Goal: Task Accomplishment & Management: Manage account settings

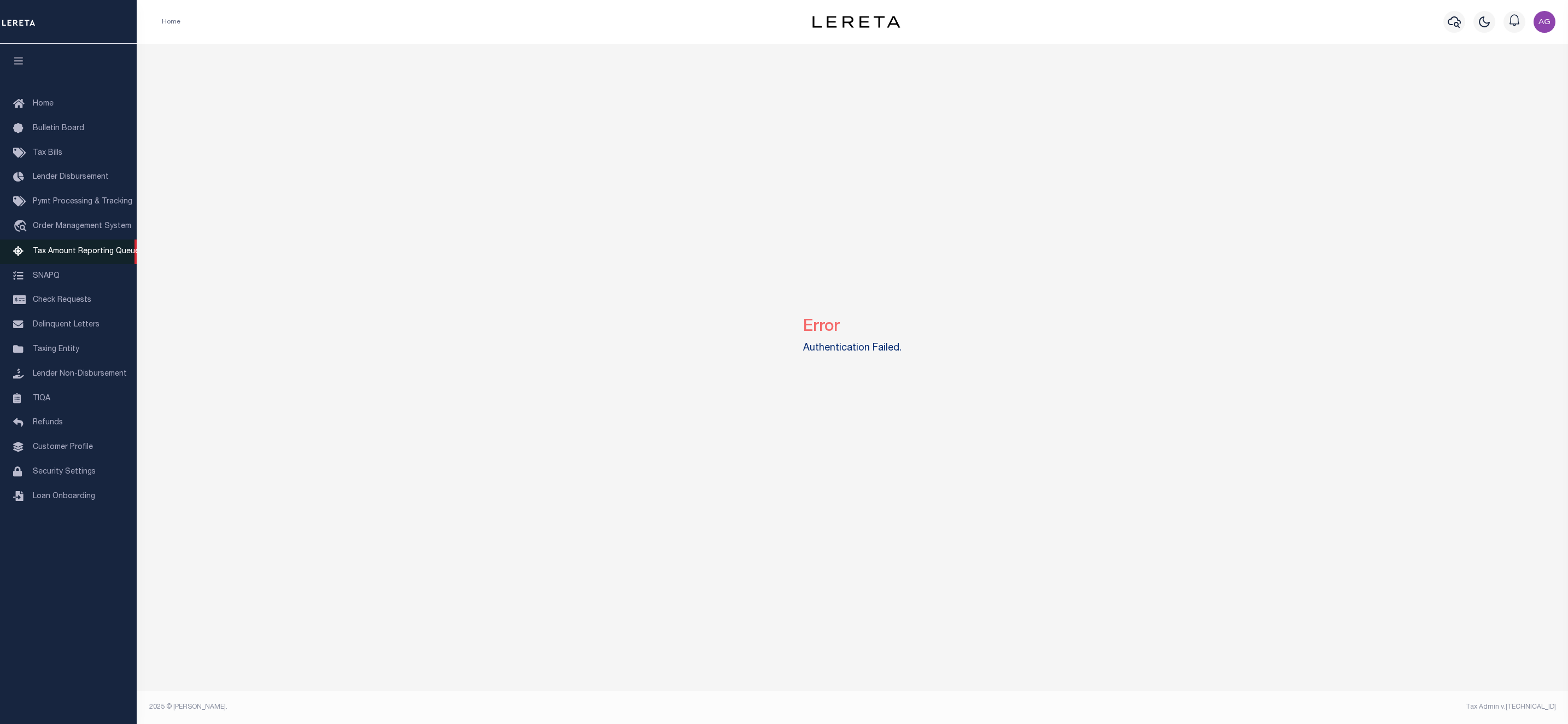
click at [68, 251] on span "Tax Amount Reporting Queue" at bounding box center [86, 251] width 106 height 8
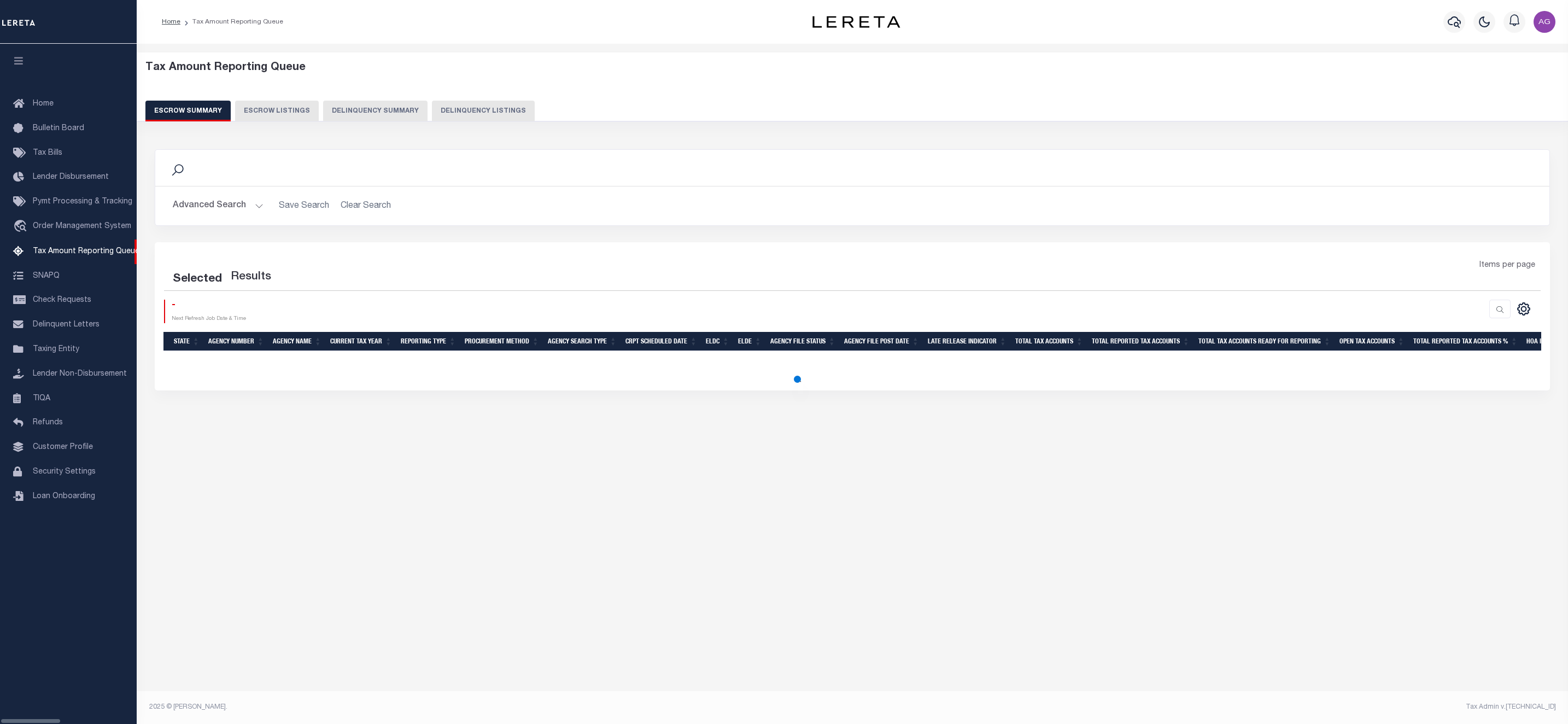
select select "100"
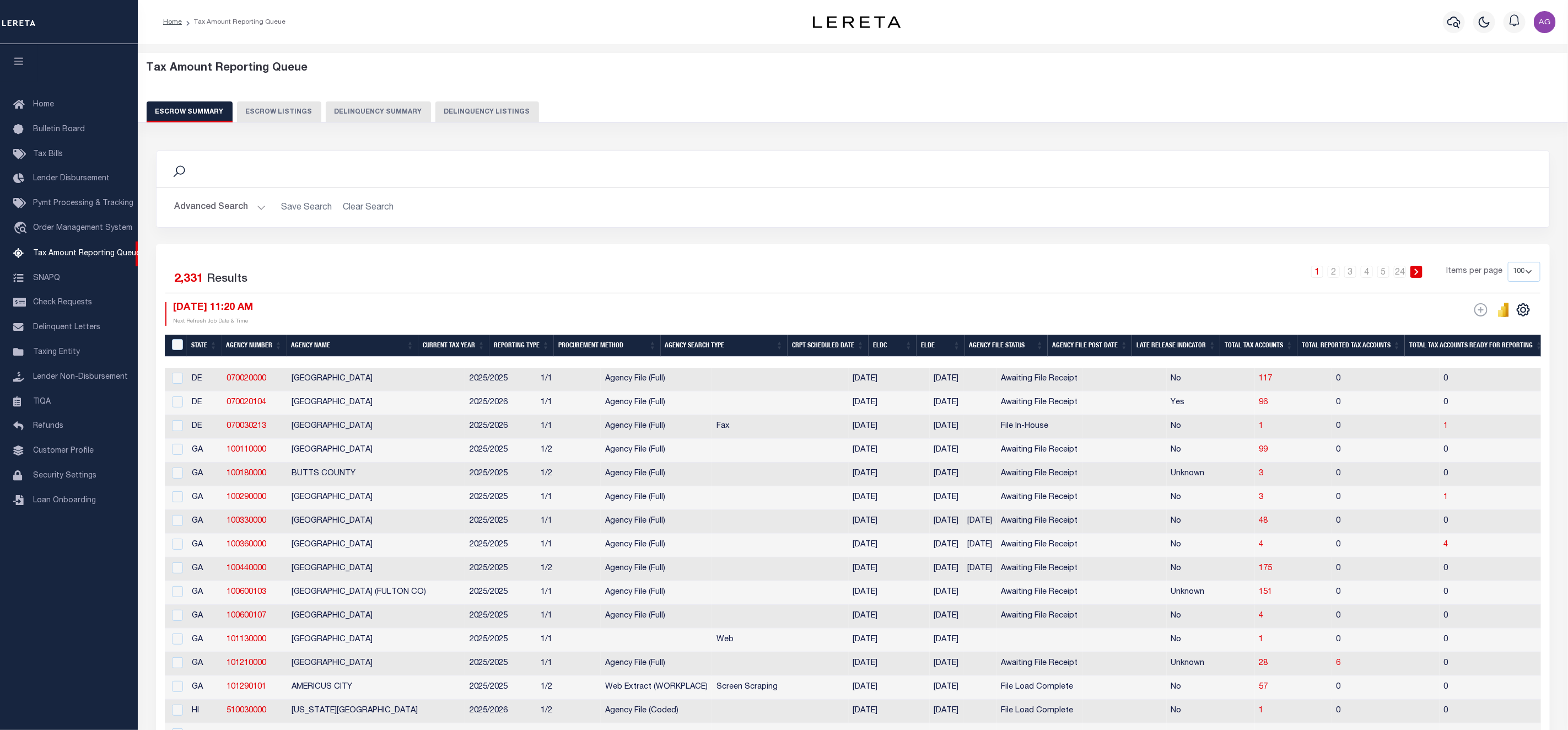
click at [354, 112] on button "Delinquency Summary" at bounding box center [379, 112] width 105 height 21
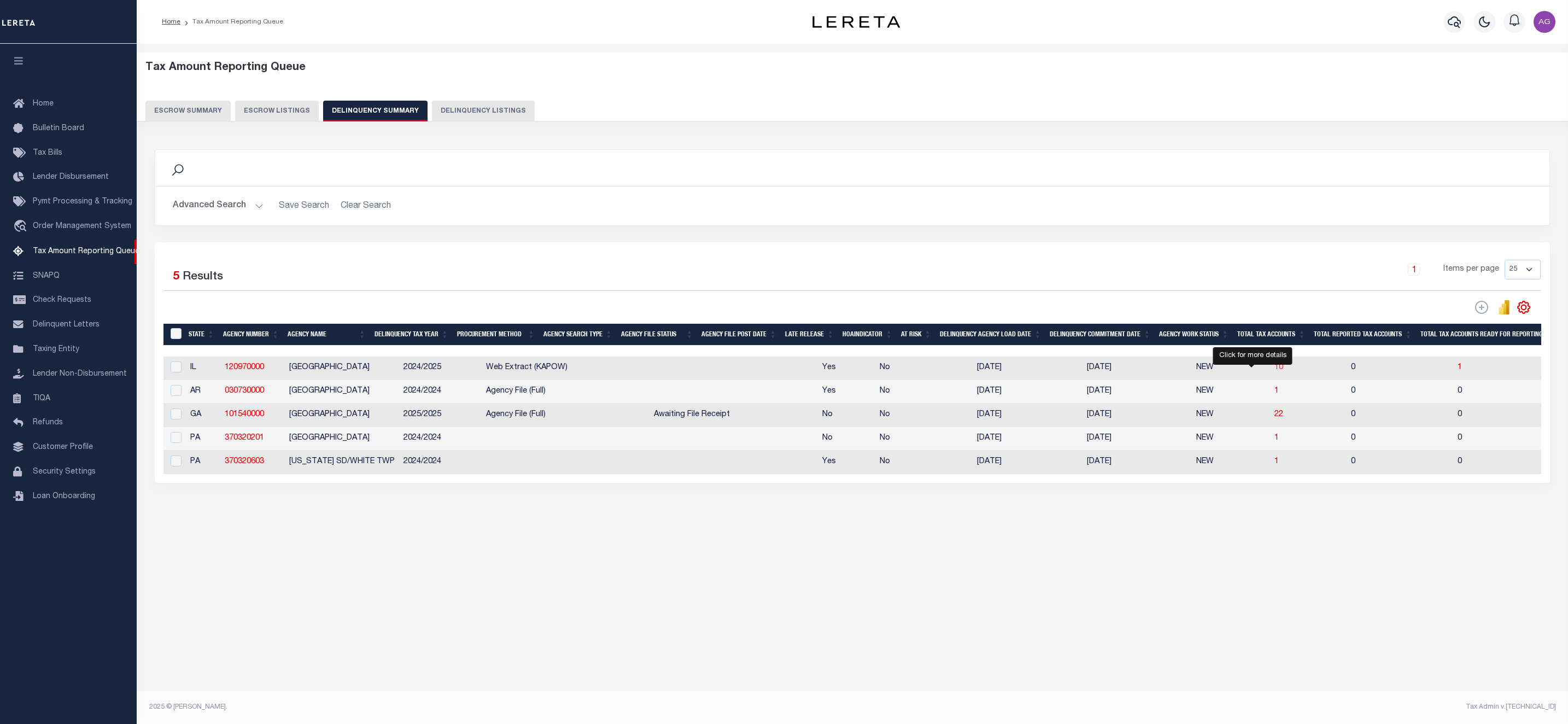
click at [1275, 371] on span "10" at bounding box center [1279, 367] width 9 height 8
select select "100"
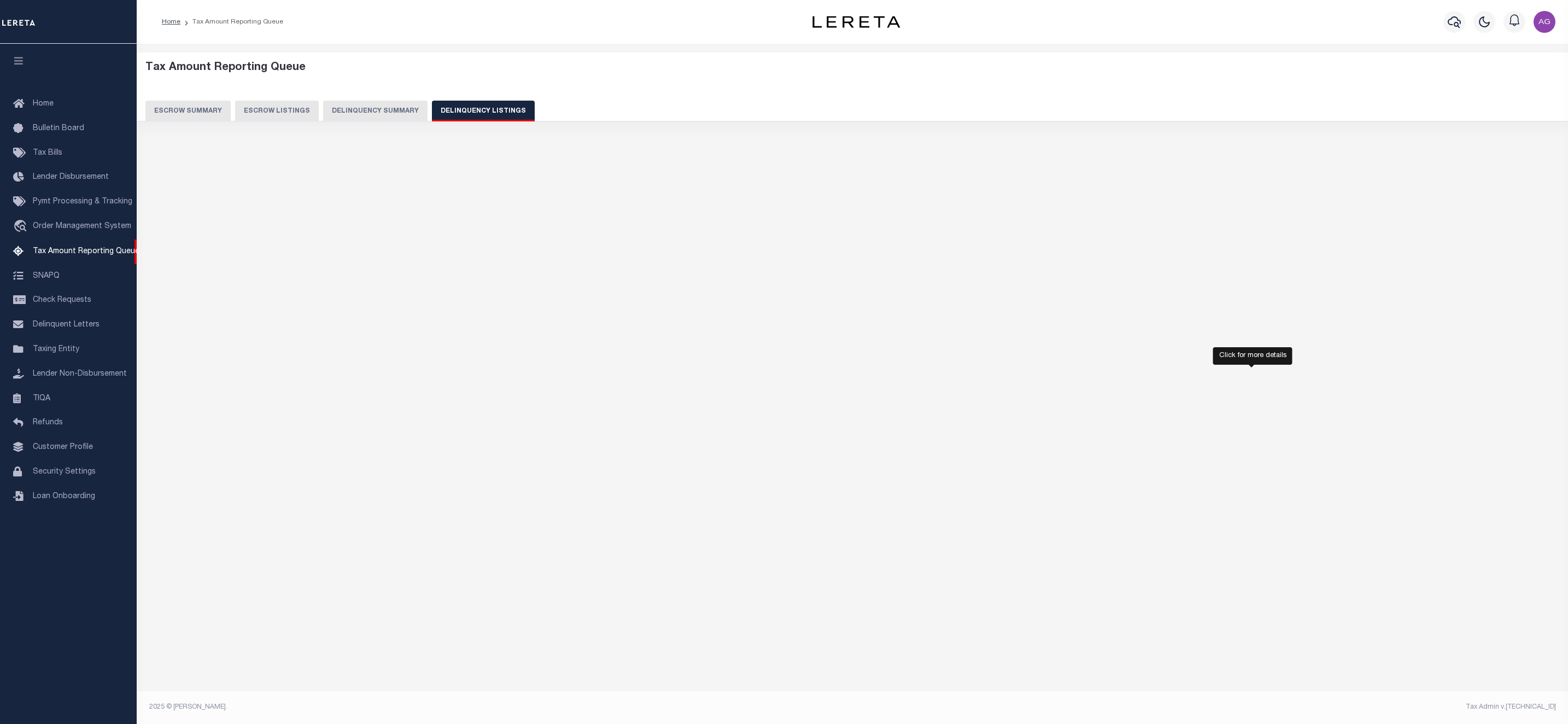
select select "100"
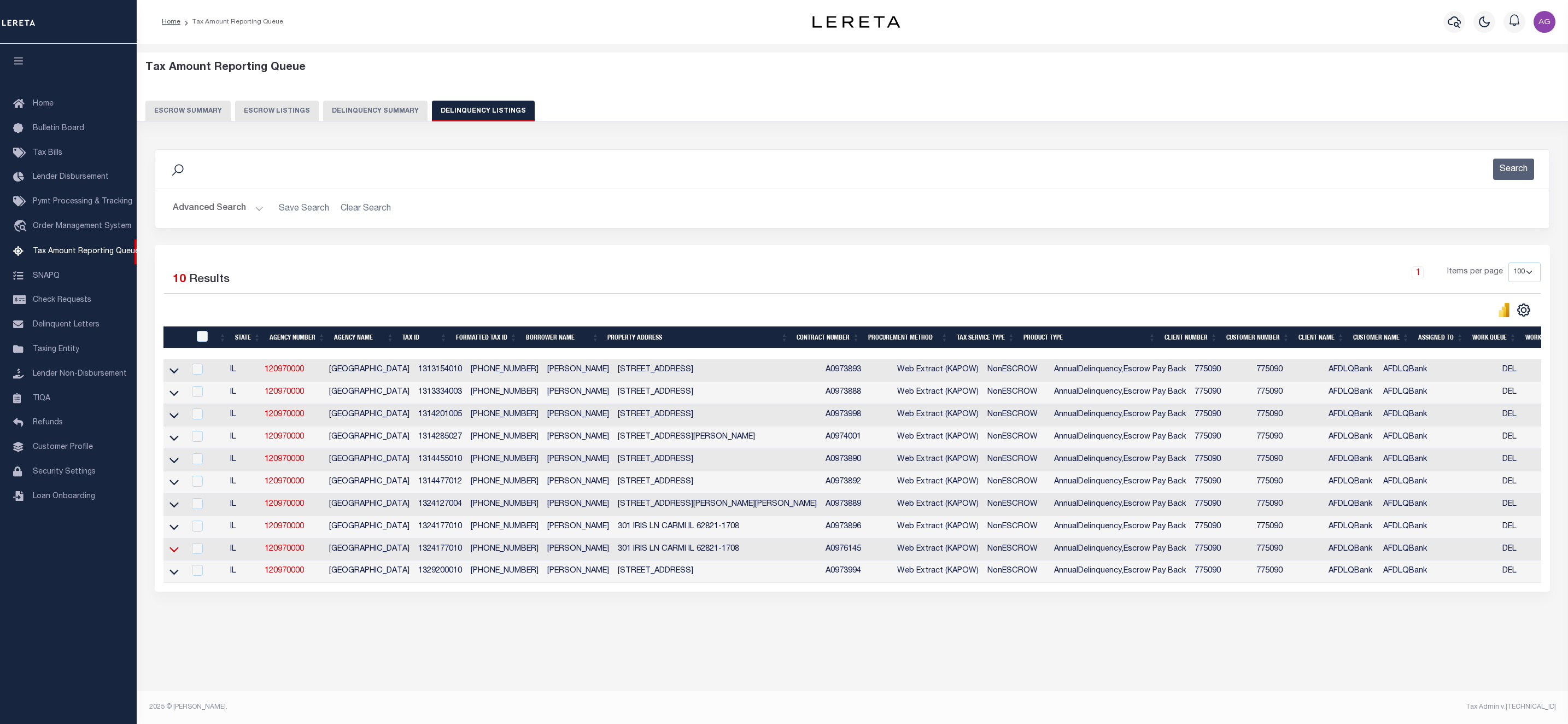
click at [176, 553] on icon at bounding box center [174, 550] width 9 height 6
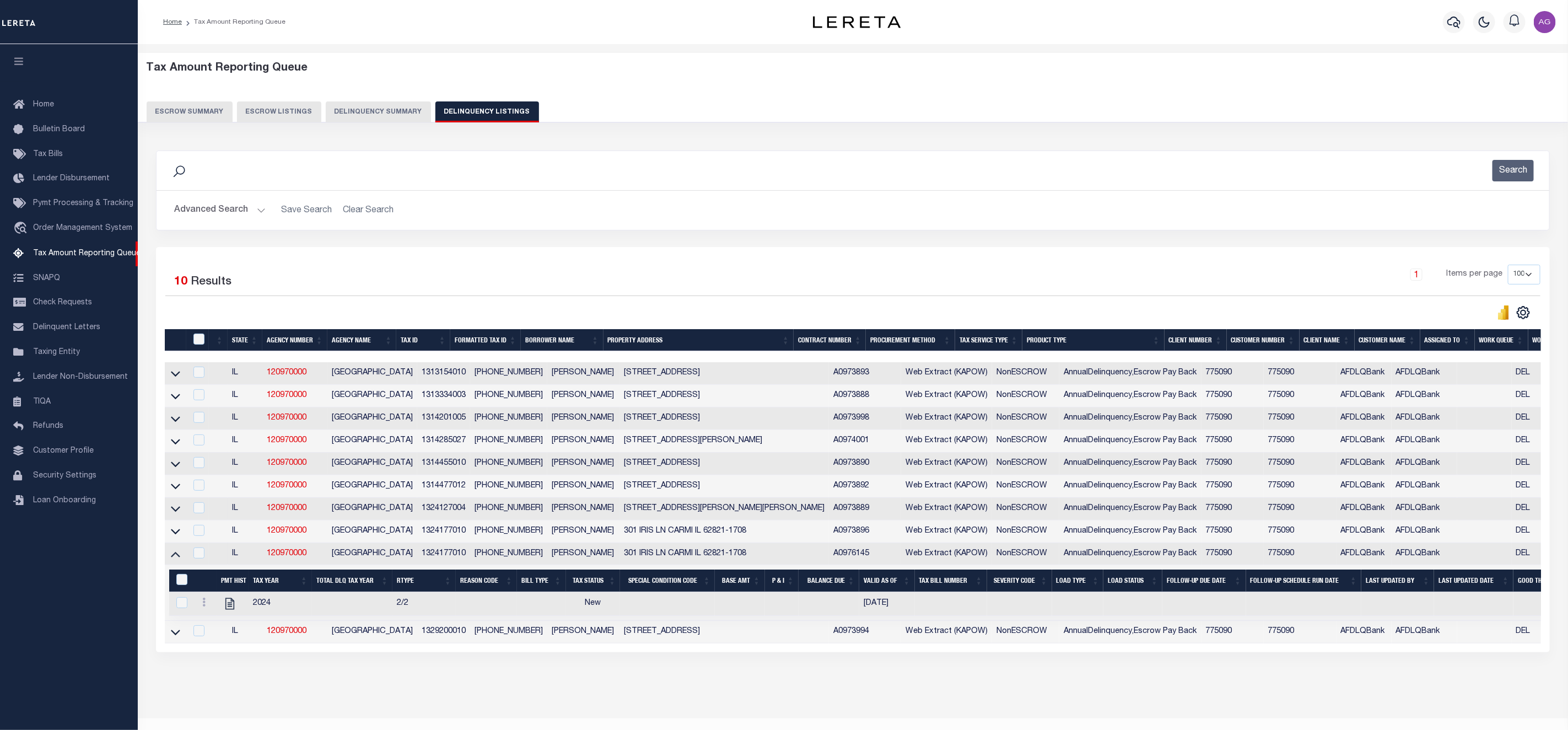
scroll to position [37, 0]
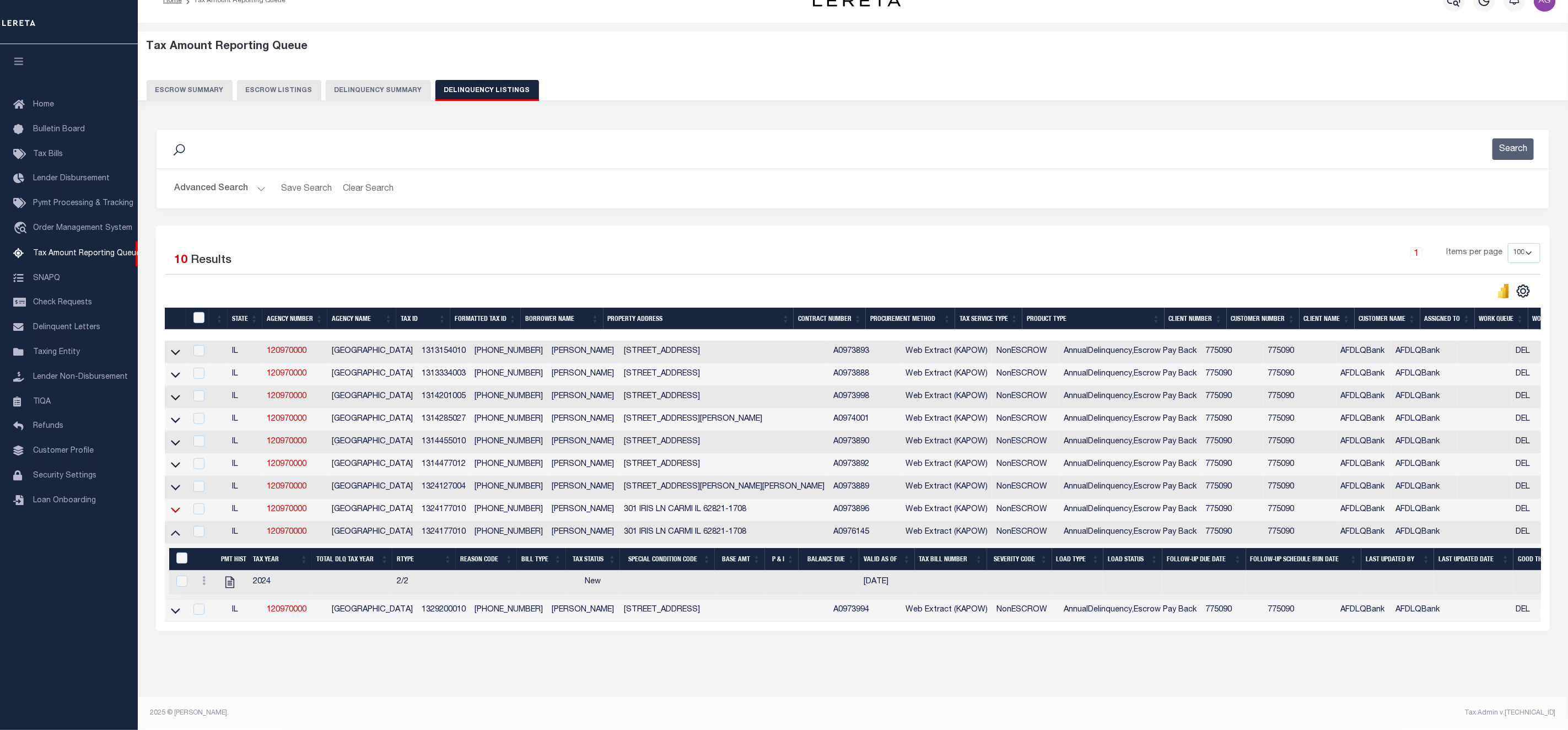
click at [178, 508] on icon at bounding box center [175, 510] width 9 height 6
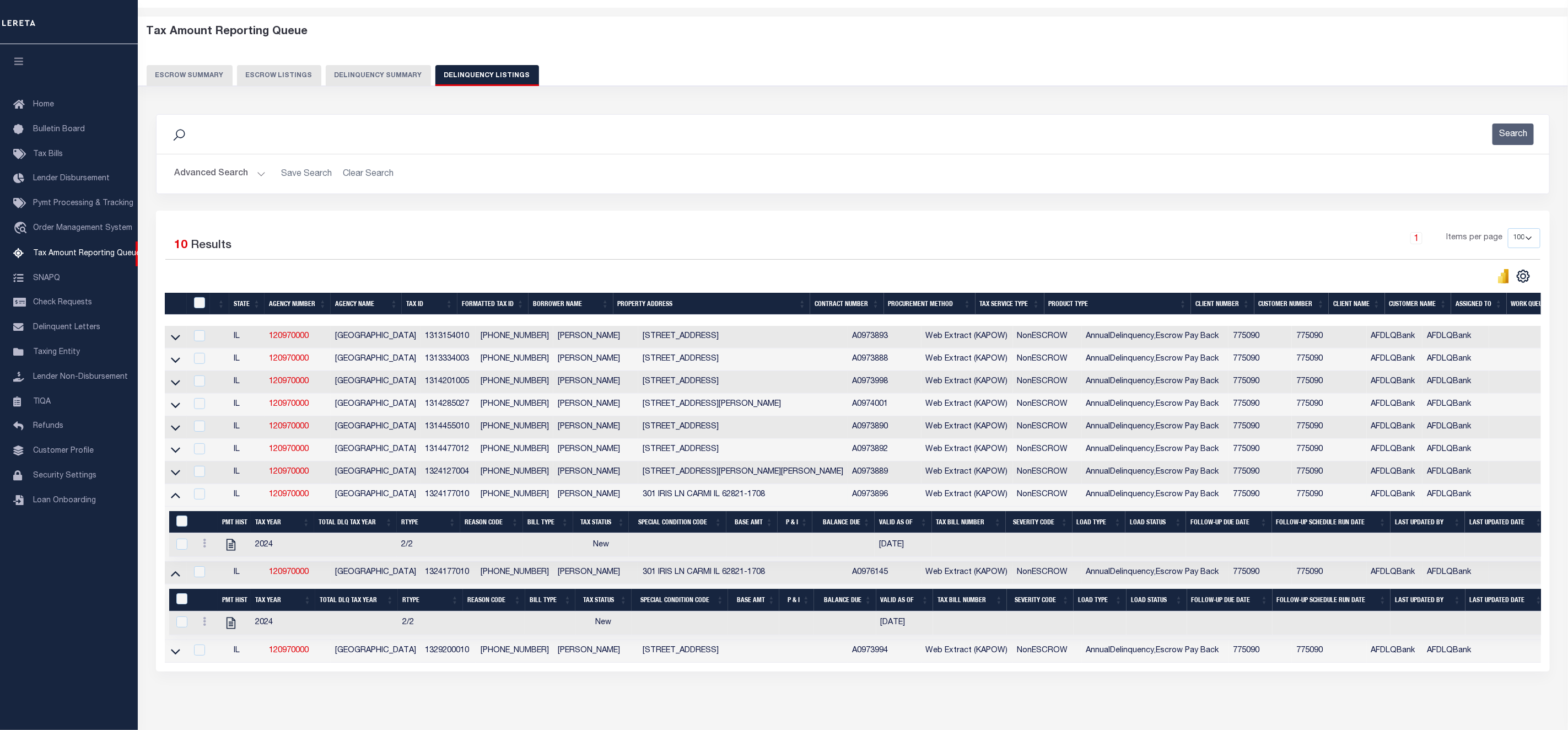
click at [178, 500] on icon at bounding box center [175, 495] width 9 height 12
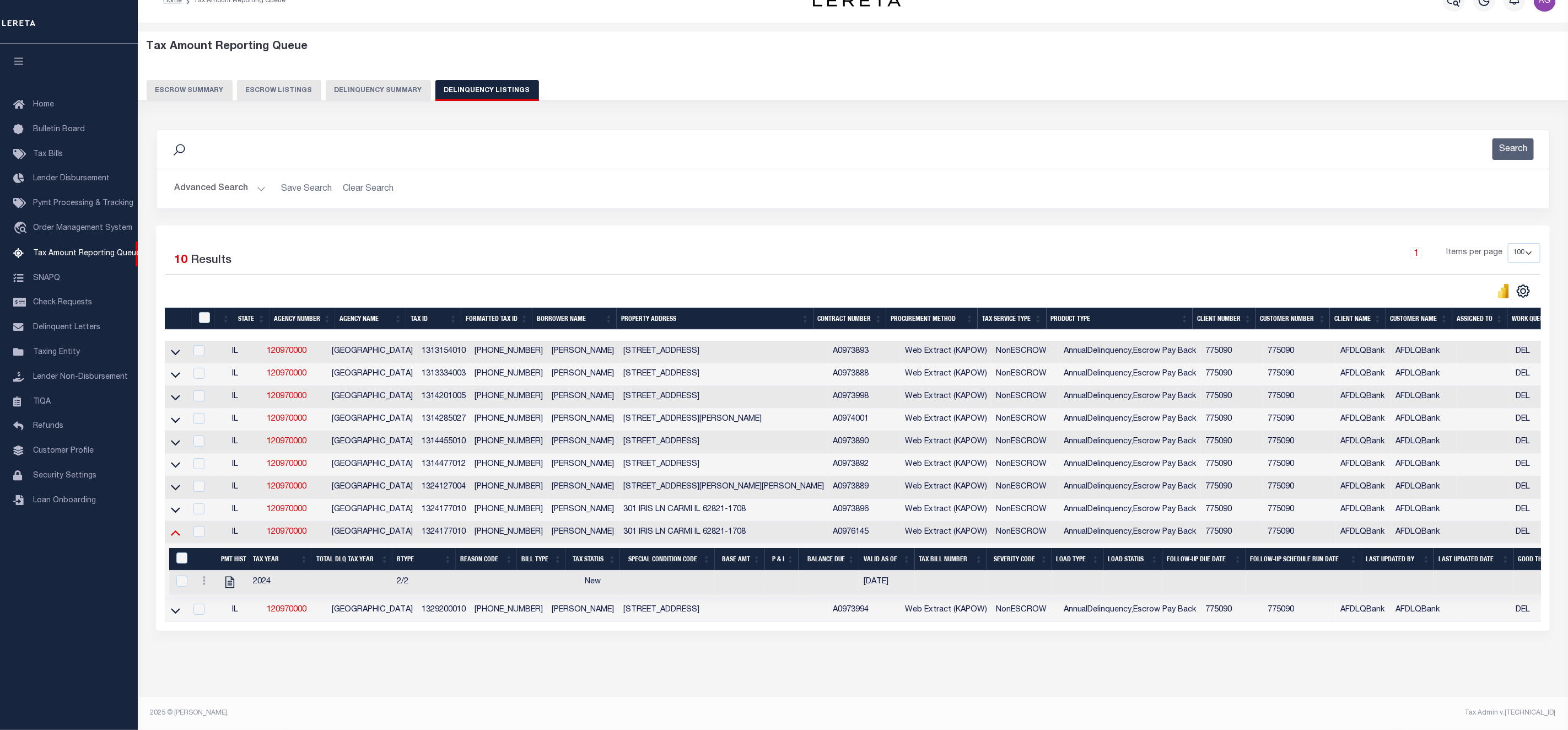
click at [174, 531] on icon at bounding box center [175, 533] width 9 height 6
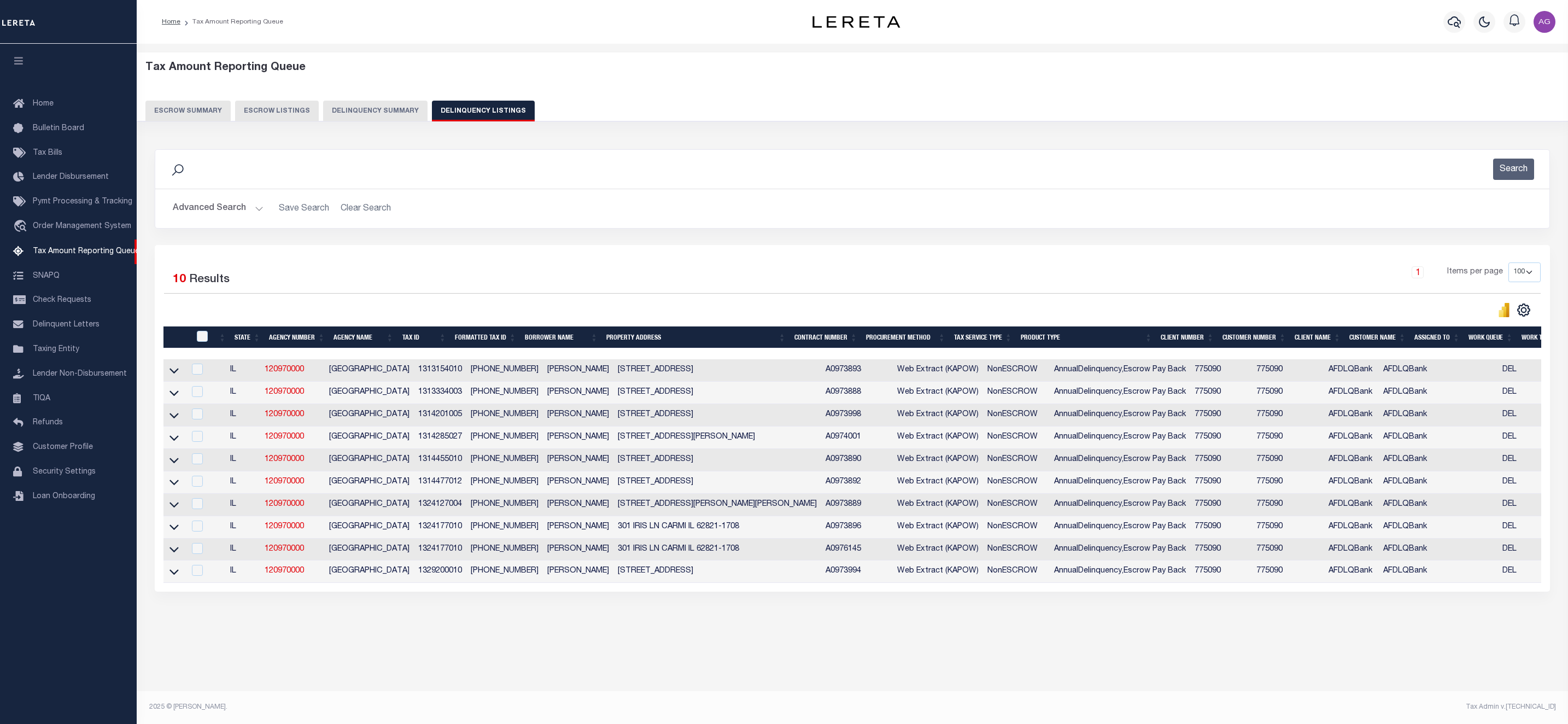
scroll to position [0, 131]
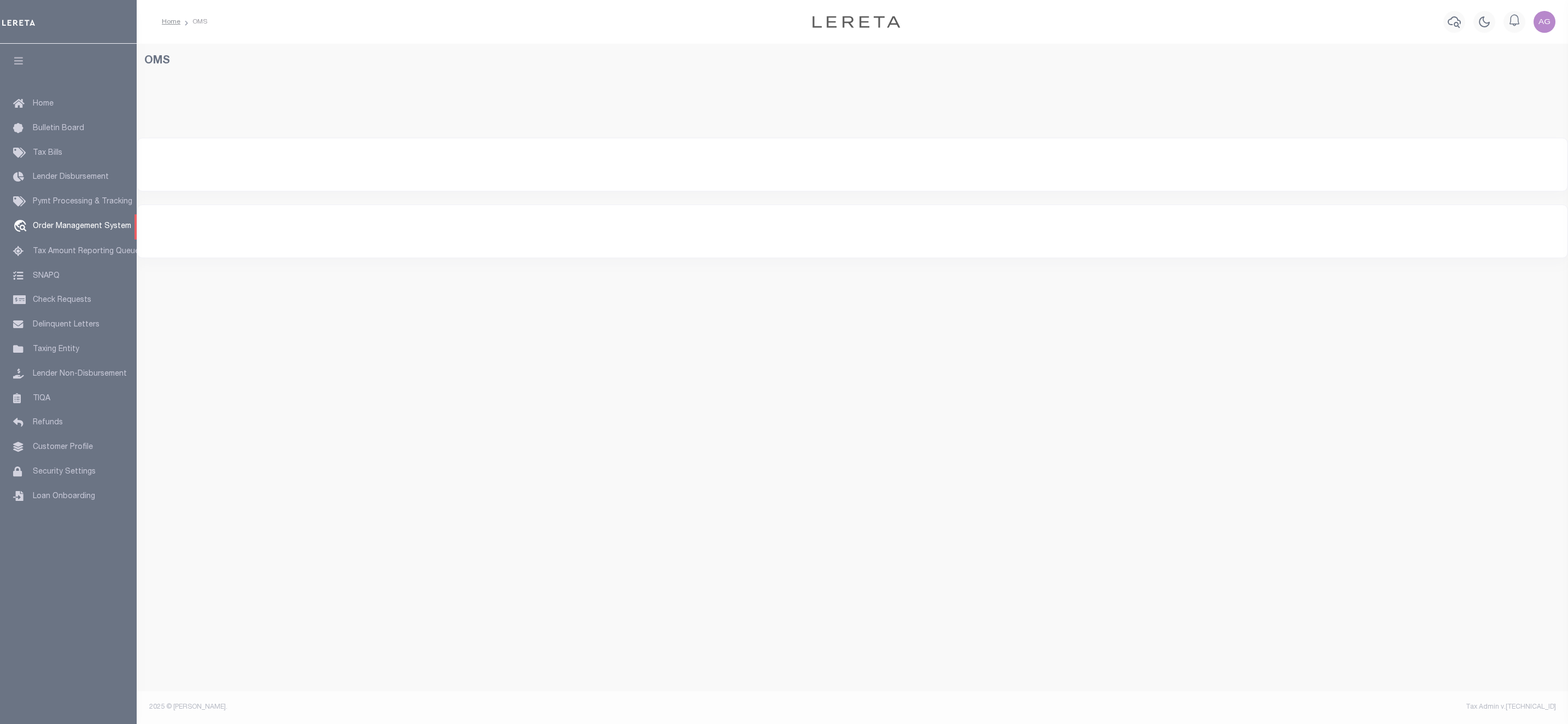
select select "200"
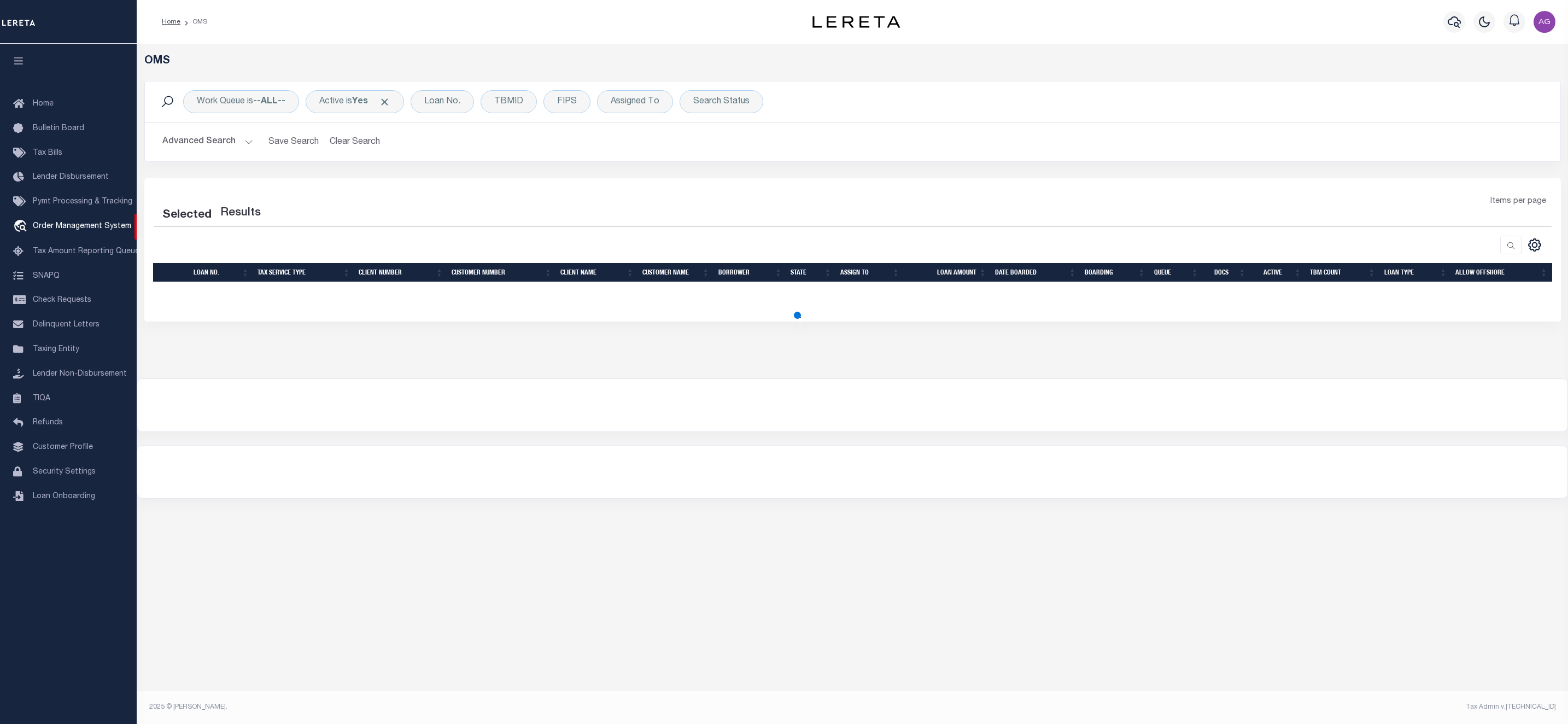
select select "200"
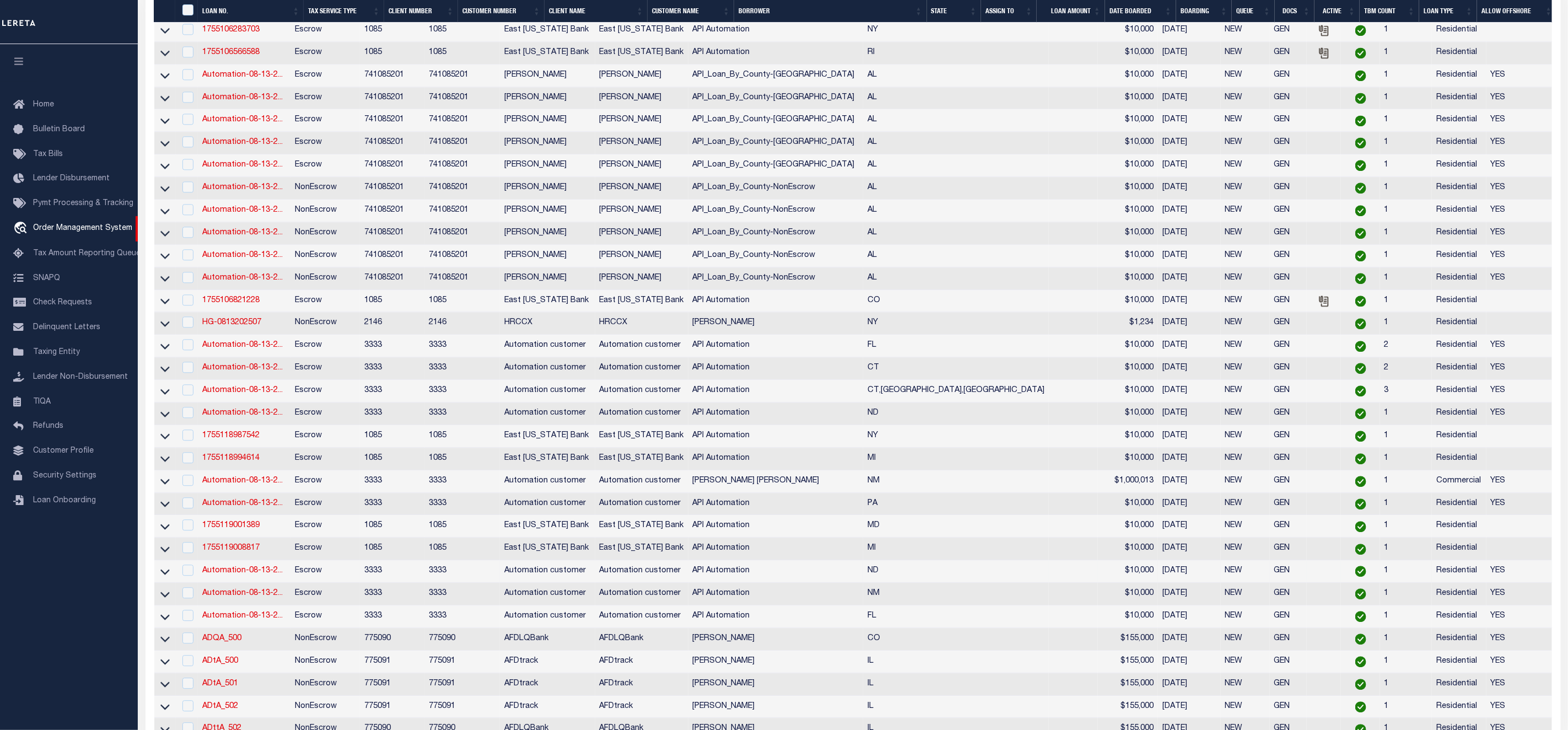
scroll to position [2070, 0]
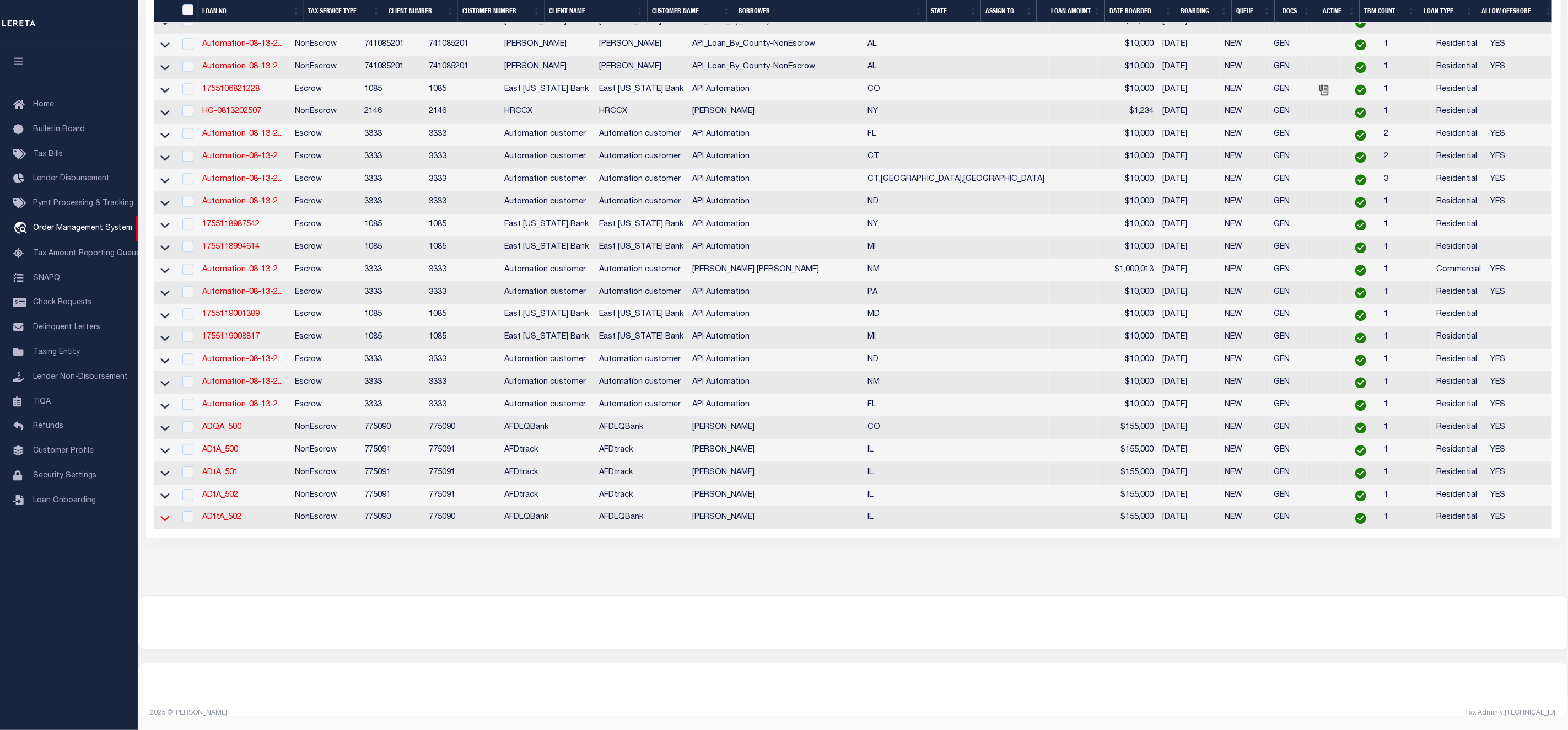
click at [166, 512] on icon at bounding box center [165, 518] width 9 height 12
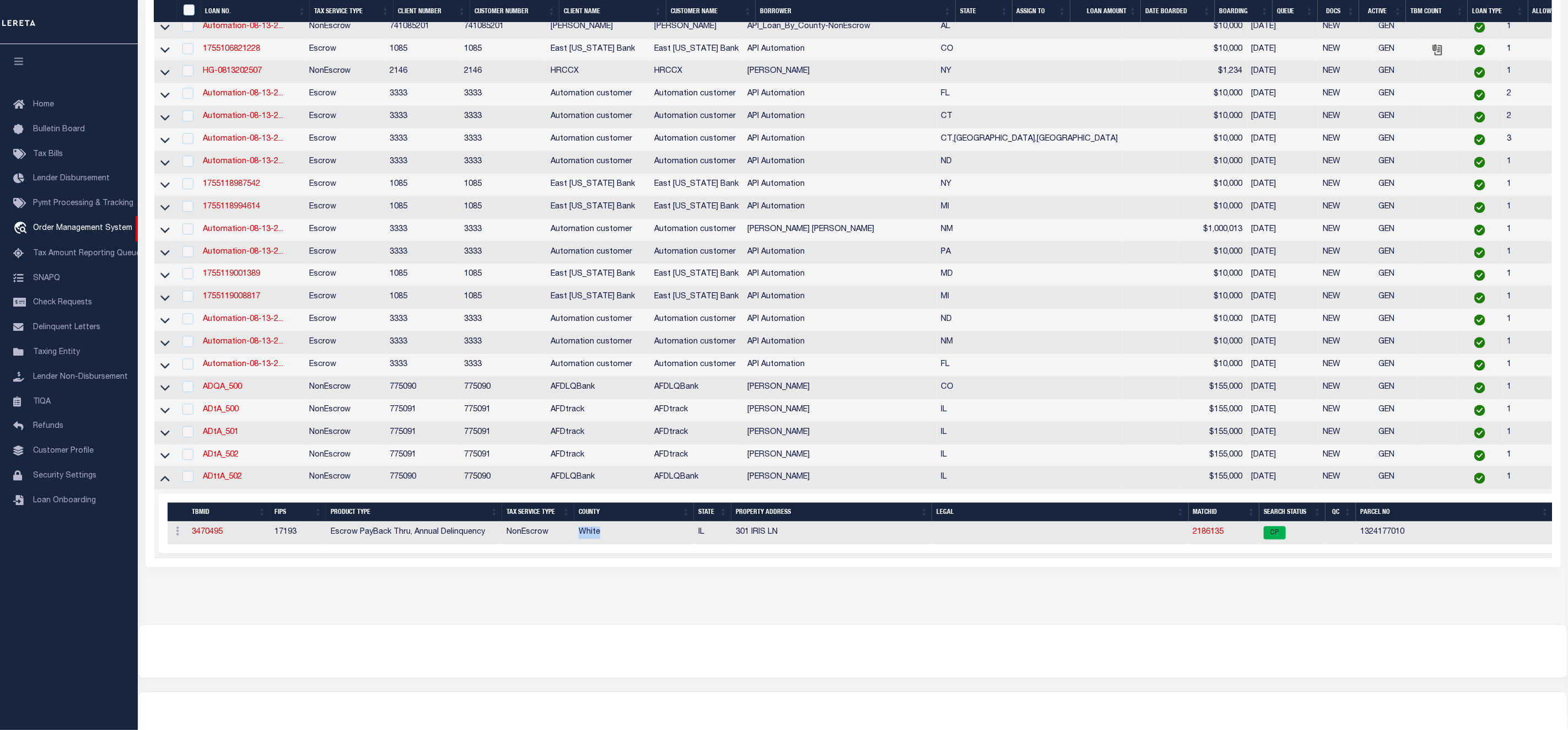
drag, startPoint x: 552, startPoint y: 566, endPoint x: 584, endPoint y: 566, distance: 32.0
click at [584, 544] on td "White" at bounding box center [634, 532] width 120 height 22
copy td "White"
click at [164, 393] on icon at bounding box center [165, 387] width 9 height 12
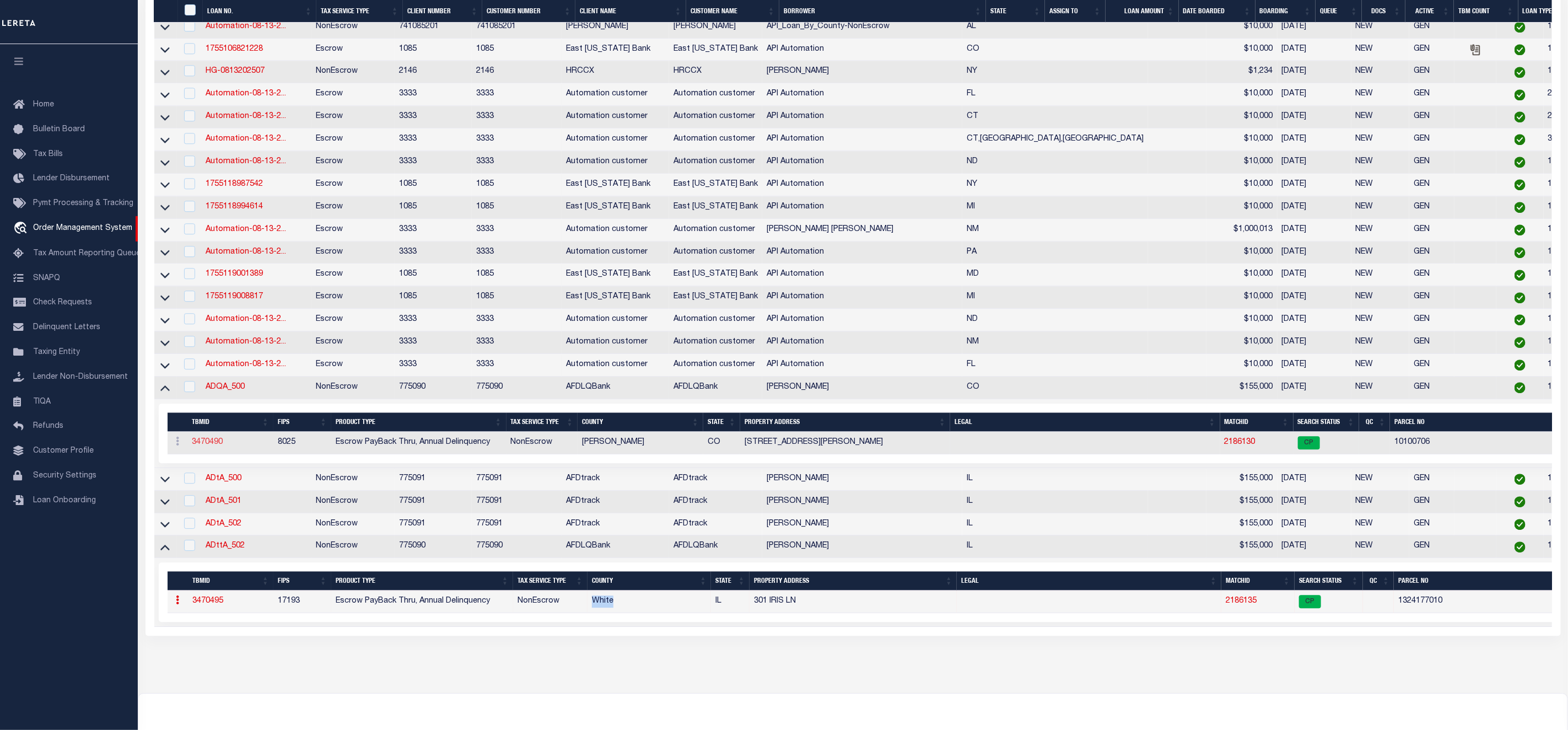
click at [210, 446] on link "3470490" at bounding box center [207, 442] width 31 height 8
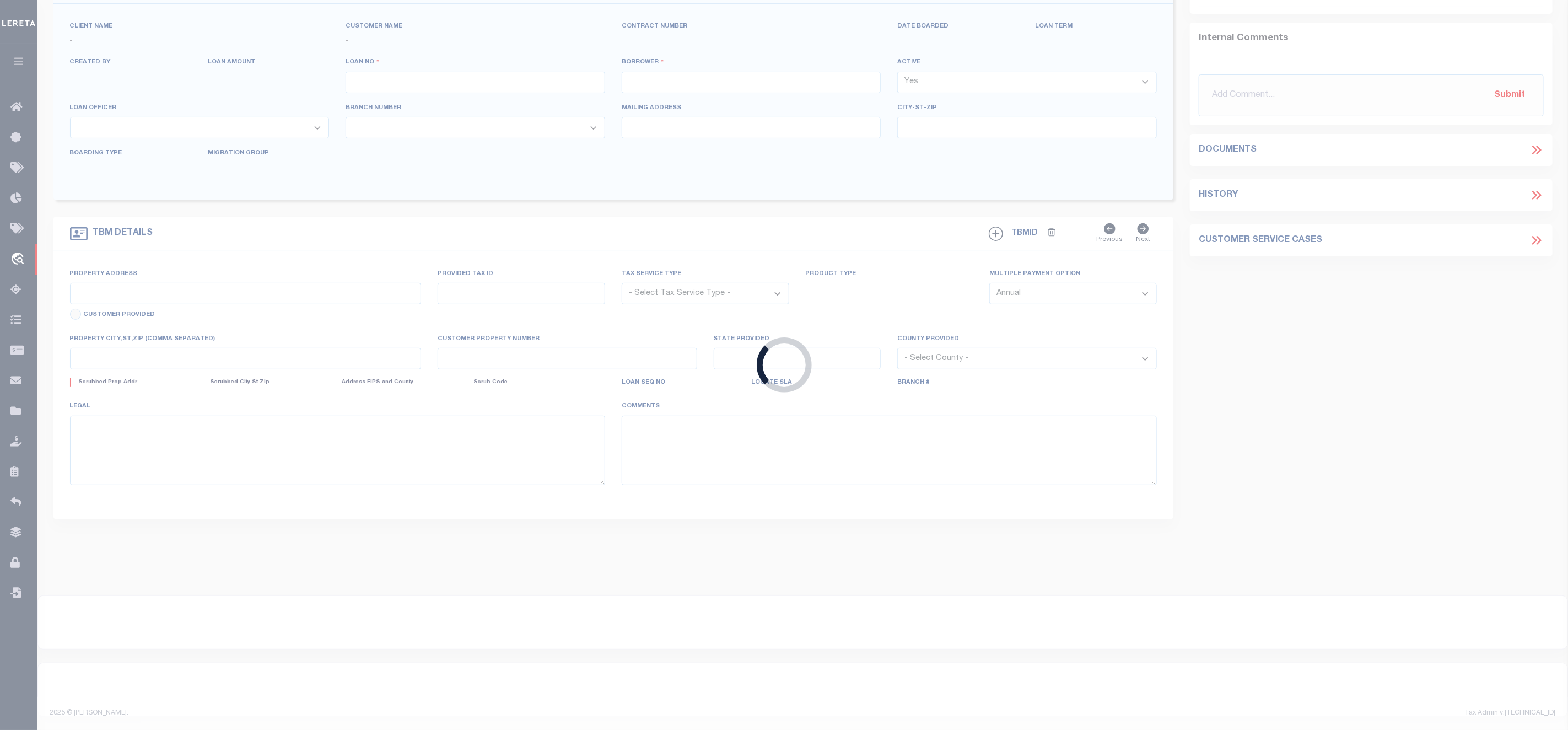
type input "ADQA_500"
type input "[PERSON_NAME]"
select select
type input "518 WOODSIDE CT"
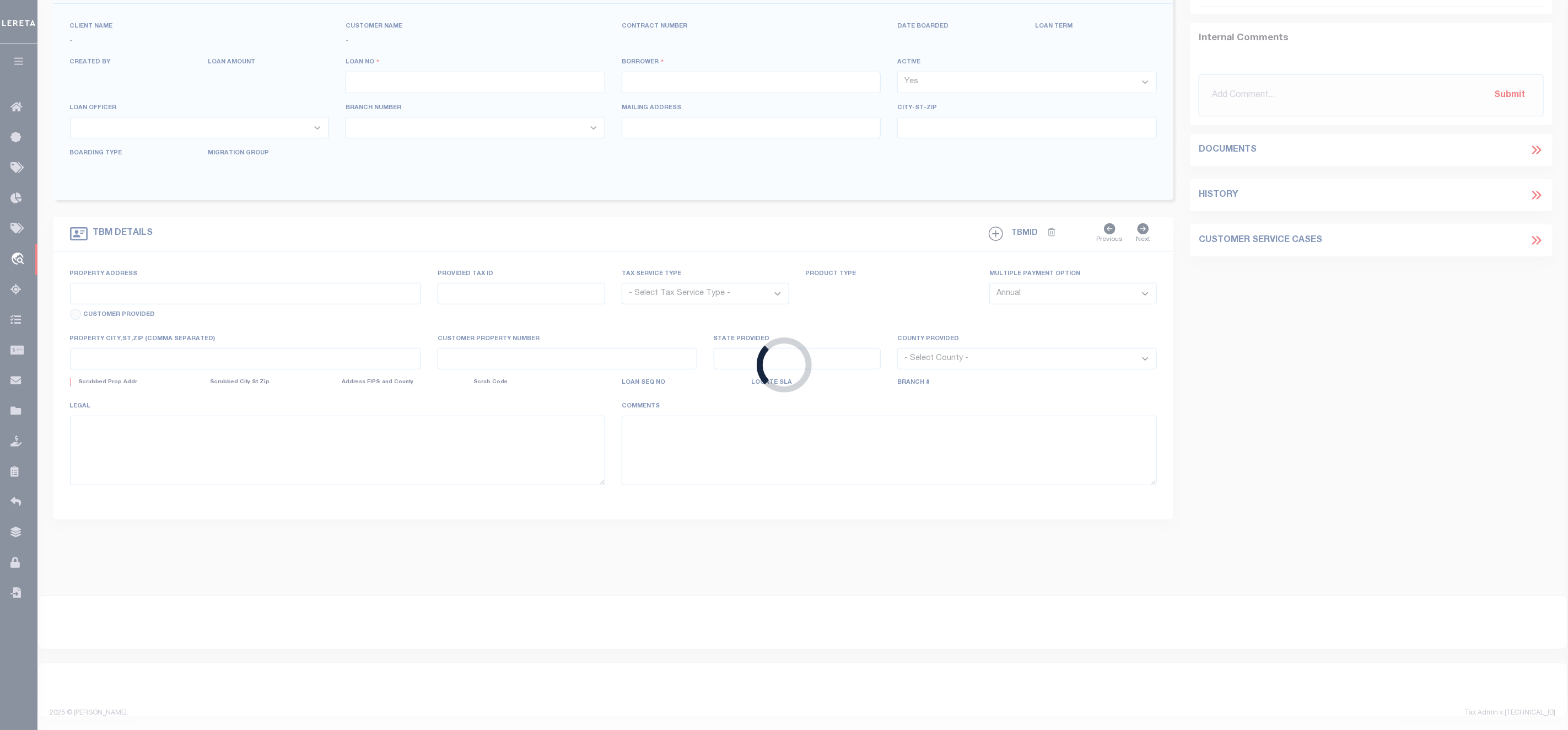
type input "WEST BEND WI 53095-1214"
type input "07/28/2025"
select select "10"
select select "NonEscrow"
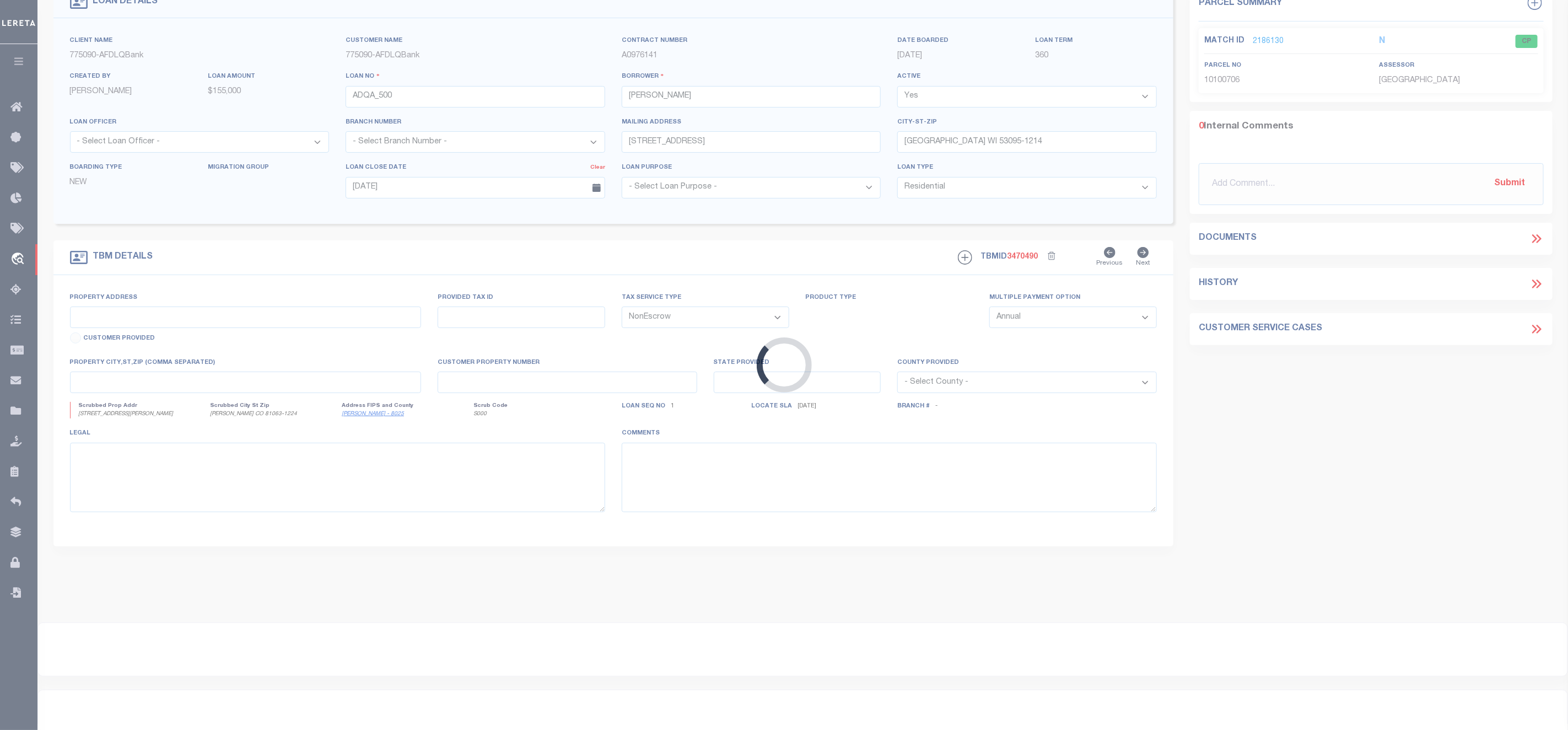
type input "107 OTERO AVE"
select select "2"
type input "ORDWAY CO 81063-1224"
type input "CO"
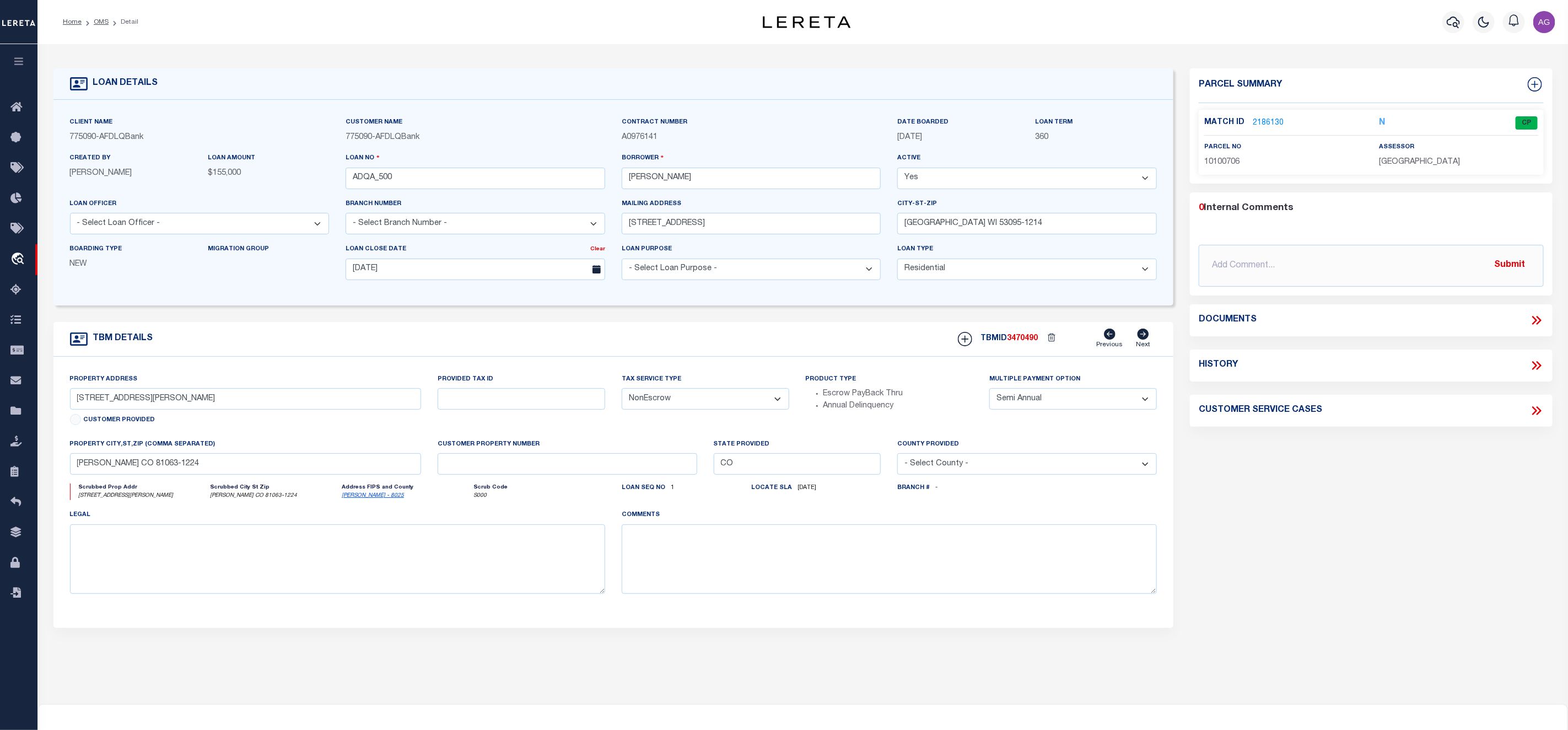
click at [1268, 120] on link "2186130" at bounding box center [1268, 123] width 31 height 12
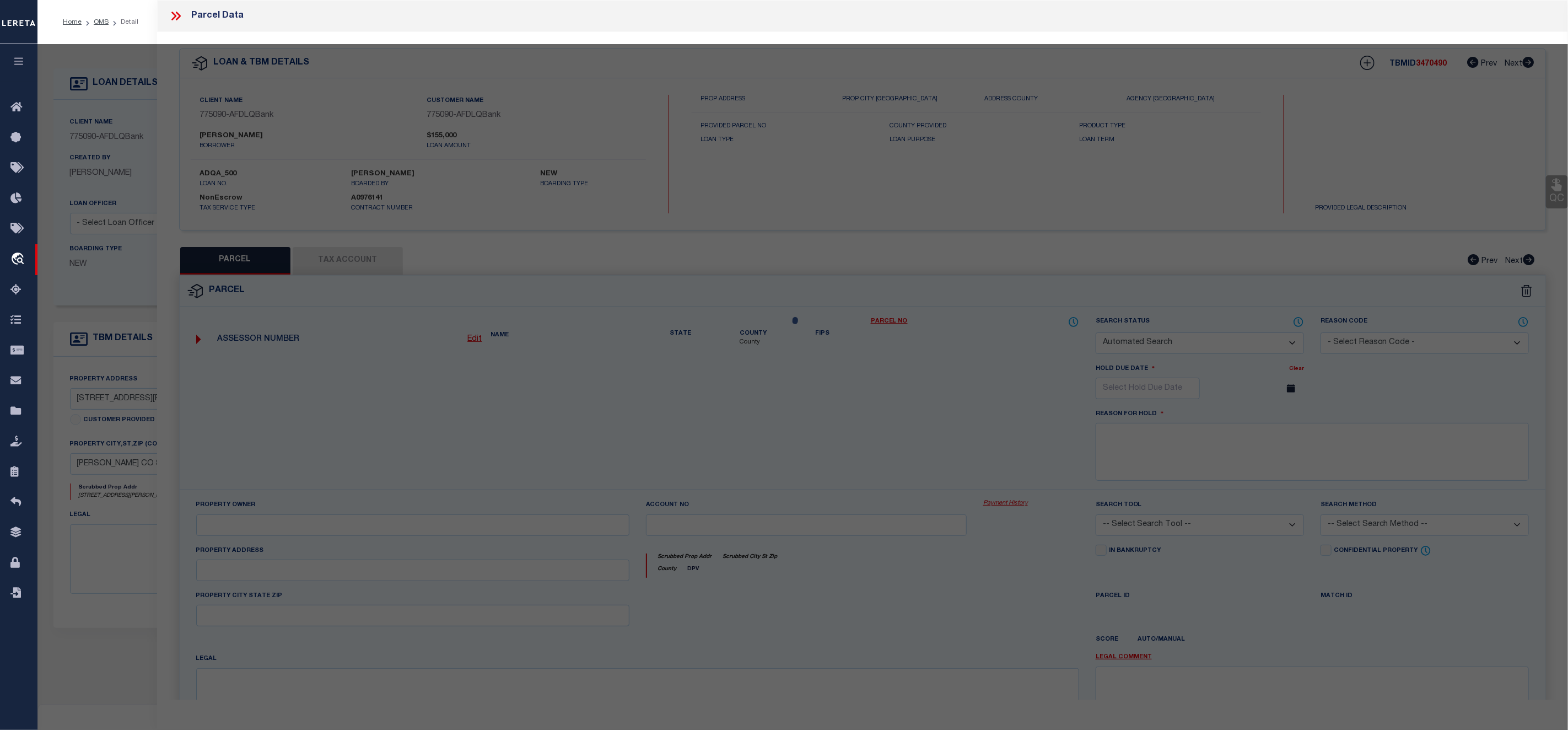
checkbox input "false"
select select "CP"
type input "NICHOLS,CHAD & TAMMIE"
select select "ATL"
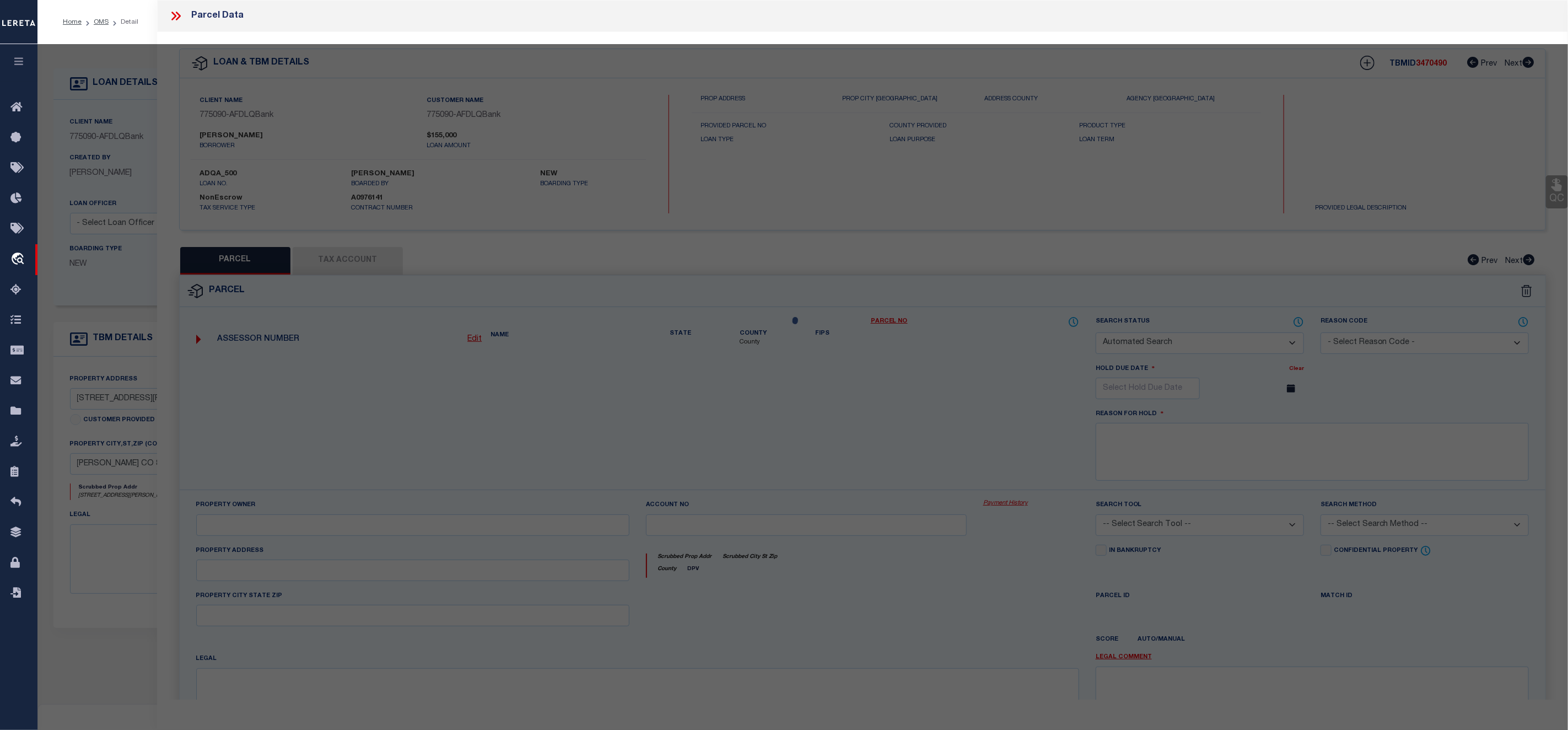
select select "ADD"
type input "107 OTERO AVE"
checkbox input "false"
type input "ORDWAY, CO 81063"
type textarea "SUBDIVISION TOWN OF ORDWAY LOT 13,14,15 (EXC. E. 20' OF LOT 15) BLOCK 51"
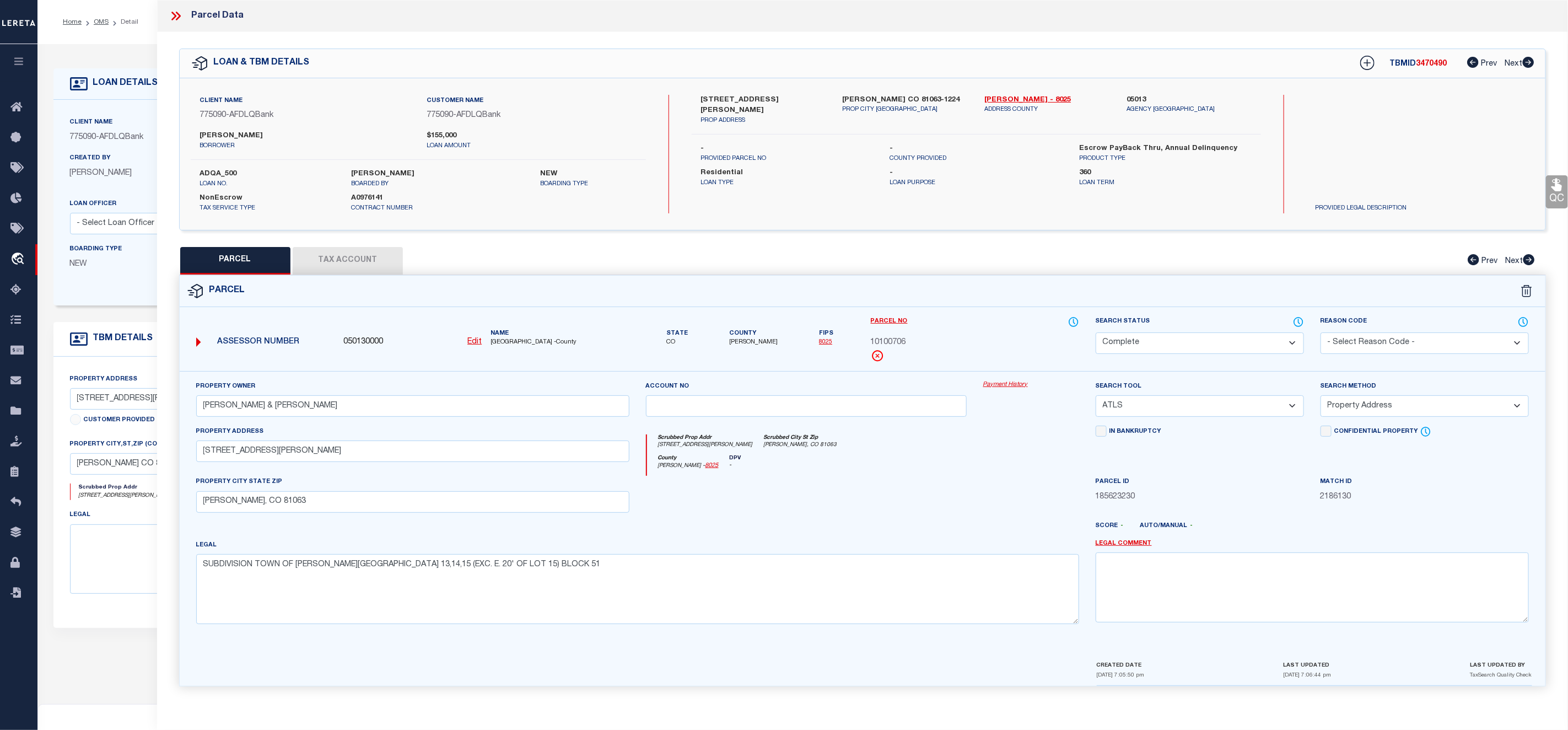
click at [1007, 384] on link "Payment History" at bounding box center [1030, 384] width 96 height 9
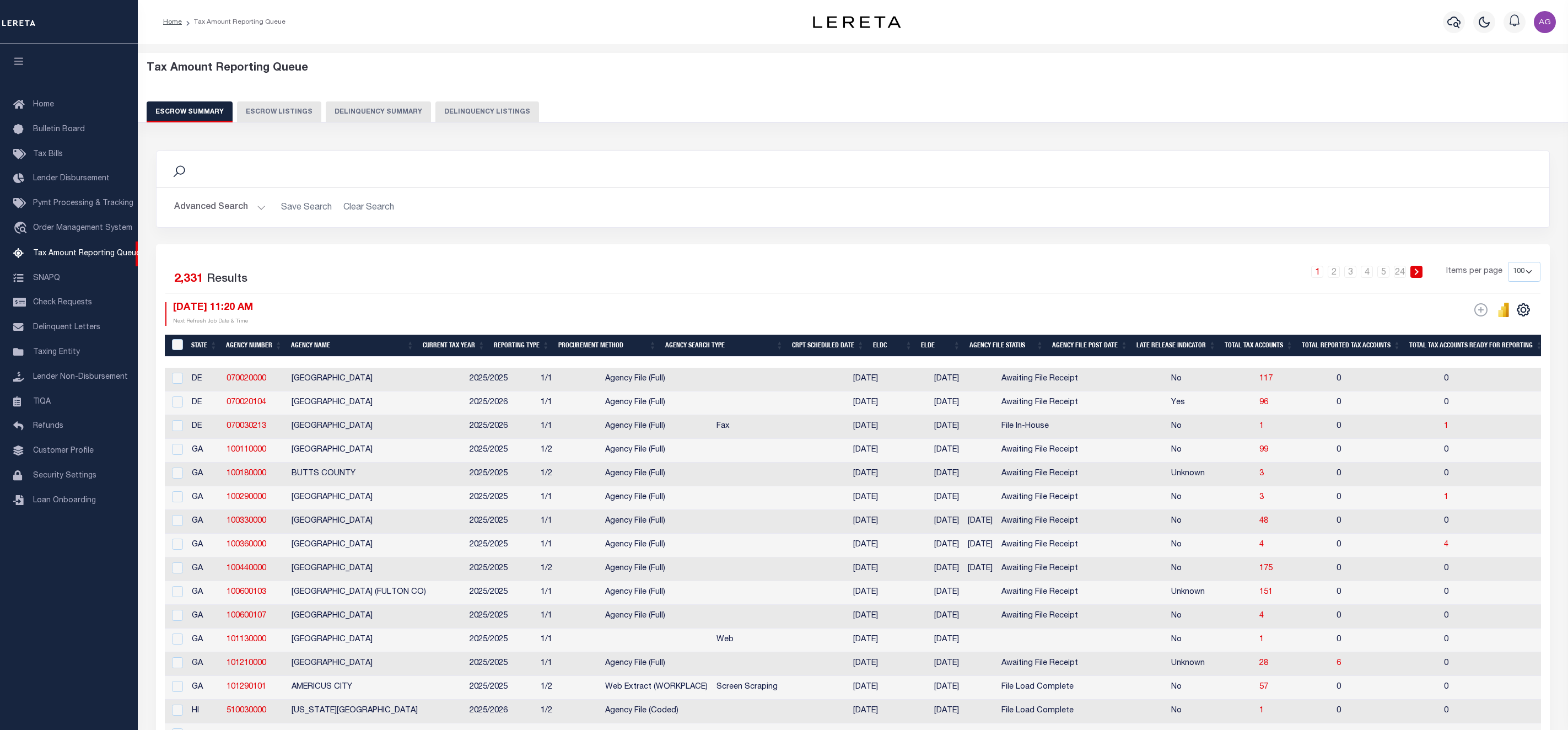
select select "100"
click at [389, 109] on button "Delinquency Summary" at bounding box center [379, 112] width 105 height 21
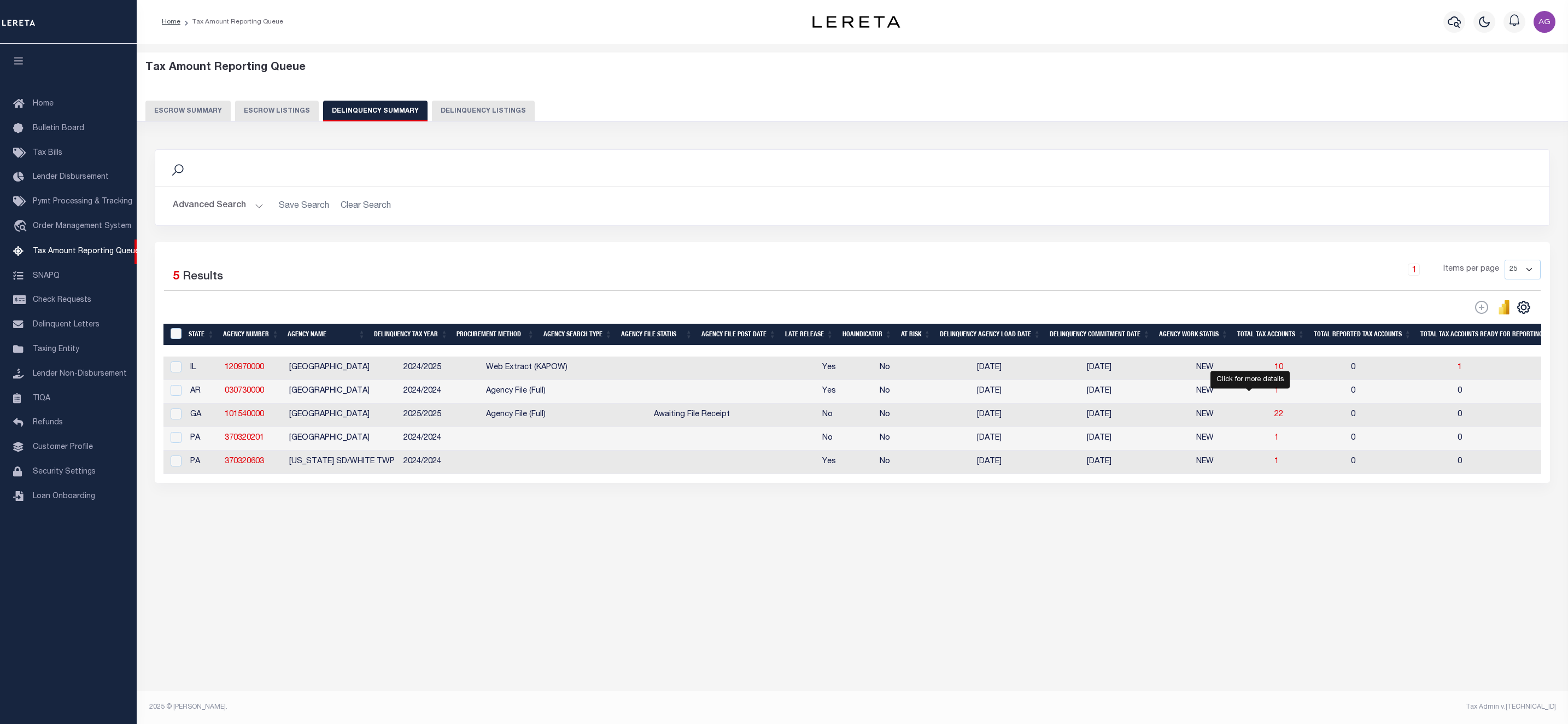
click at [1275, 395] on span "1" at bounding box center [1277, 391] width 4 height 8
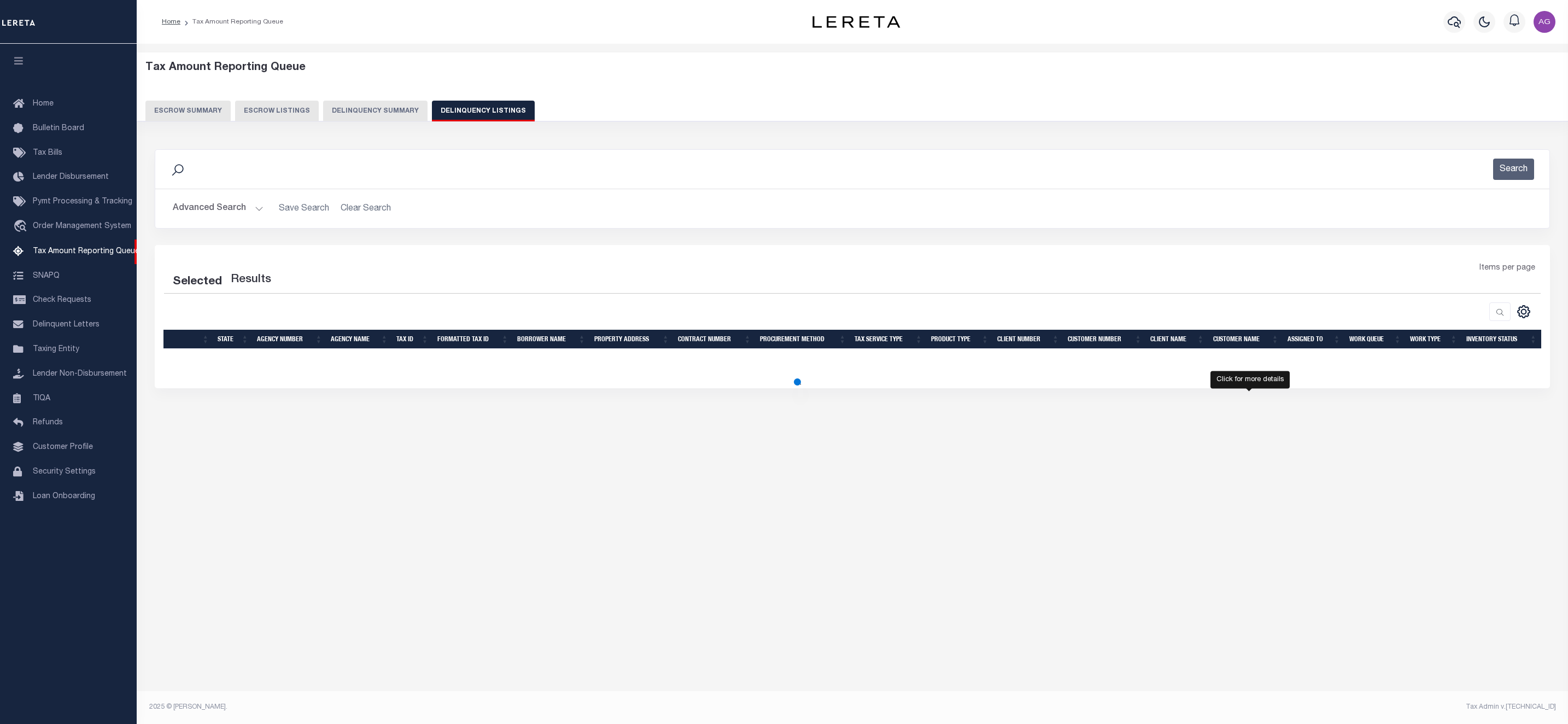
select select "100"
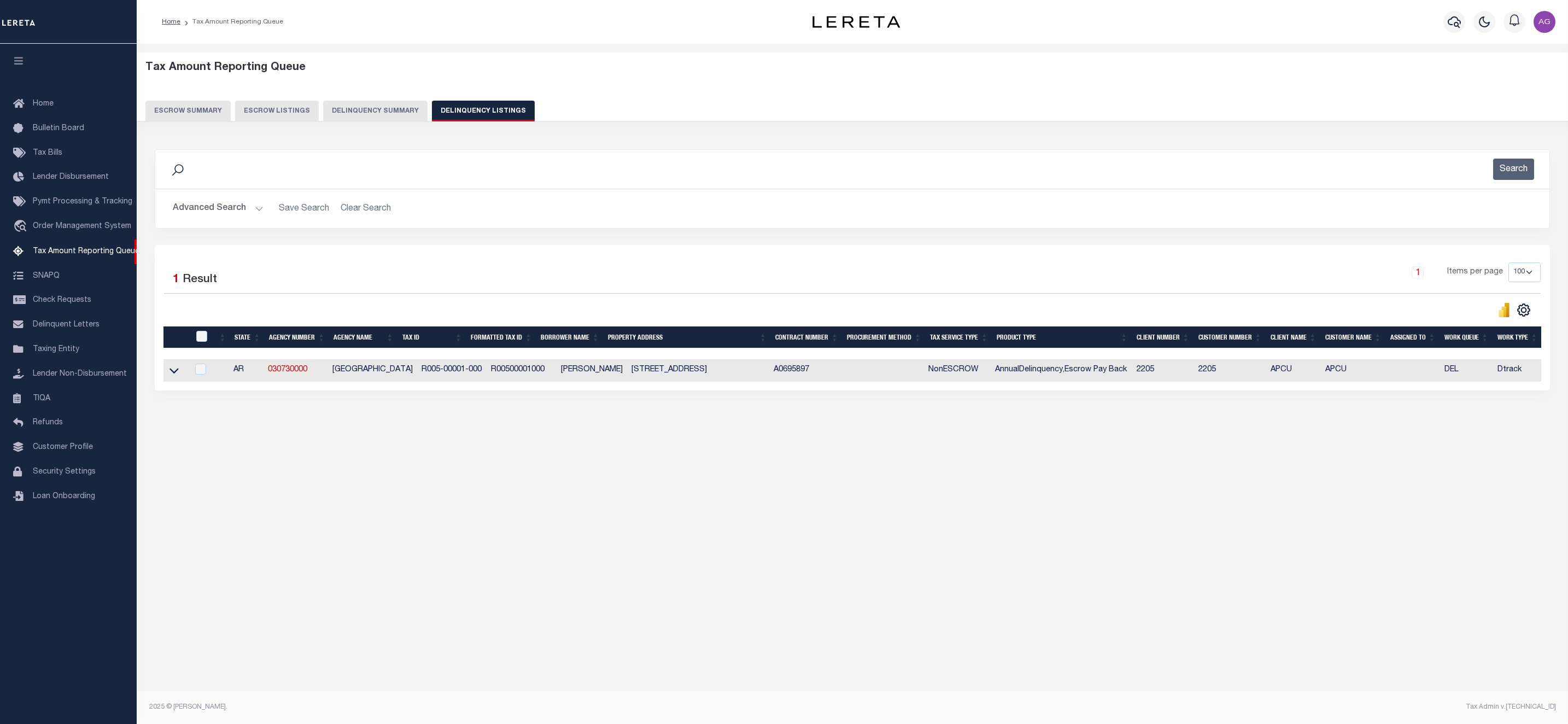
click at [363, 111] on button "Delinquency Summary" at bounding box center [376, 111] width 104 height 21
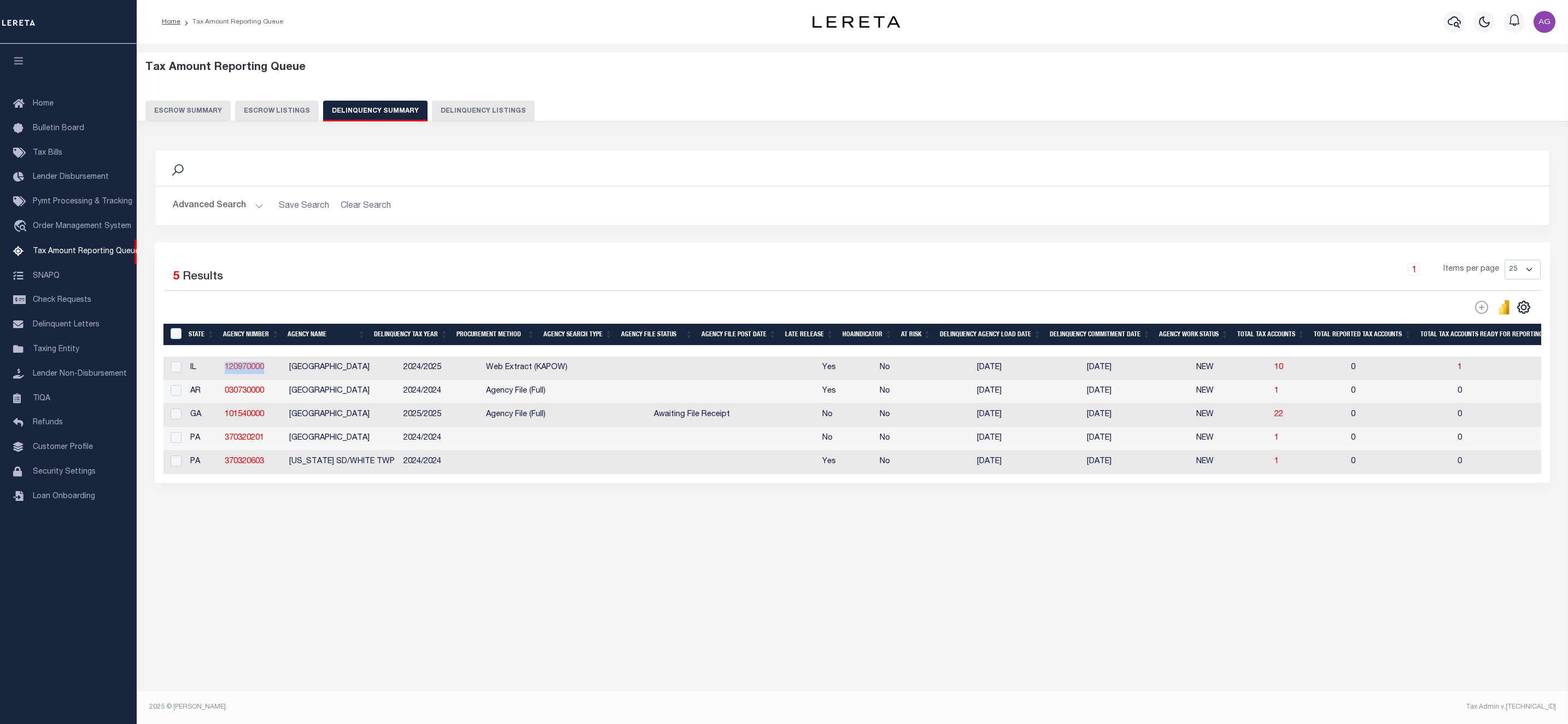
drag, startPoint x: 241, startPoint y: 376, endPoint x: 225, endPoint y: 373, distance: 16.3
click at [225, 373] on td "120970000" at bounding box center [253, 368] width 64 height 24
checkbox input "true"
copy link "120970000"
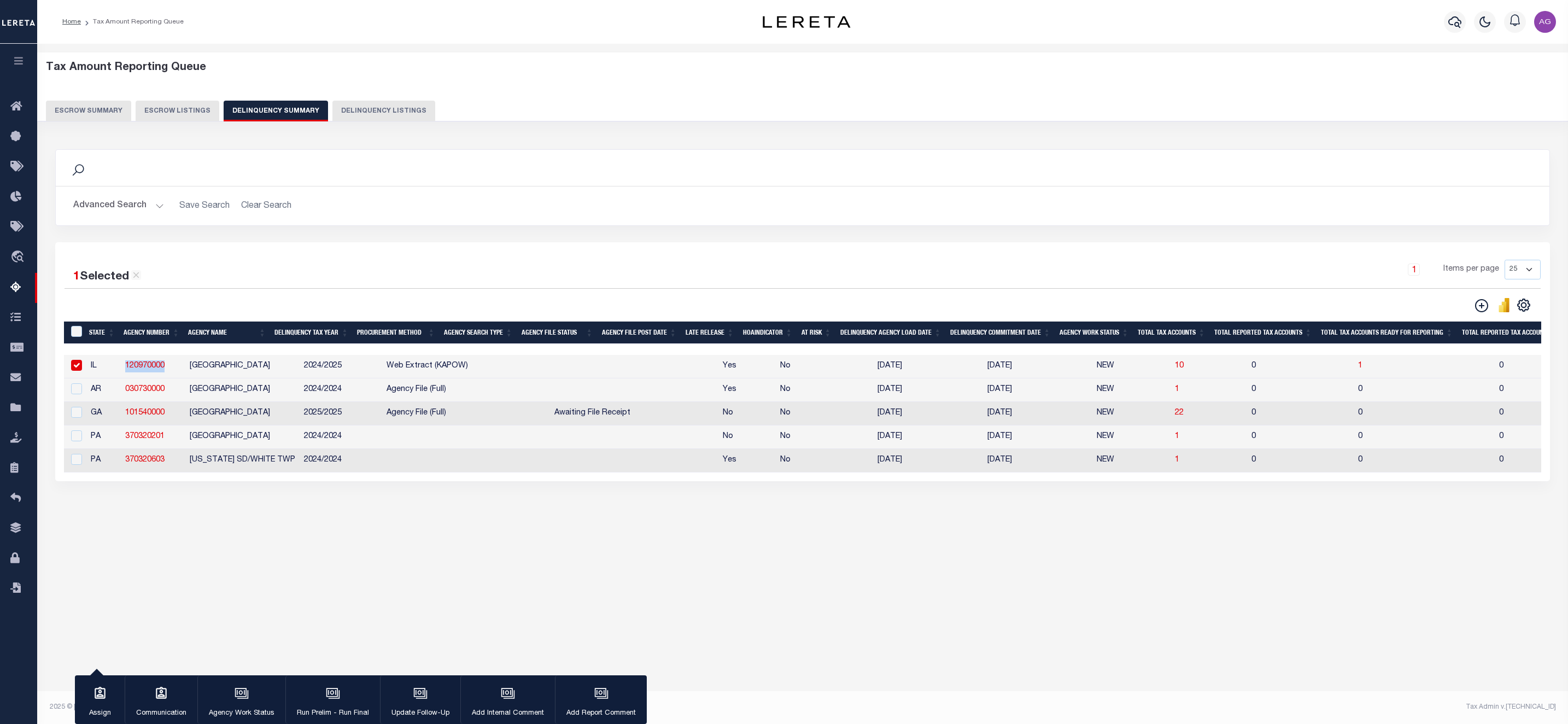
click at [84, 208] on button "Advanced Search" at bounding box center [119, 206] width 91 height 21
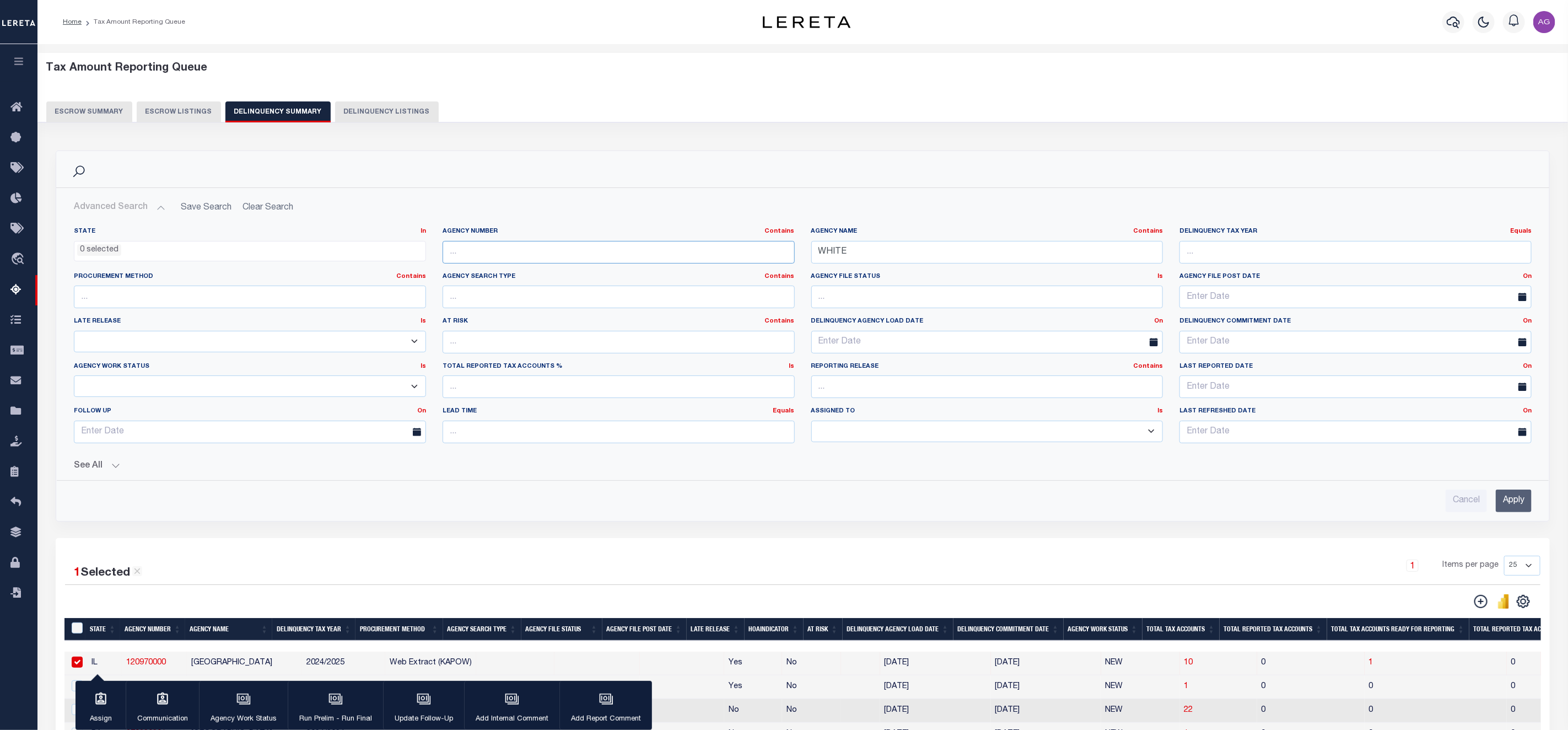
click at [617, 253] on input "text" at bounding box center [618, 252] width 352 height 22
paste input "120970000"
type input "120970000"
drag, startPoint x: 862, startPoint y: 250, endPoint x: 725, endPoint y: 237, distance: 137.6
click at [725, 237] on div "State In In AK AL AR AZ CA CO CT DC DE FL GA GU HI IA ID IL IN KS KY LA MA MD M…" at bounding box center [802, 339] width 1474 height 225
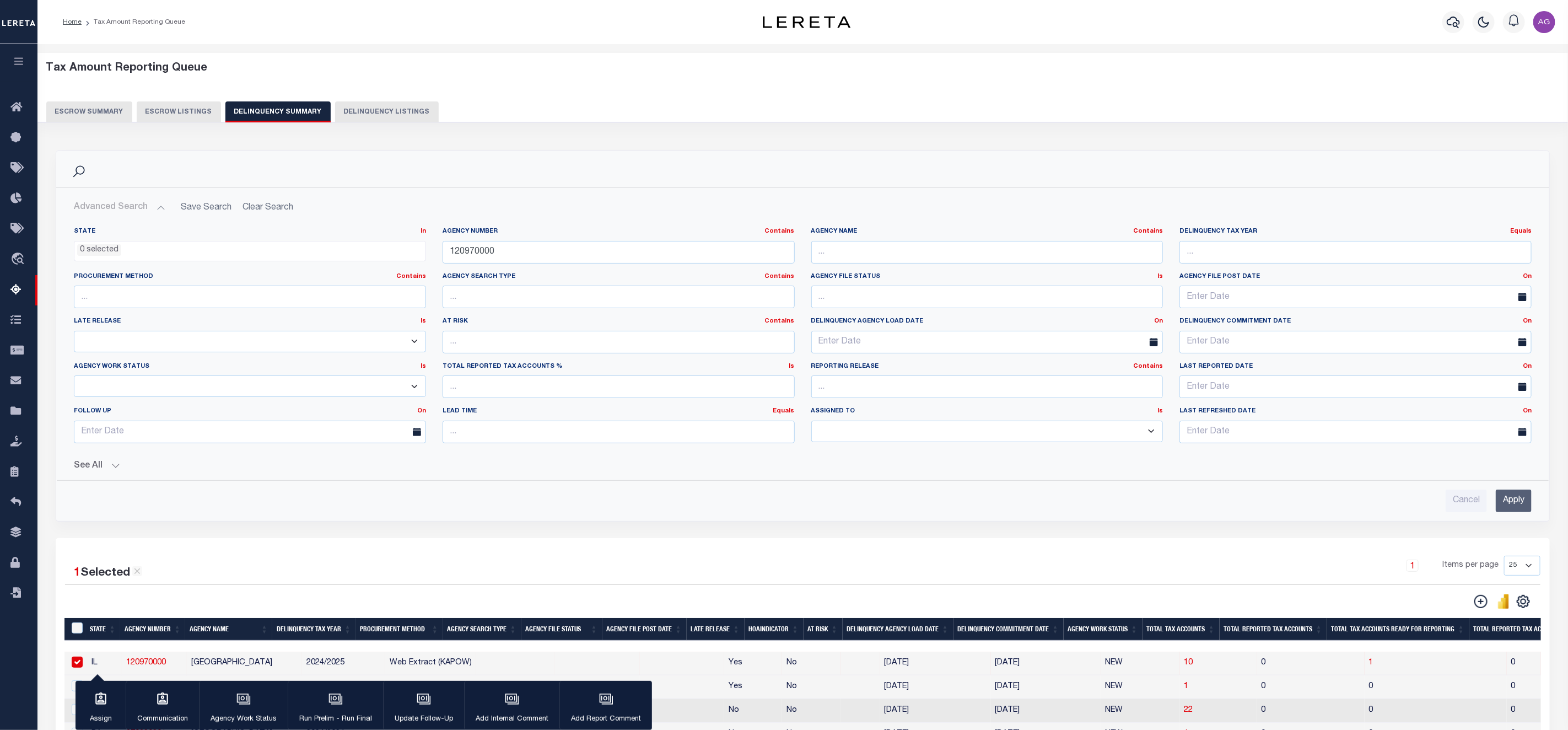
click at [94, 467] on button "See All" at bounding box center [802, 466] width 1457 height 11
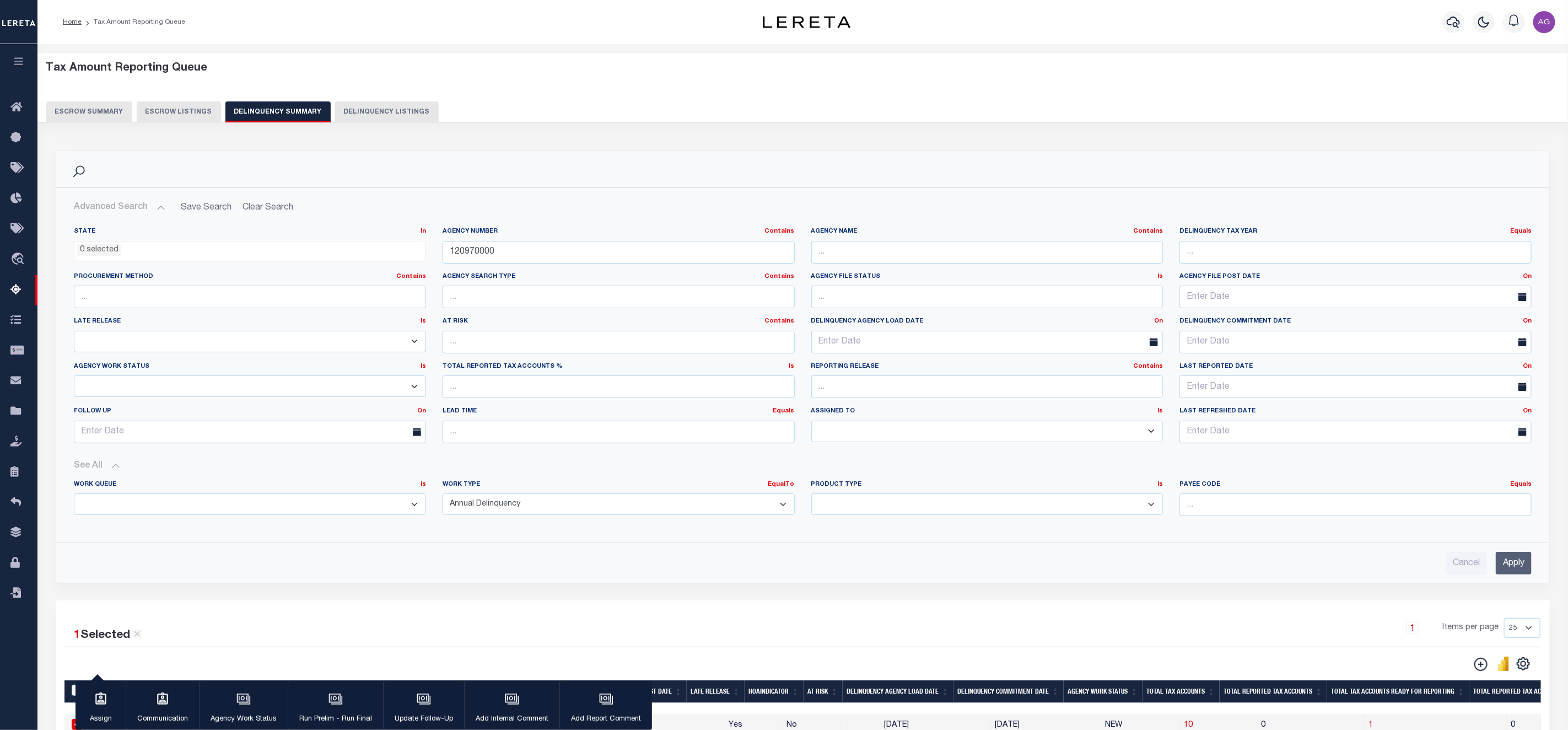
click at [622, 505] on select "Annual Delinquency Back Search Payment Status Check DTRACK" at bounding box center [618, 504] width 352 height 22
select select "DTRACK"
click at [443, 497] on select "Annual Delinquency Back Search Payment Status Check DTRACK" at bounding box center [618, 504] width 352 height 22
click at [1513, 563] on input "Apply" at bounding box center [1513, 563] width 36 height 22
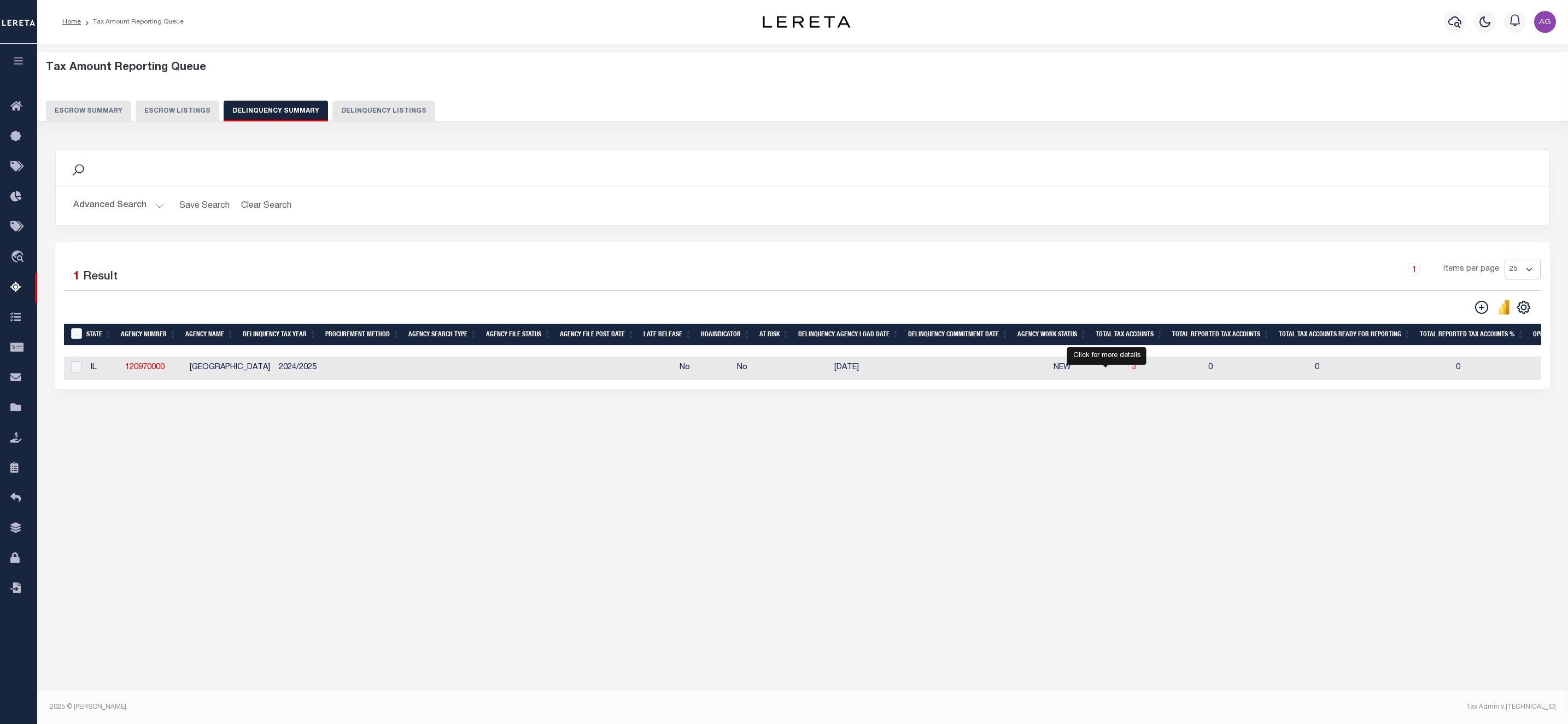
click at [1132, 370] on span "3" at bounding box center [1134, 367] width 4 height 8
select select "100"
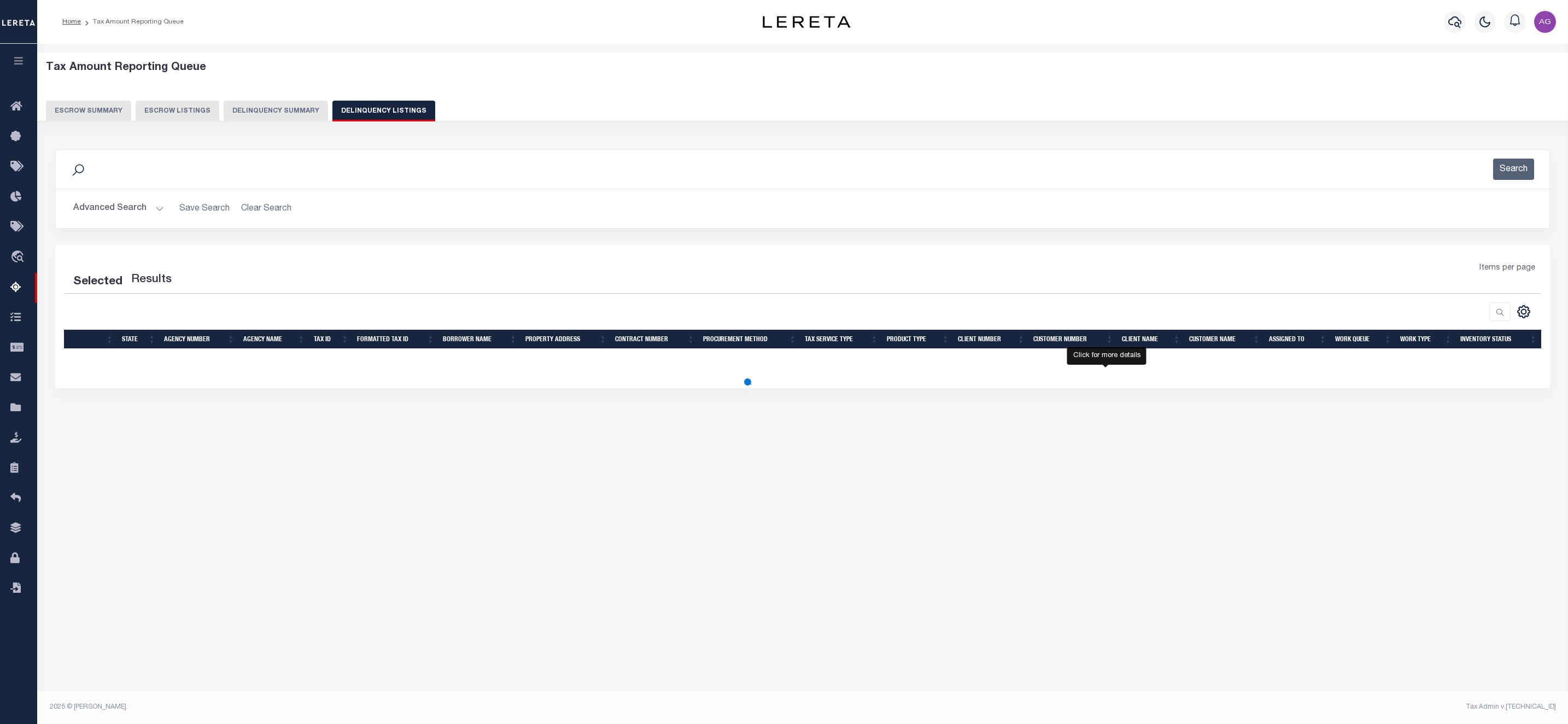
select select "100"
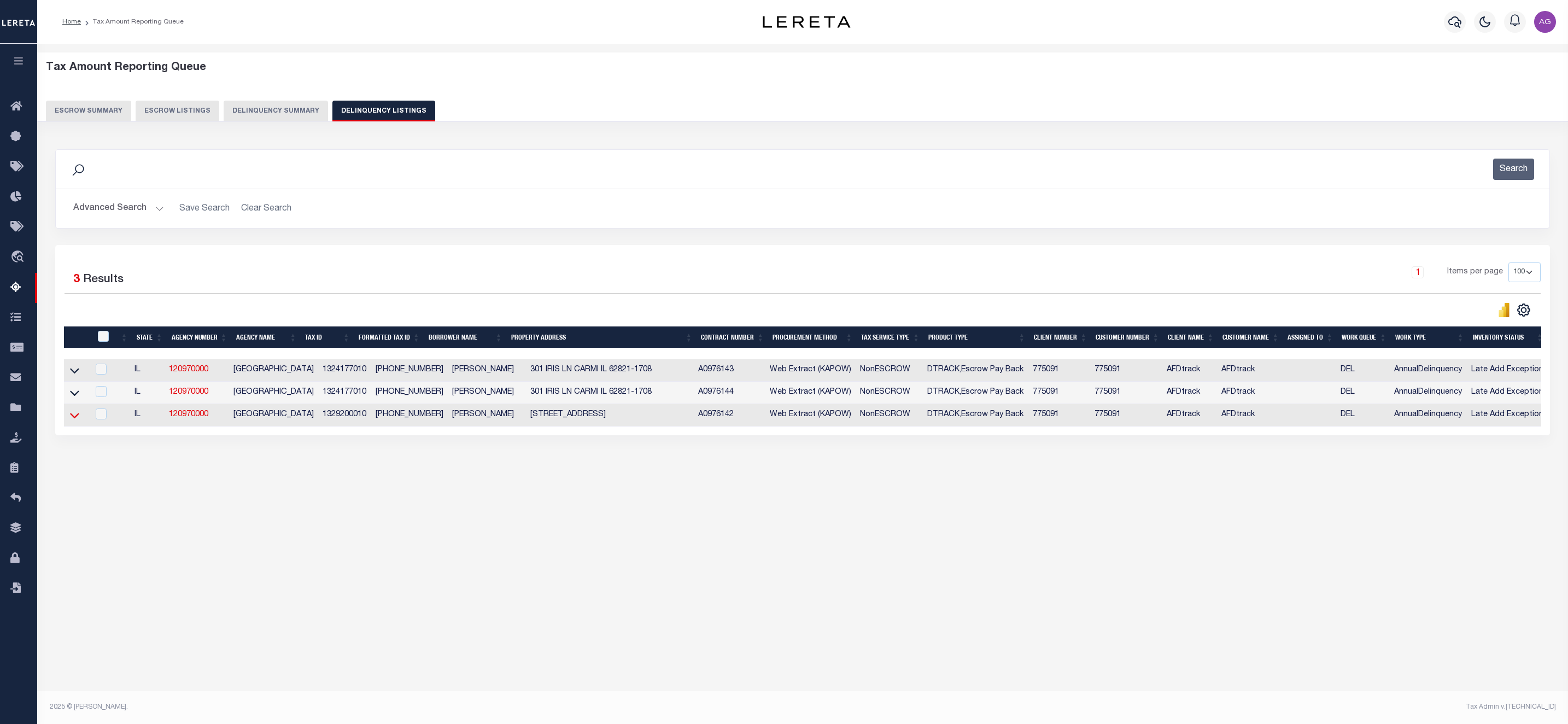
click at [74, 421] on icon at bounding box center [74, 416] width 9 height 11
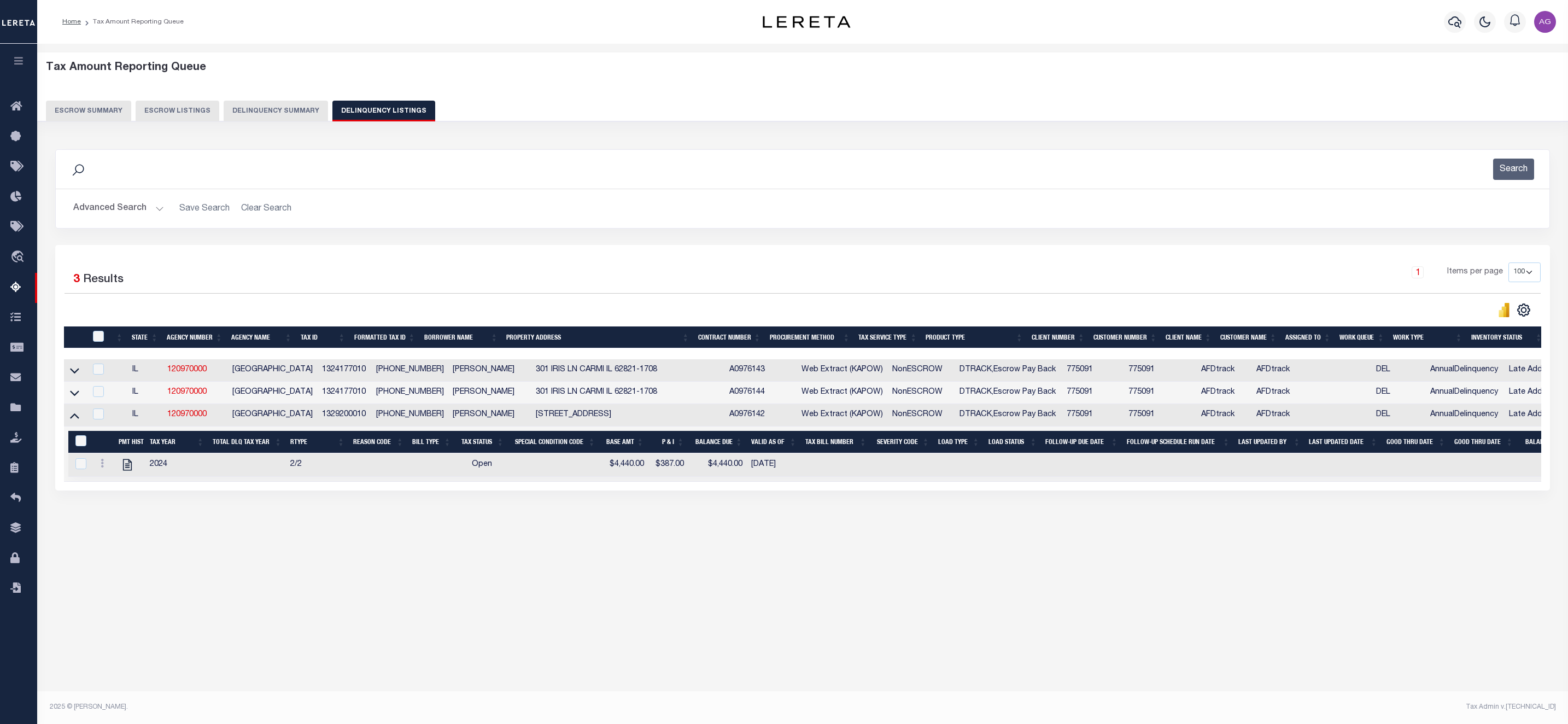
scroll to position [0, 45]
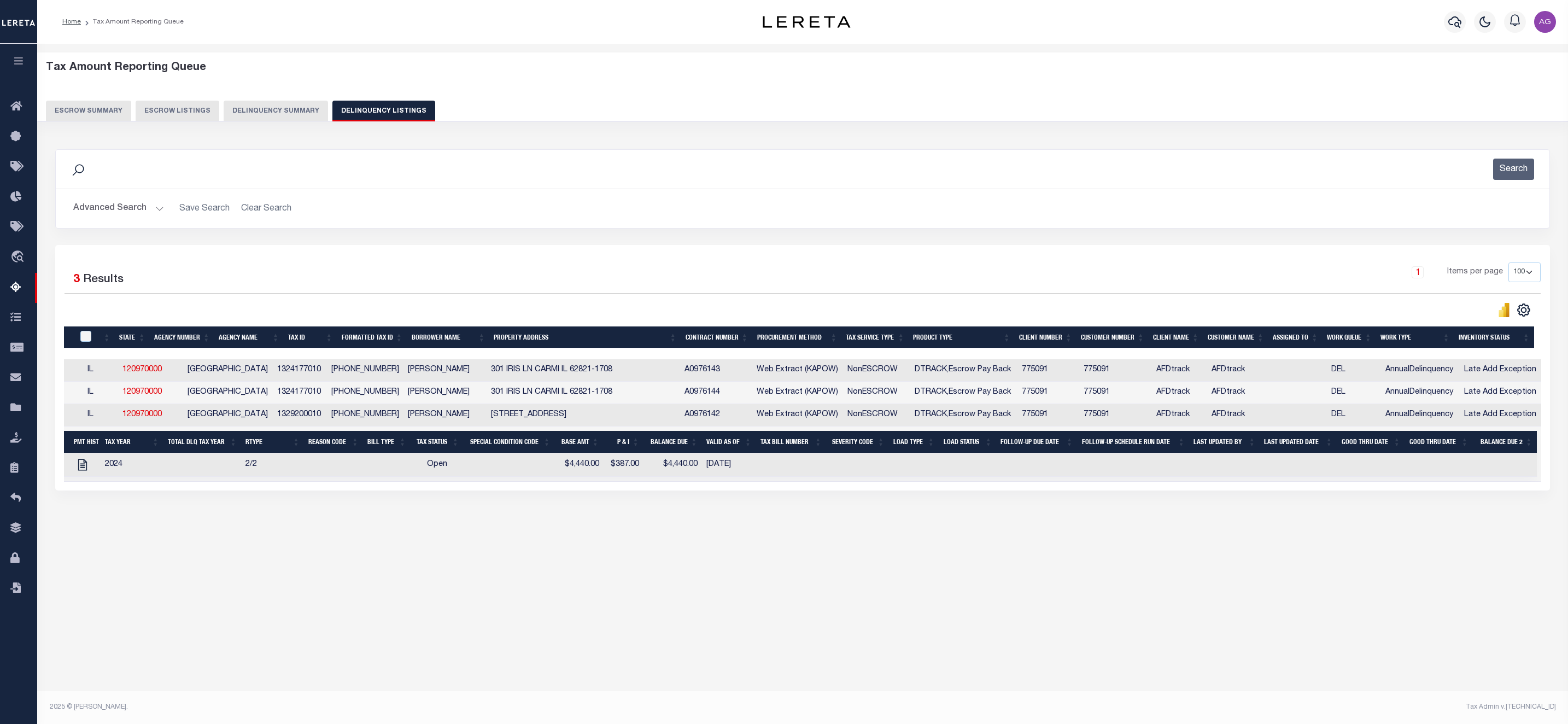
click at [1432, 536] on div "Tax Amount Reporting Queue Escrow Summary Escrow Listings In" at bounding box center [803, 306] width 1524 height 501
click at [269, 109] on button "Delinquency Summary" at bounding box center [276, 111] width 104 height 21
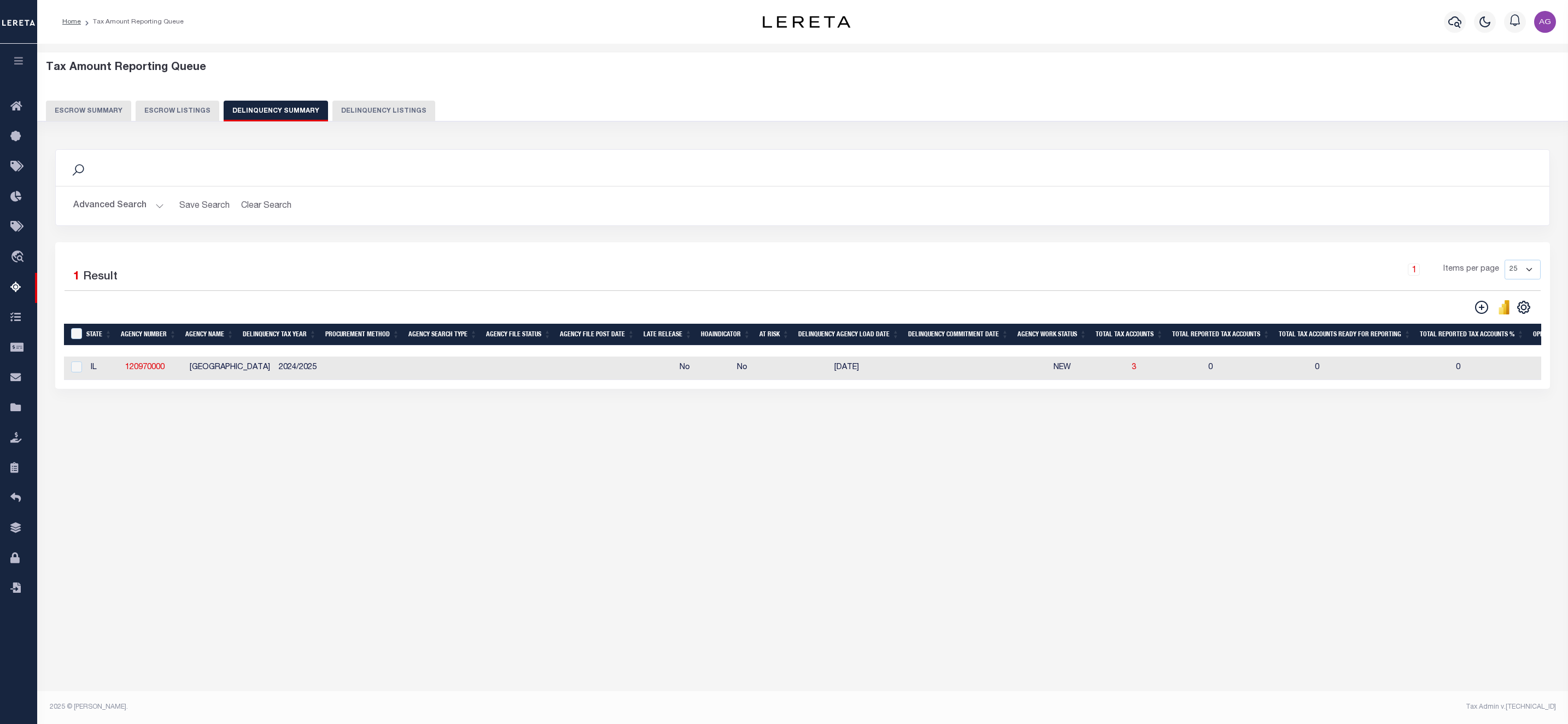
drag, startPoint x: 988, startPoint y: 393, endPoint x: 1567, endPoint y: 411, distance: 579.3
click at [1555, 411] on div "Tax Amount Reporting Queue Escrow Summary Escrow Listings" at bounding box center [803, 265] width 1531 height 443
click at [1526, 403] on div "Data sync process is currently running, you may face some response delays. Sear…" at bounding box center [803, 280] width 1509 height 283
click at [134, 212] on button "Advanced Search" at bounding box center [119, 206] width 91 height 21
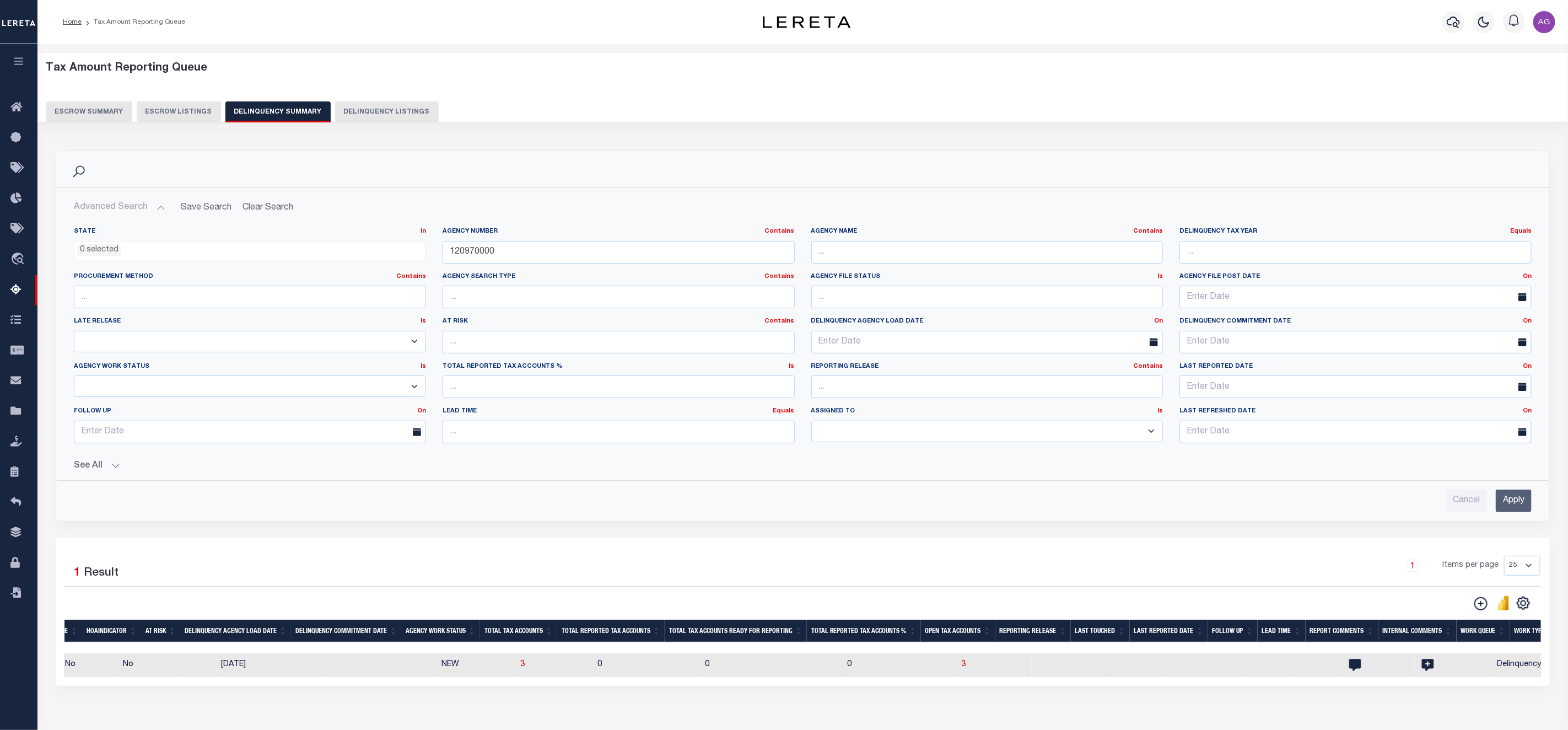
click at [104, 465] on button "See All" at bounding box center [802, 466] width 1457 height 11
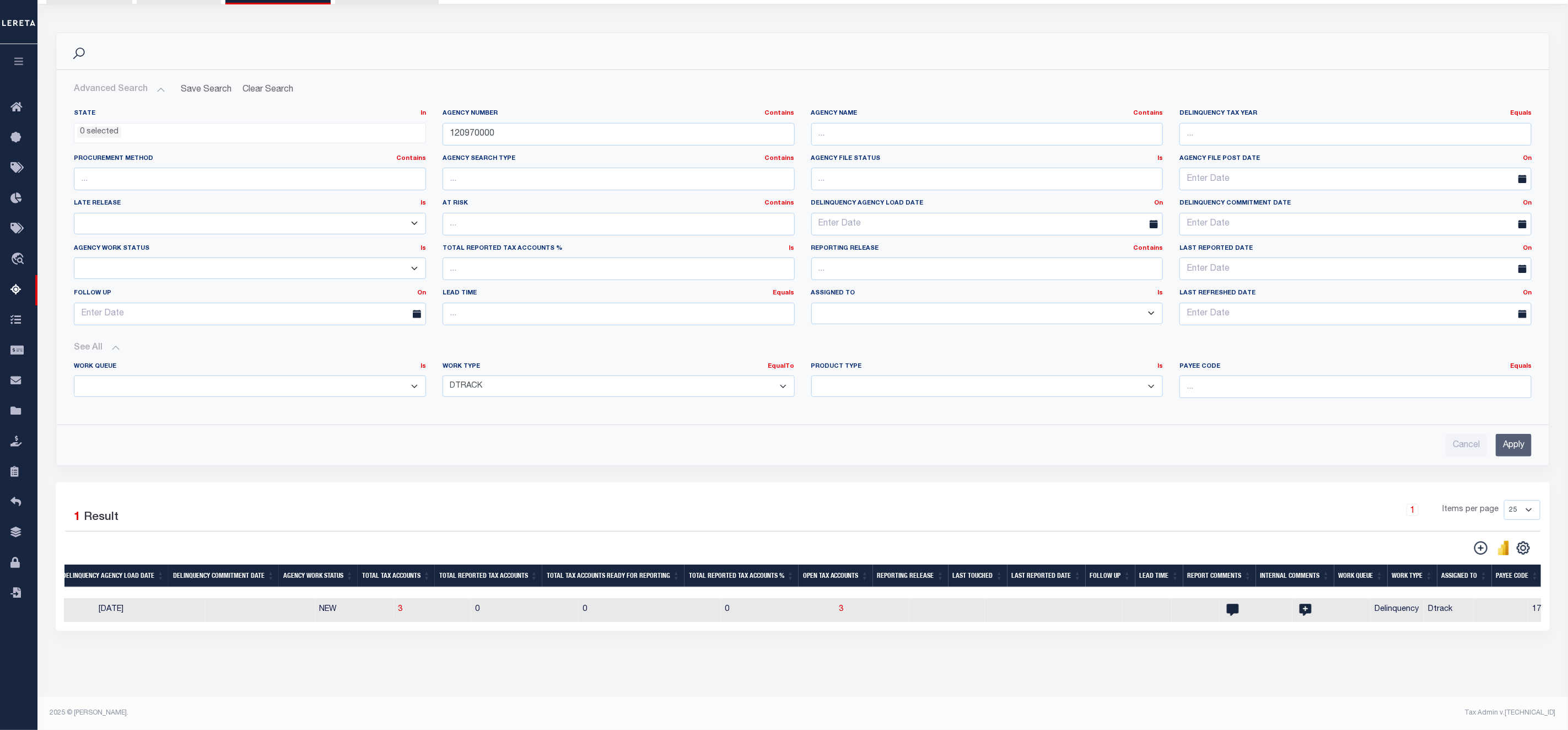
scroll to position [0, 661]
click at [530, 123] on input "120970000" at bounding box center [618, 134] width 352 height 22
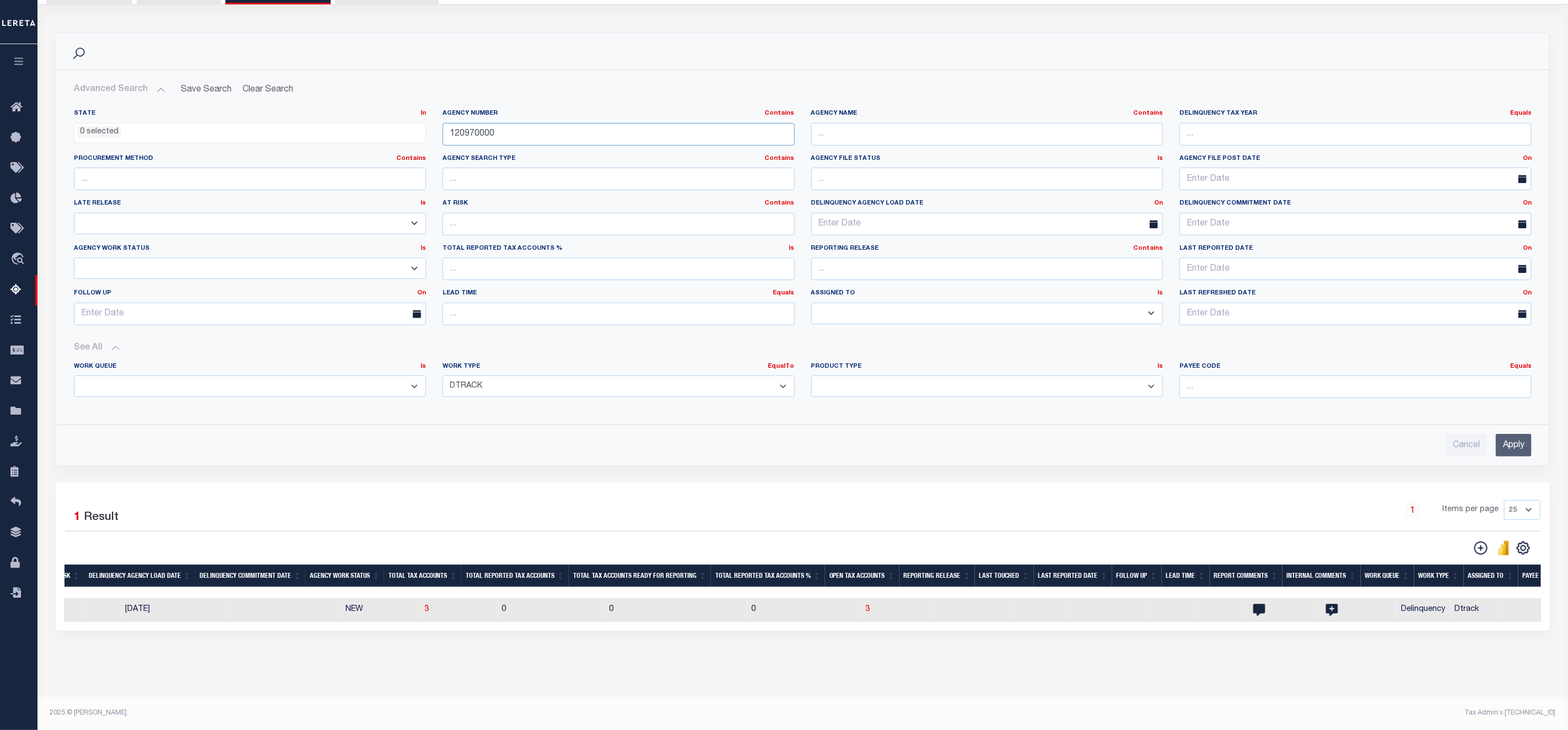
scroll to position [0, 716]
click at [425, 605] on span "3" at bounding box center [427, 609] width 4 height 8
select select "100"
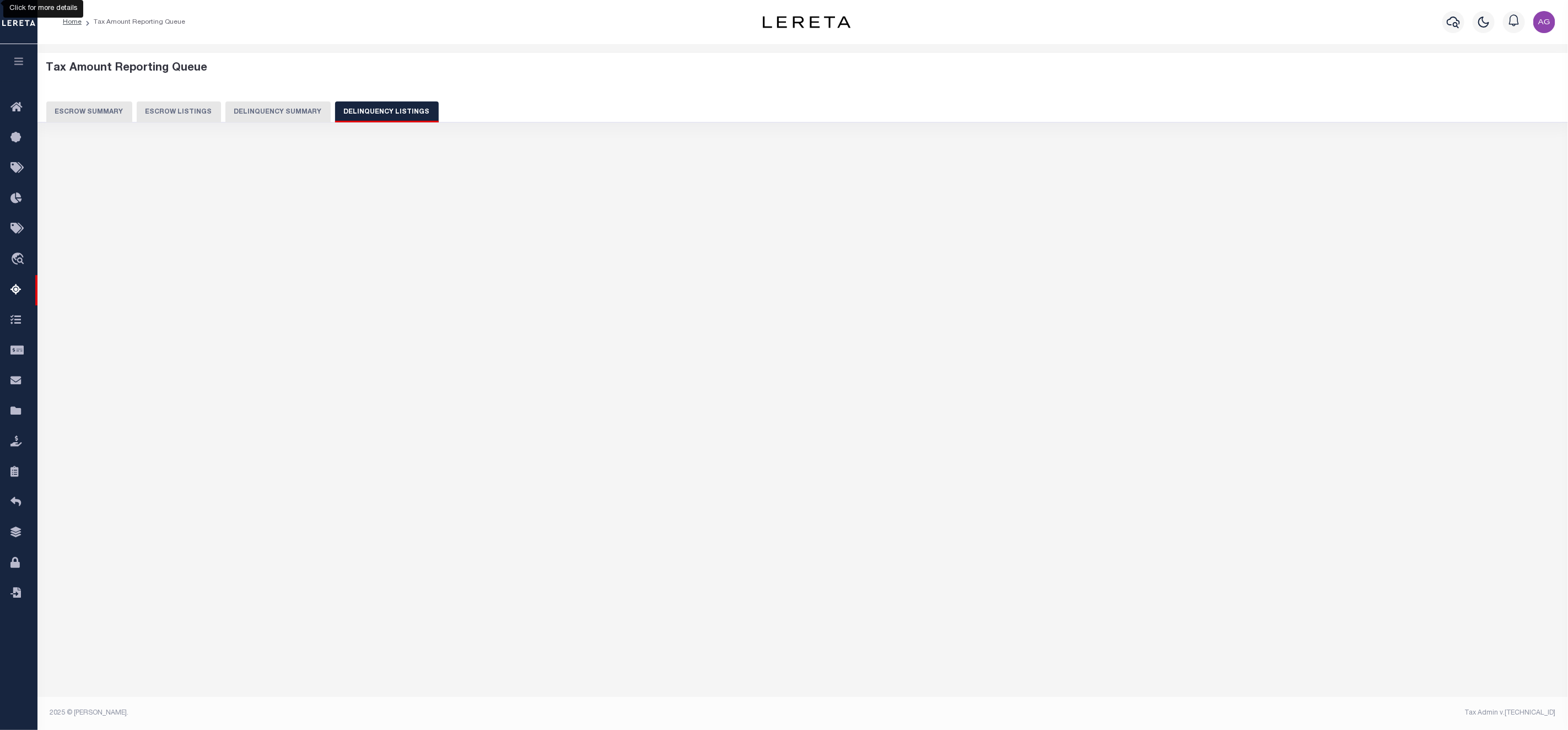
select select "100"
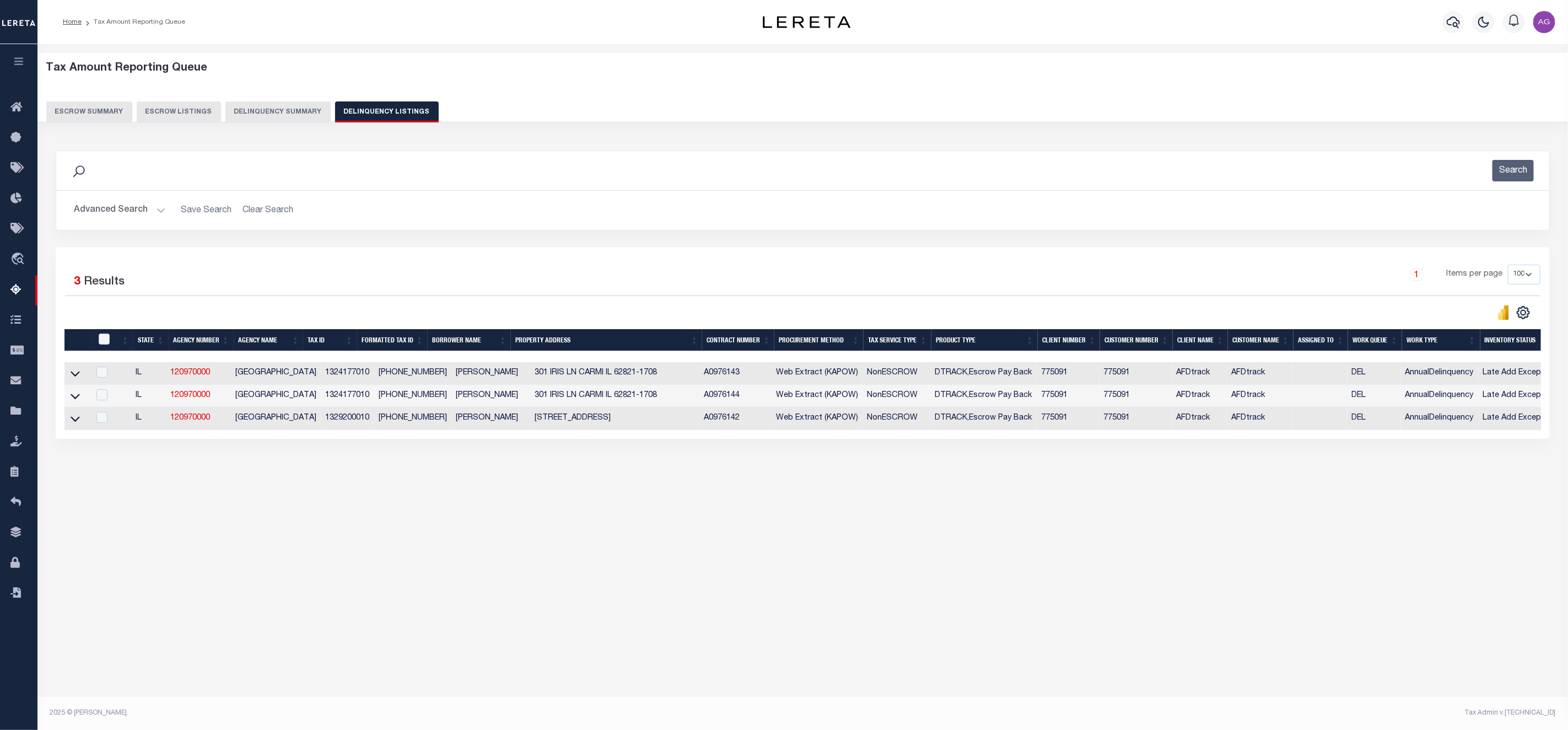
scroll to position [0, 0]
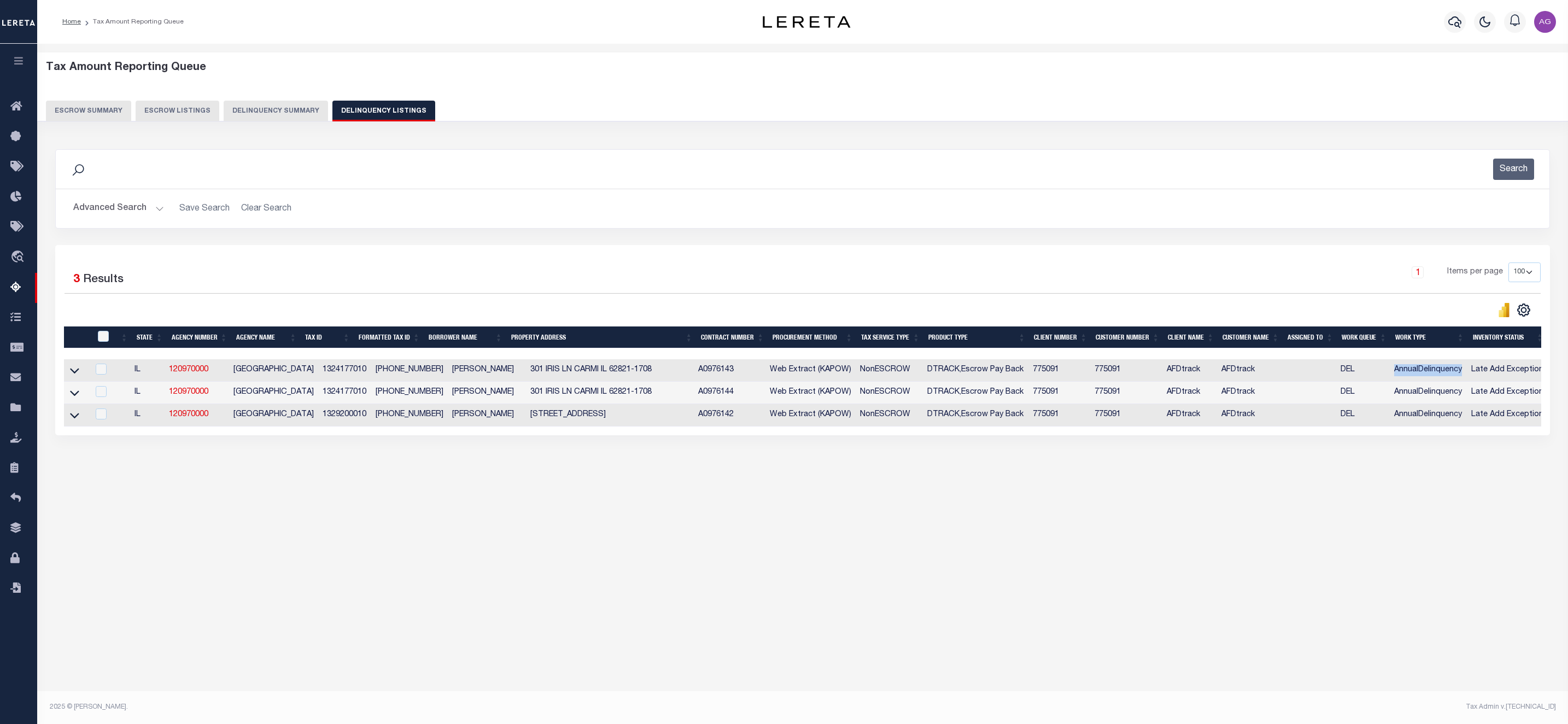
drag, startPoint x: 1392, startPoint y: 376, endPoint x: 1464, endPoint y: 381, distance: 72.2
click at [1464, 381] on td "AnnualDelinquency" at bounding box center [1429, 370] width 77 height 22
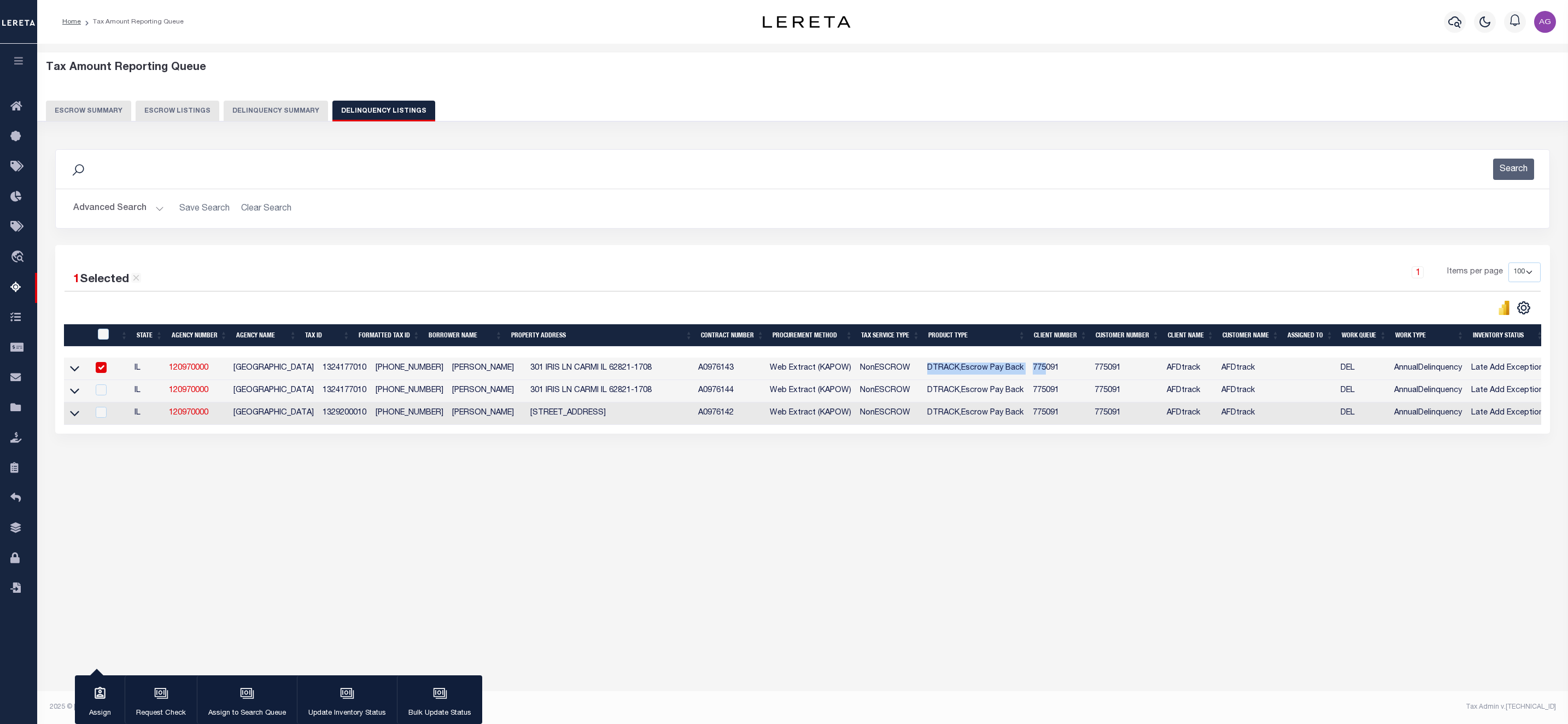
drag, startPoint x: 928, startPoint y: 372, endPoint x: 933, endPoint y: 392, distance: 20.6
click at [1045, 376] on tr "IL 120970000 WHITE COUNTY 1324177010 13-24-177-010 Agustín L Fernández 301 IRIS…" at bounding box center [806, 368] width 1484 height 22
click at [102, 370] on input "checkbox" at bounding box center [101, 367] width 11 height 11
checkbox input "false"
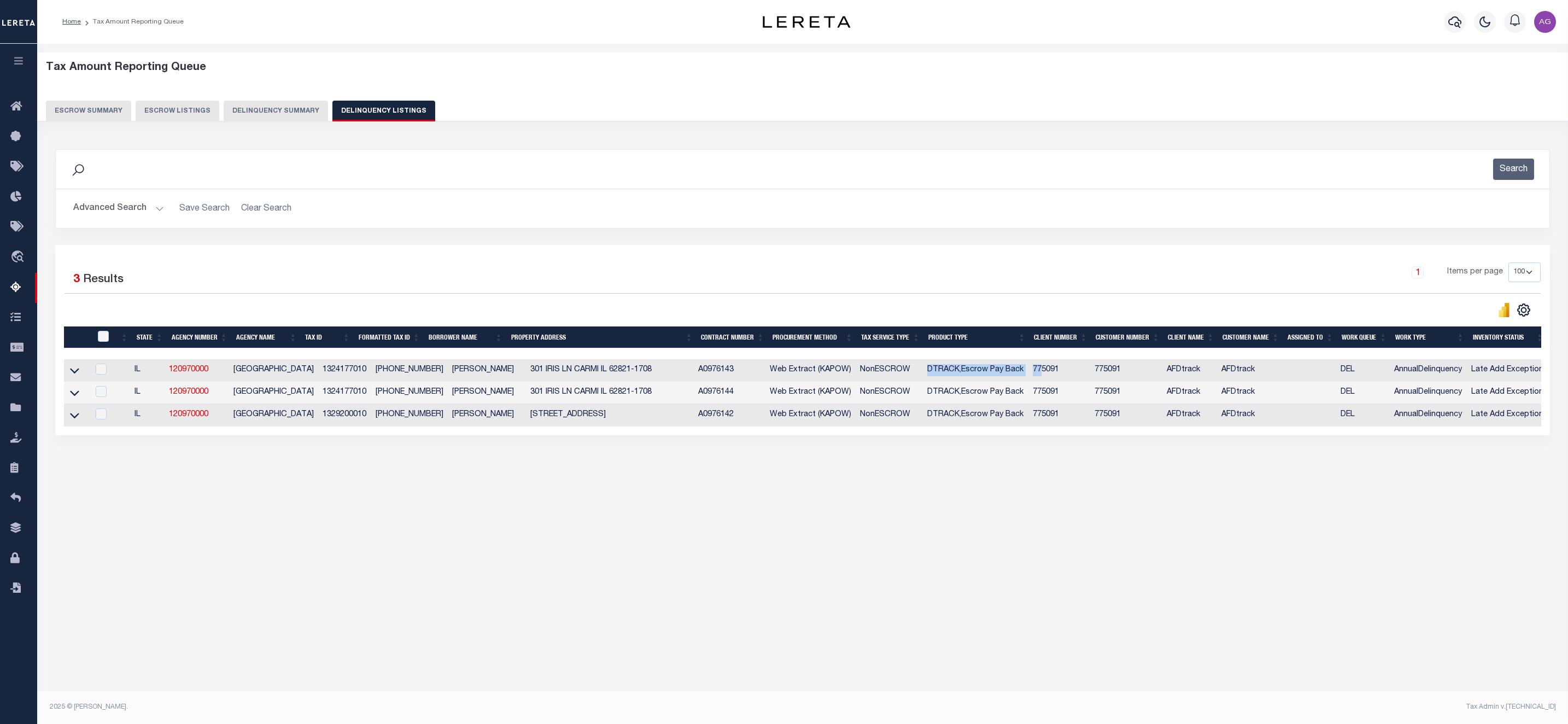
click at [263, 111] on button "Delinquency Summary" at bounding box center [276, 111] width 104 height 21
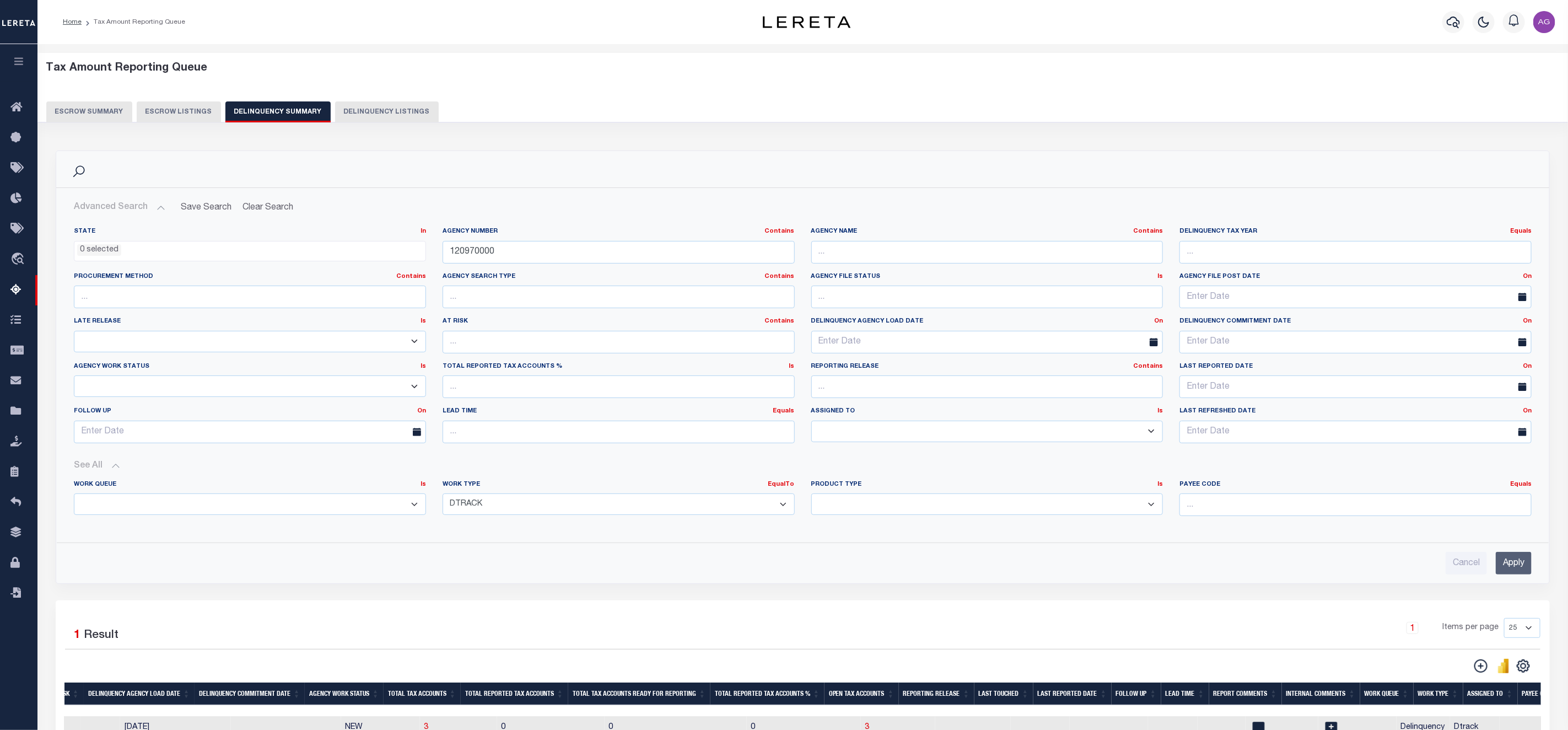
scroll to position [133, 0]
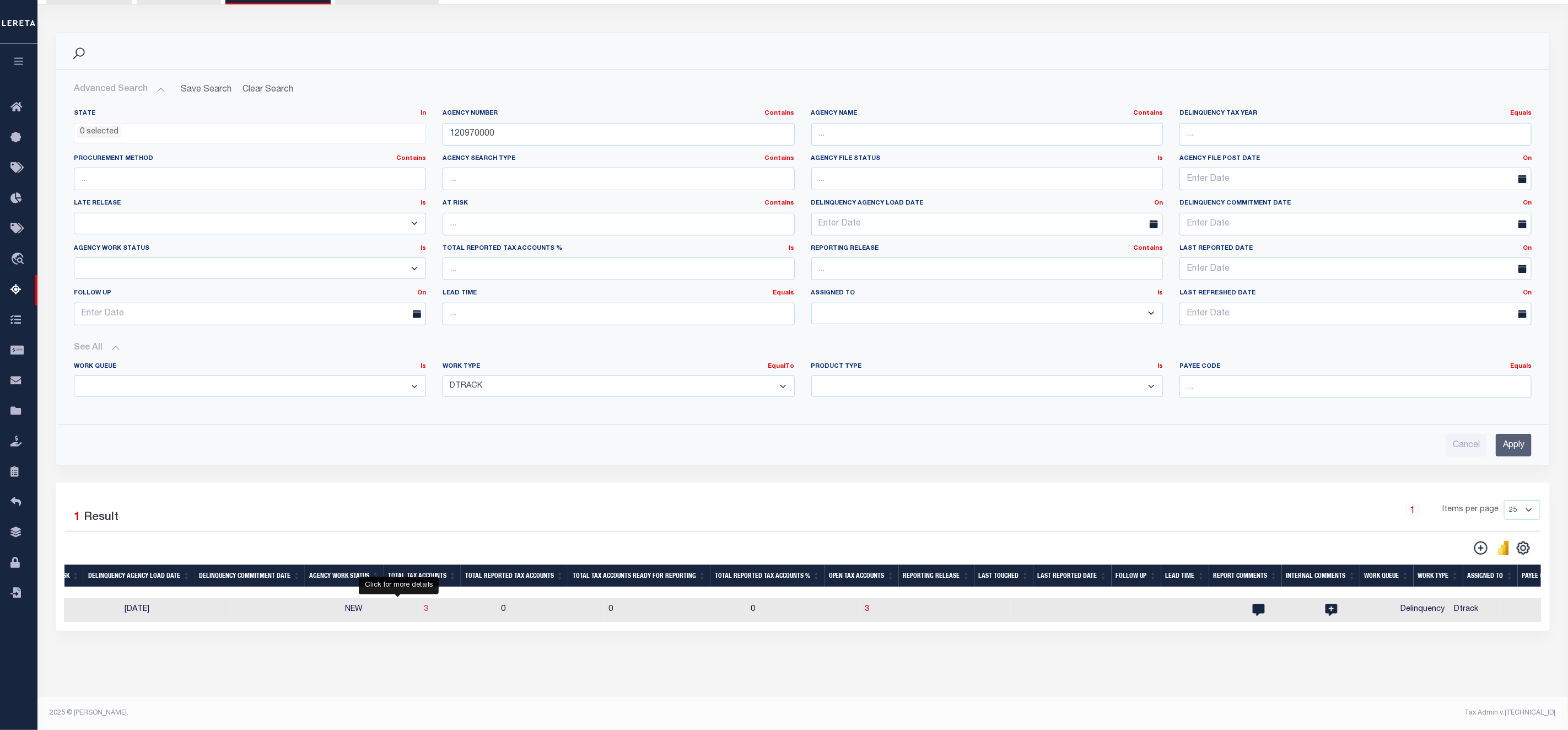
click at [425, 605] on span "3" at bounding box center [427, 609] width 4 height 8
select select "100"
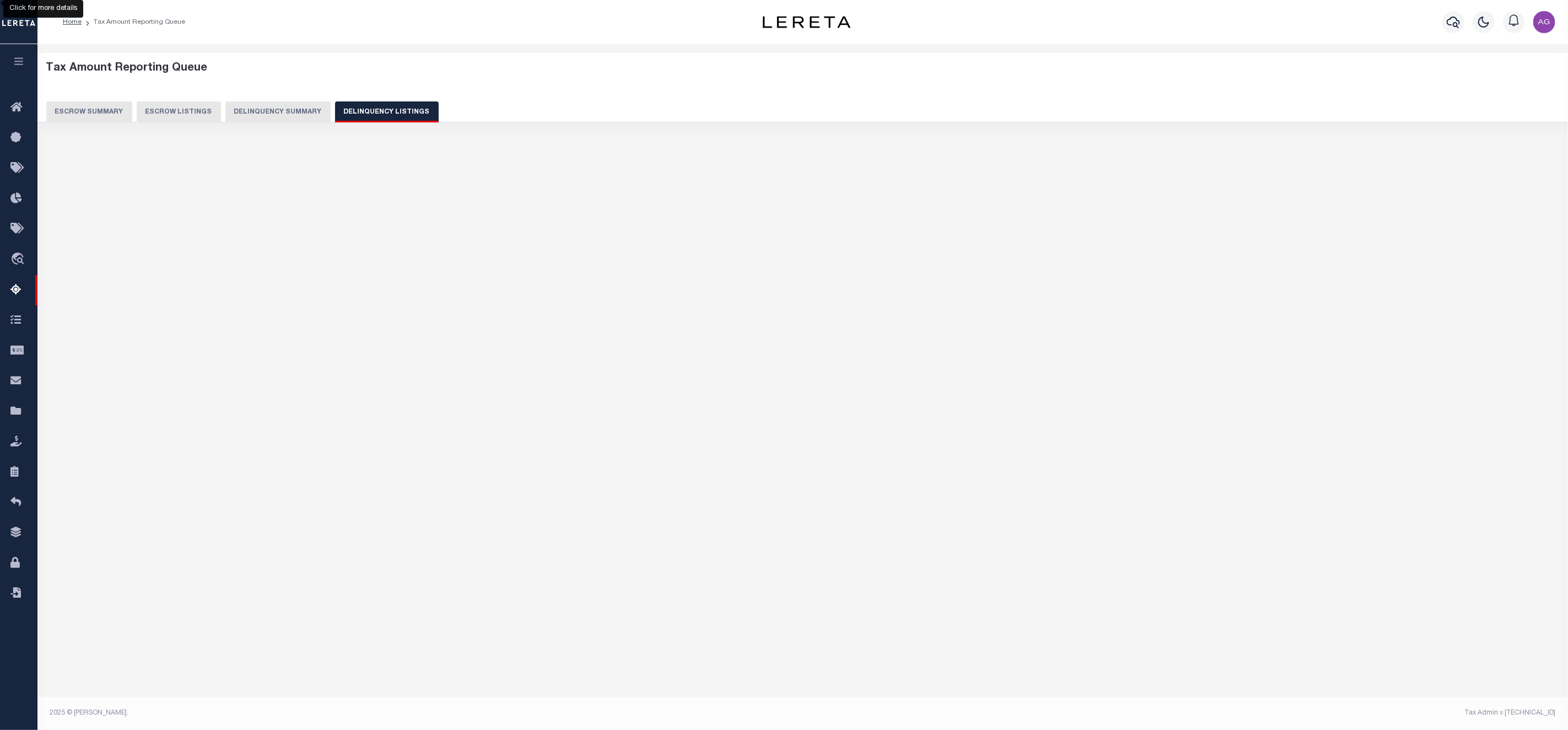
select select "100"
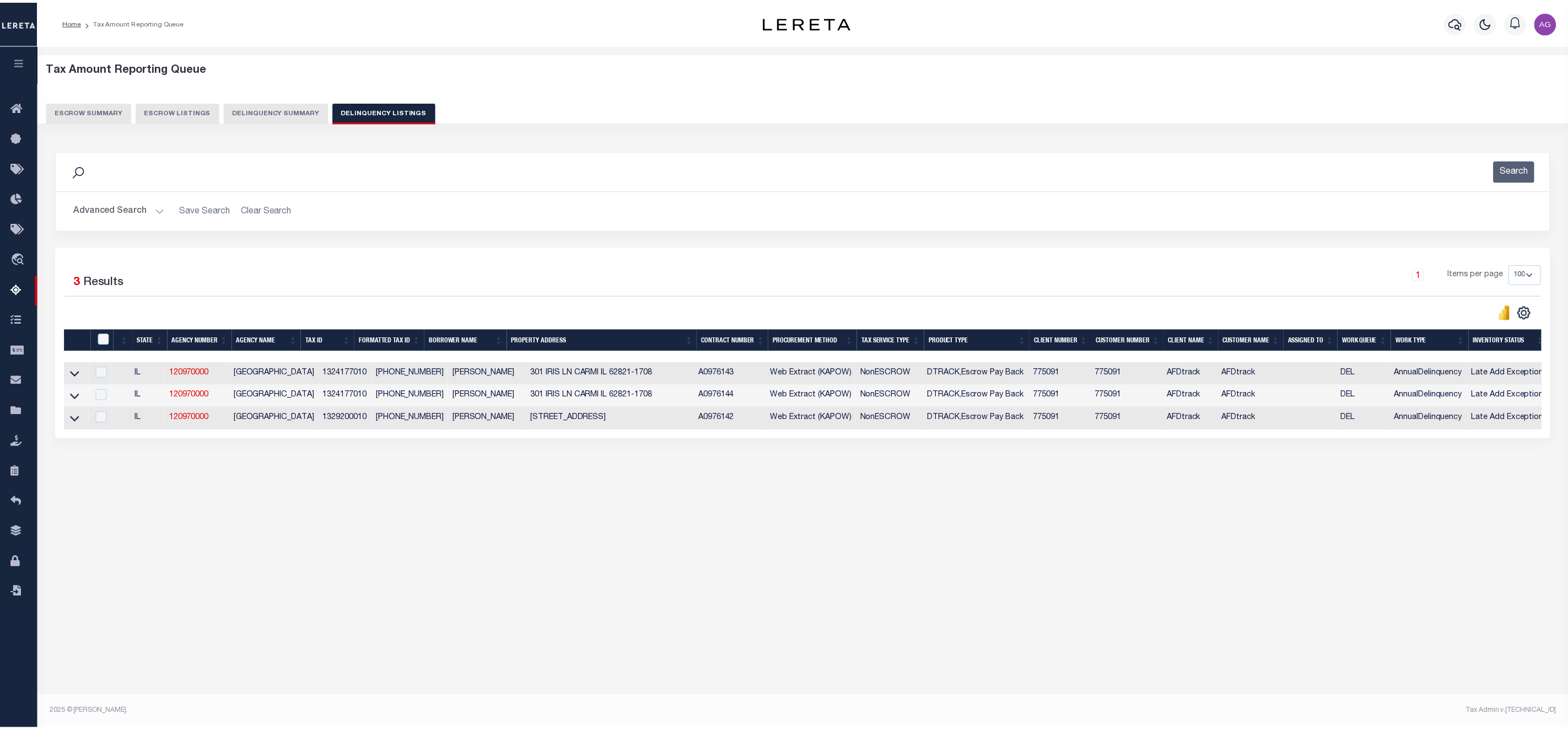
scroll to position [0, 6]
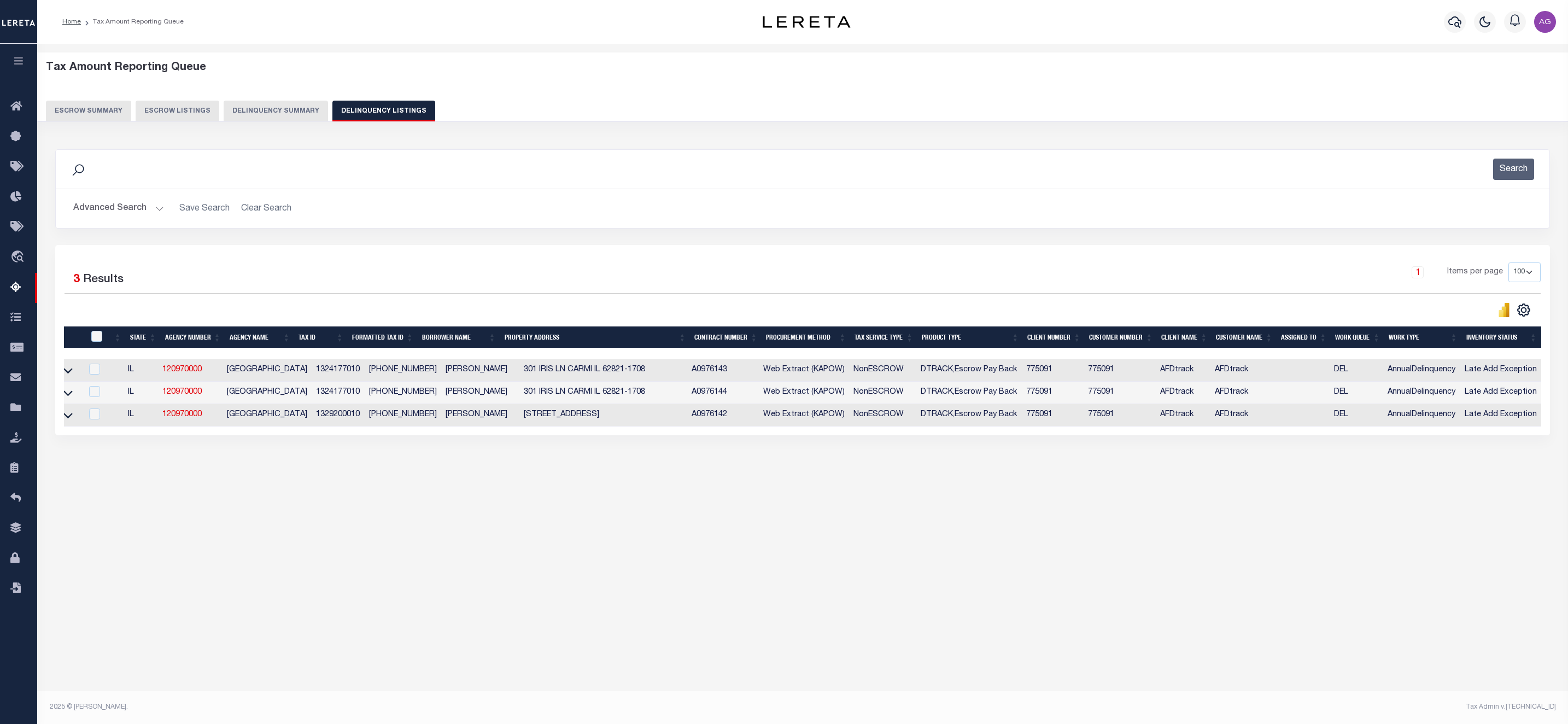
click at [279, 112] on button "Delinquency Summary" at bounding box center [276, 111] width 104 height 21
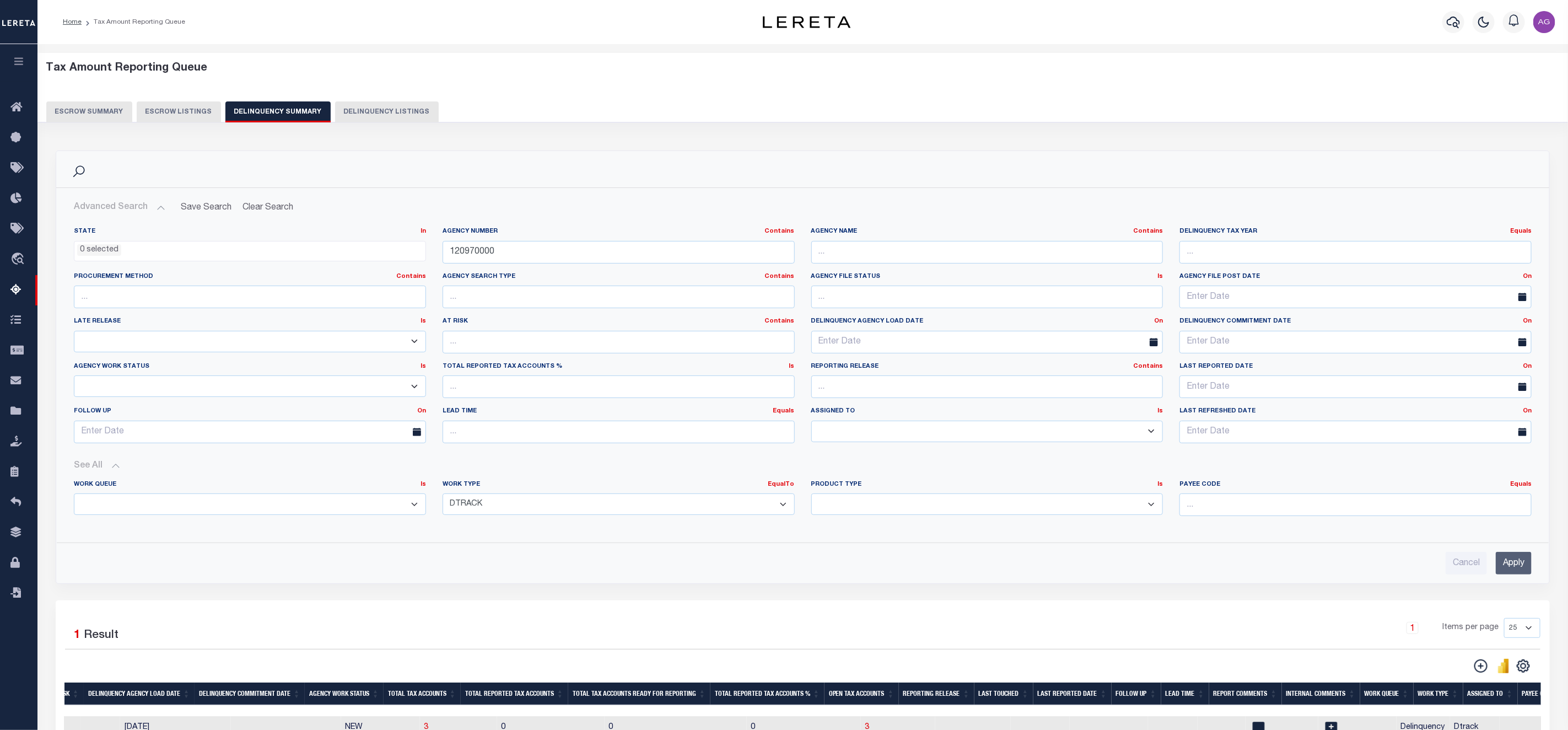
click at [372, 109] on button "Delinquency Listings" at bounding box center [387, 112] width 104 height 21
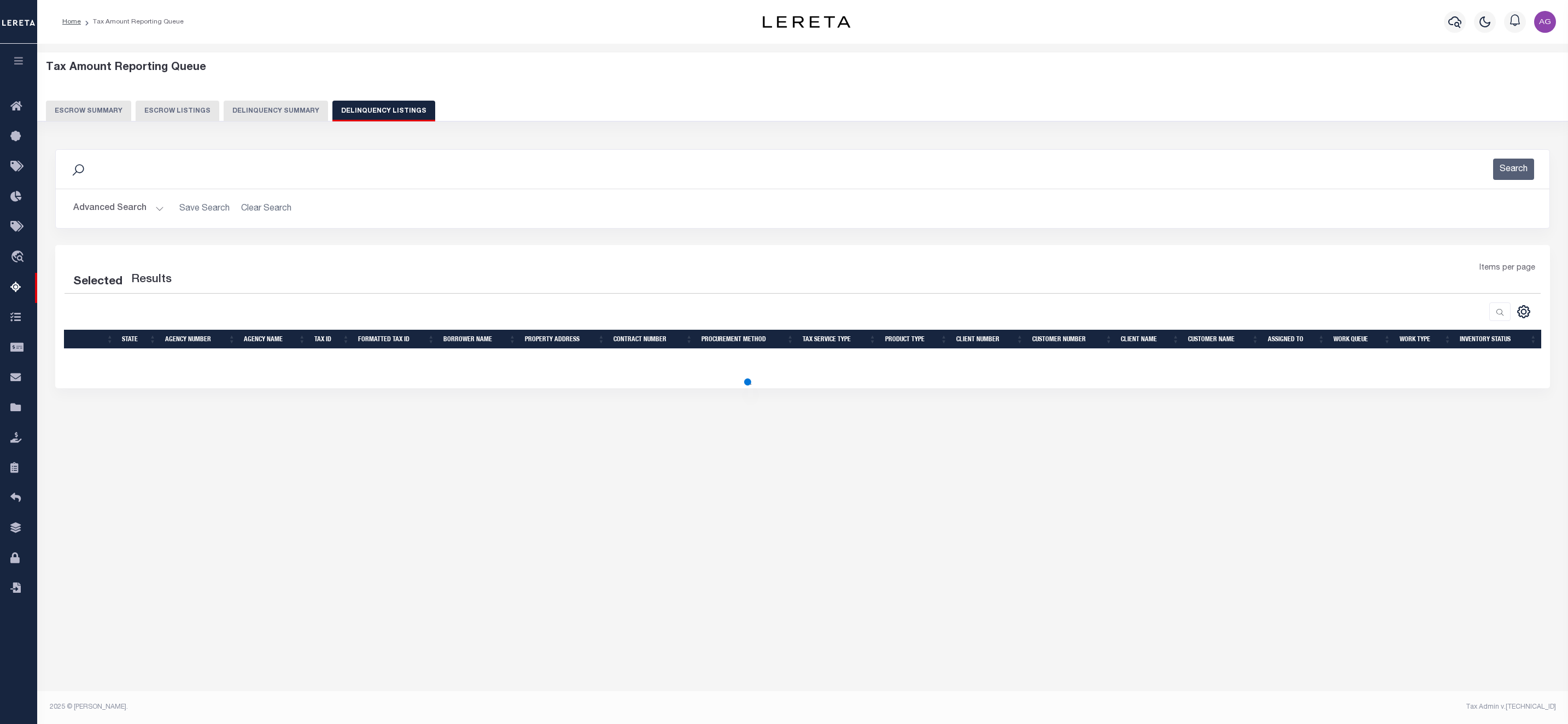
click at [273, 109] on button "Delinquency Summary" at bounding box center [276, 111] width 104 height 21
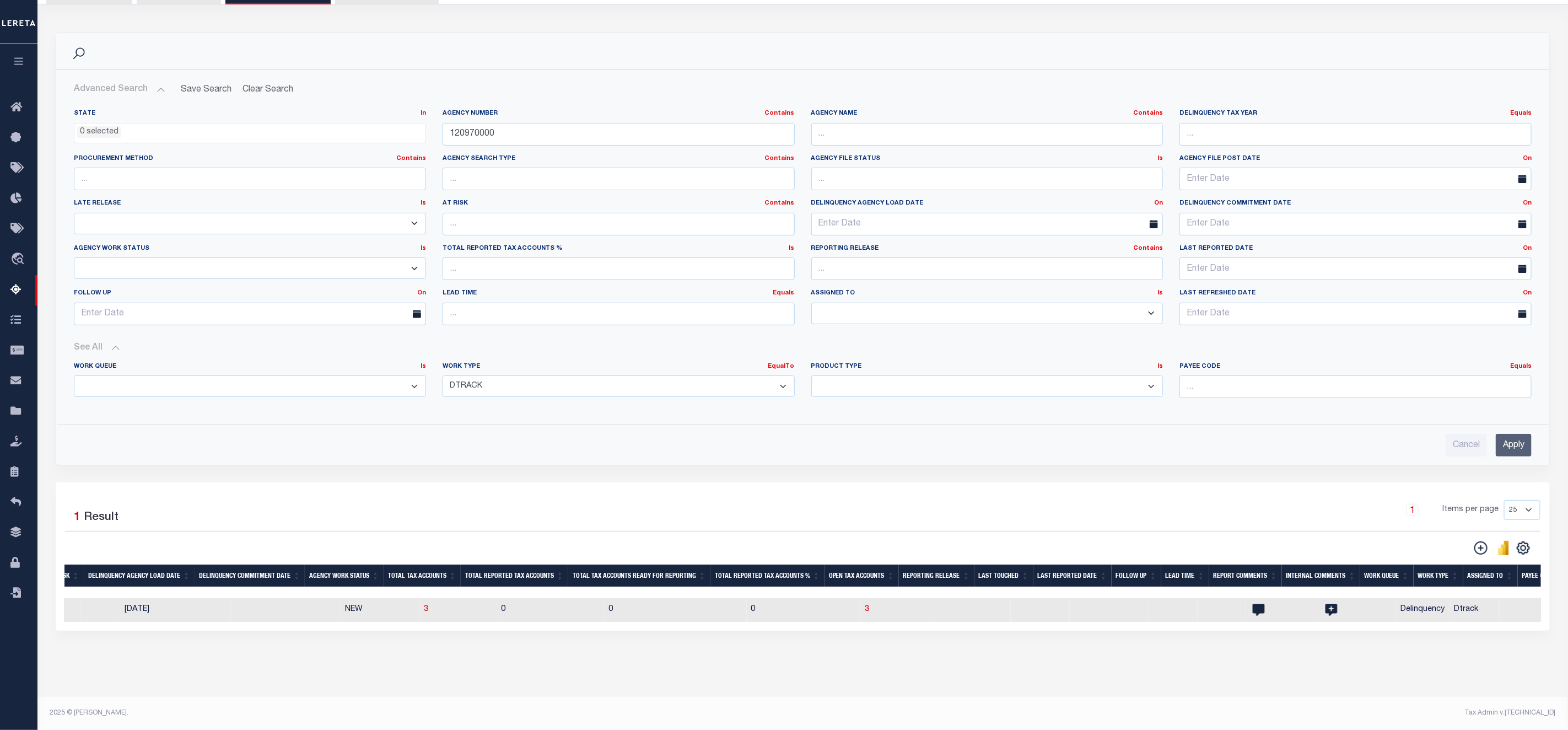
scroll to position [50, 0]
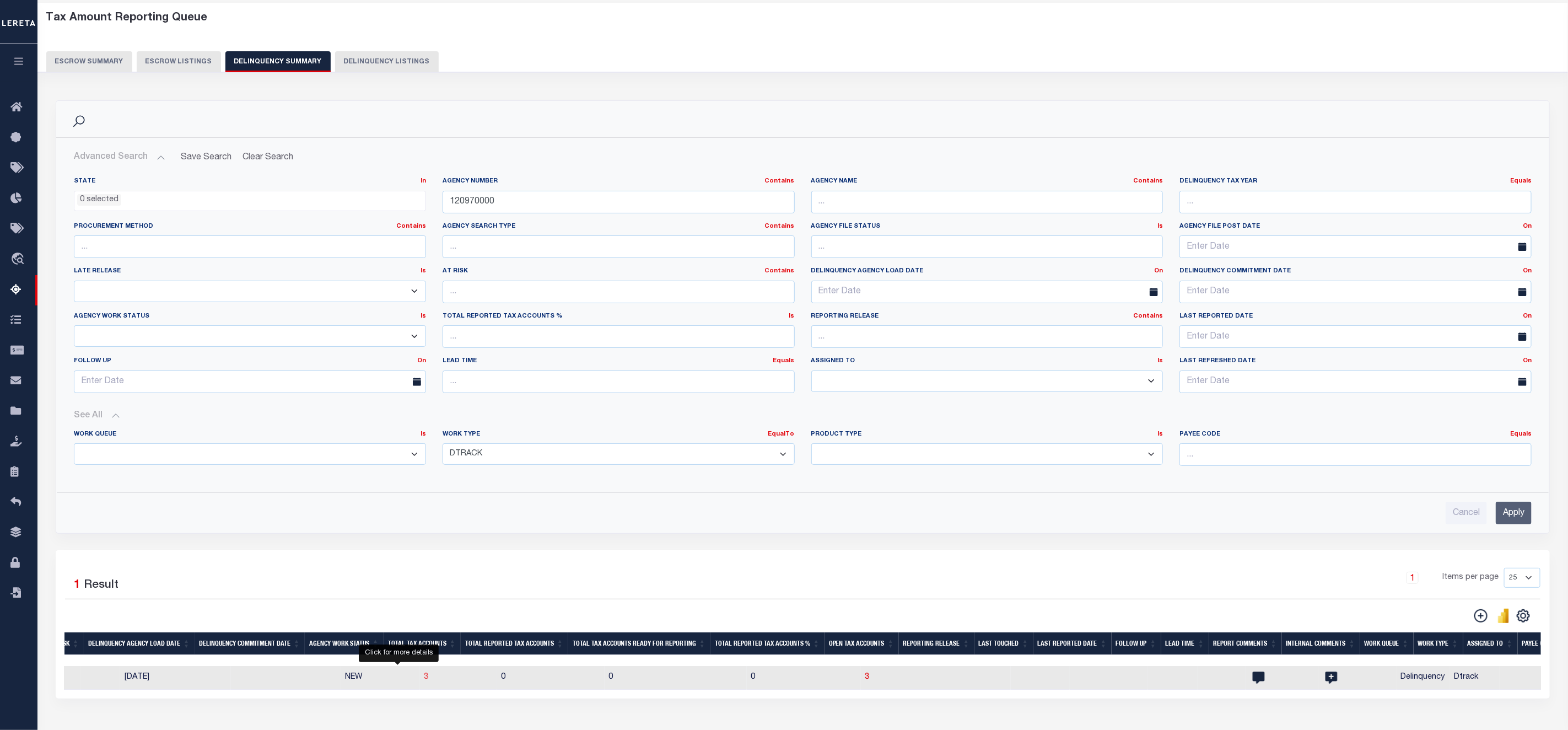
click at [425, 681] on span "3" at bounding box center [427, 677] width 4 height 8
select select "100"
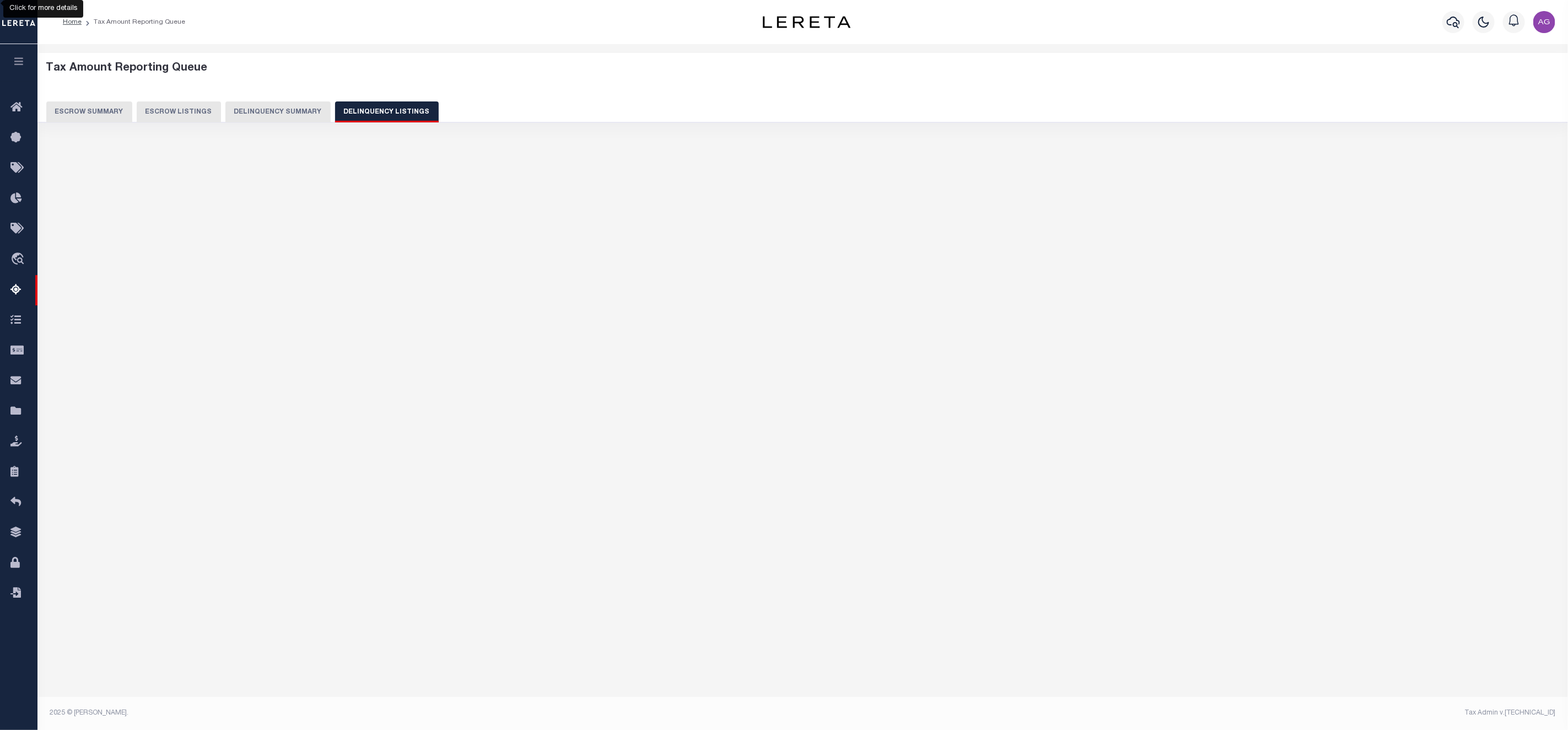
select select "100"
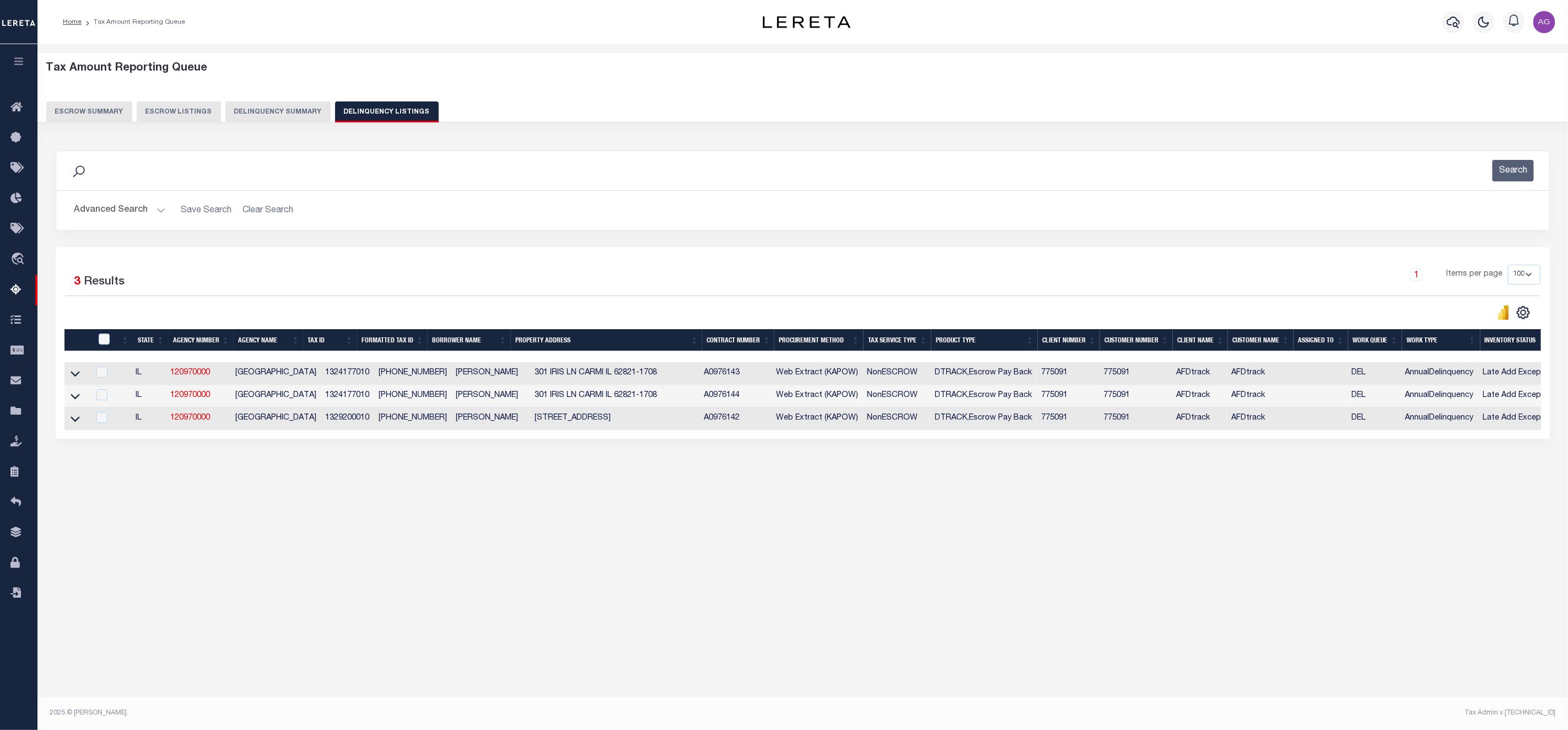
scroll to position [0, 0]
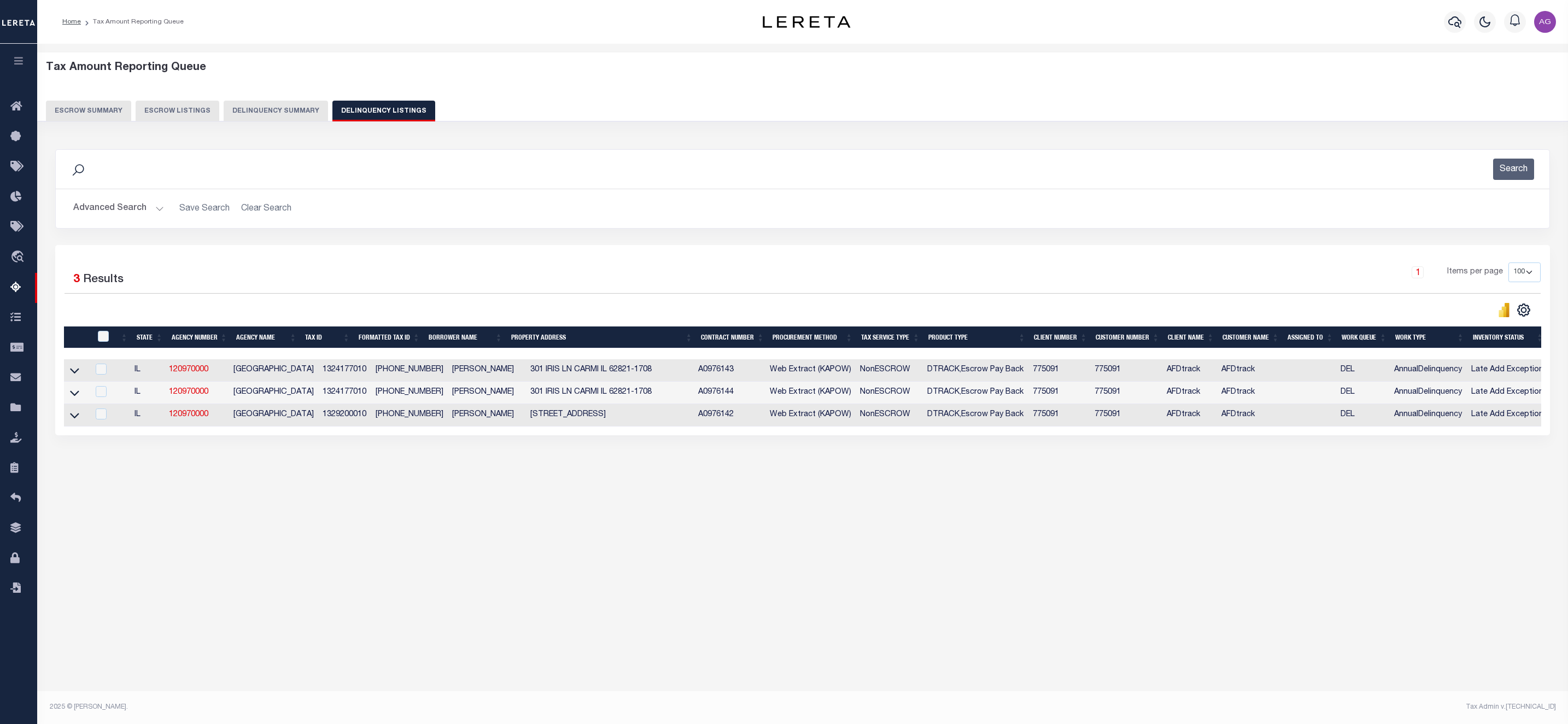
click at [281, 102] on button "Delinquency Summary" at bounding box center [276, 111] width 104 height 21
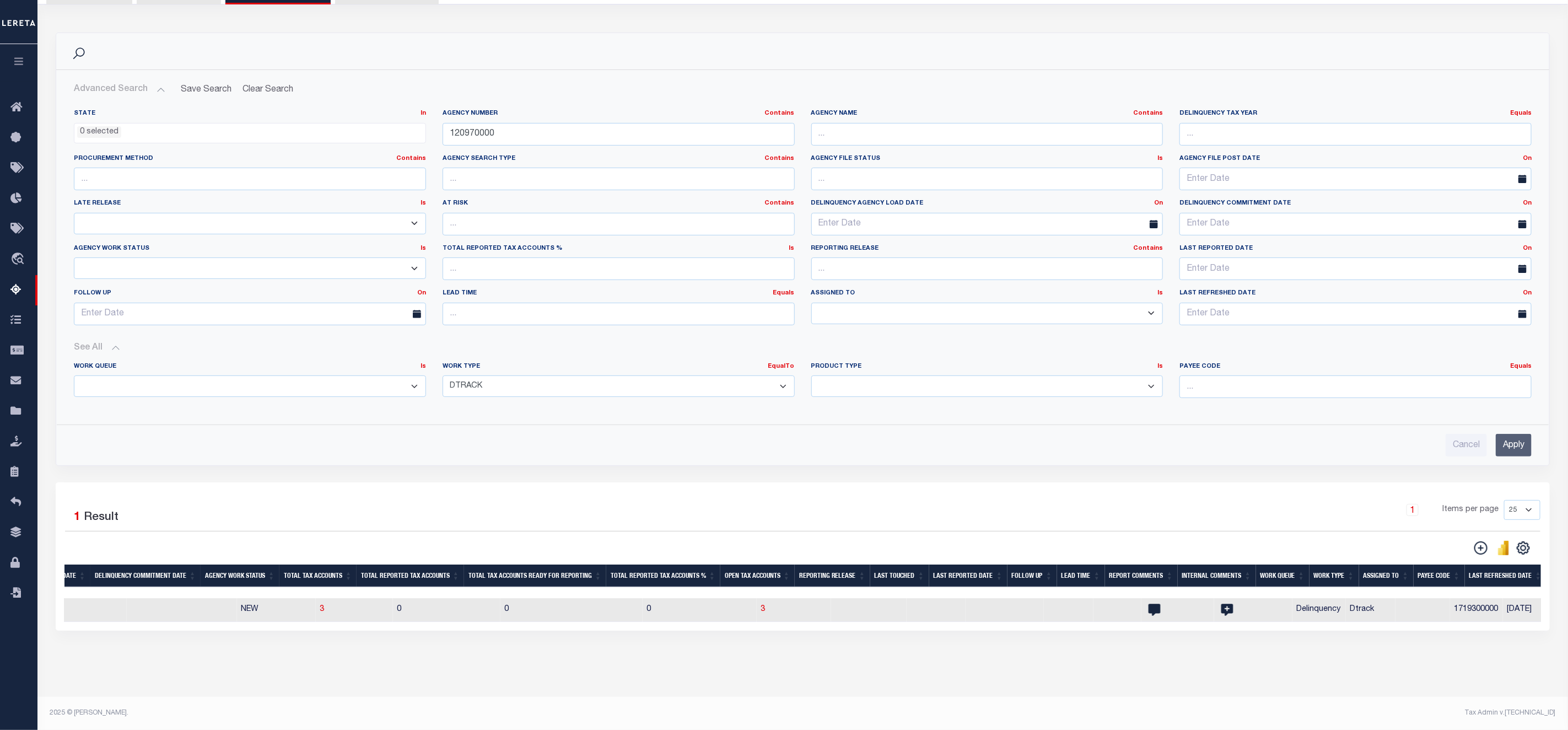
scroll to position [0, 808]
drag, startPoint x: 1408, startPoint y: 599, endPoint x: 1455, endPoint y: 596, distance: 47.1
click at [1455, 598] on td "1719300000" at bounding box center [1477, 610] width 53 height 24
checkbox input "true"
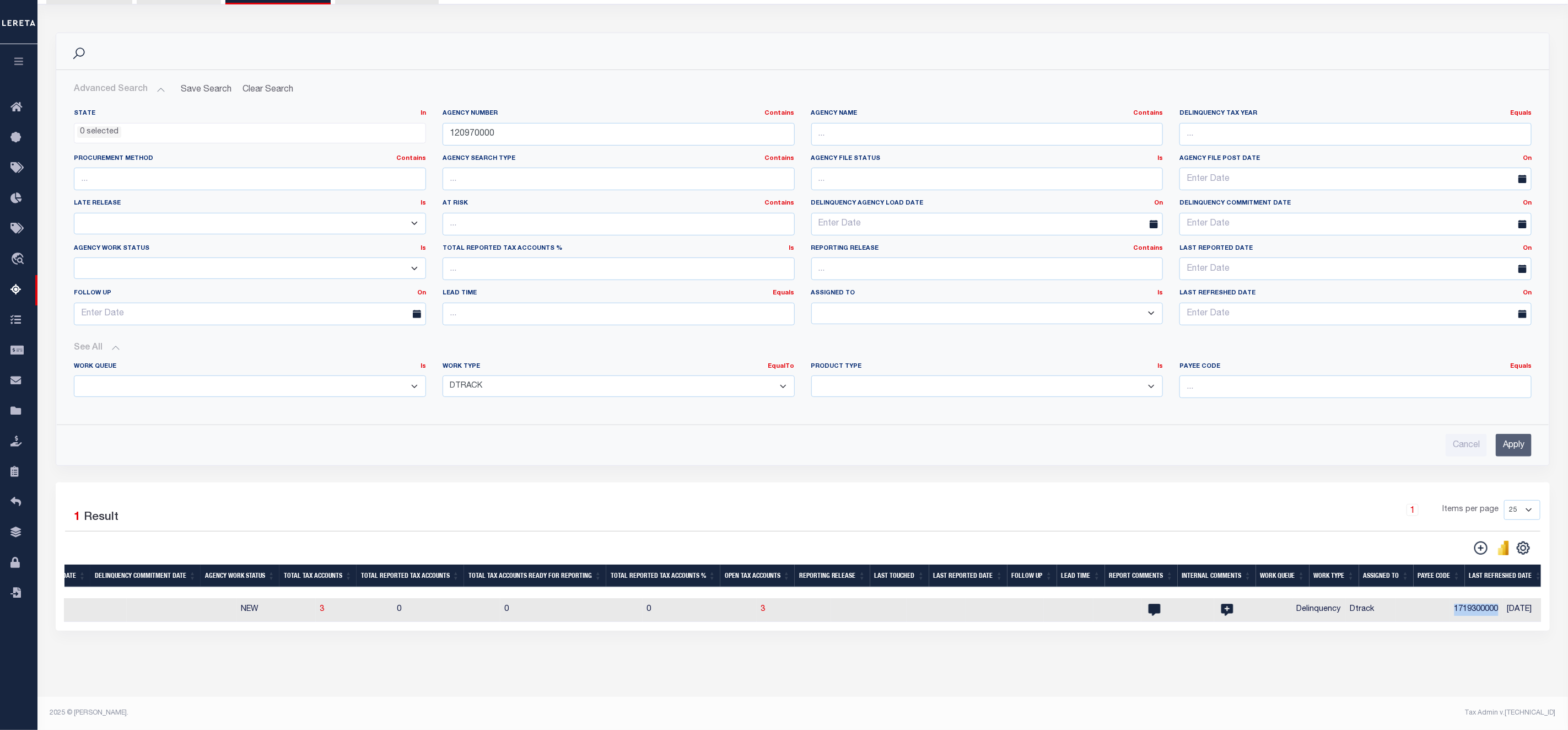
scroll to position [130, 0]
copy td "1719300000"
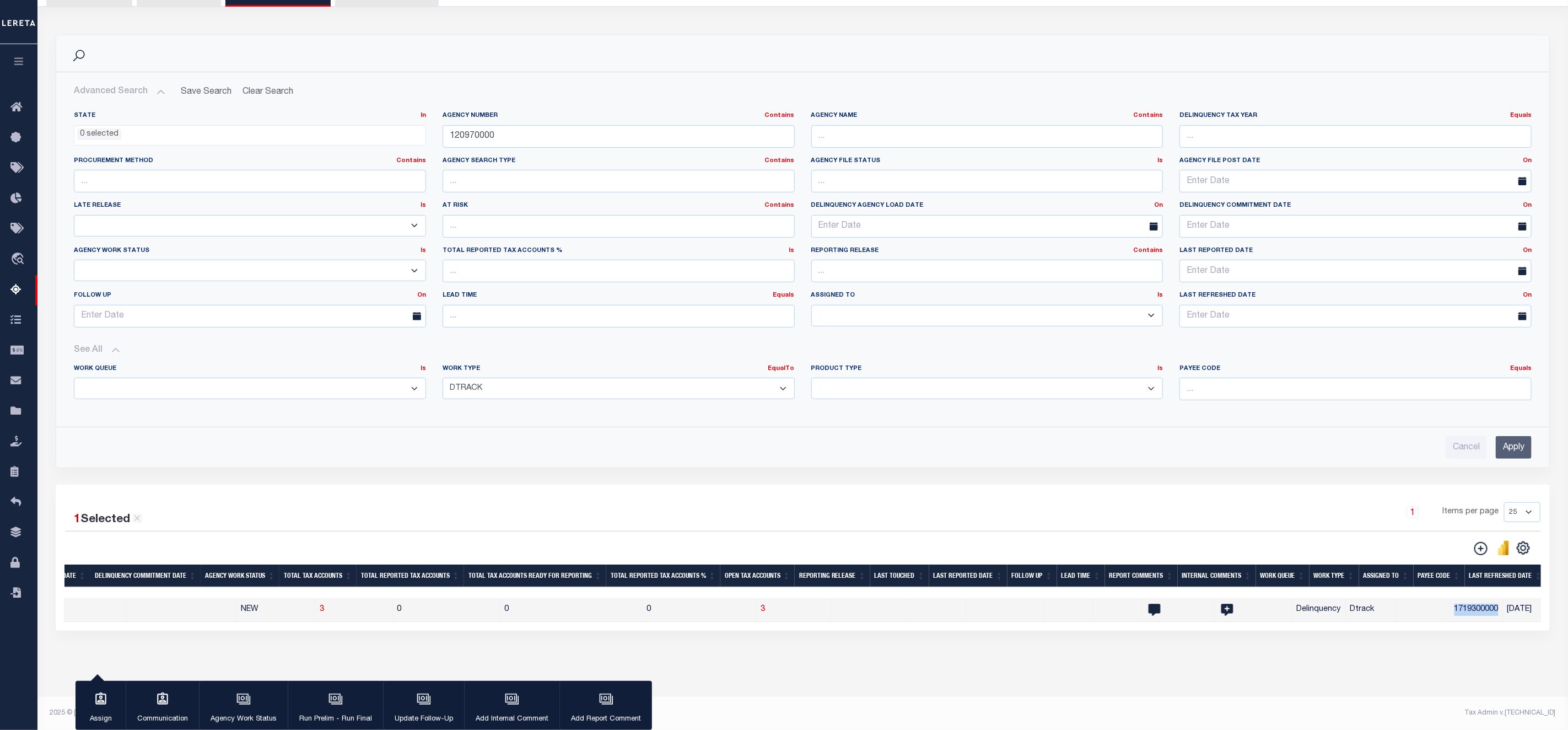
scroll to position [0, 820]
click at [1366, 650] on div "Data sync process is currently running, you may face some response delays. Sear…" at bounding box center [802, 343] width 1509 height 640
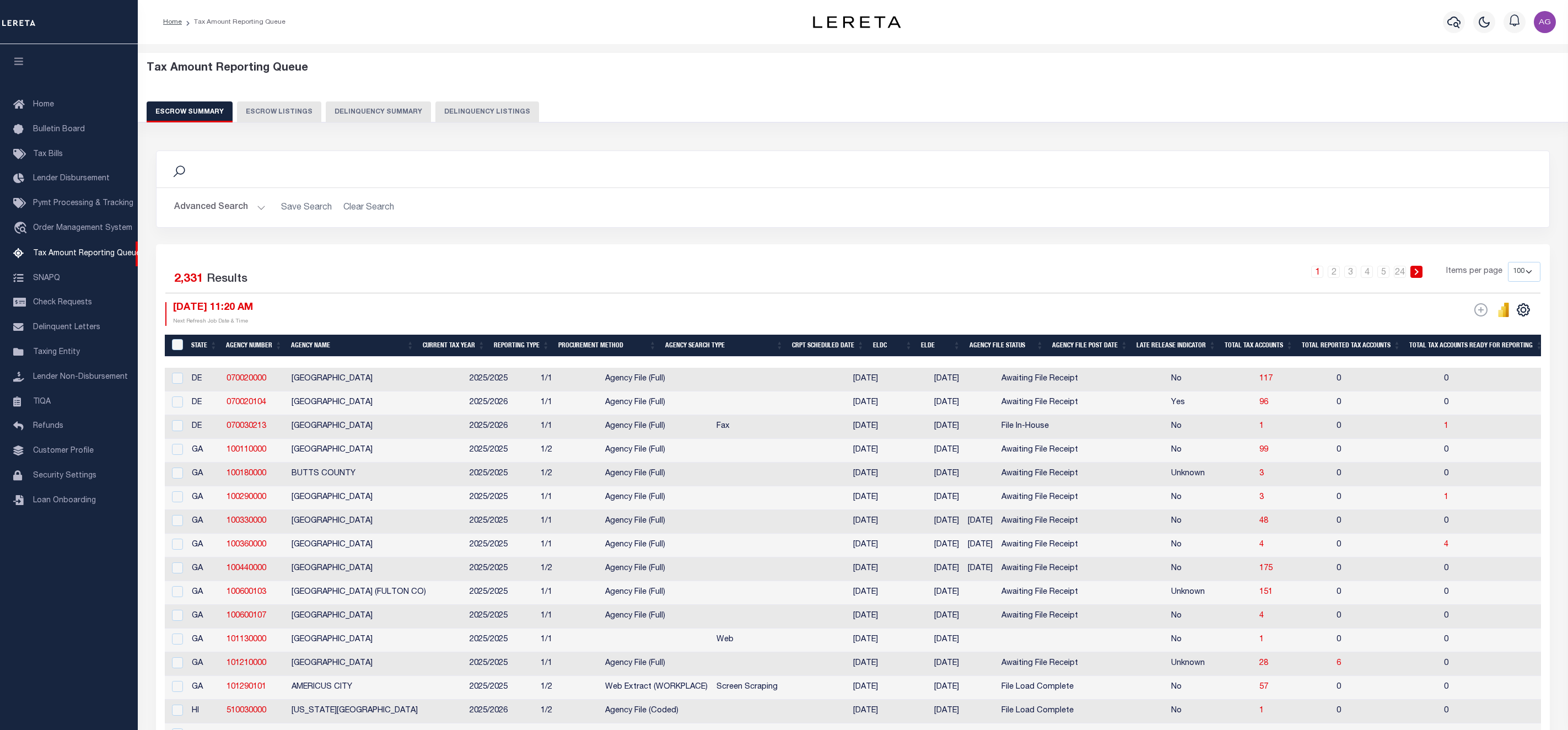
select select "100"
click at [354, 113] on button "Delinquency Summary" at bounding box center [379, 112] width 105 height 21
select select
select select "DTRACK"
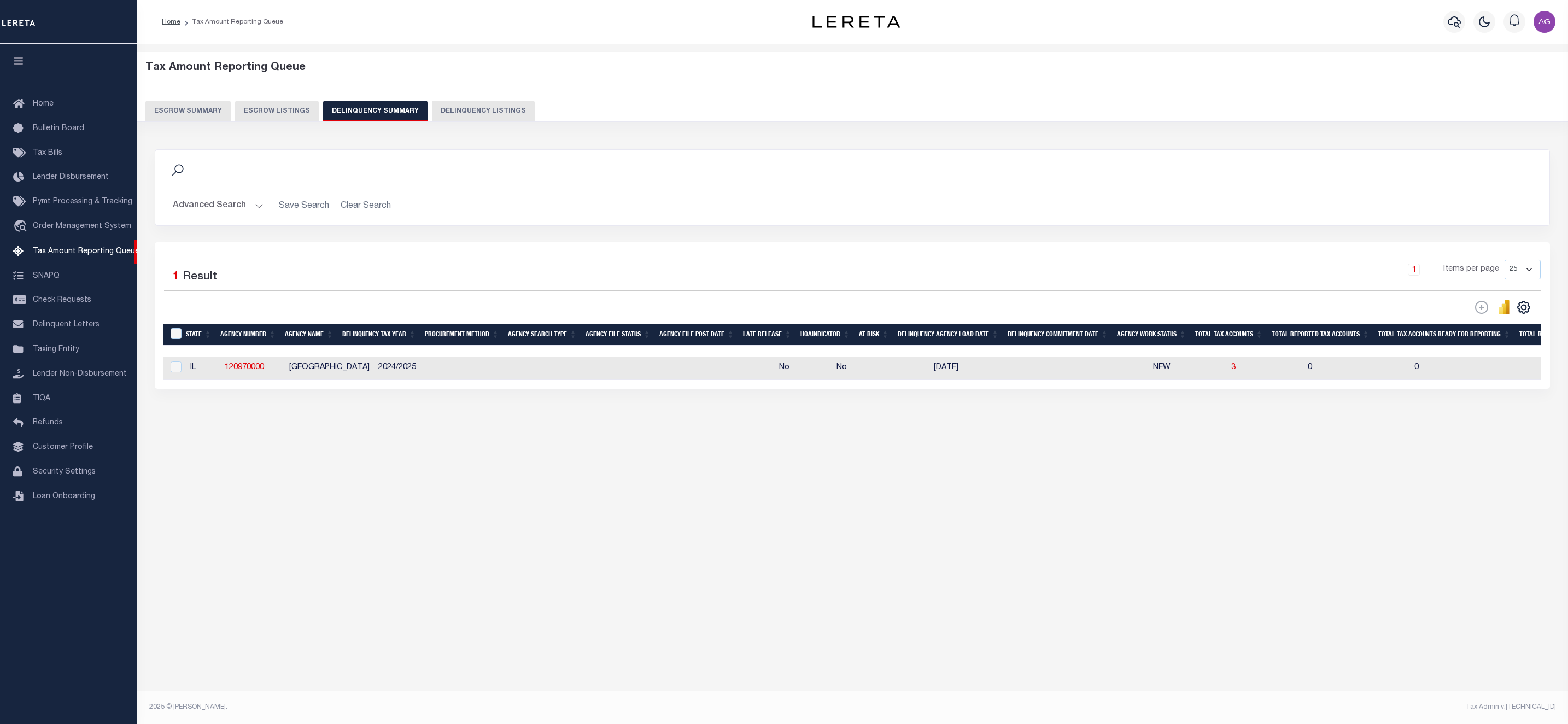
click at [211, 205] on button "Advanced Search" at bounding box center [218, 206] width 91 height 21
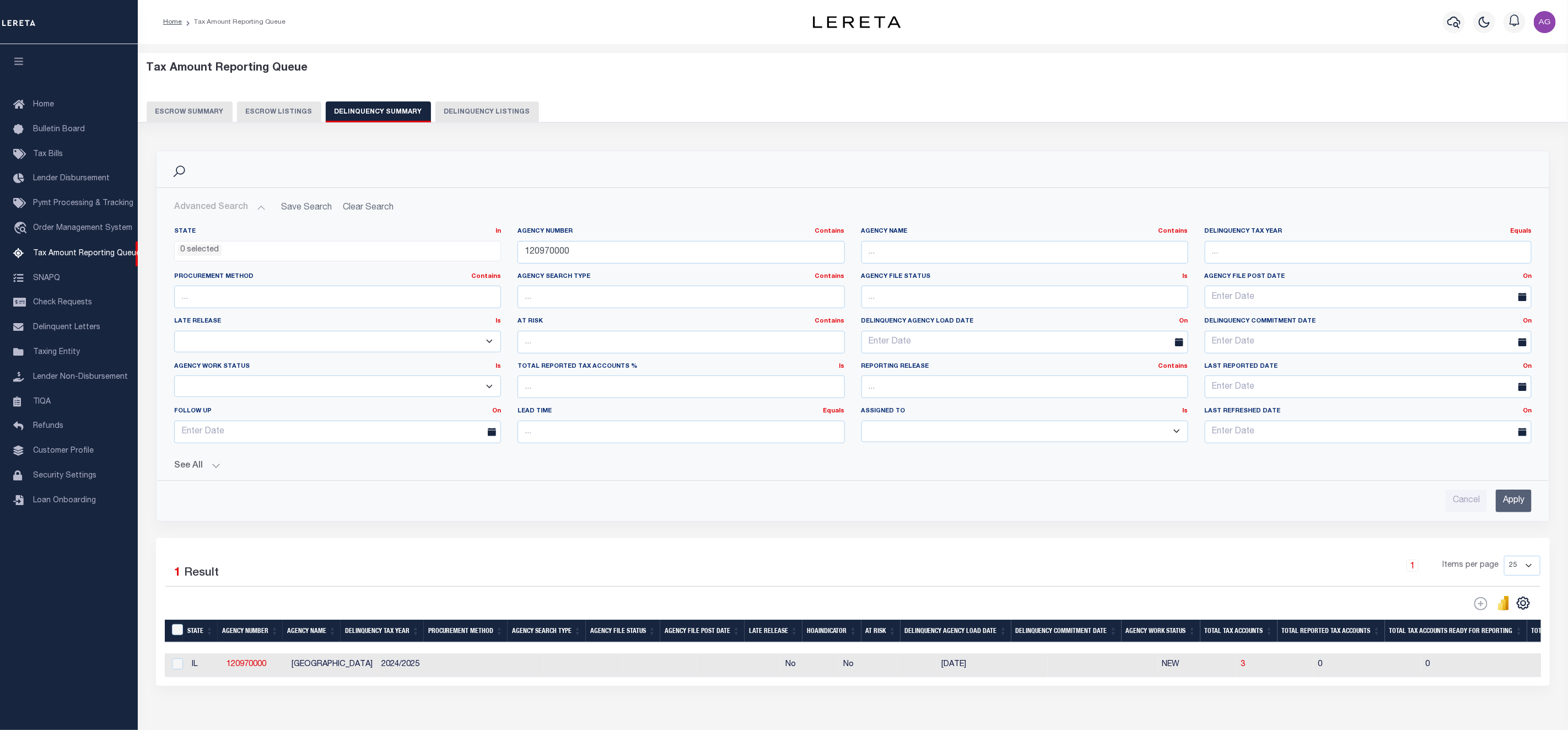
click at [202, 467] on button "See All" at bounding box center [853, 466] width 1357 height 11
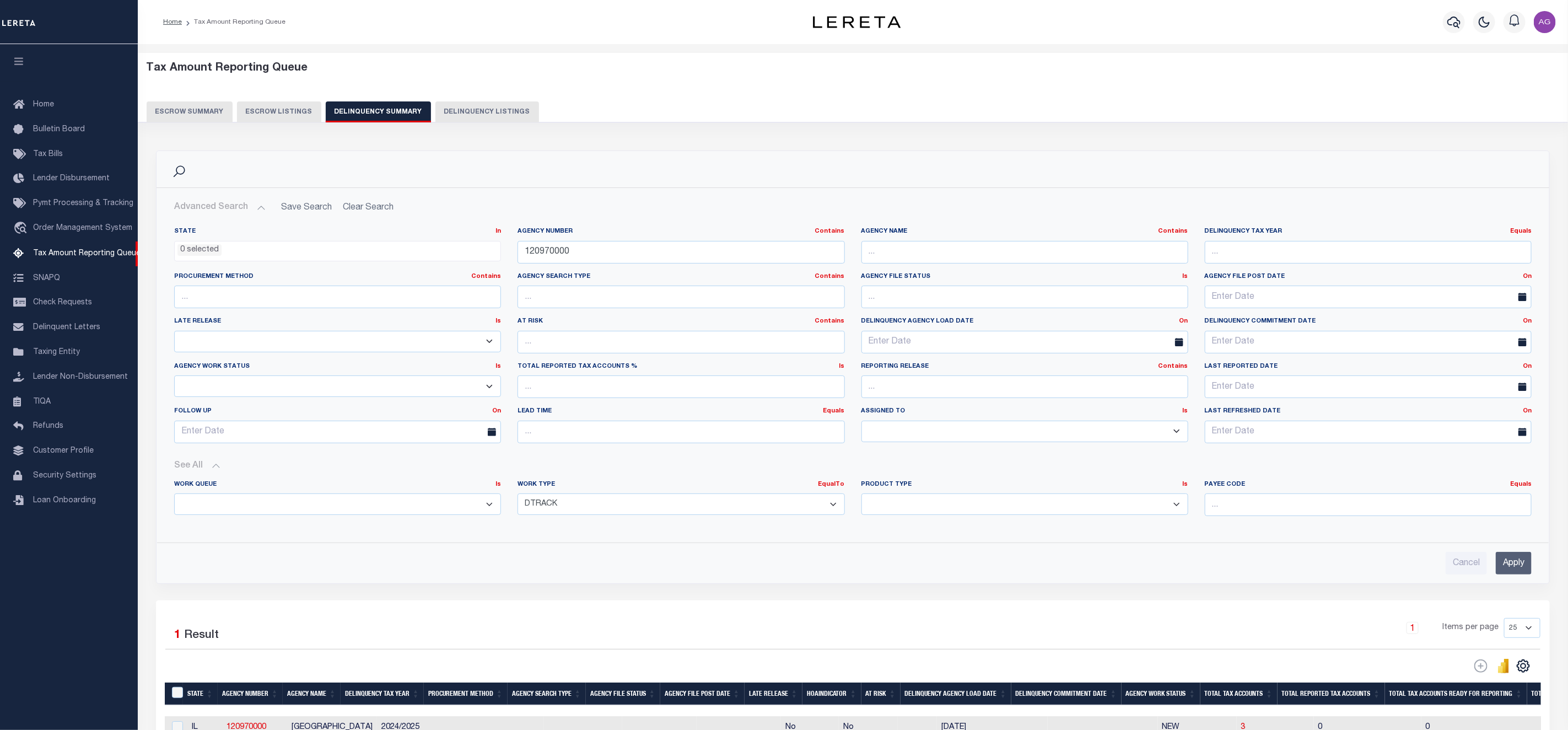
click at [578, 510] on select "Annual Delinquency Back Search Payment Status Check DTRACK" at bounding box center [681, 504] width 327 height 22
drag, startPoint x: 589, startPoint y: 253, endPoint x: 473, endPoint y: 257, distance: 116.1
click at [473, 257] on div "State In In AK AL AR AZ CA CO CT DC DE FL GA GU HI IA ID IL IN KS [GEOGRAPHIC_D…" at bounding box center [852, 339] width 1374 height 225
click at [916, 260] on input "text" at bounding box center [1025, 252] width 327 height 22
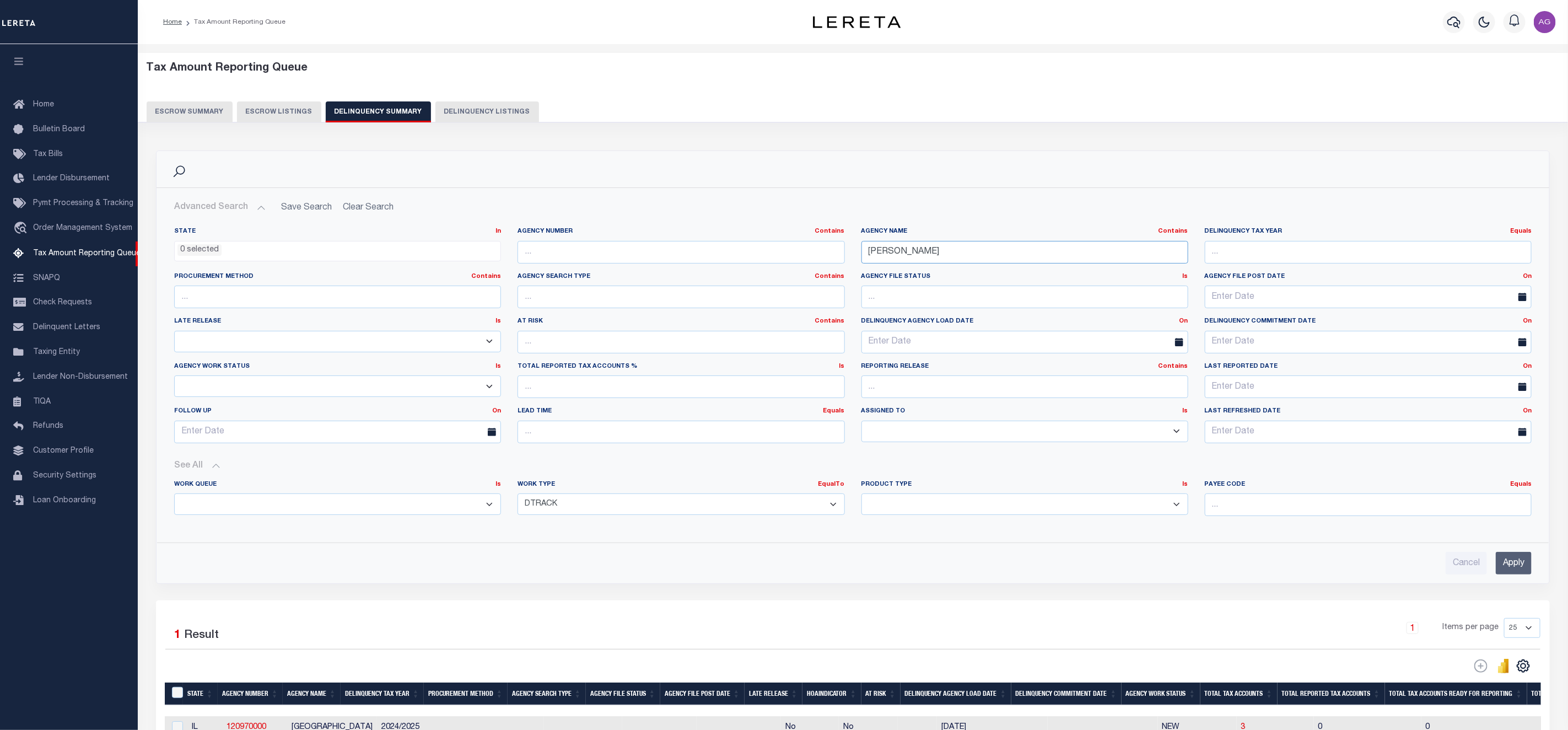
type input "[PERSON_NAME]"
click at [1520, 558] on input "Apply" at bounding box center [1513, 563] width 36 height 22
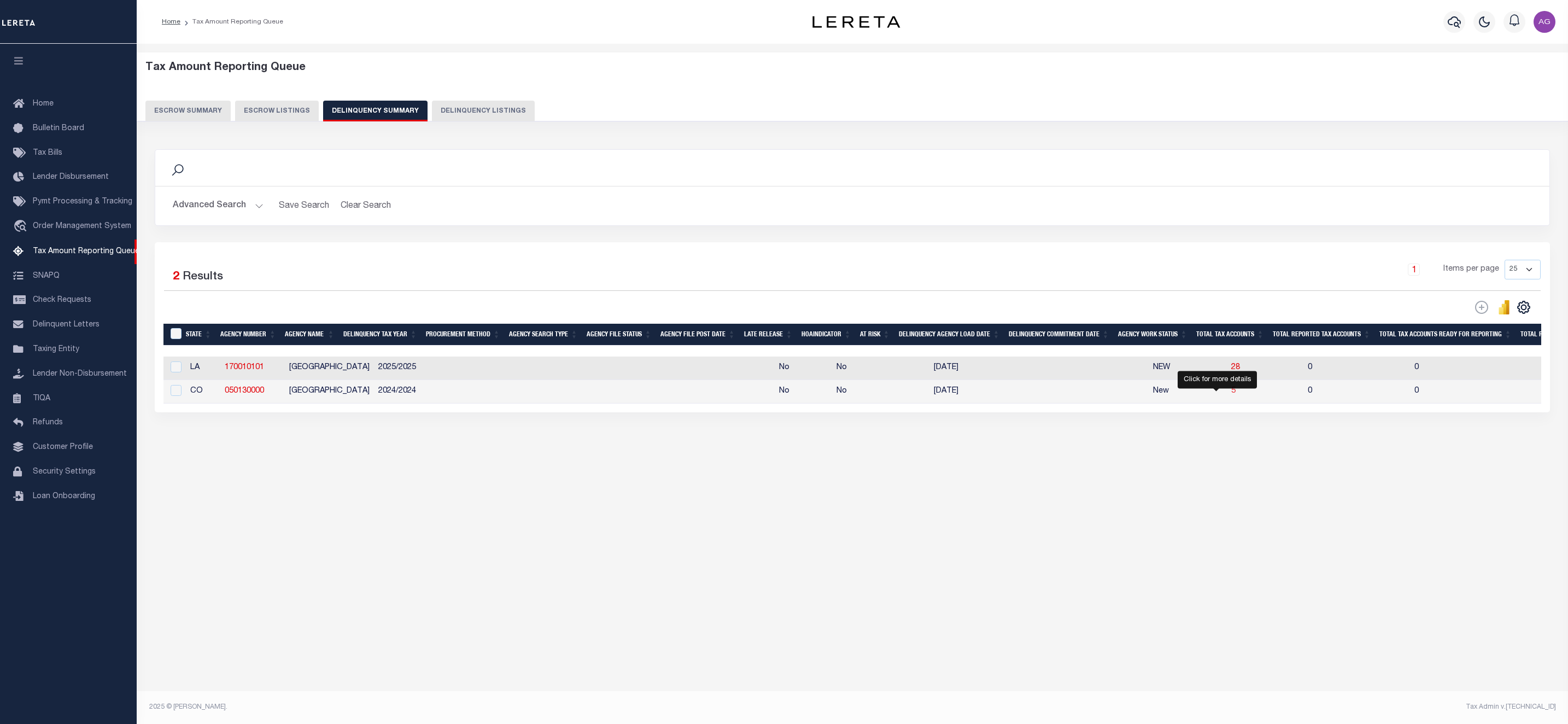
click at [1231, 395] on span "5" at bounding box center [1233, 391] width 4 height 8
select select
select select "100"
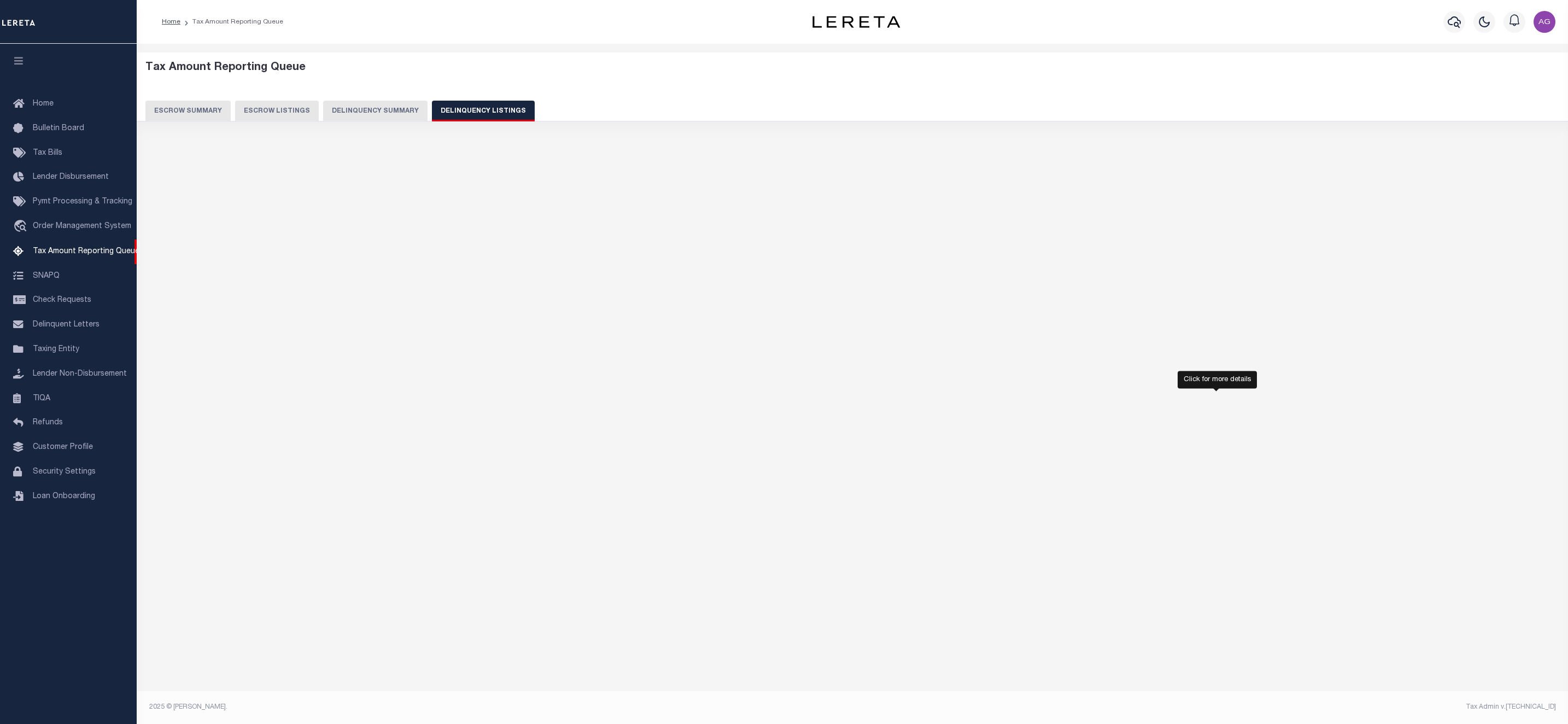
select select "100"
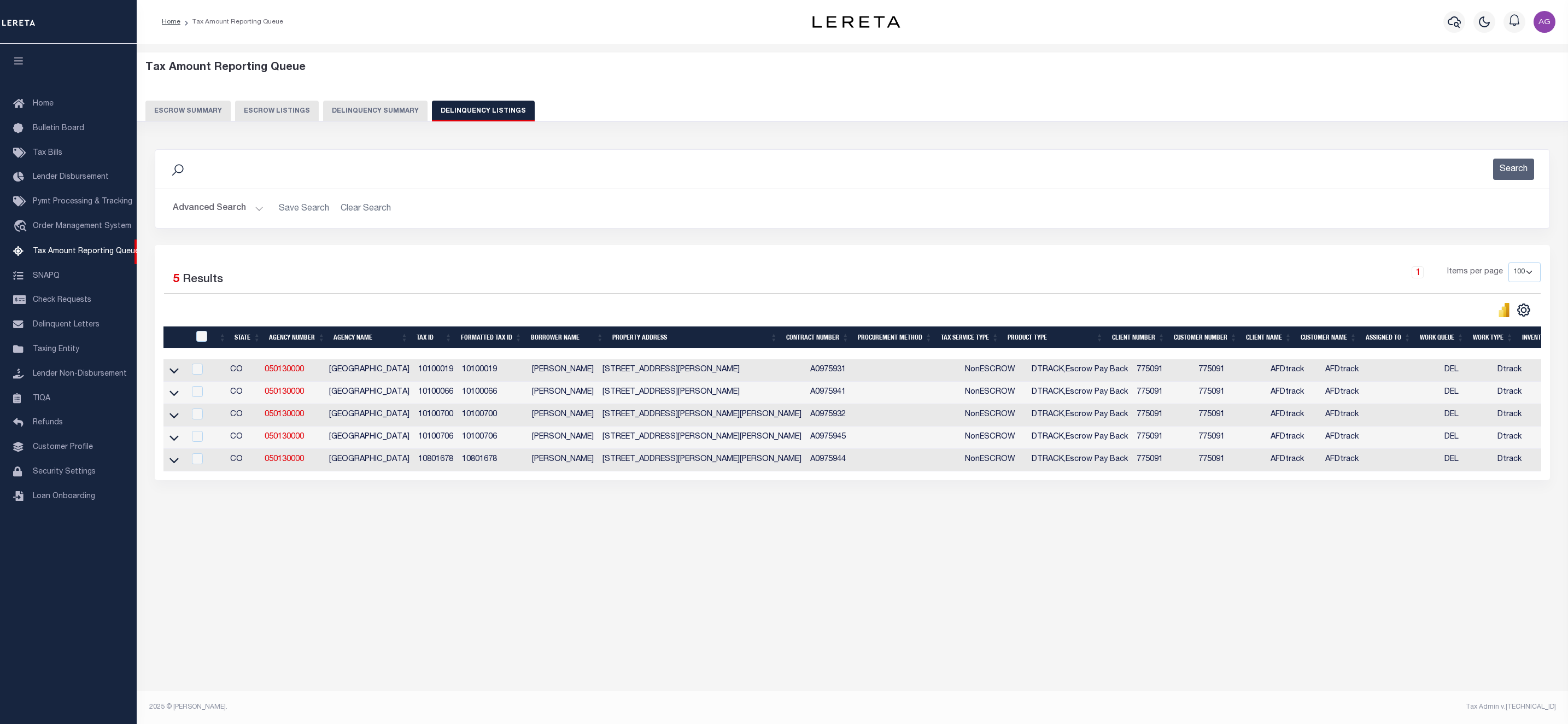
click at [218, 209] on button "Advanced Search" at bounding box center [218, 208] width 91 height 21
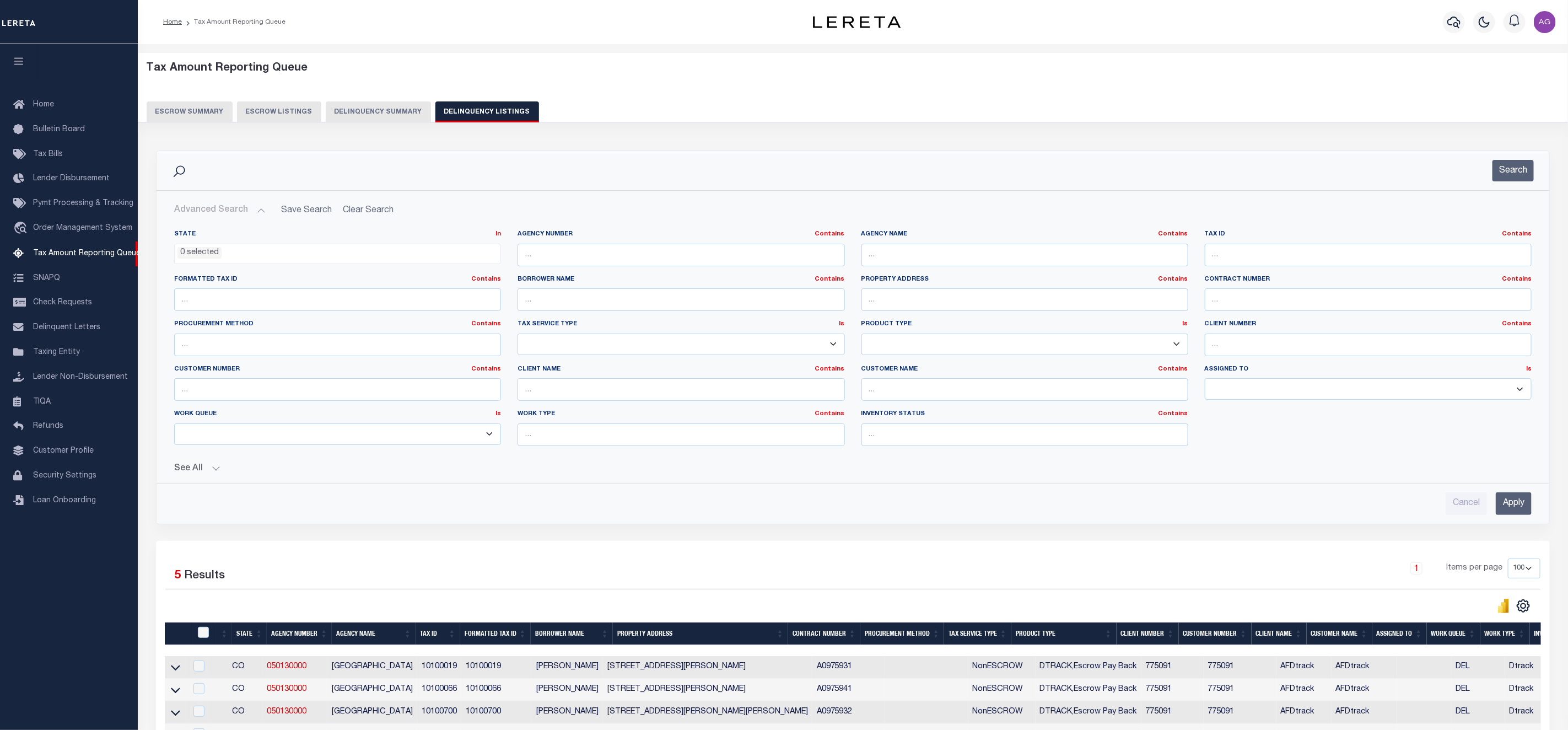
click at [197, 473] on button "See All" at bounding box center [853, 469] width 1357 height 11
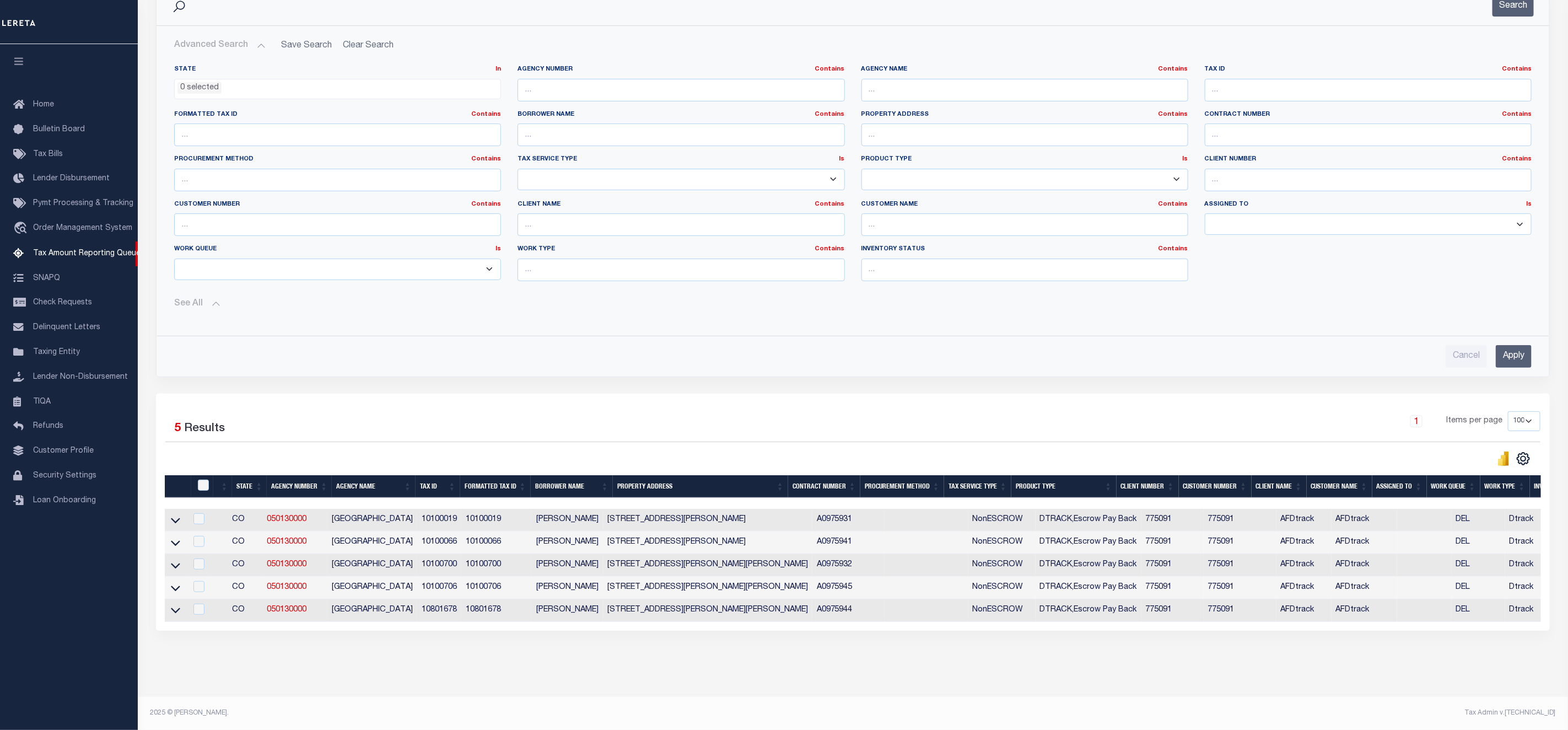
scroll to position [15, 0]
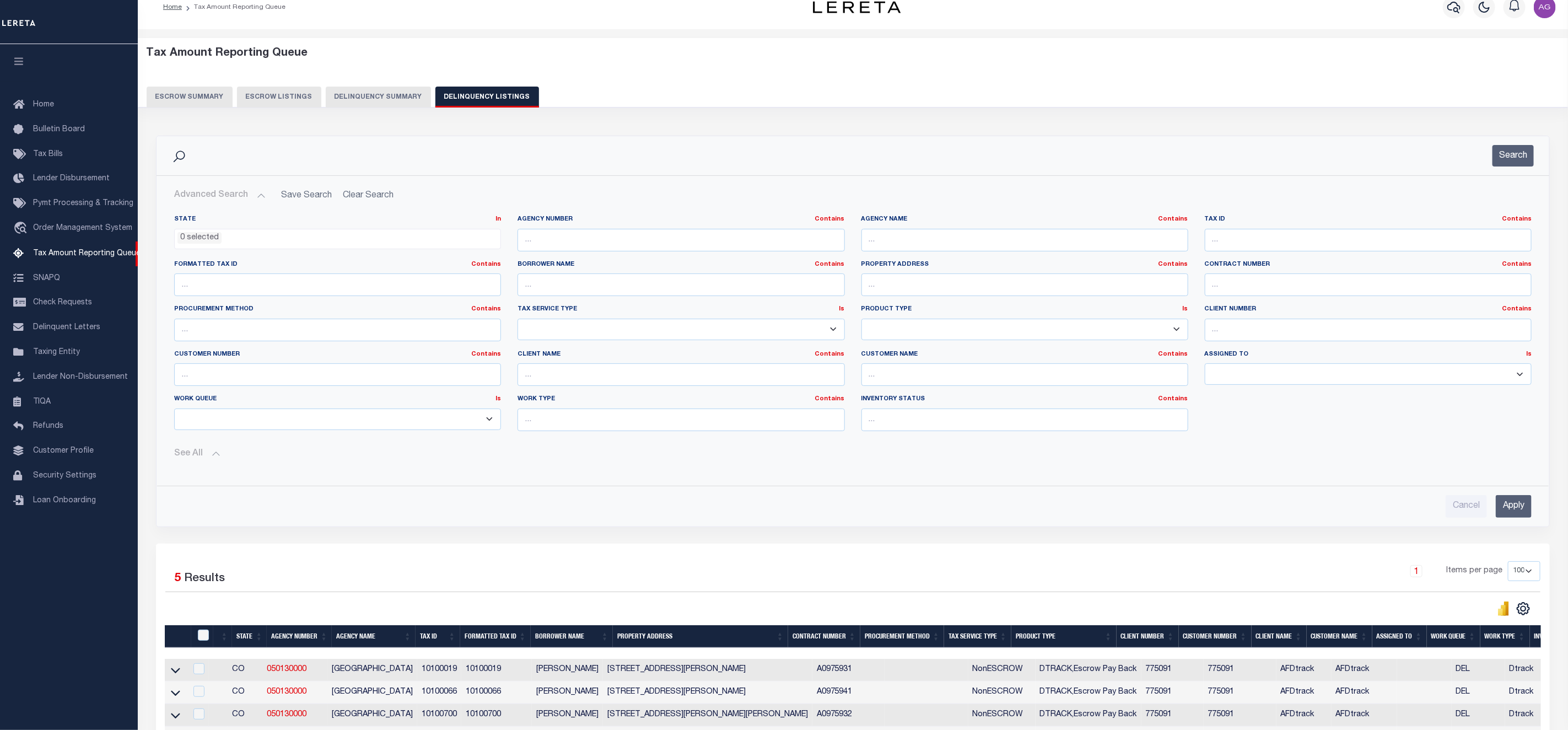
click at [386, 98] on button "Delinquency Summary" at bounding box center [379, 96] width 105 height 21
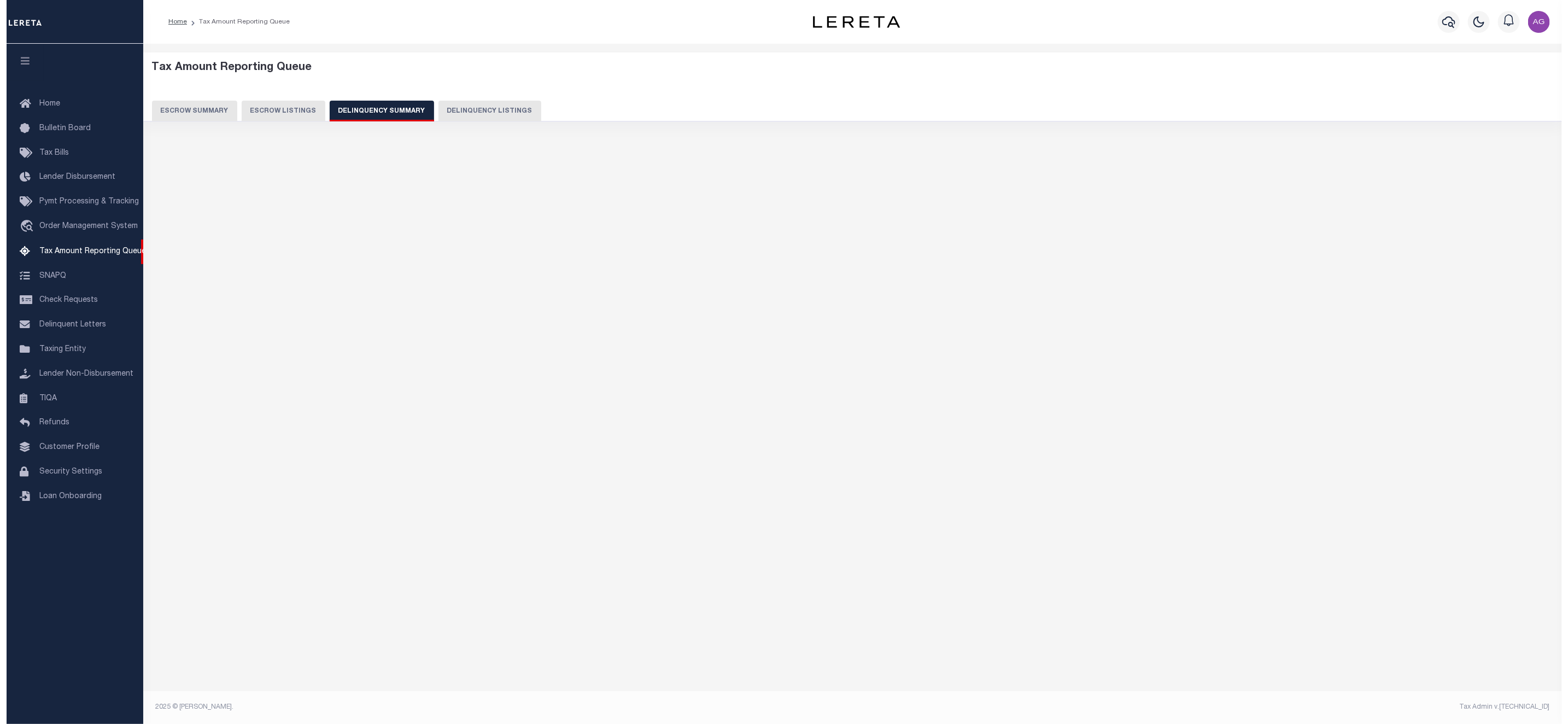
scroll to position [0, 0]
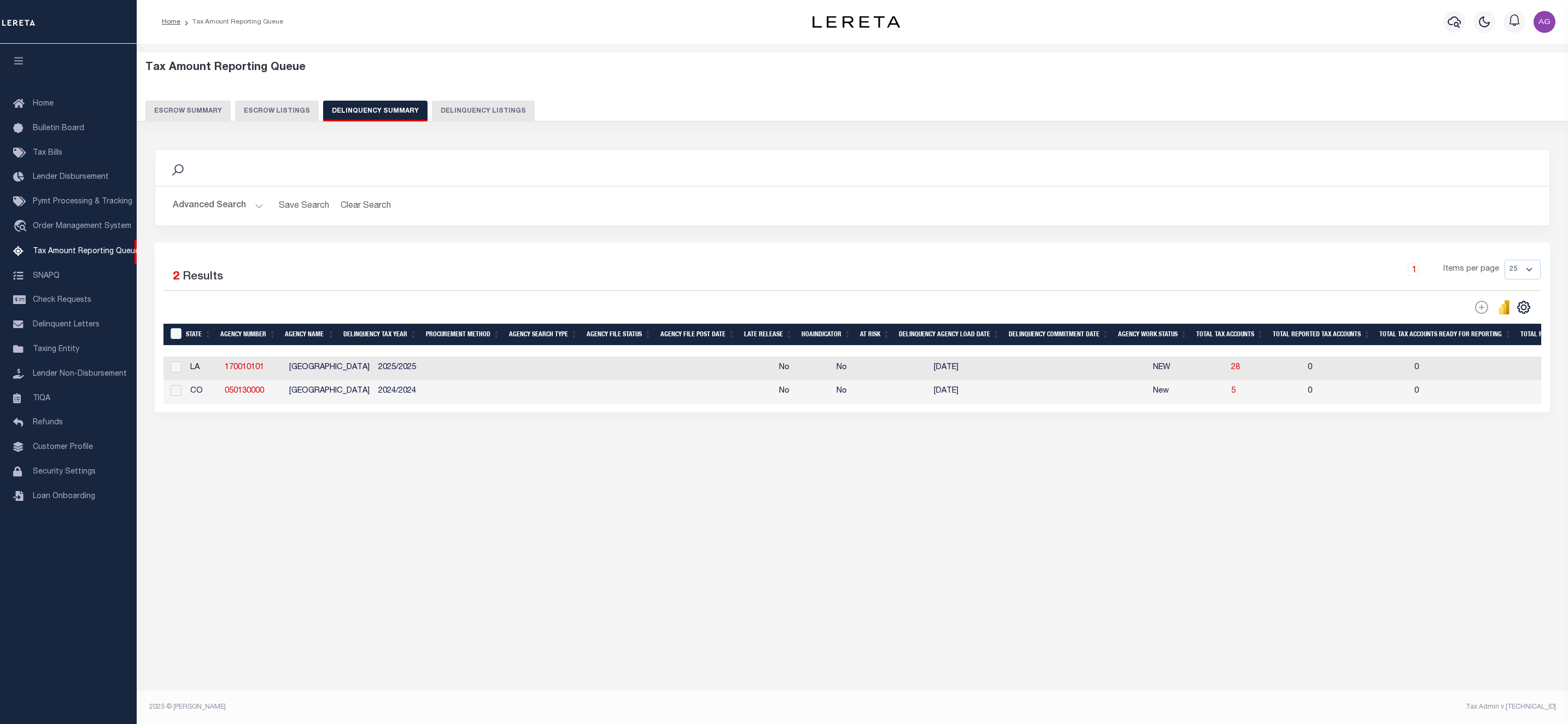
click at [213, 210] on button "Advanced Search" at bounding box center [218, 206] width 91 height 21
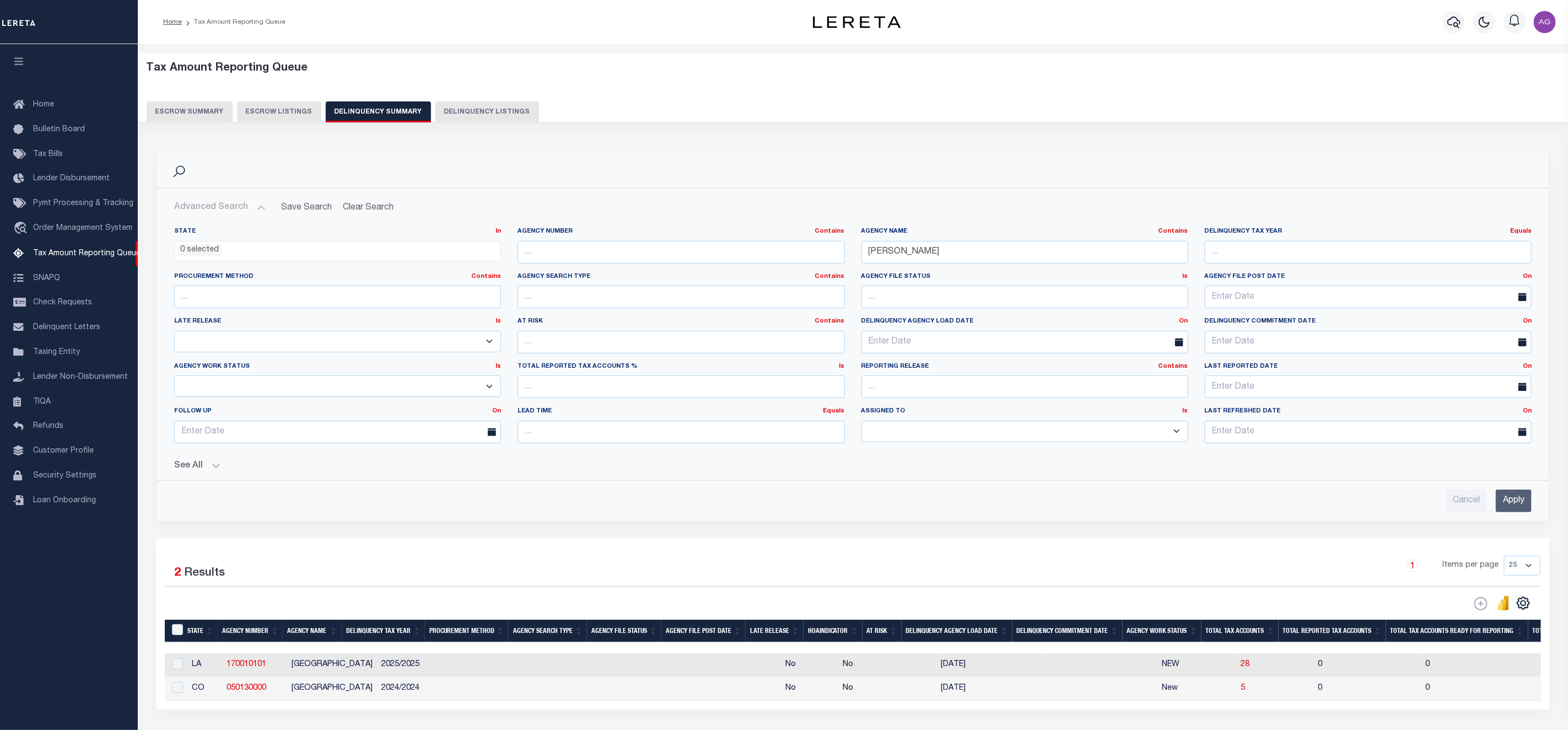
click at [209, 480] on div "State In In AK AL AR AZ CA CO CT DC DE FL GA GU HI IA ID IL IN KS KY LA MA MD M…" at bounding box center [853, 365] width 1375 height 294
click at [210, 470] on button "See All" at bounding box center [853, 466] width 1357 height 11
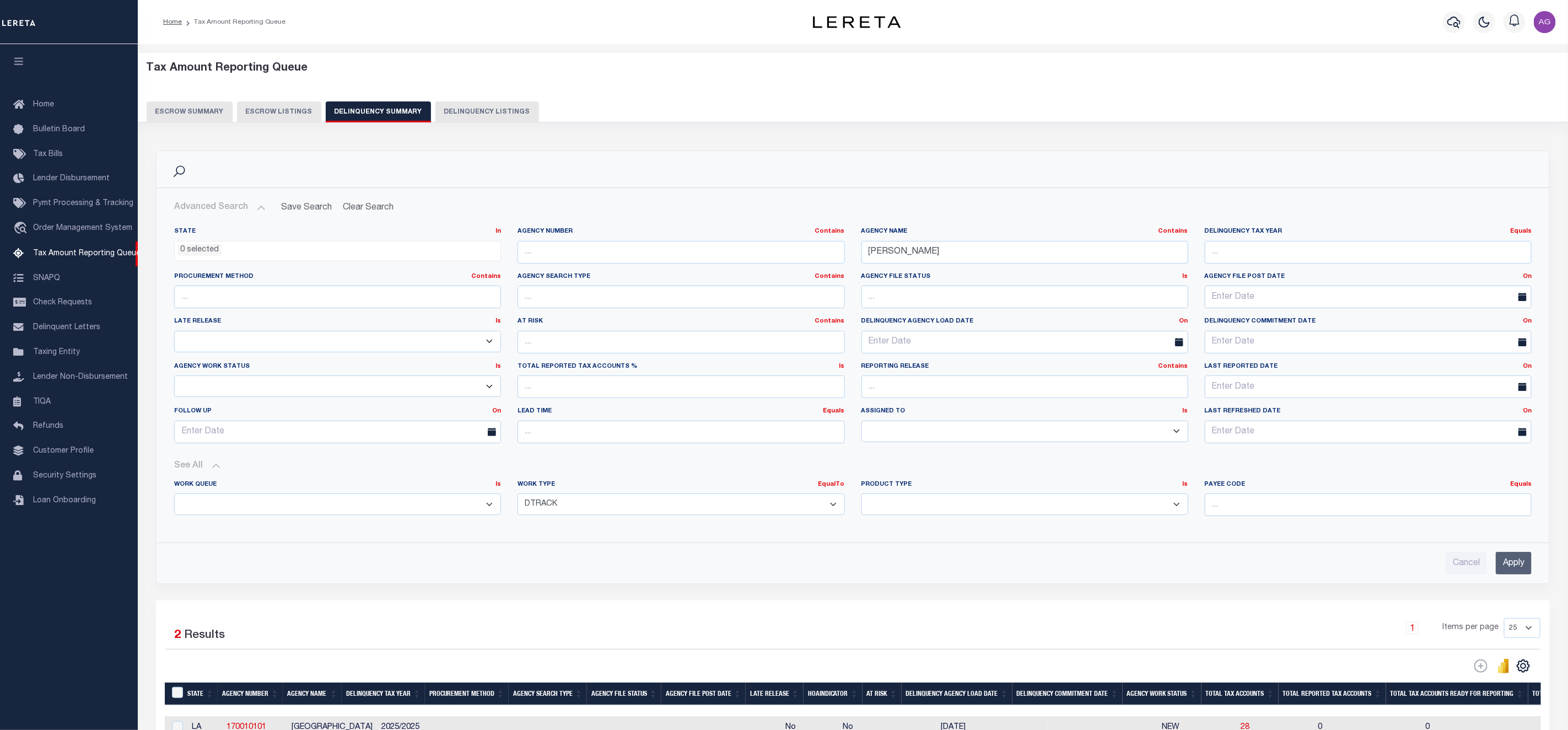
click at [594, 511] on select "Annual Delinquency Back Search Payment Status Check DTRACK" at bounding box center [681, 504] width 327 height 22
select select "AnnualDelinquency"
click at [517, 497] on select "Annual Delinquency Back Search Payment Status Check DTRACK" at bounding box center [681, 504] width 327 height 22
click at [1510, 566] on input "Apply" at bounding box center [1513, 563] width 36 height 22
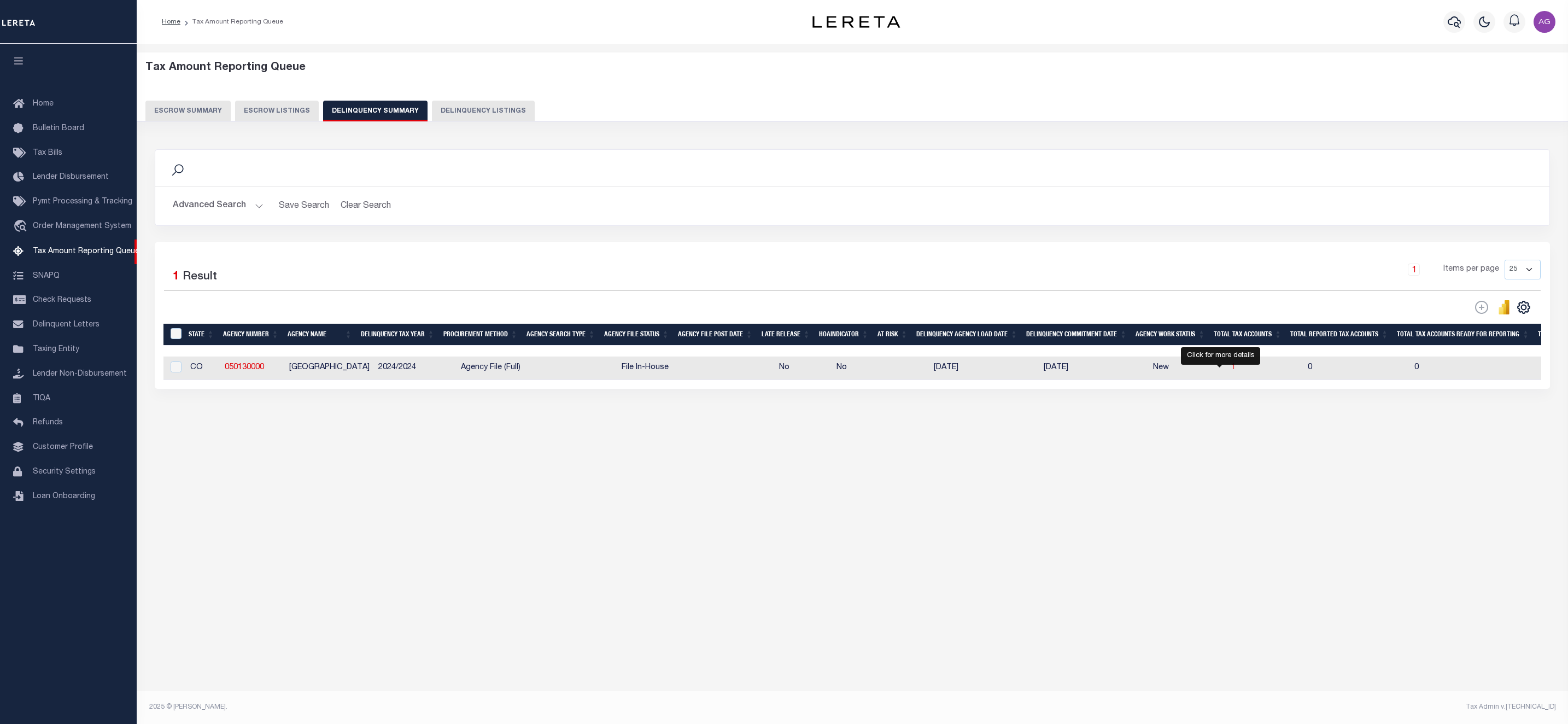
click at [1231, 371] on span "1" at bounding box center [1233, 367] width 4 height 8
select select "100"
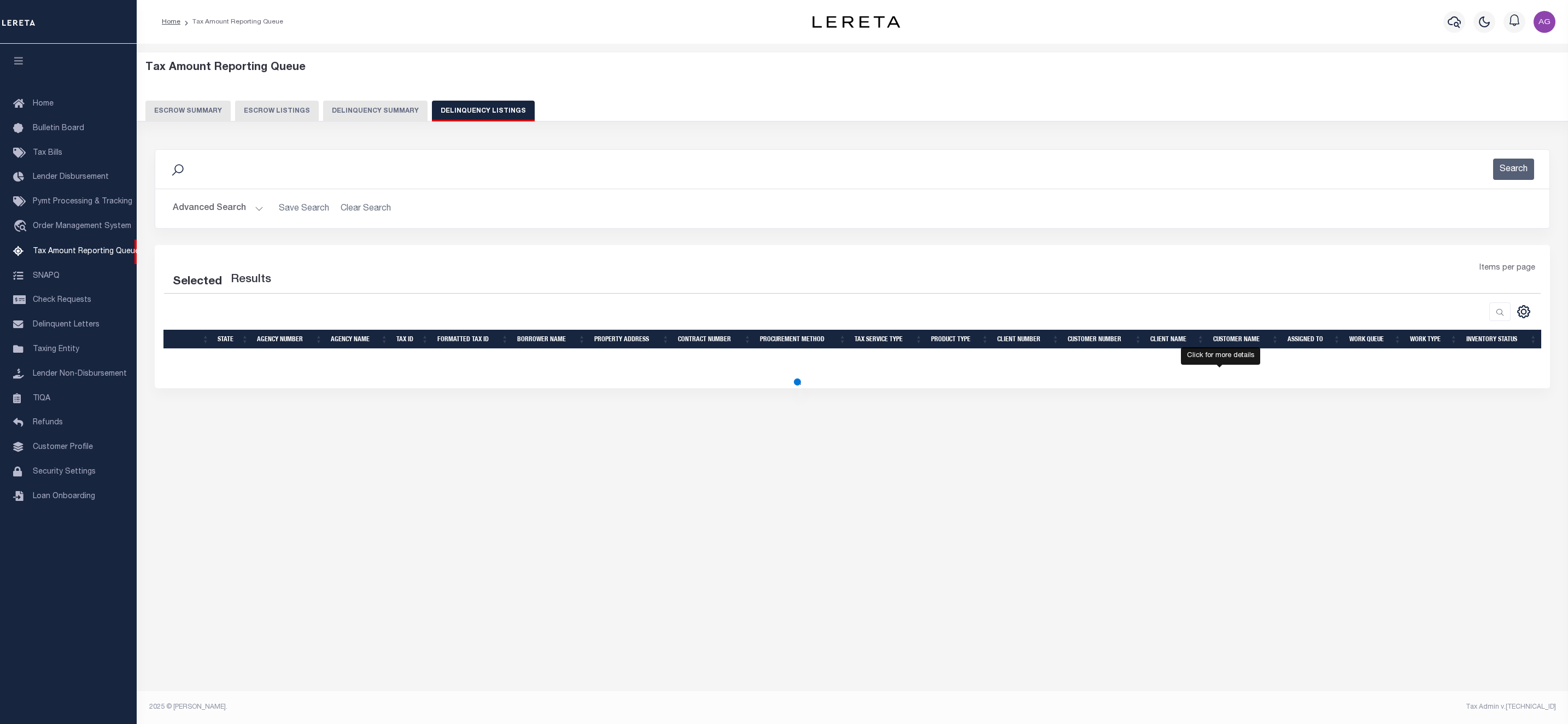
select select "100"
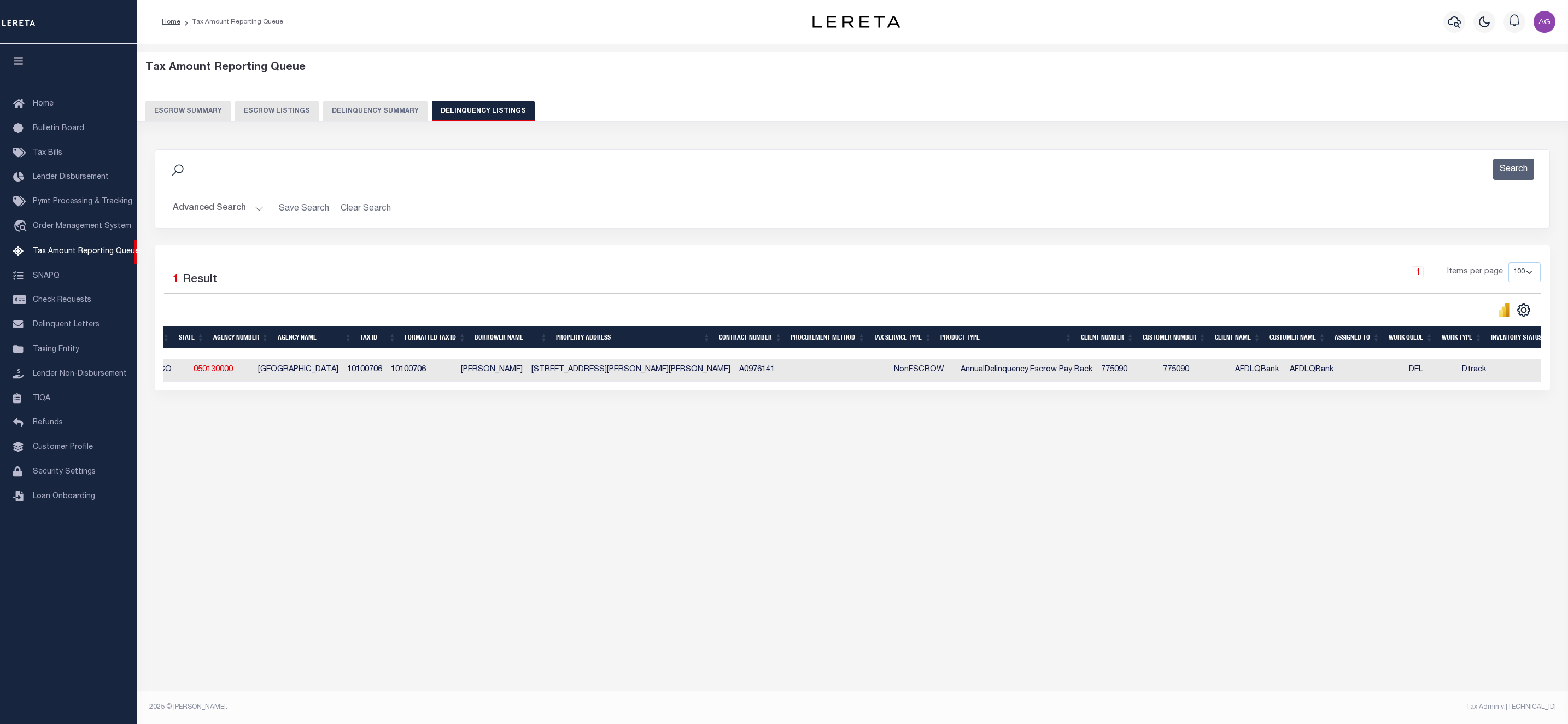
scroll to position [0, 71]
click at [376, 114] on button "Delinquency Summary" at bounding box center [376, 111] width 104 height 21
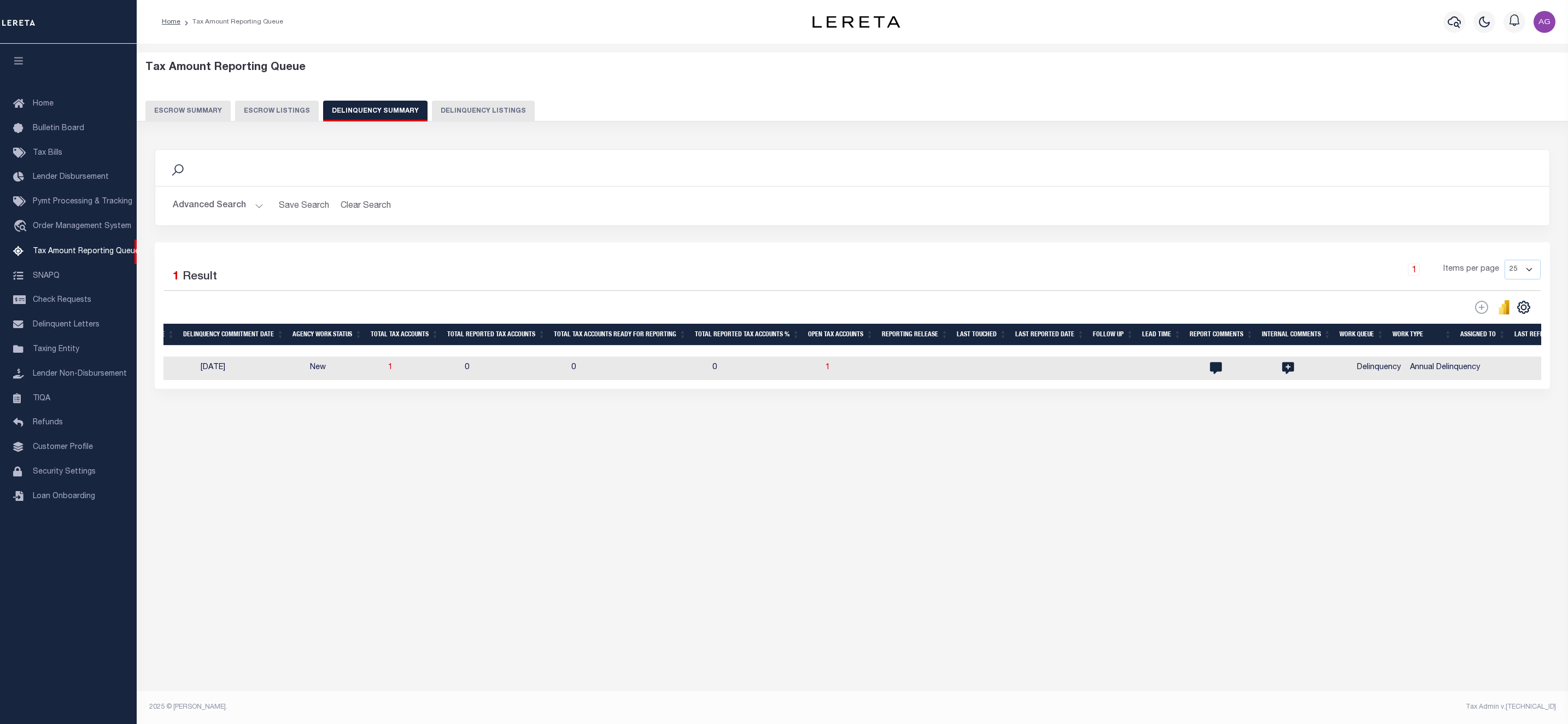
scroll to position [0, 800]
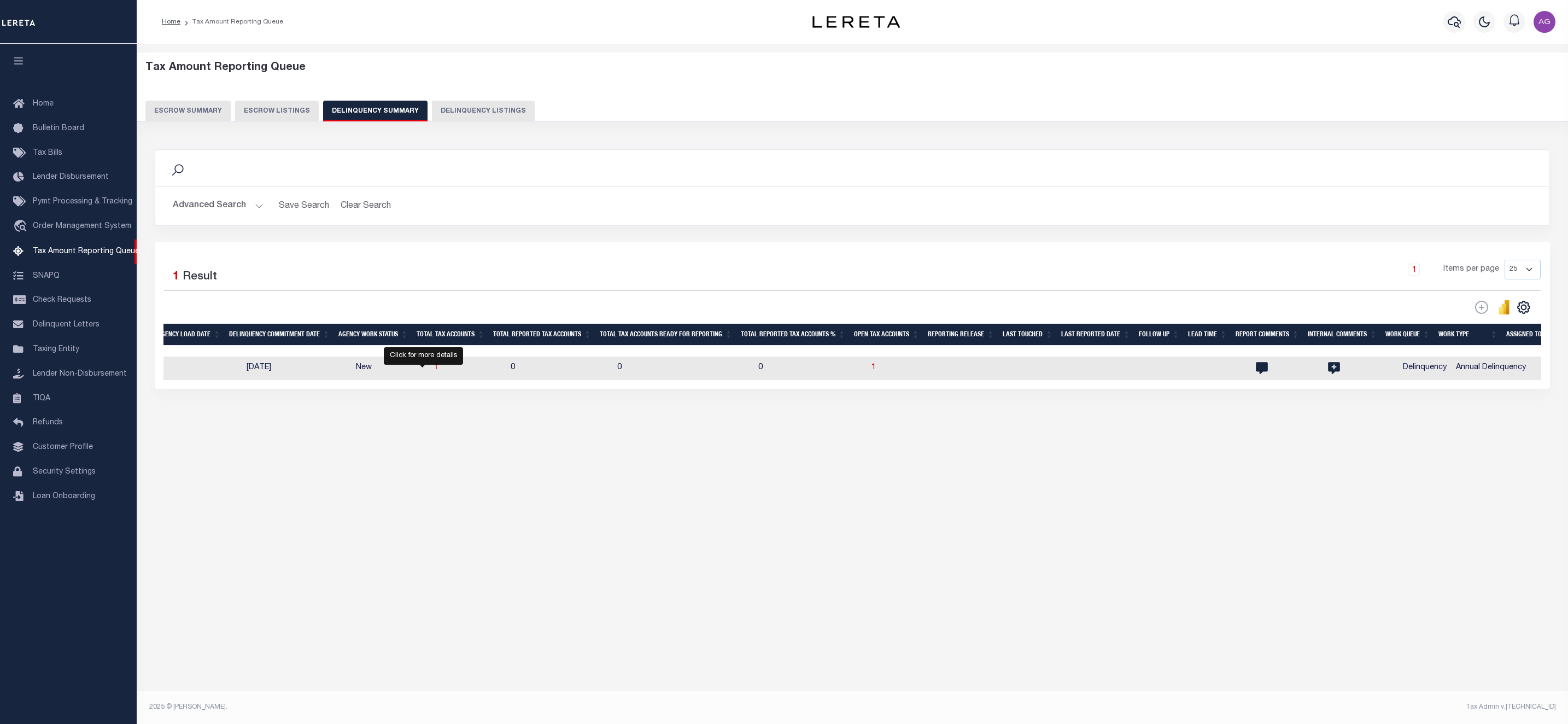
click at [434, 370] on span "1" at bounding box center [436, 367] width 4 height 8
select select "100"
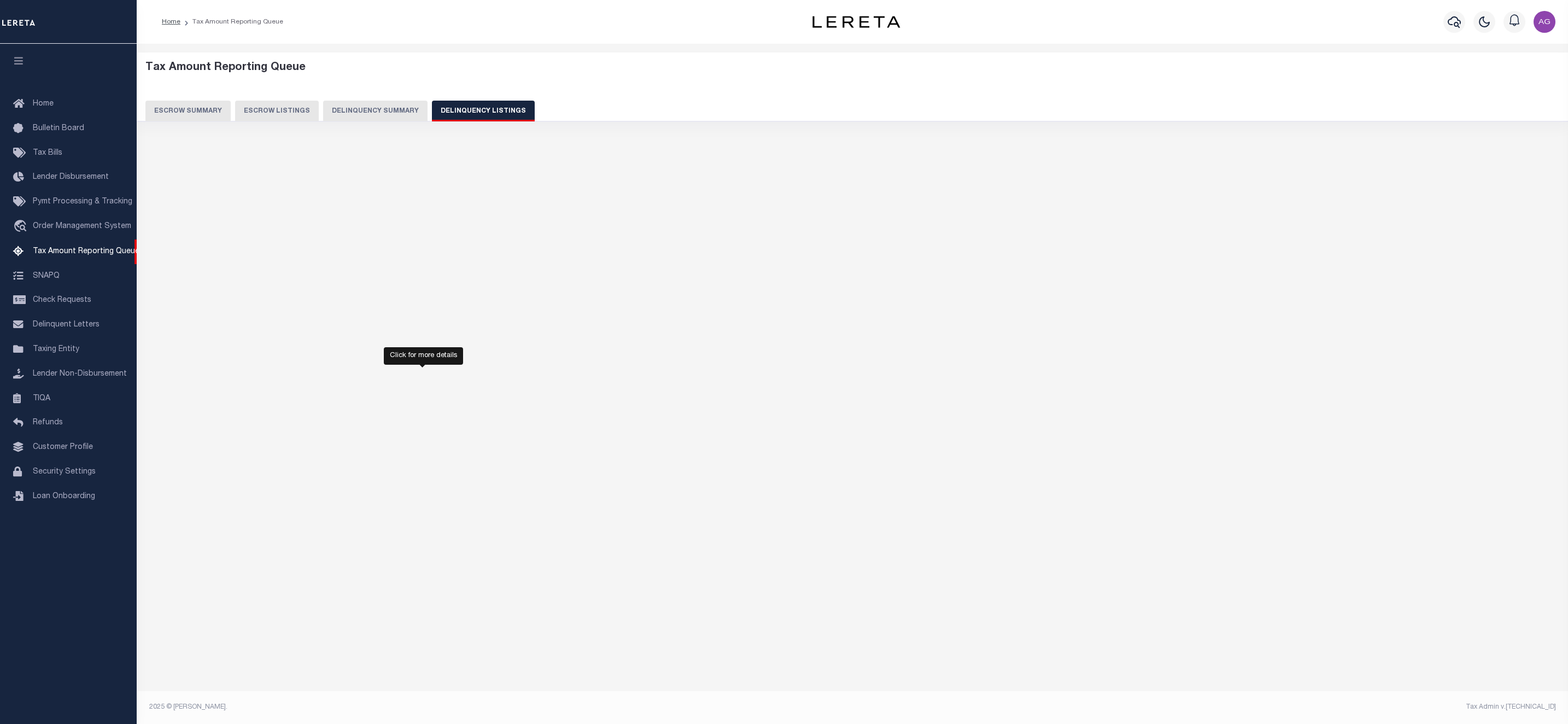
select select "100"
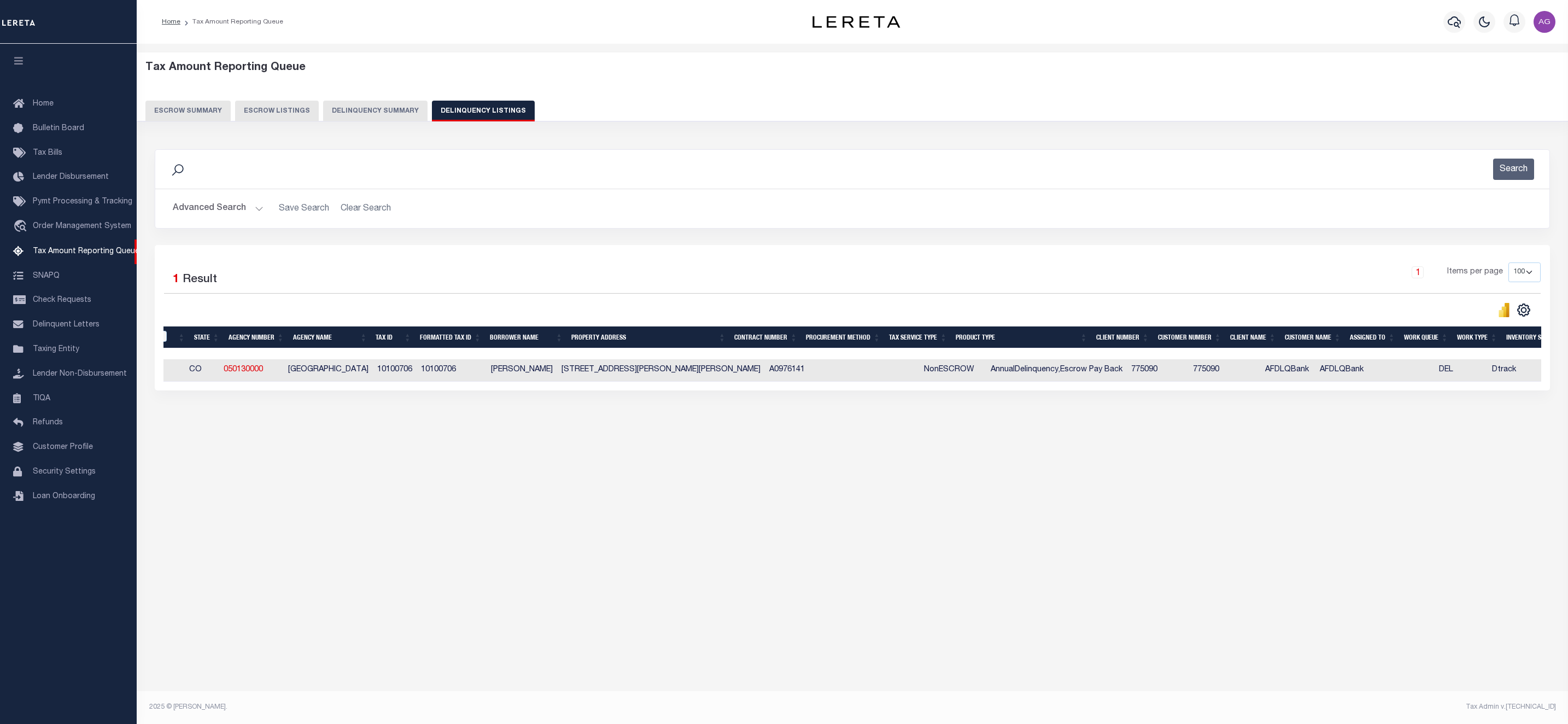
scroll to position [0, 66]
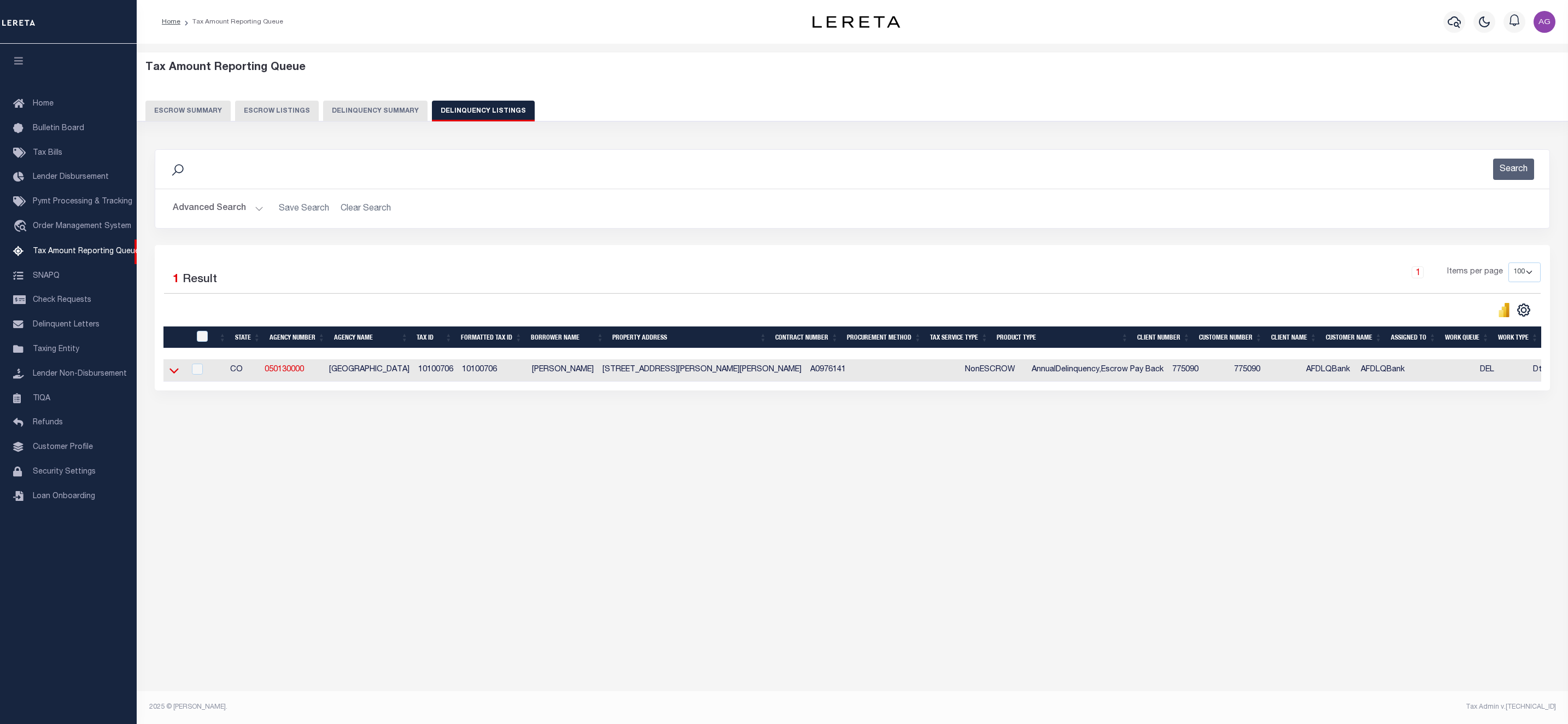
click at [174, 376] on icon at bounding box center [174, 371] width 9 height 11
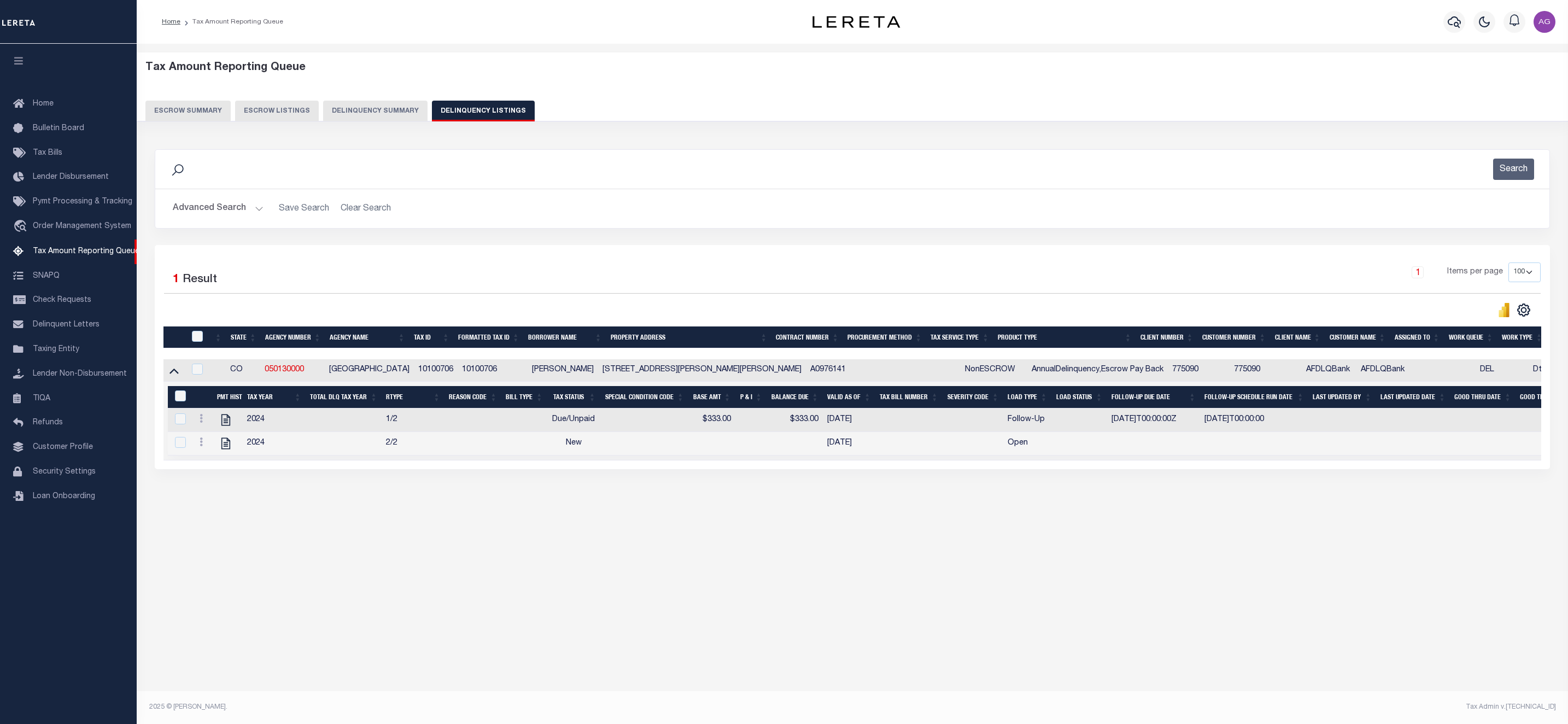
click at [379, 111] on button "Delinquency Summary" at bounding box center [376, 111] width 104 height 21
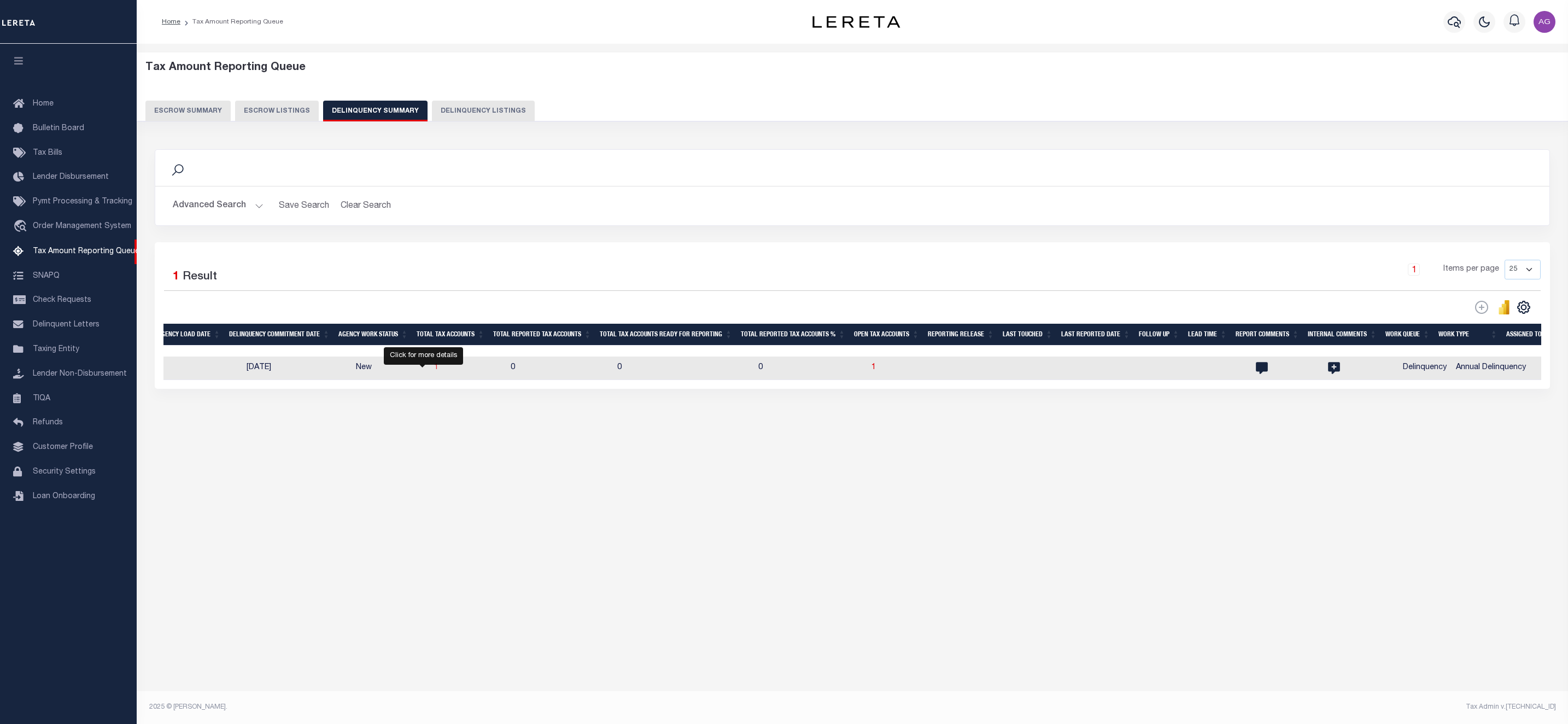
click at [434, 371] on span "1" at bounding box center [436, 367] width 4 height 8
select select "100"
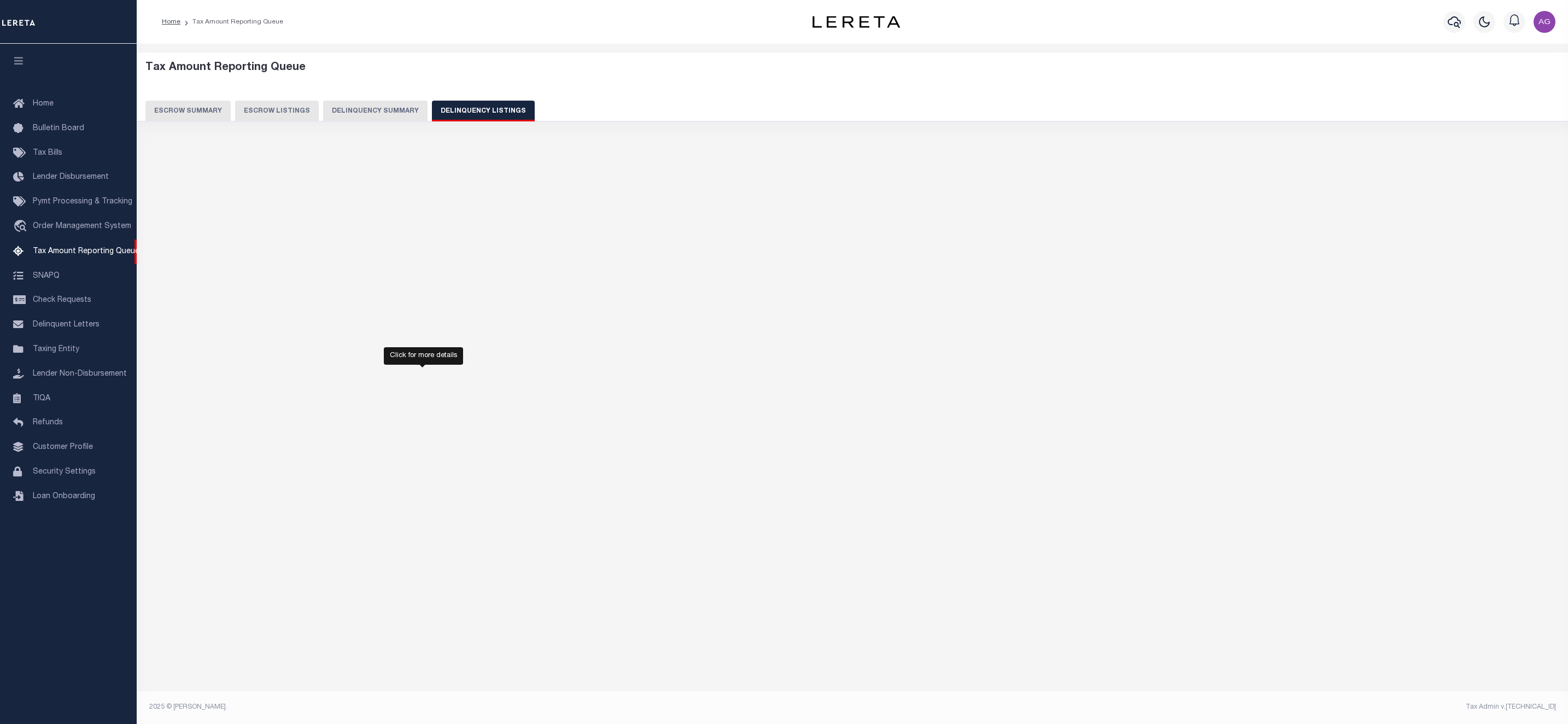
select select "100"
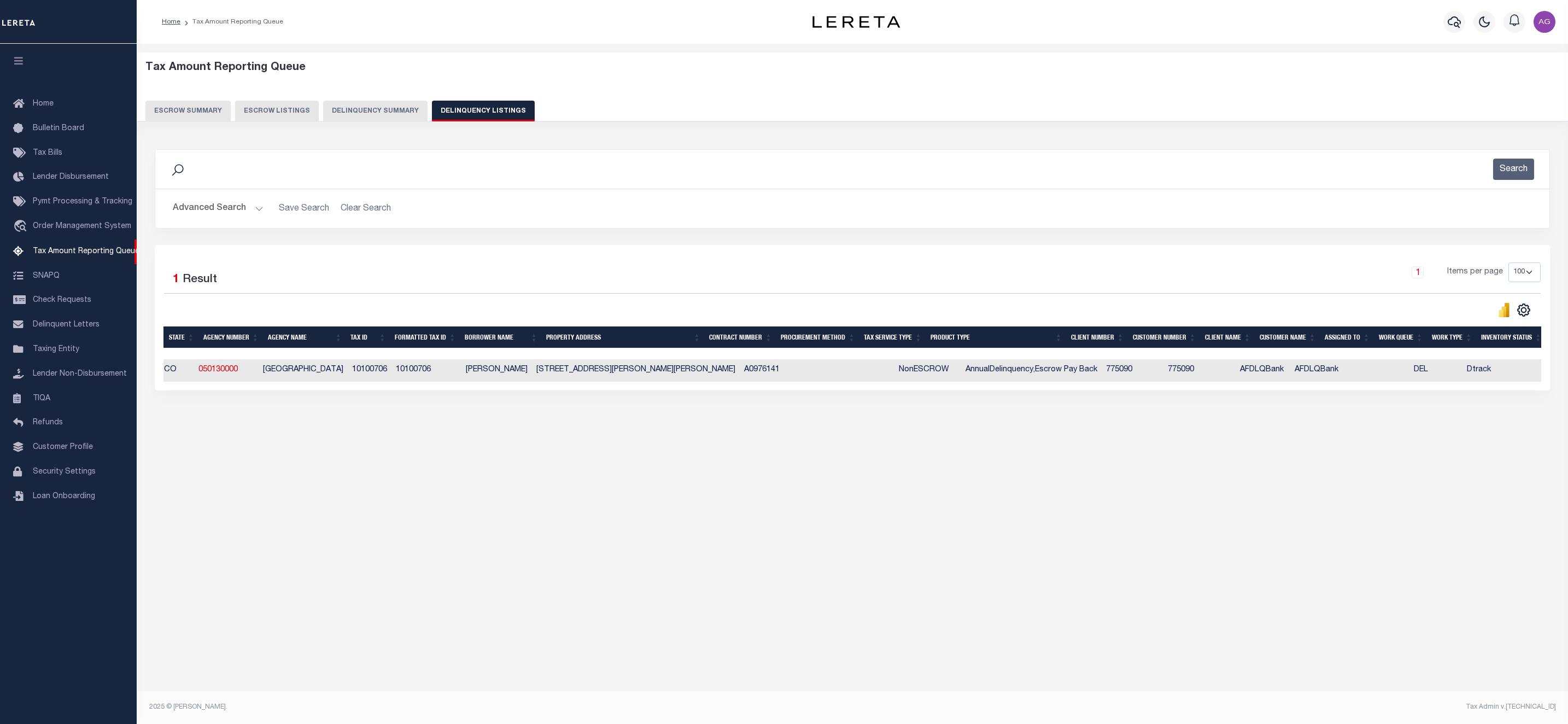
scroll to position [0, 0]
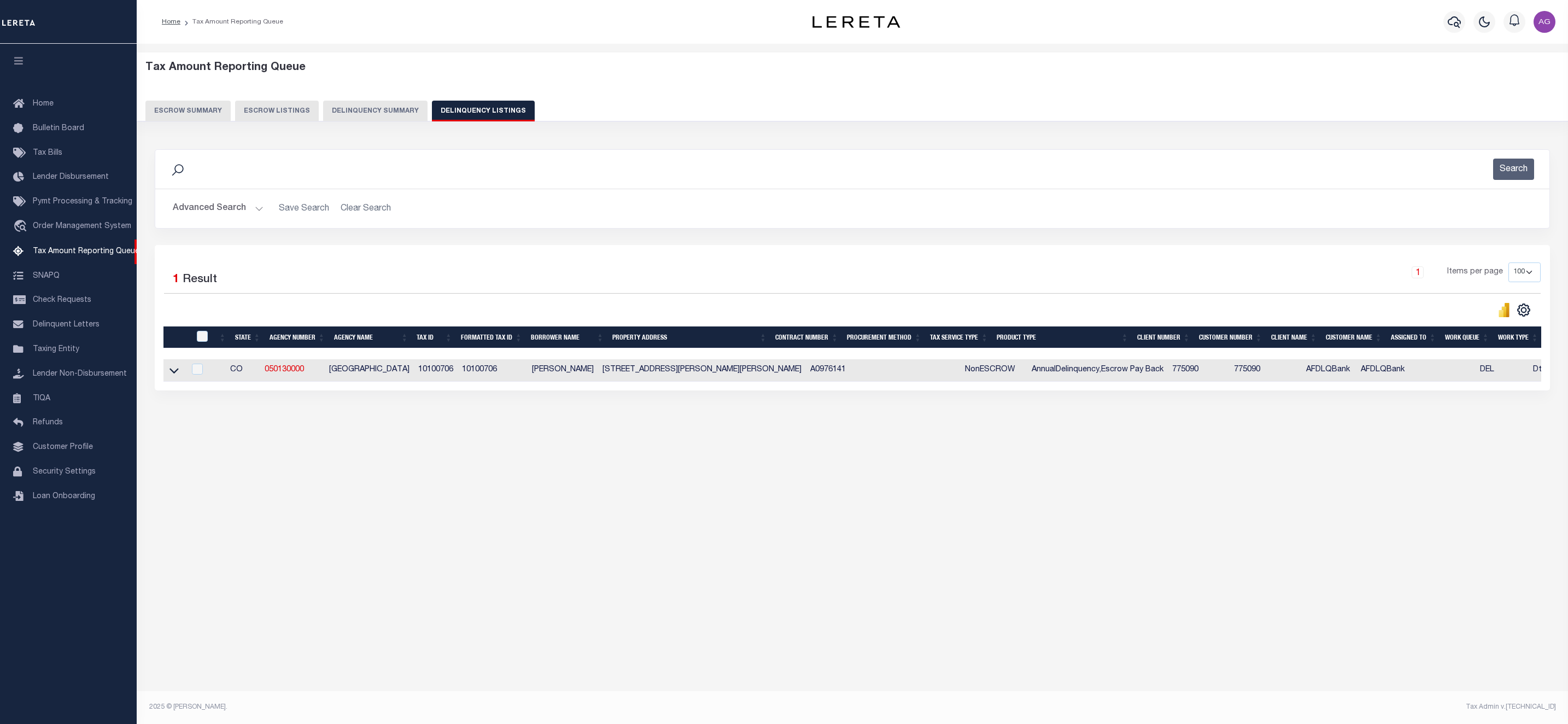
click at [376, 110] on button "Delinquency Summary" at bounding box center [376, 111] width 104 height 21
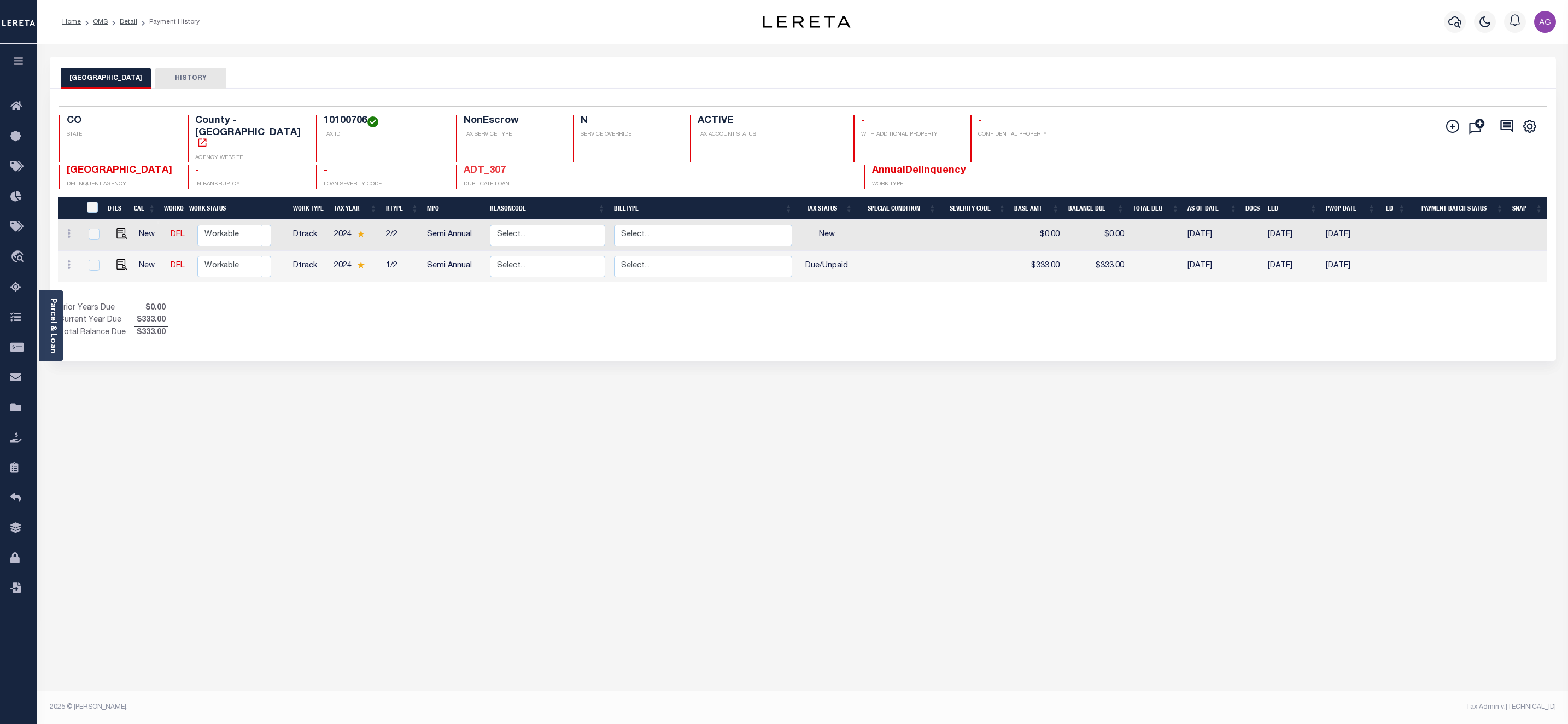
click at [463, 166] on link "ADT_307" at bounding box center [484, 171] width 42 height 10
click at [469, 166] on link "ADQA_500" at bounding box center [492, 171] width 49 height 10
click at [463, 166] on link "ADT_307" at bounding box center [484, 171] width 42 height 10
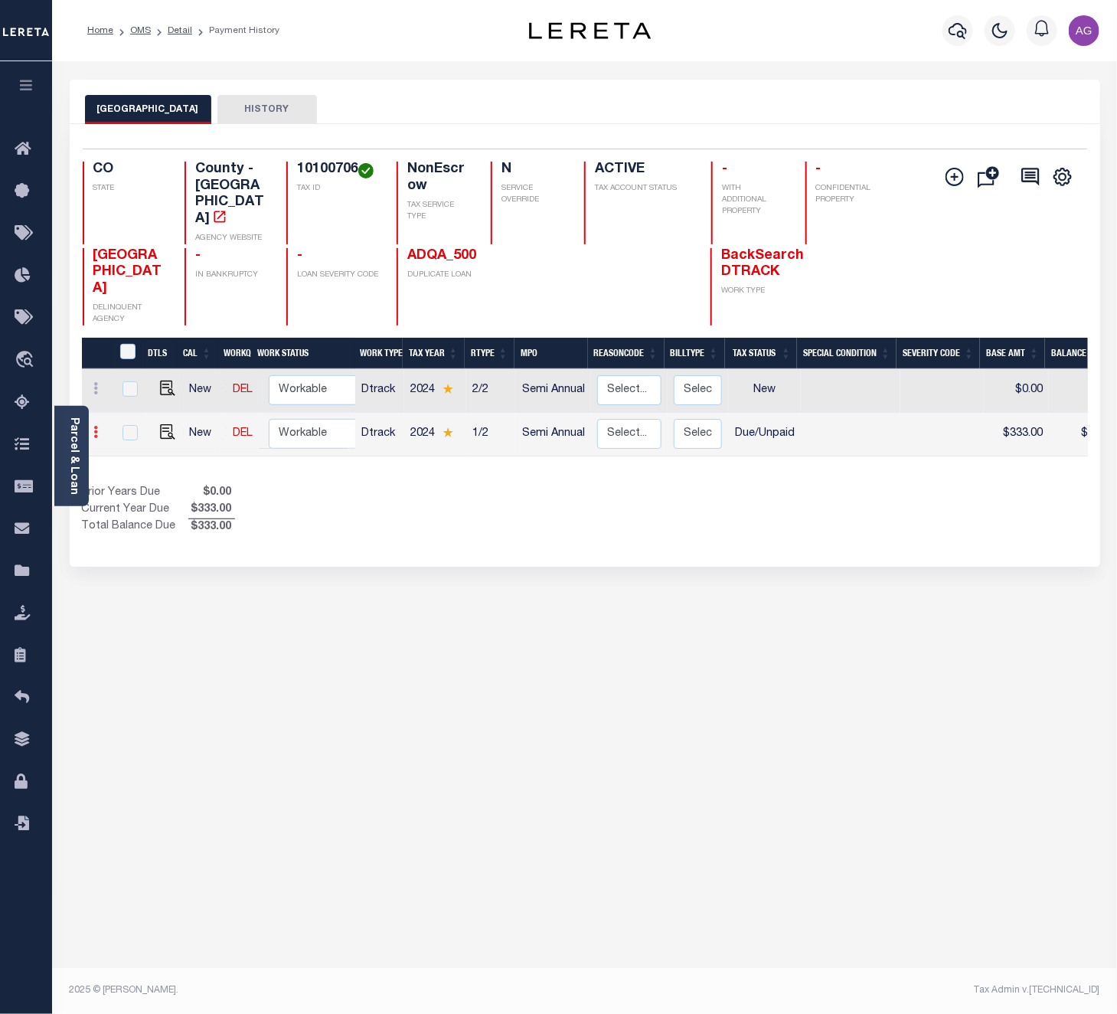
click at [100, 428] on link at bounding box center [96, 434] width 17 height 12
click at [185, 417] on img at bounding box center [188, 425] width 15 height 16
select select "DUE"
type input "$333.00"
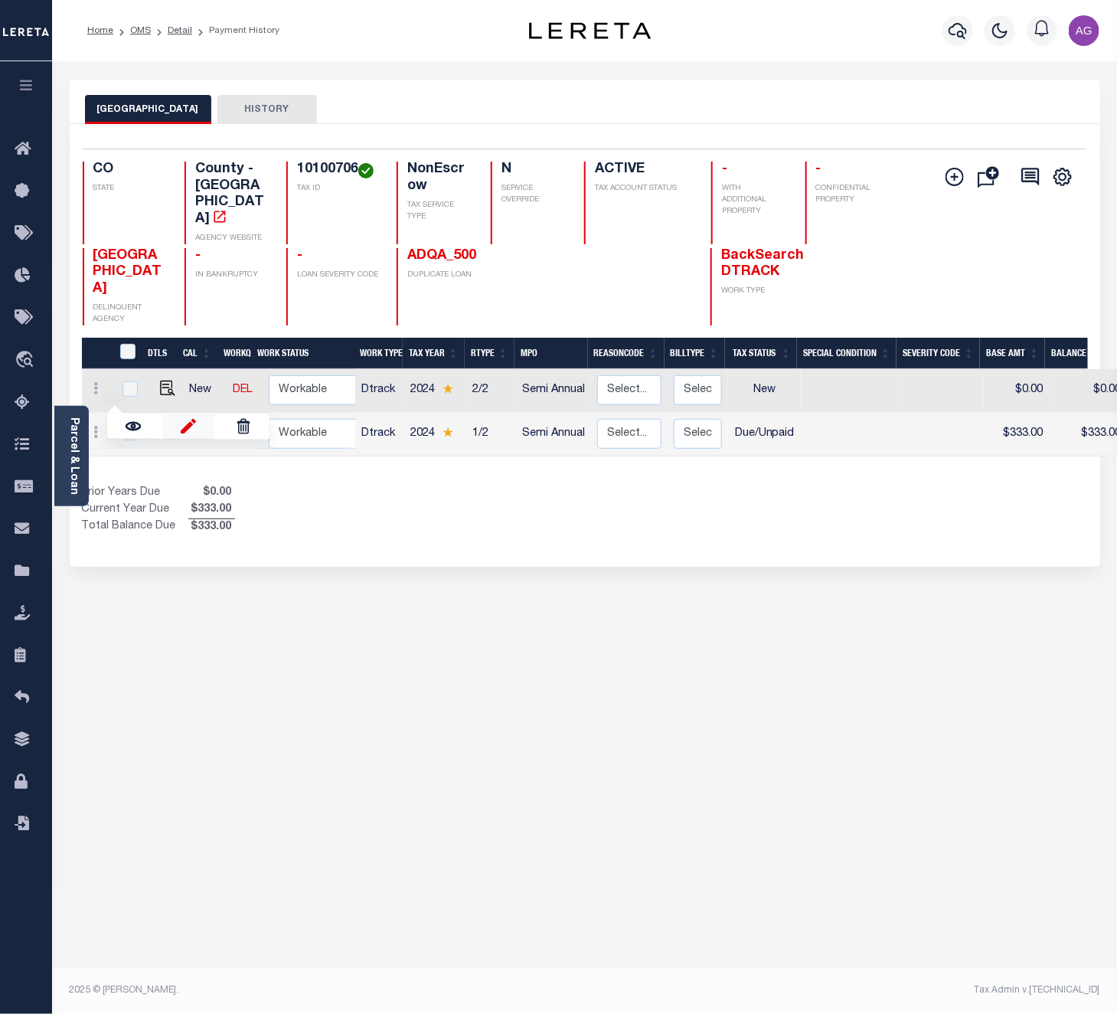
type input "[DATE]"
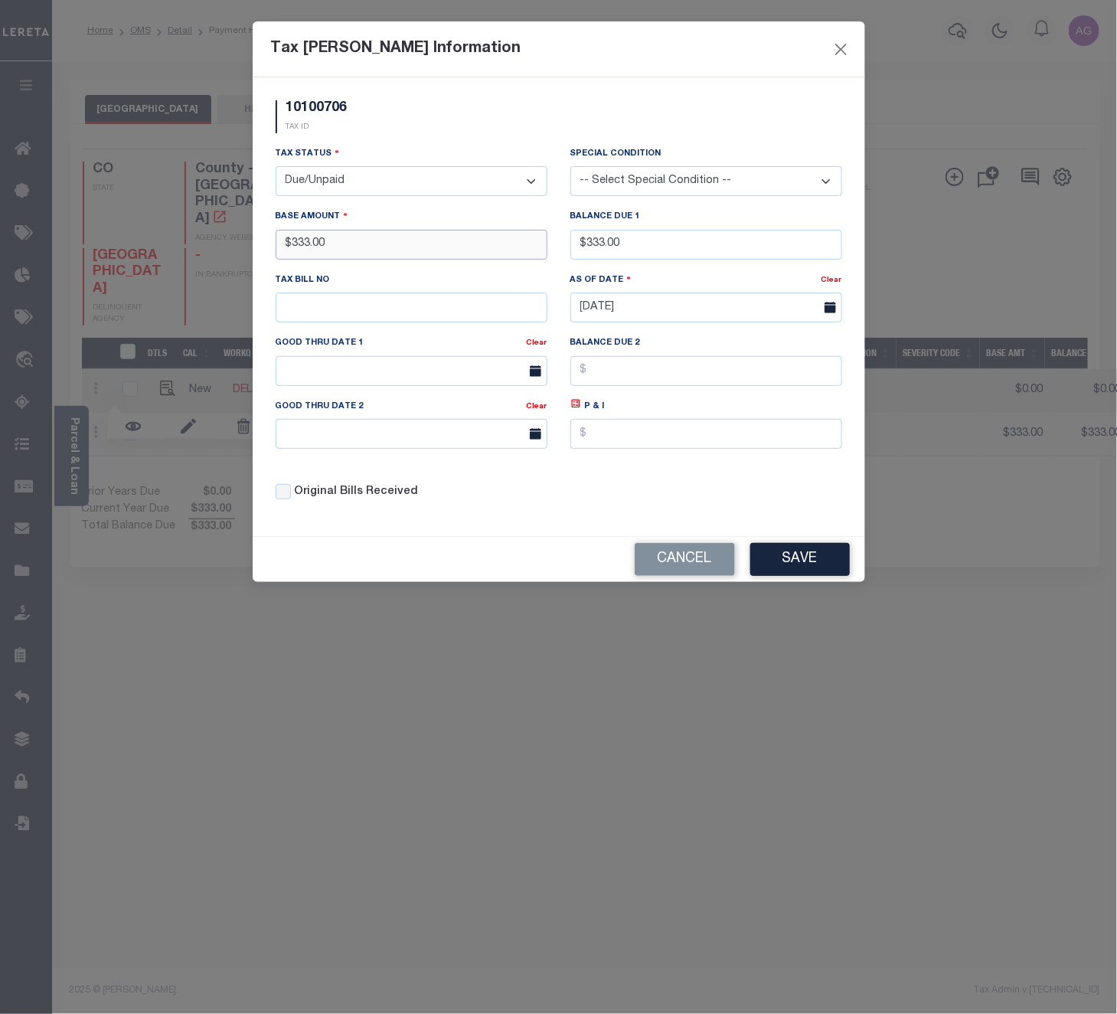
click at [309, 248] on input "$333.00" at bounding box center [412, 245] width 272 height 30
click at [295, 249] on input "$333.00" at bounding box center [412, 245] width 272 height 30
type input "$3,233.00"
click at [588, 248] on input "$333.00" at bounding box center [706, 245] width 272 height 30
click at [595, 248] on input "$2,333.00" at bounding box center [706, 245] width 272 height 30
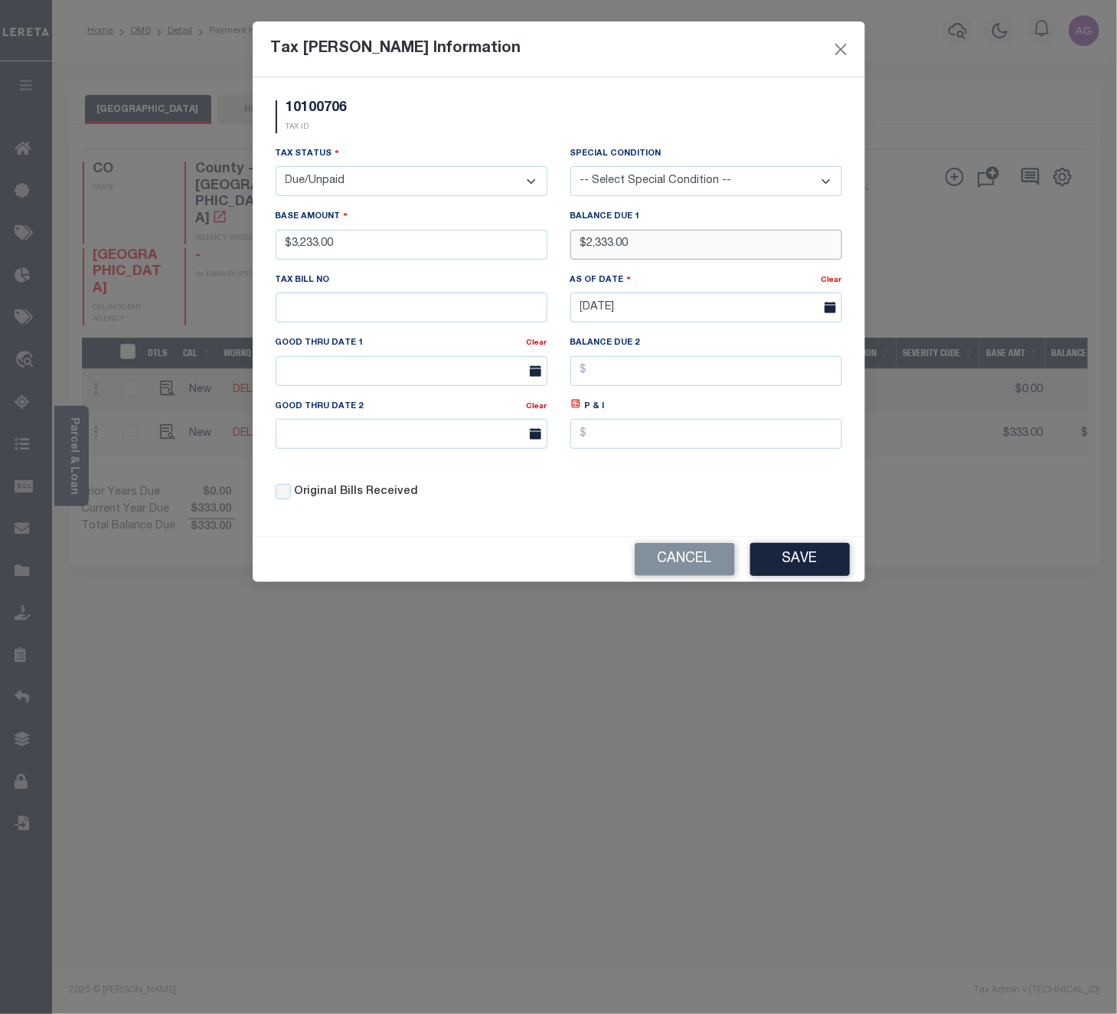
click at [588, 244] on input "$2,333.00" at bounding box center [706, 245] width 272 height 30
drag, startPoint x: 596, startPoint y: 249, endPoint x: 604, endPoint y: 250, distance: 8.6
click at [604, 250] on input "$3,333.00" at bounding box center [706, 245] width 272 height 30
click at [604, 249] on input "$3,333.00" at bounding box center [706, 245] width 272 height 30
type input "$3,233.00"
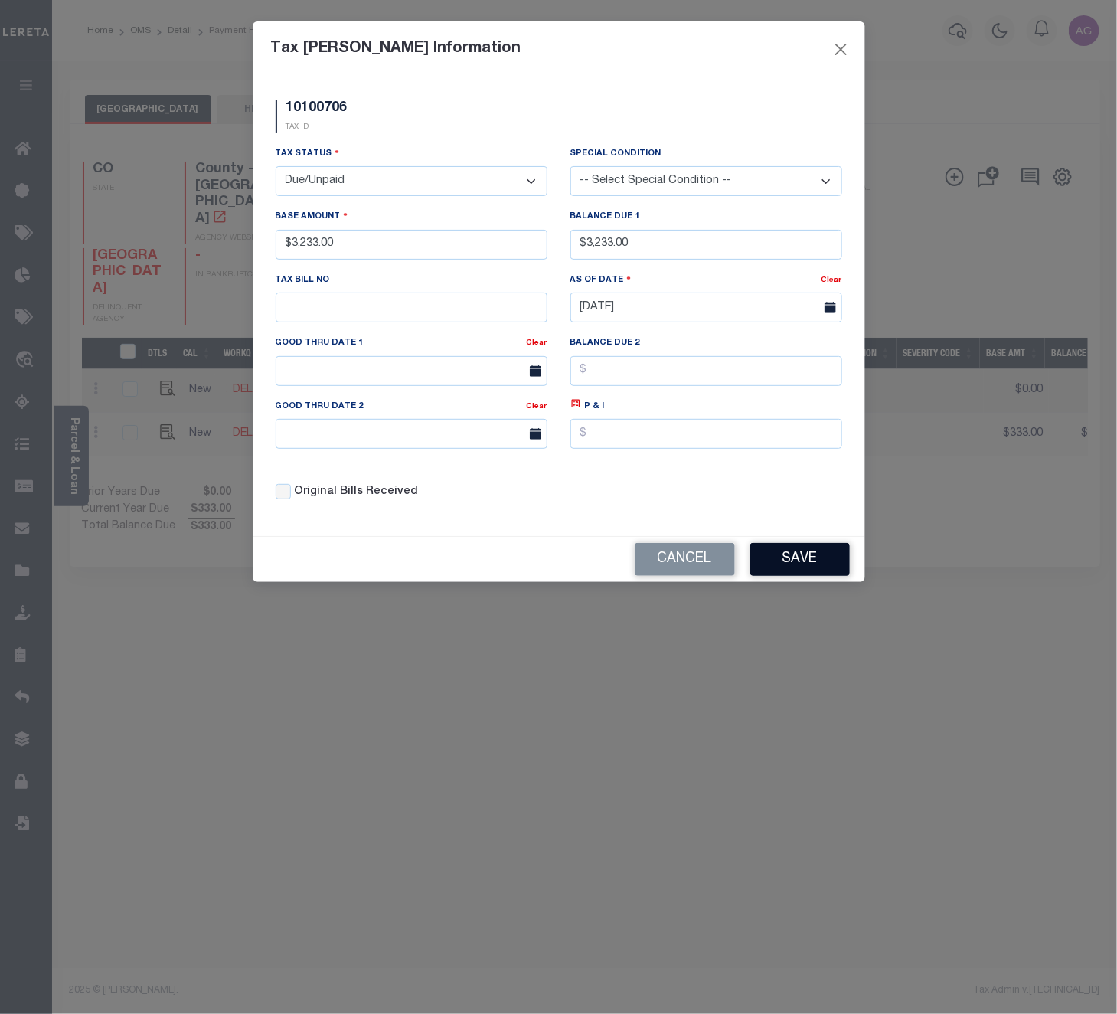
click at [780, 573] on button "Save" at bounding box center [800, 559] width 100 height 33
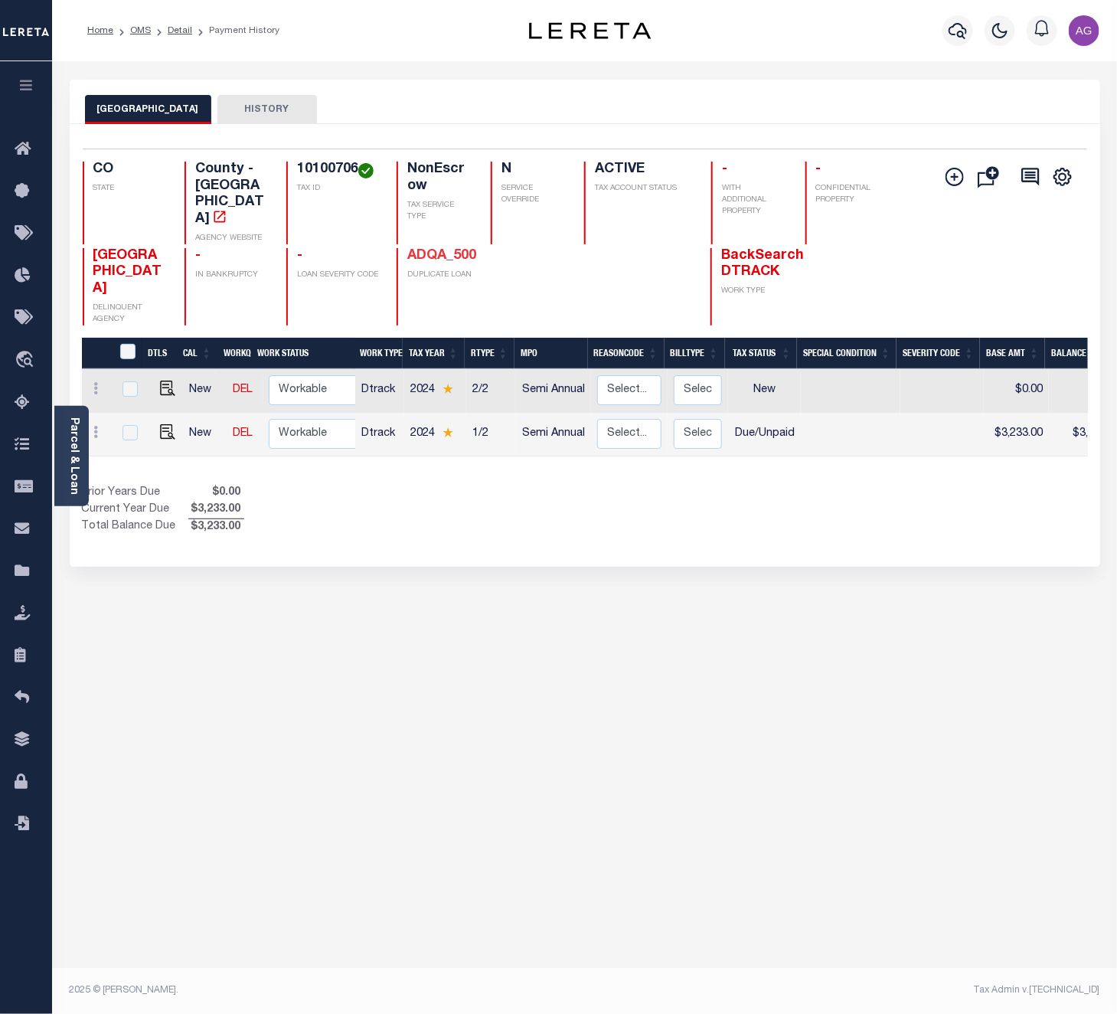
click at [462, 249] on link "ADQA_500" at bounding box center [441, 256] width 69 height 14
click at [453, 249] on link "ADT_307" at bounding box center [436, 256] width 59 height 14
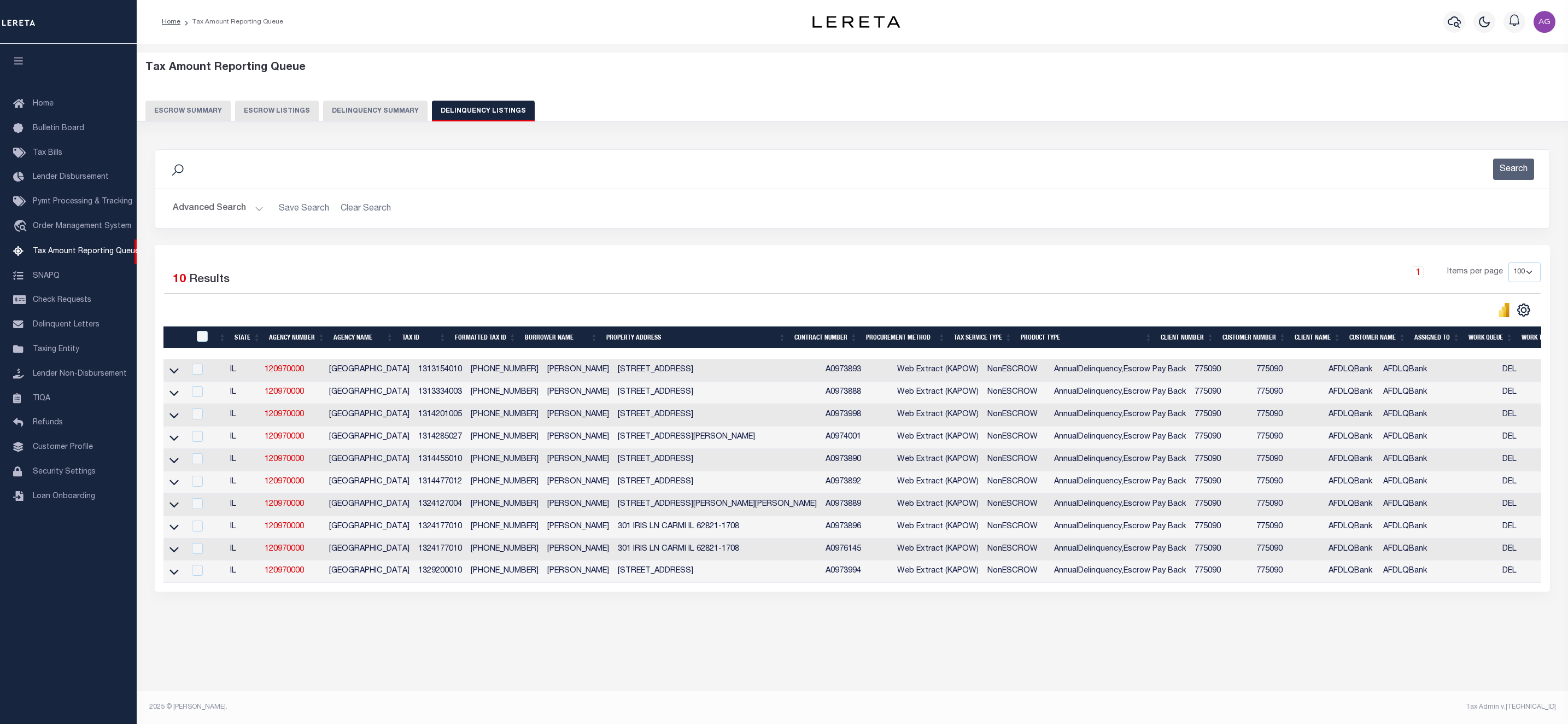
select select "100"
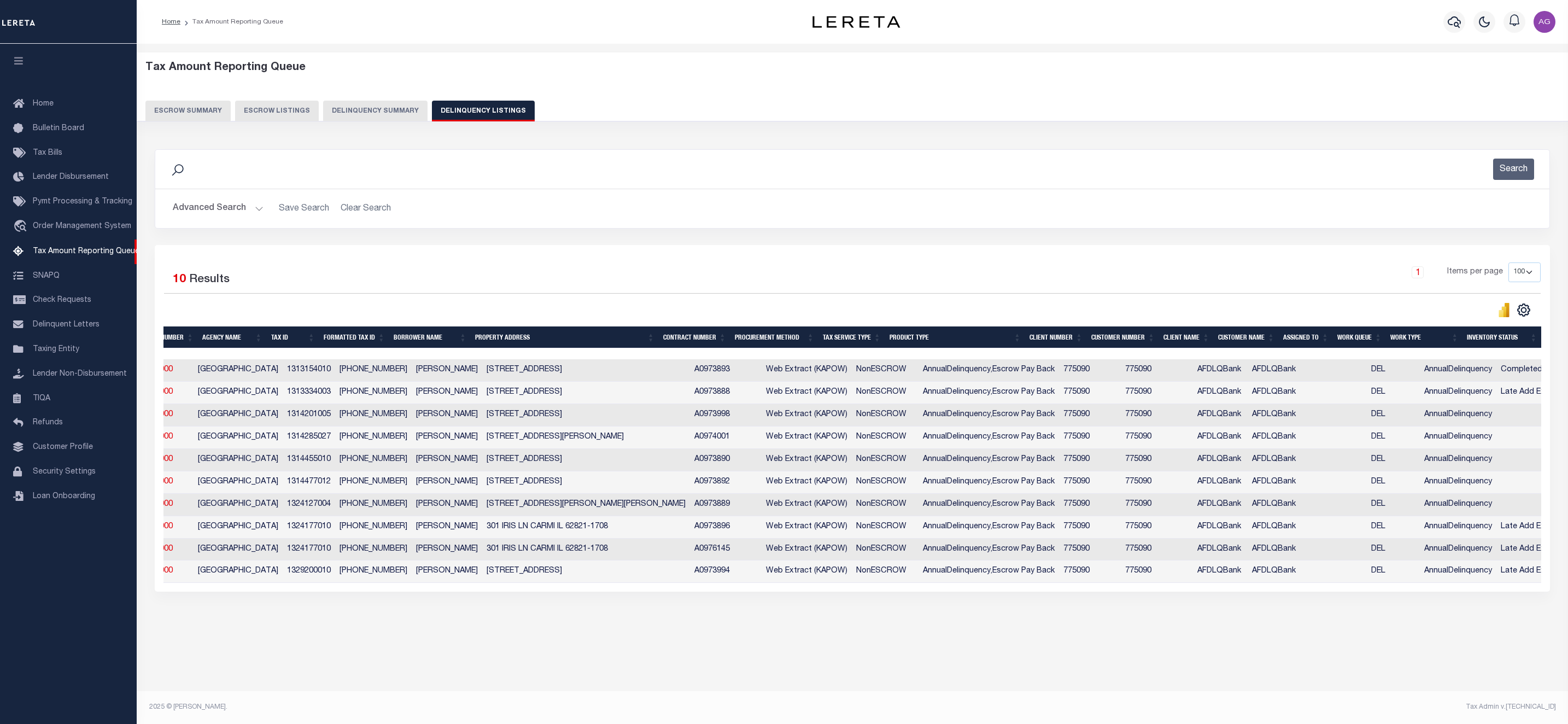
click at [379, 104] on button "Delinquency Summary" at bounding box center [376, 111] width 104 height 21
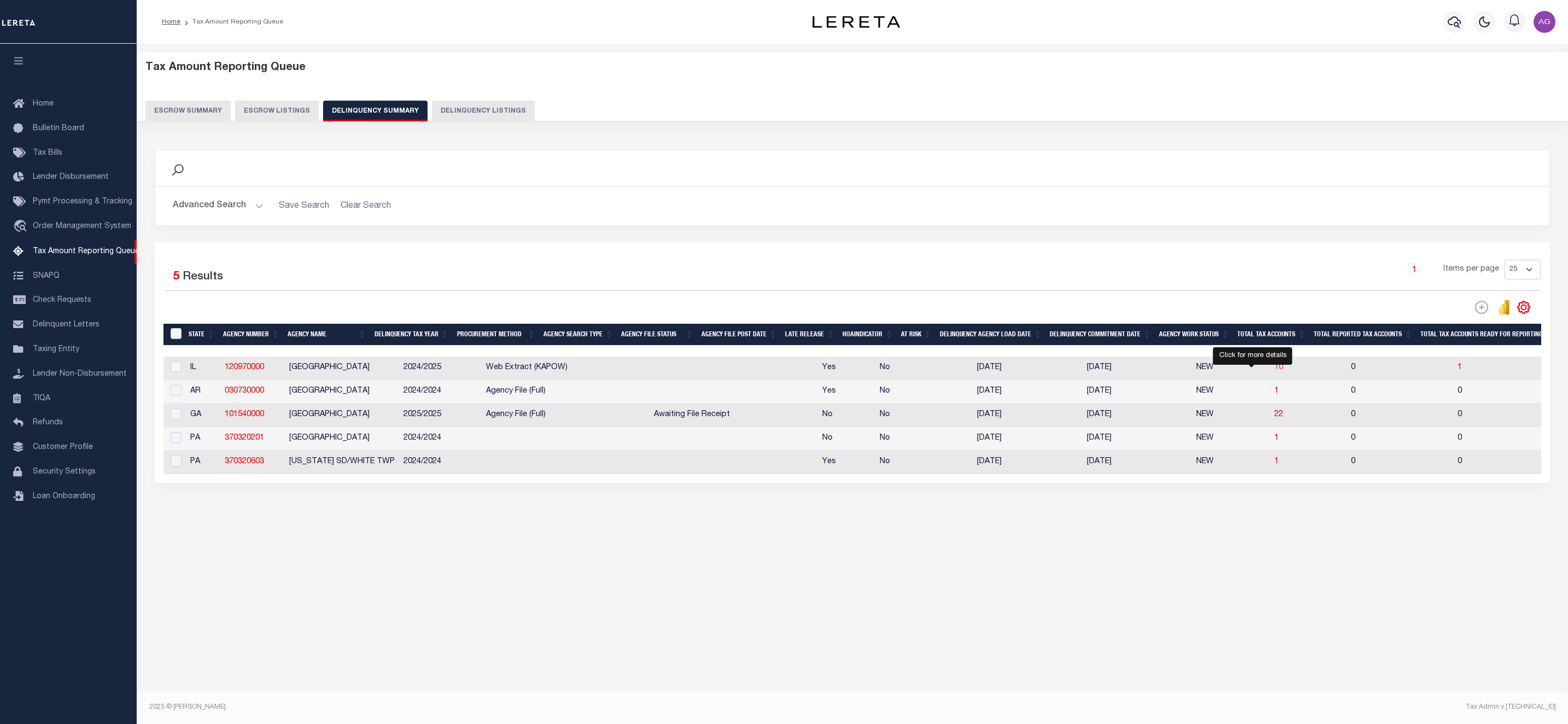
click at [1275, 371] on span "10" at bounding box center [1279, 367] width 9 height 8
select select "100"
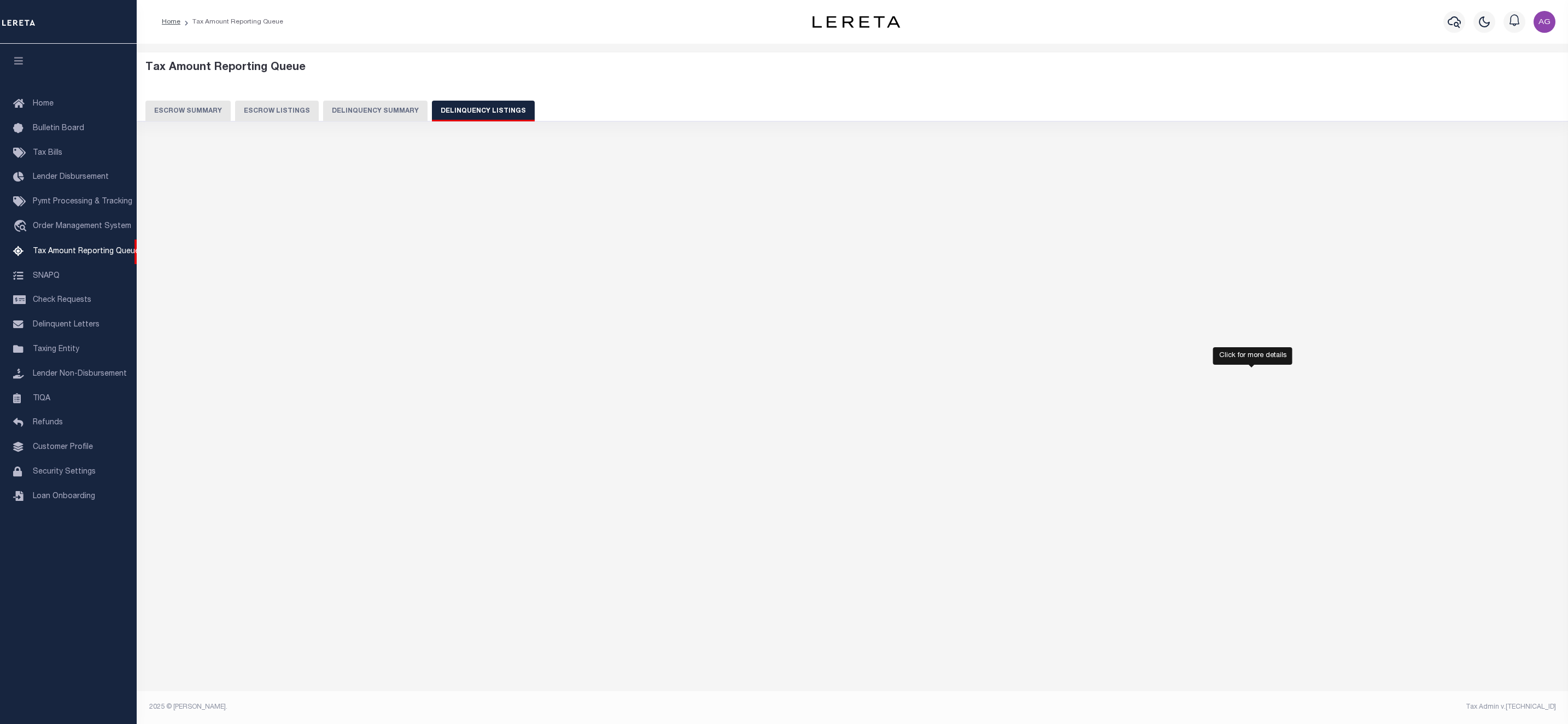
select select "100"
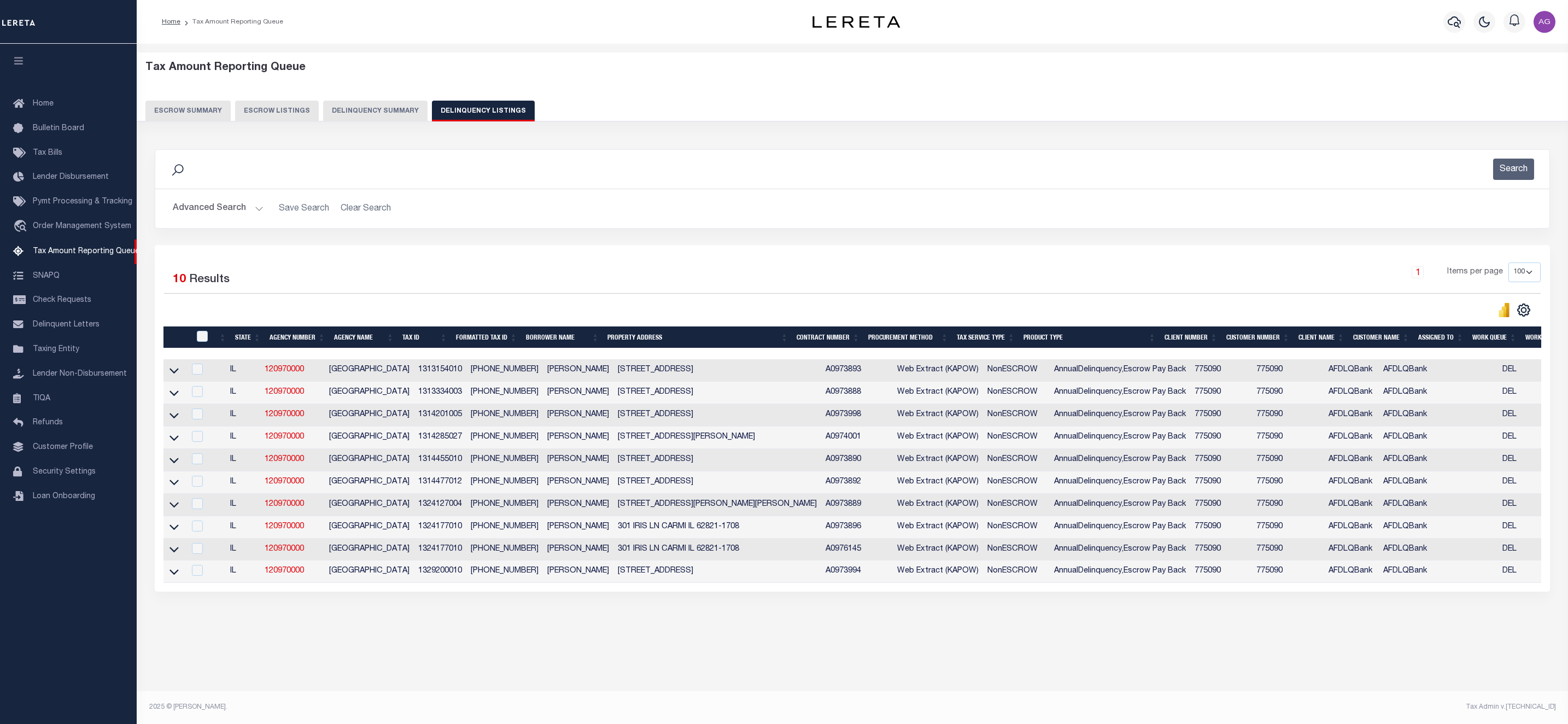
scroll to position [0, 136]
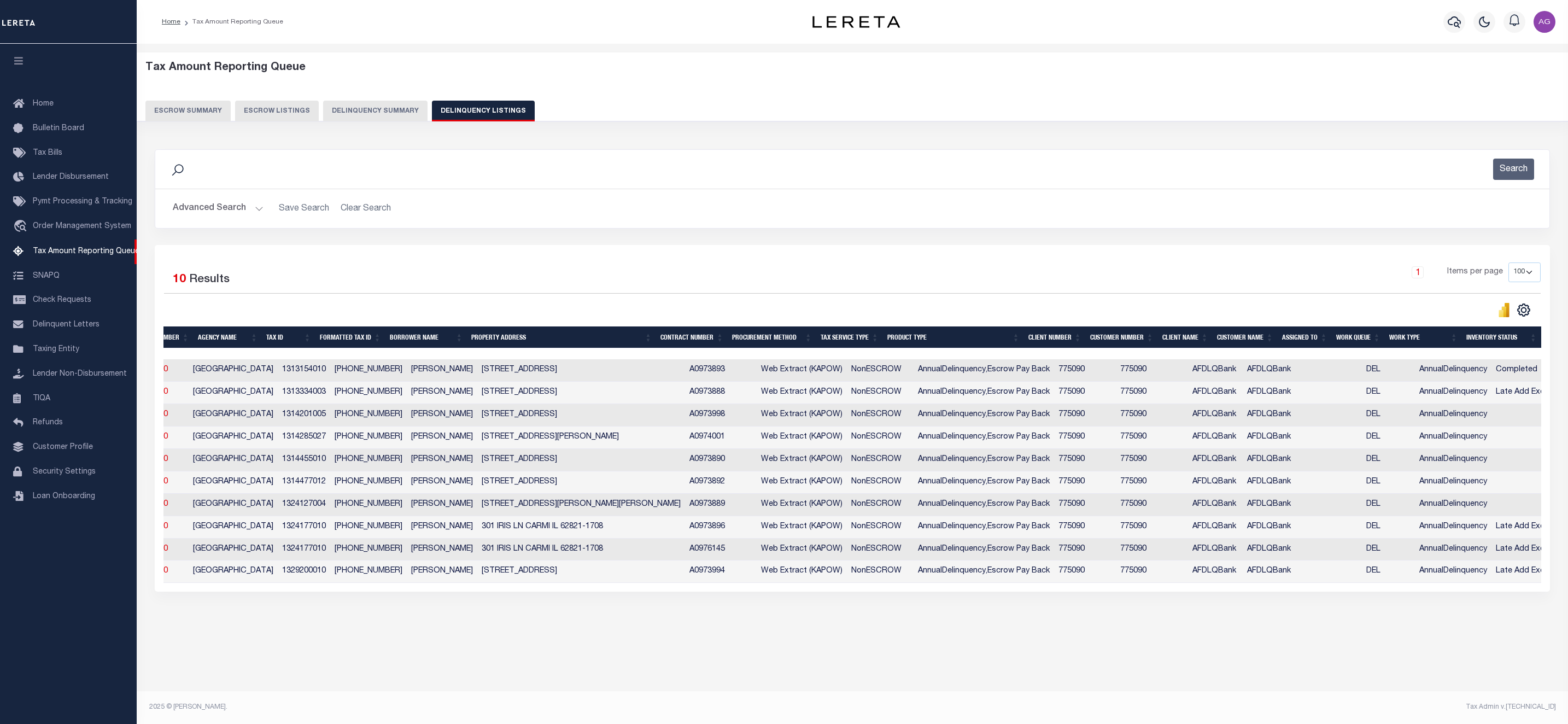
click at [376, 112] on button "Delinquency Summary" at bounding box center [376, 111] width 104 height 21
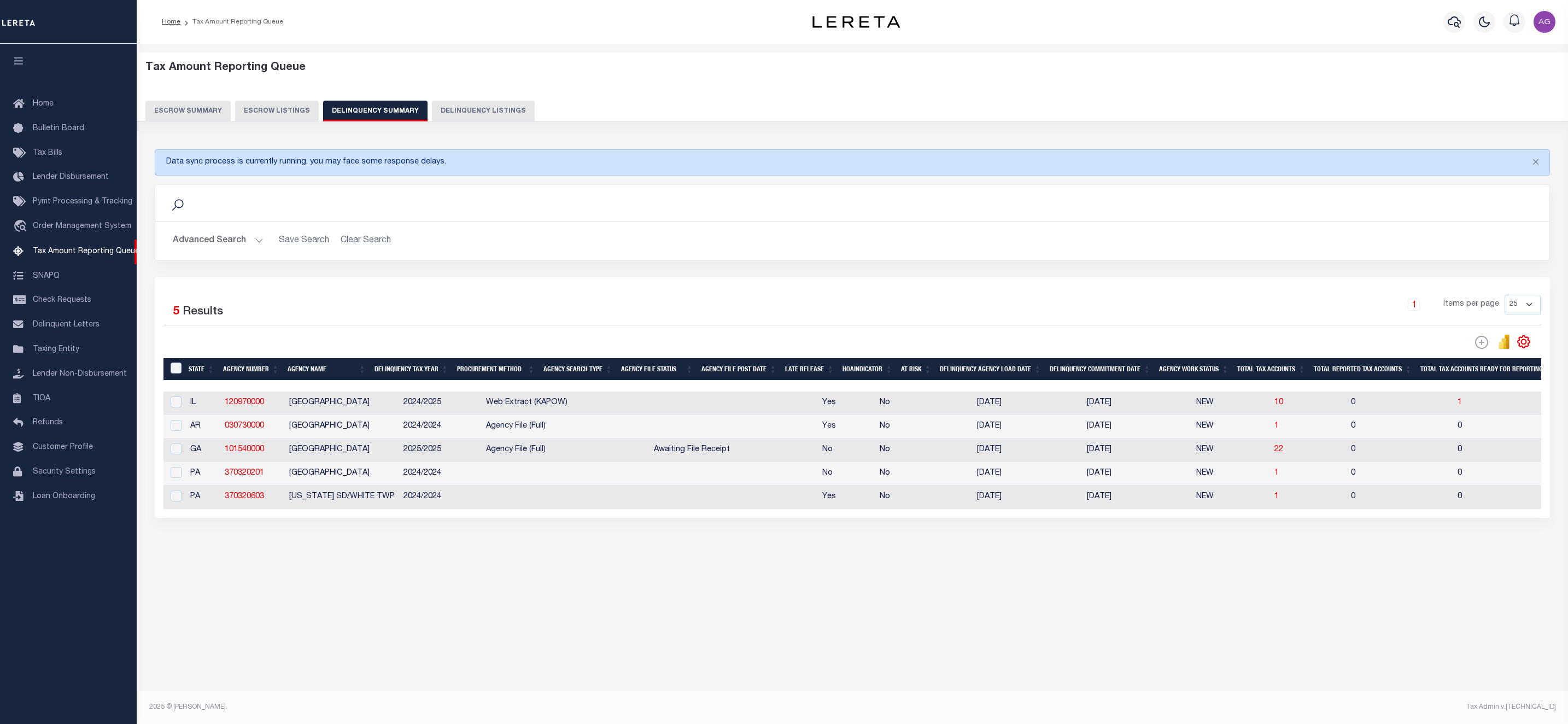
scroll to position [0, 971]
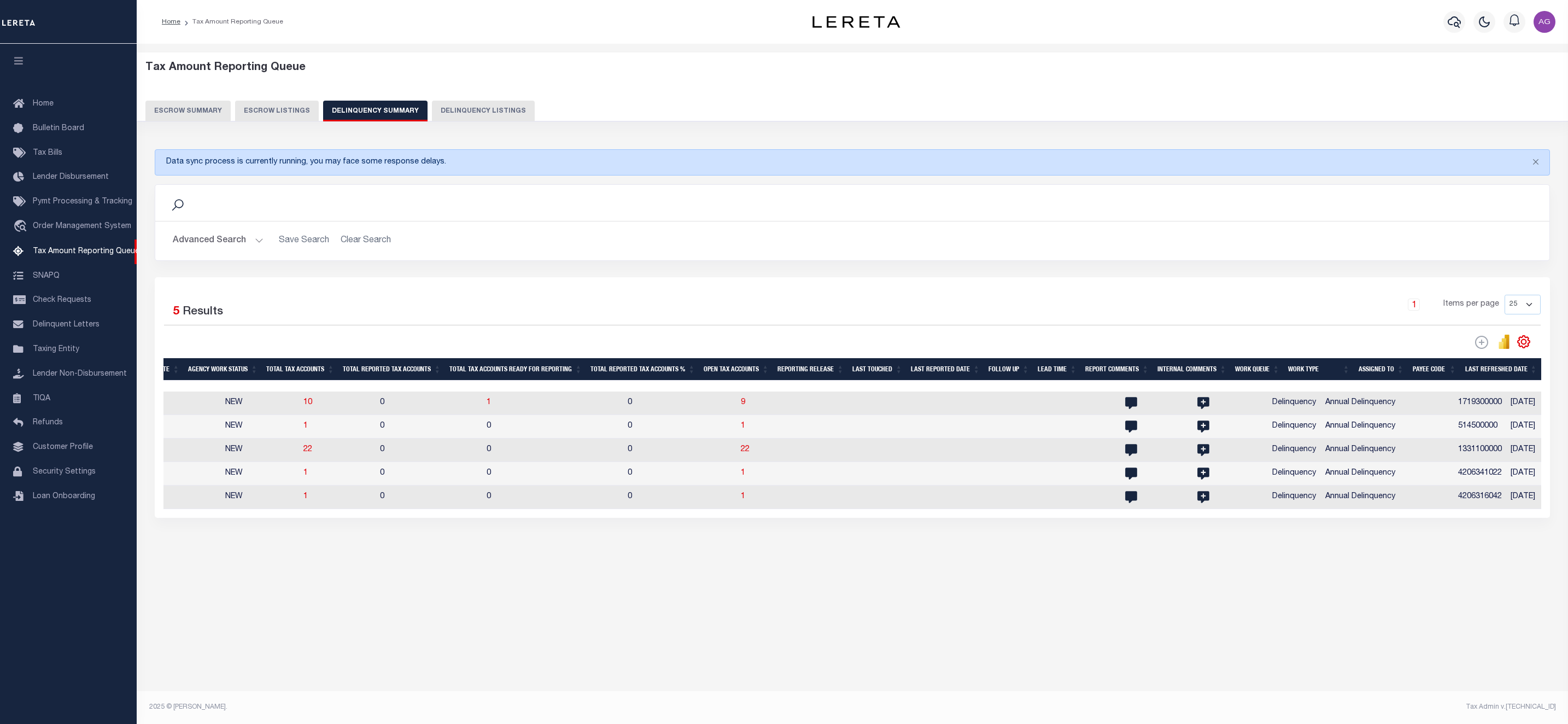
click at [1567, 542] on html "Home Tax Amount Reporting Queue Profile" at bounding box center [784, 362] width 1568 height 724
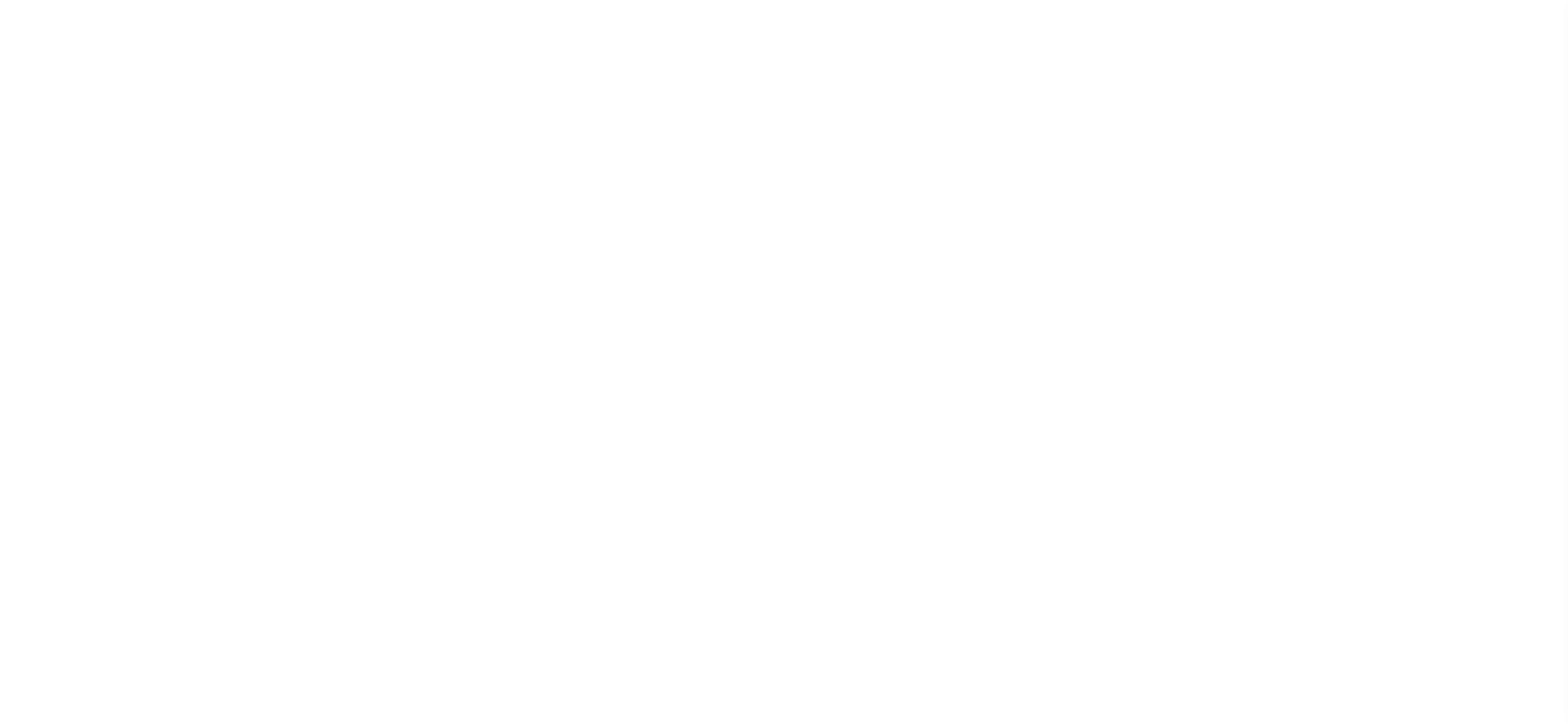
select select "200"
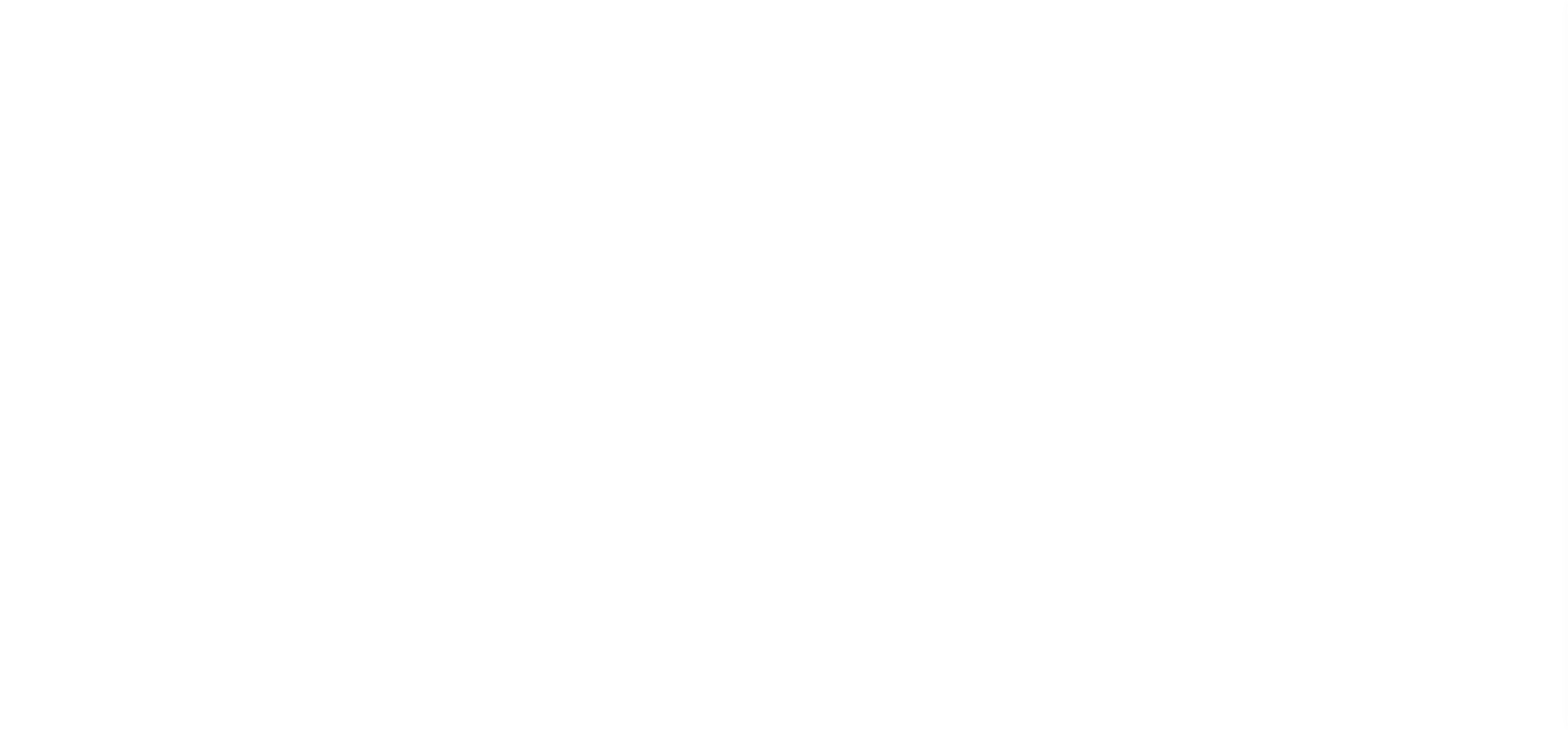
select select "200"
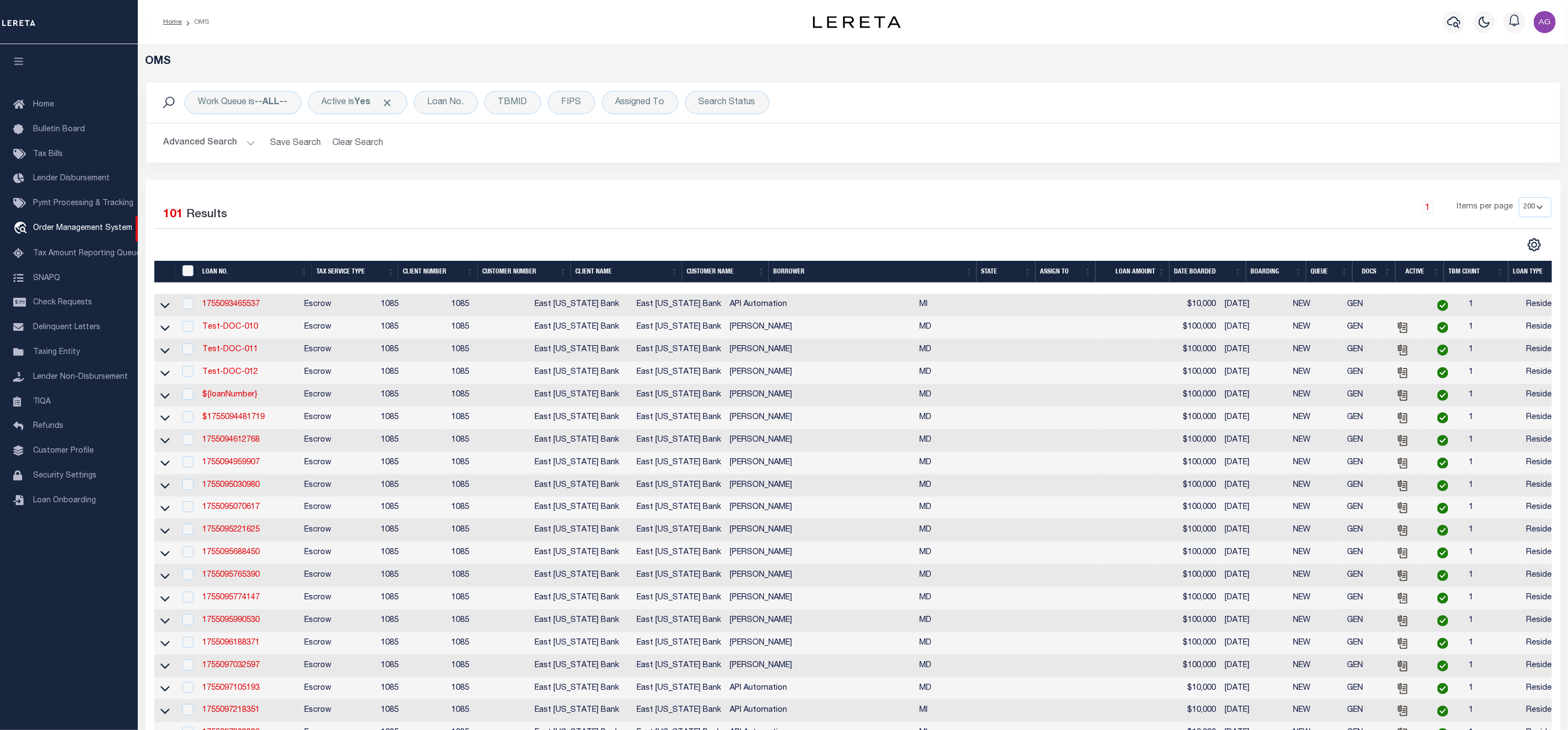
click at [201, 149] on button "Advanced Search" at bounding box center [209, 143] width 91 height 22
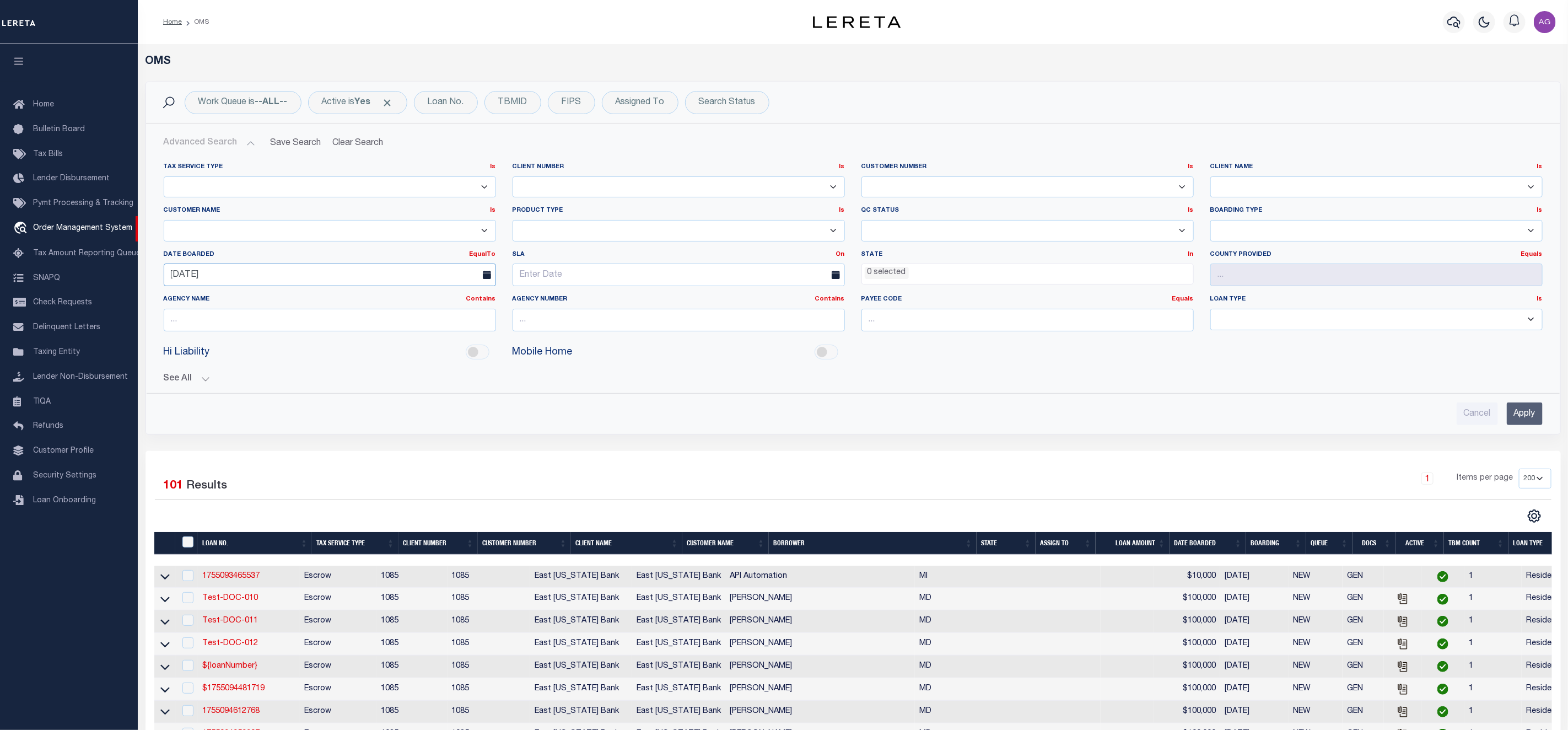
click at [225, 279] on input "[DATE]" at bounding box center [330, 274] width 332 height 22
click at [273, 377] on span "14" at bounding box center [273, 382] width 22 height 22
type input "[DATE]"
click at [1523, 419] on input "Apply" at bounding box center [1525, 413] width 36 height 22
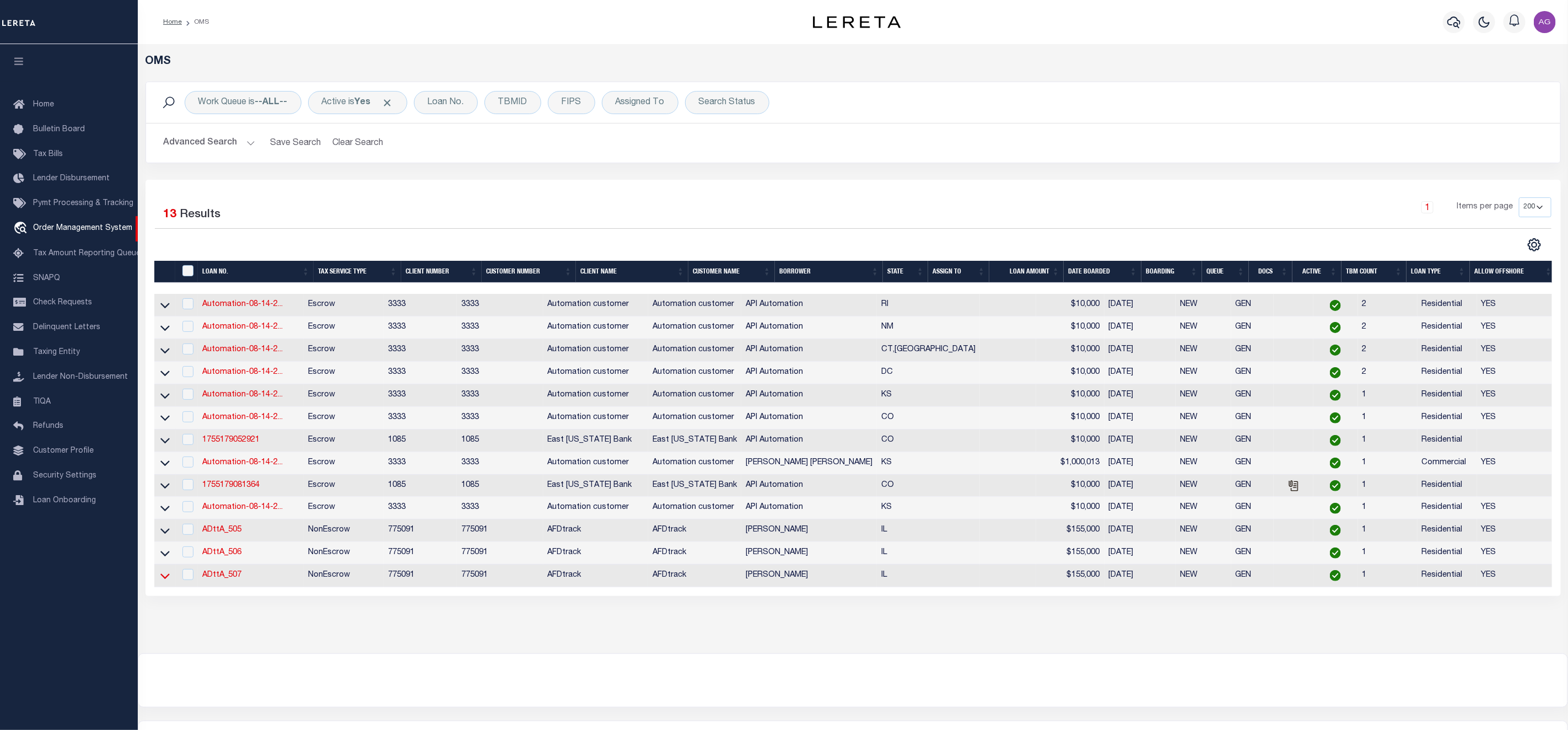
click at [168, 582] on icon at bounding box center [165, 576] width 9 height 12
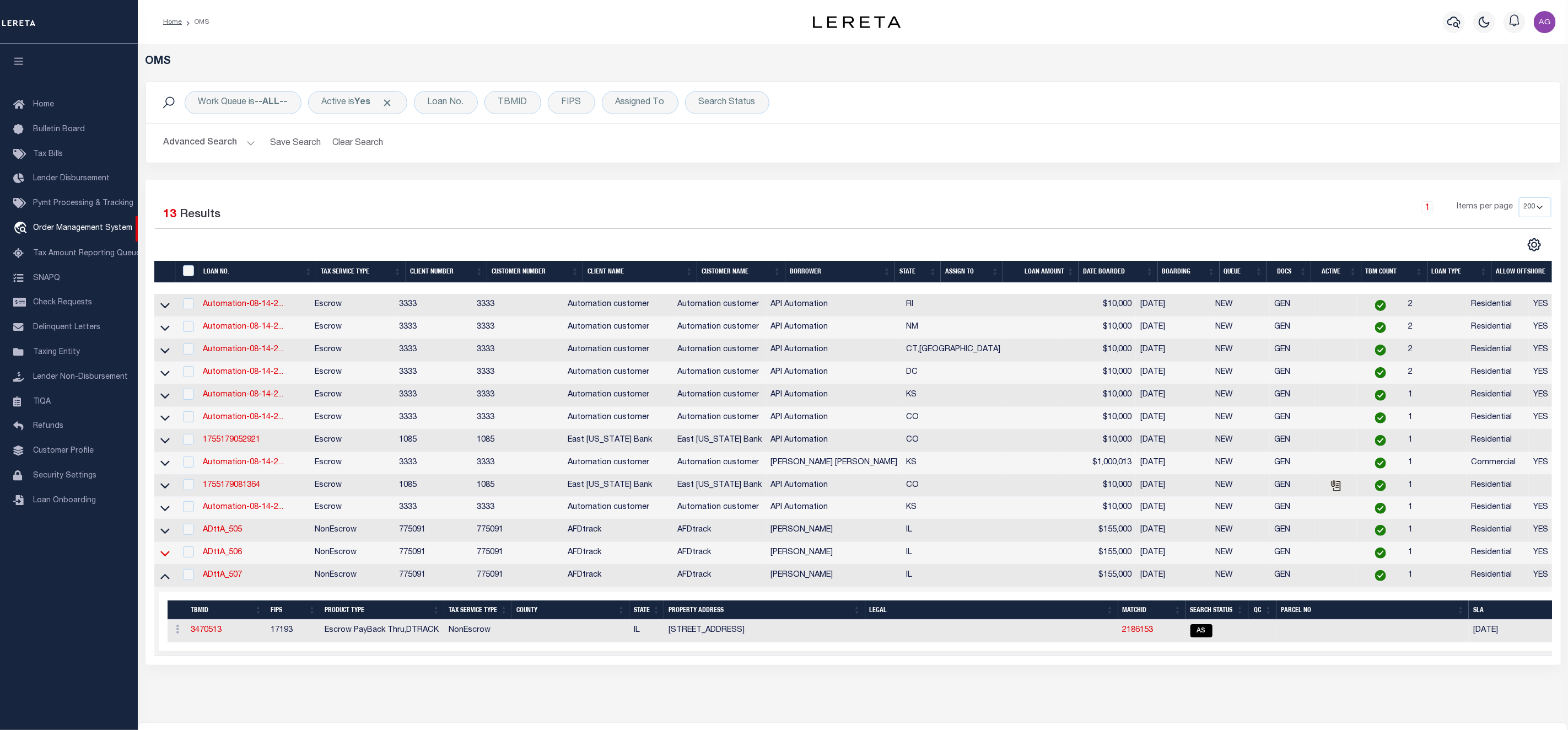
click at [163, 559] on icon at bounding box center [165, 553] width 9 height 12
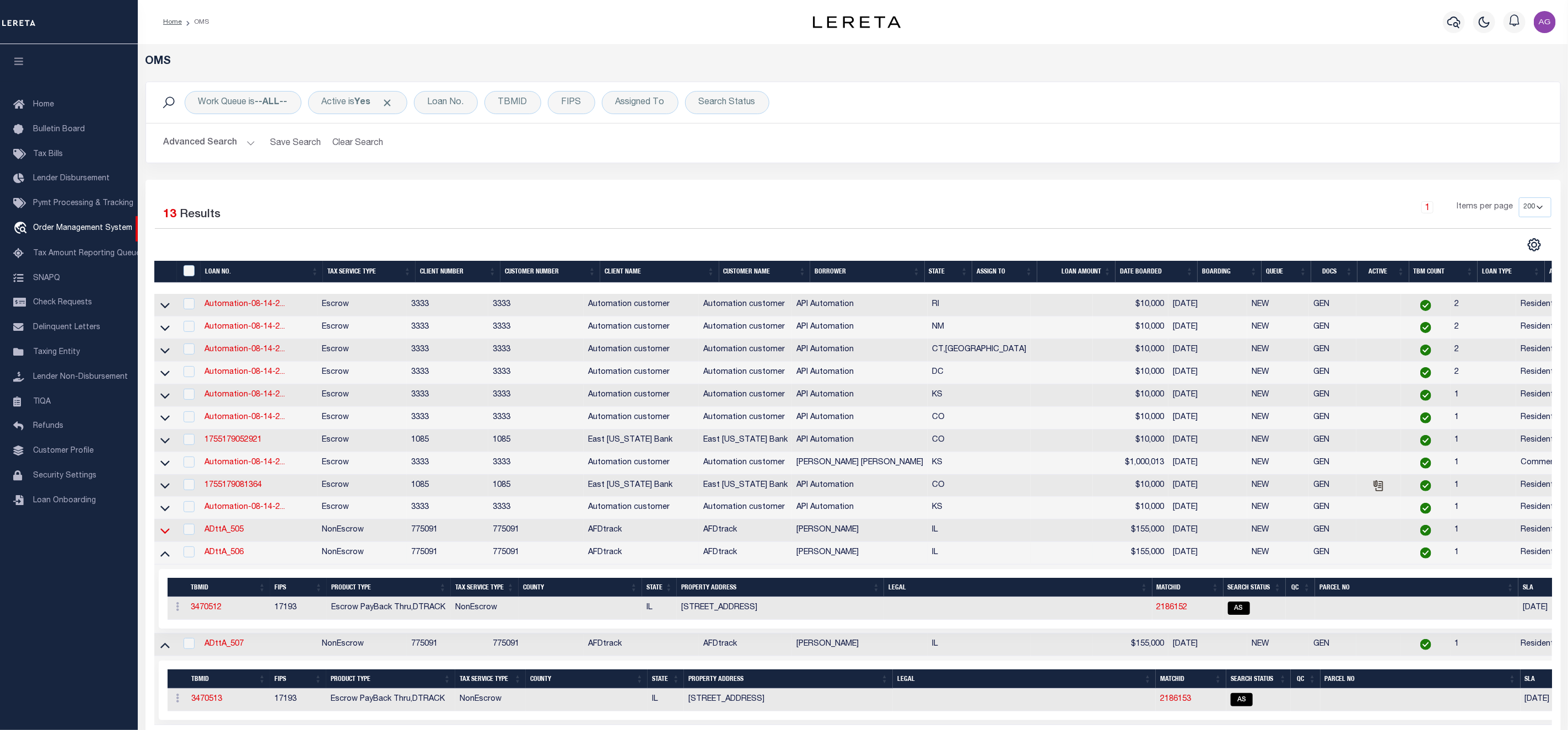
click at [166, 533] on icon at bounding box center [165, 531] width 9 height 6
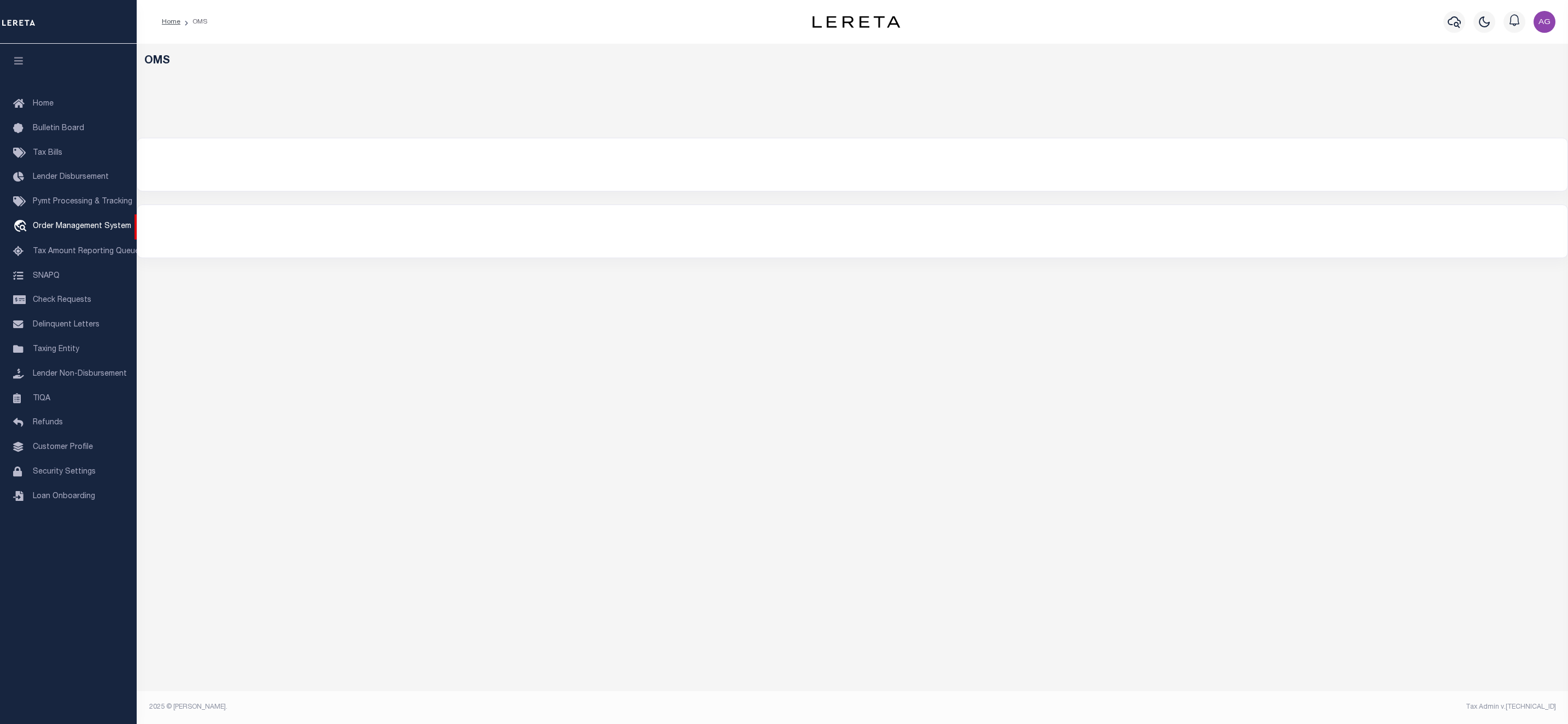
select select "200"
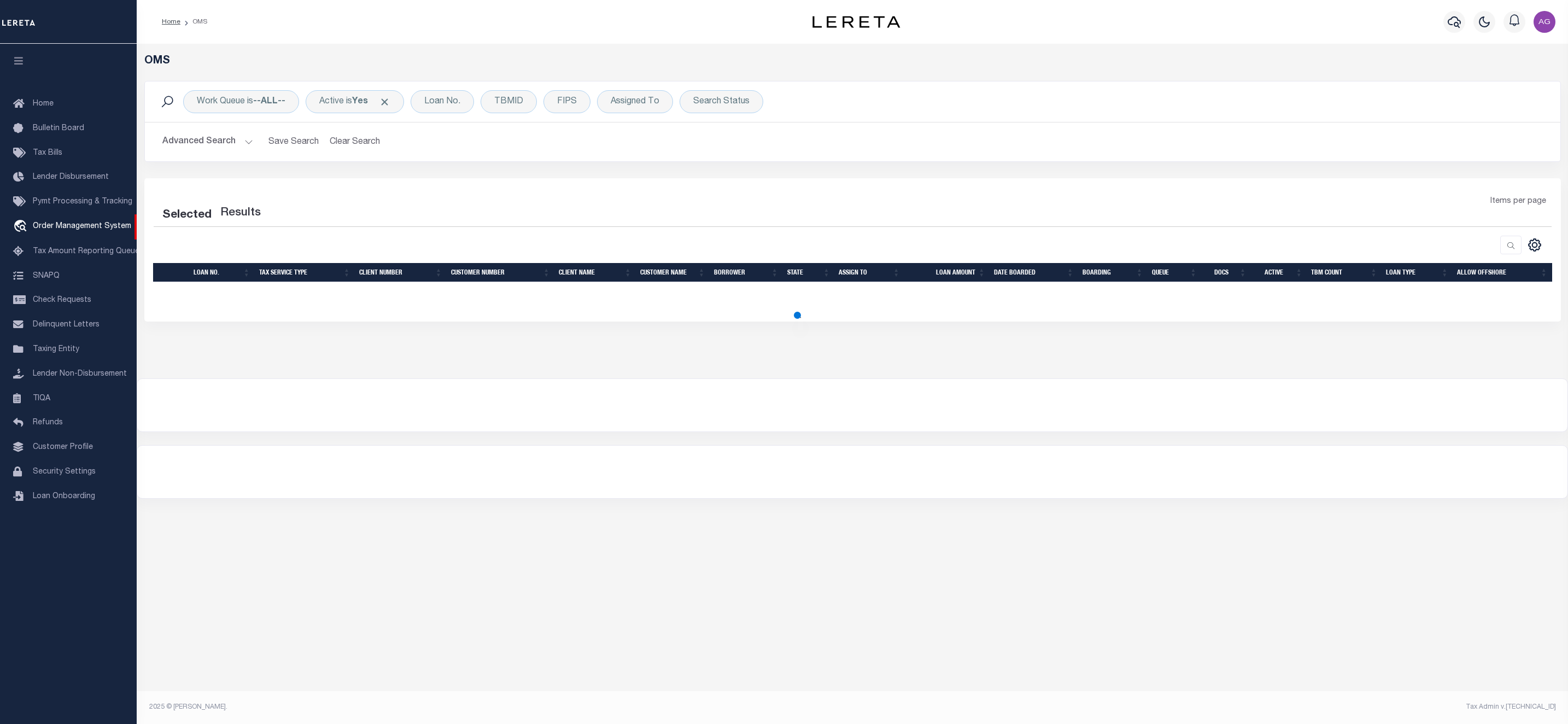
select select "200"
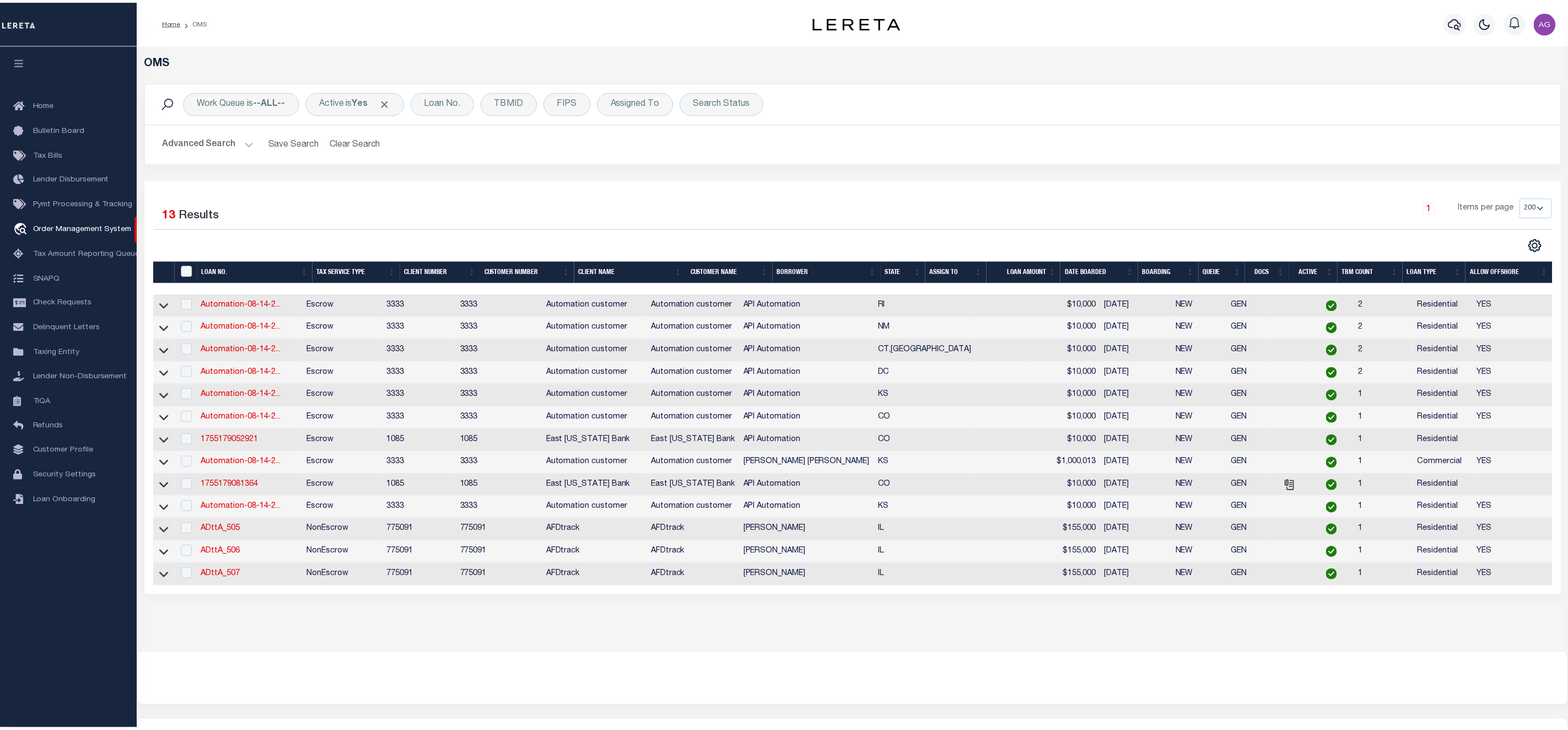
scroll to position [71, 0]
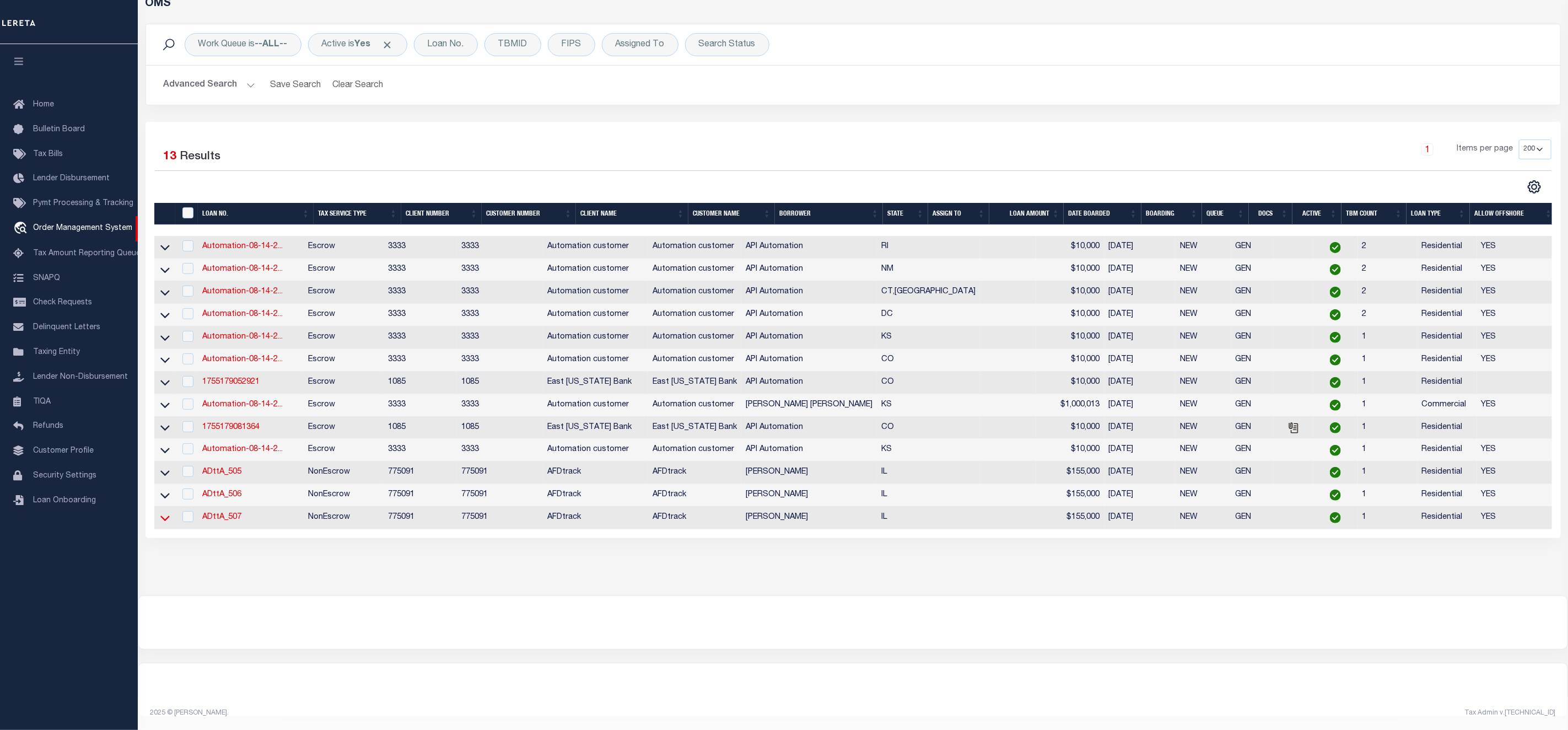
click at [167, 512] on icon at bounding box center [165, 518] width 9 height 12
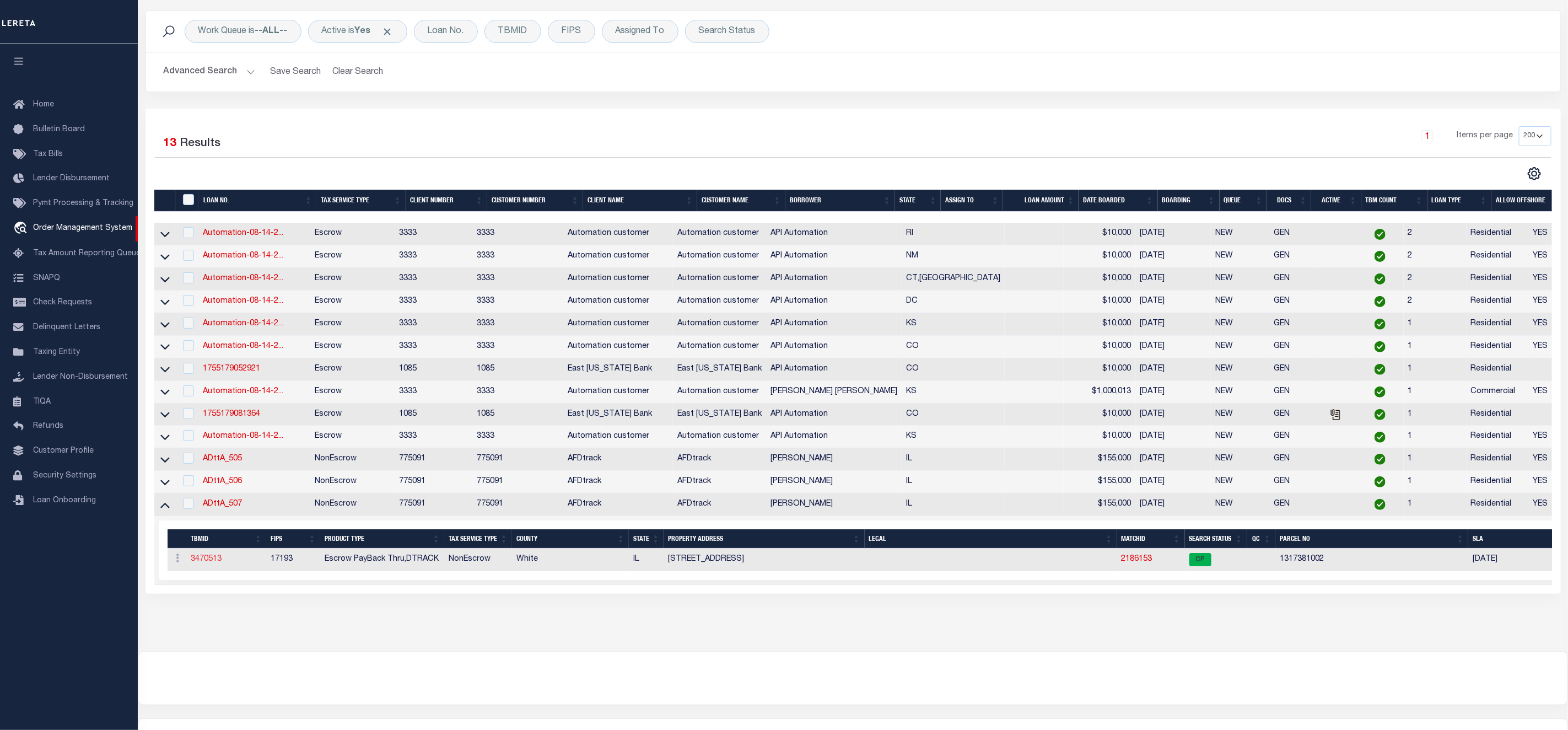
click at [210, 562] on link "3470513" at bounding box center [206, 559] width 31 height 8
type input "ADttA_507"
type input "[PERSON_NAME]"
select select
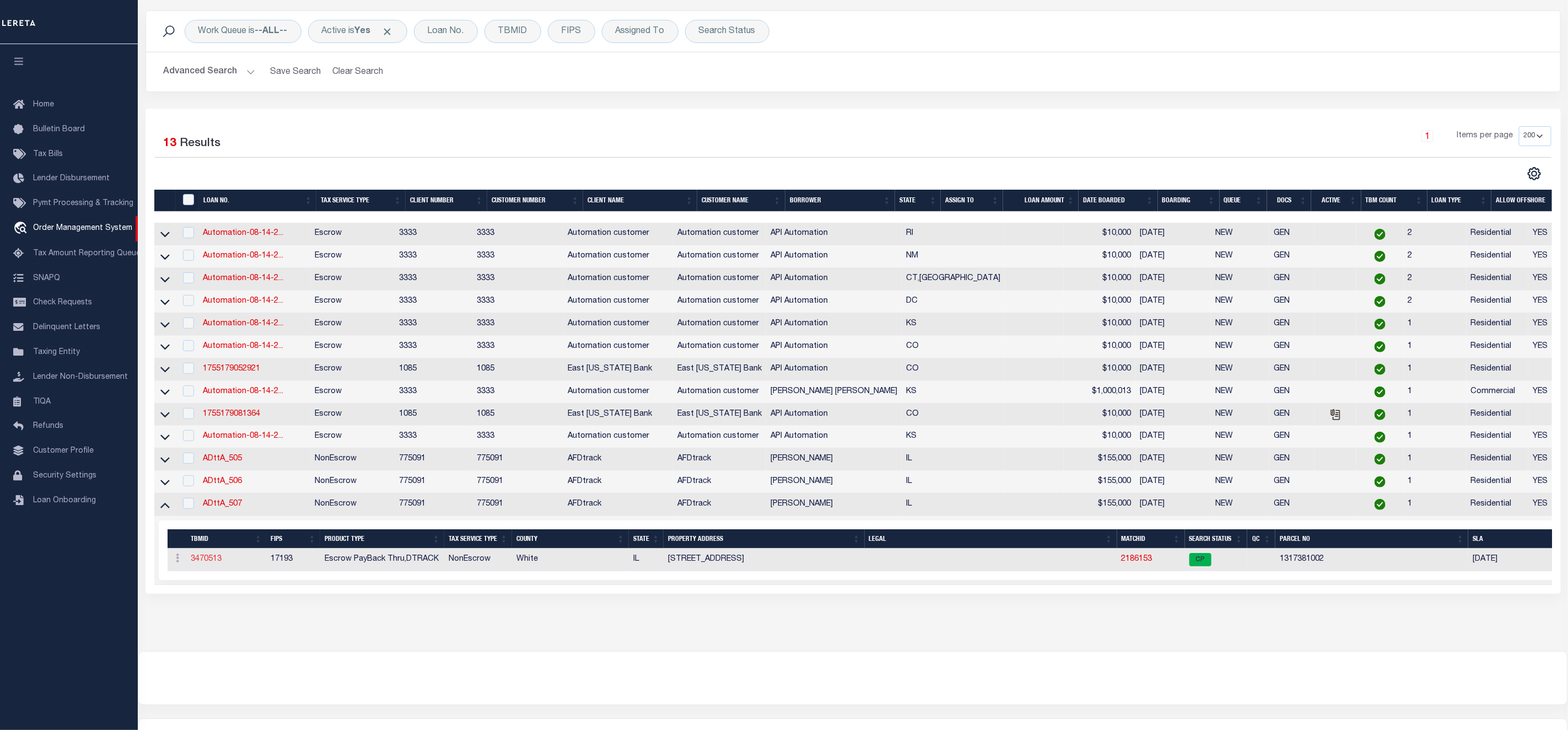
type input "[STREET_ADDRESS]"
type input "[GEOGRAPHIC_DATA] WI 53095-1214"
type input "[DATE]"
select select "10"
select select "NonEscrow"
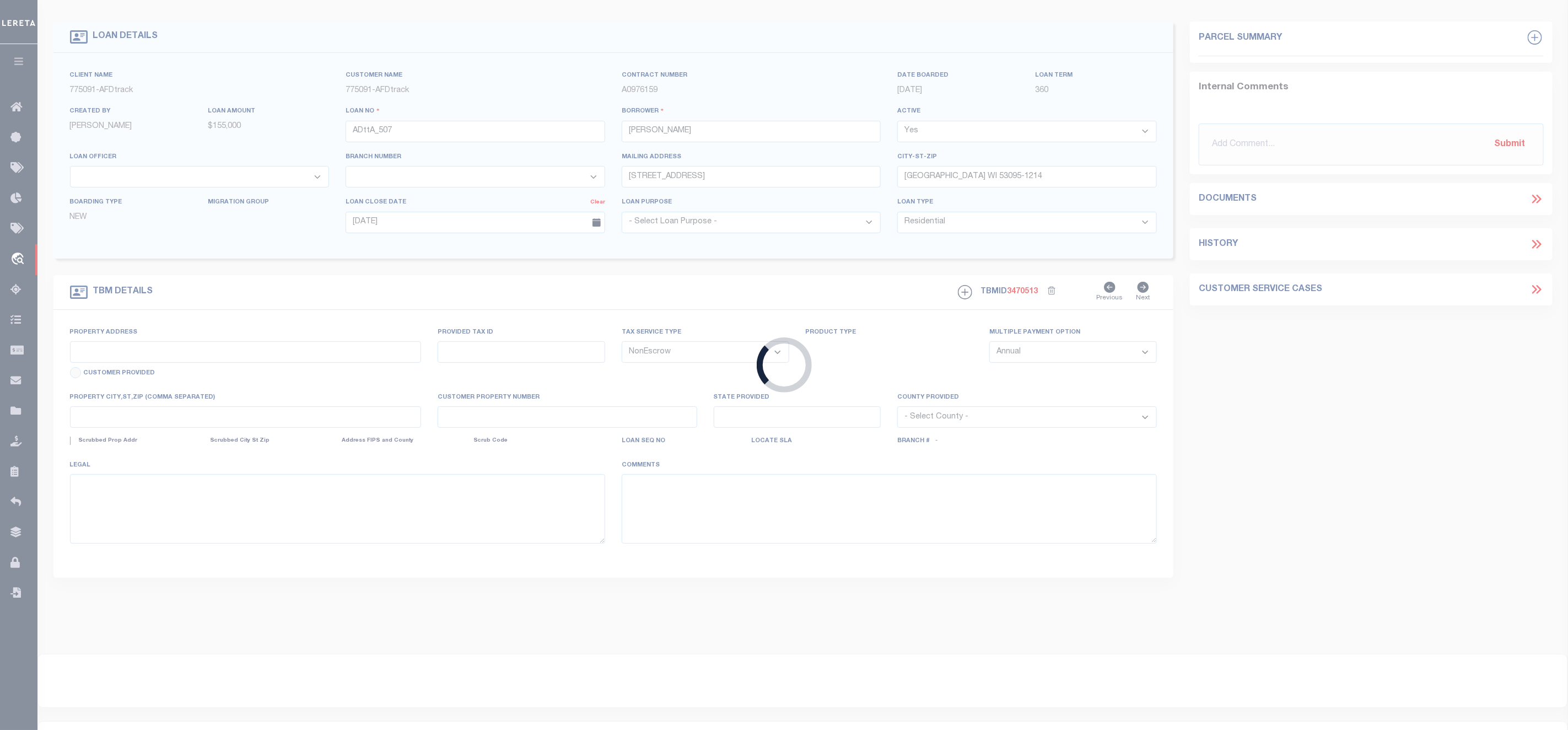
type input "[STREET_ADDRESS]"
select select
type input "CARMI IL 62821-4809"
type input "IL"
select select
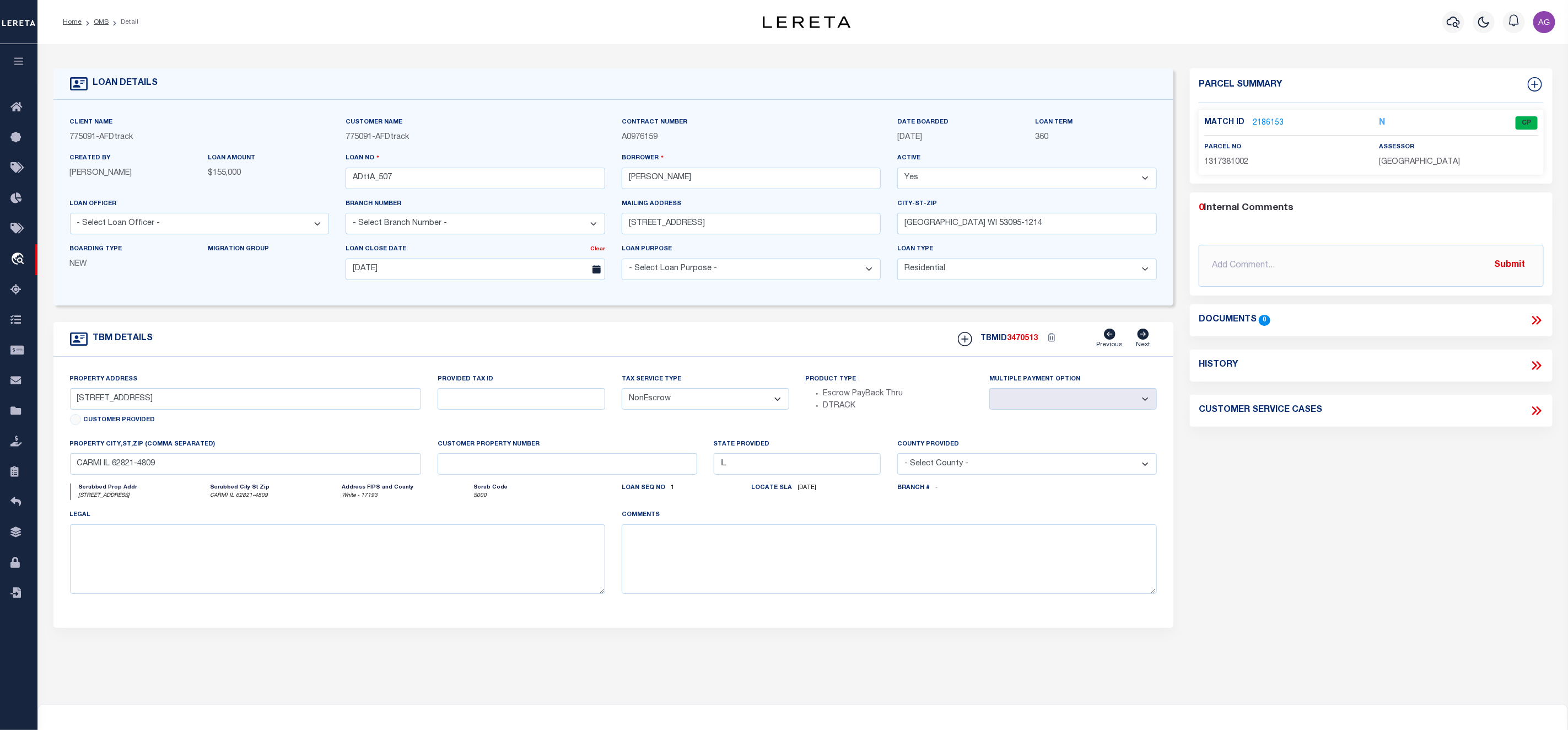
click at [1269, 98] on h4 "Parcel Summary" at bounding box center [1371, 90] width 345 height 26
click at [1265, 122] on link "2186153" at bounding box center [1268, 123] width 31 height 12
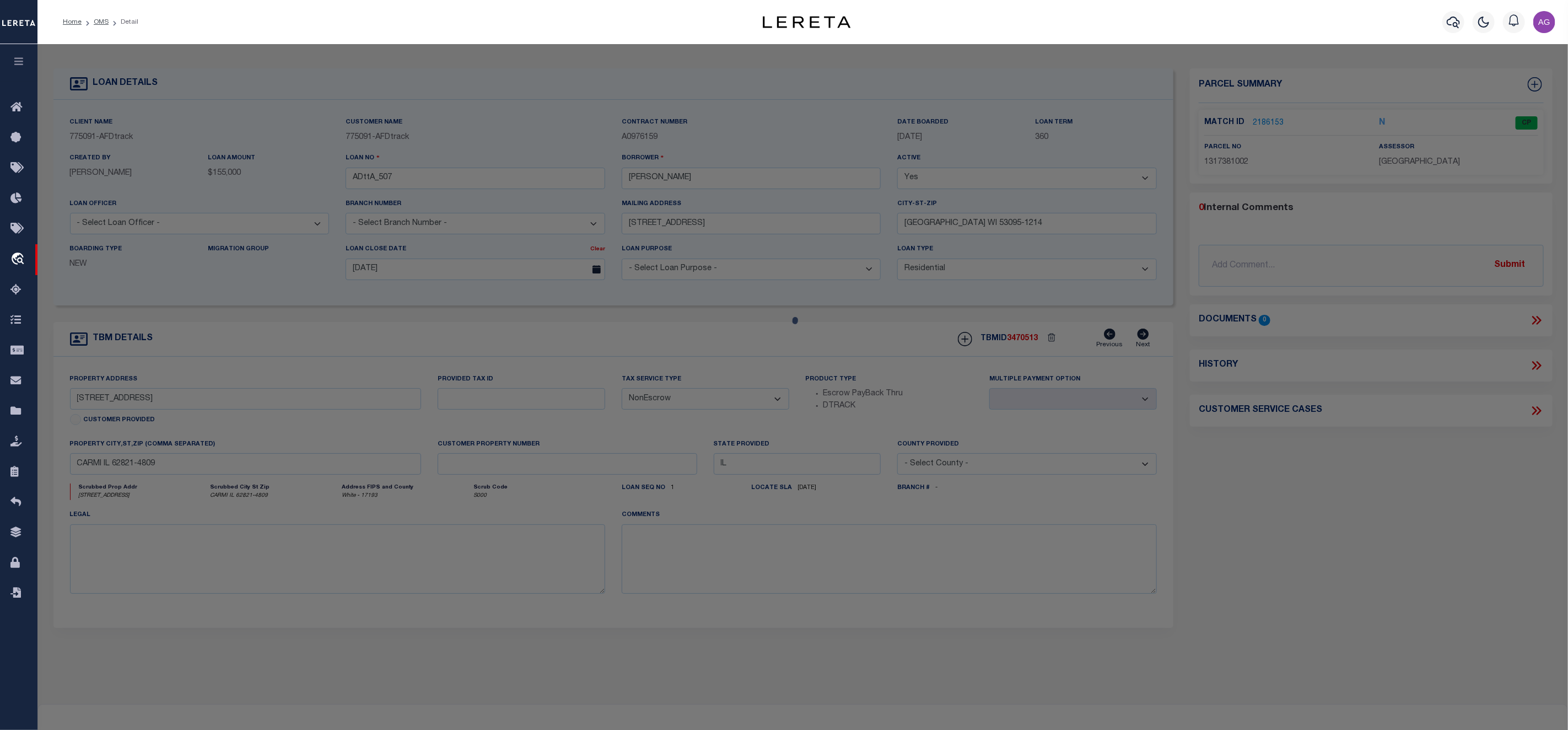
checkbox input "false"
select select "CP"
type input "[PERSON_NAME] & [PERSON_NAME]"
select select "ATL"
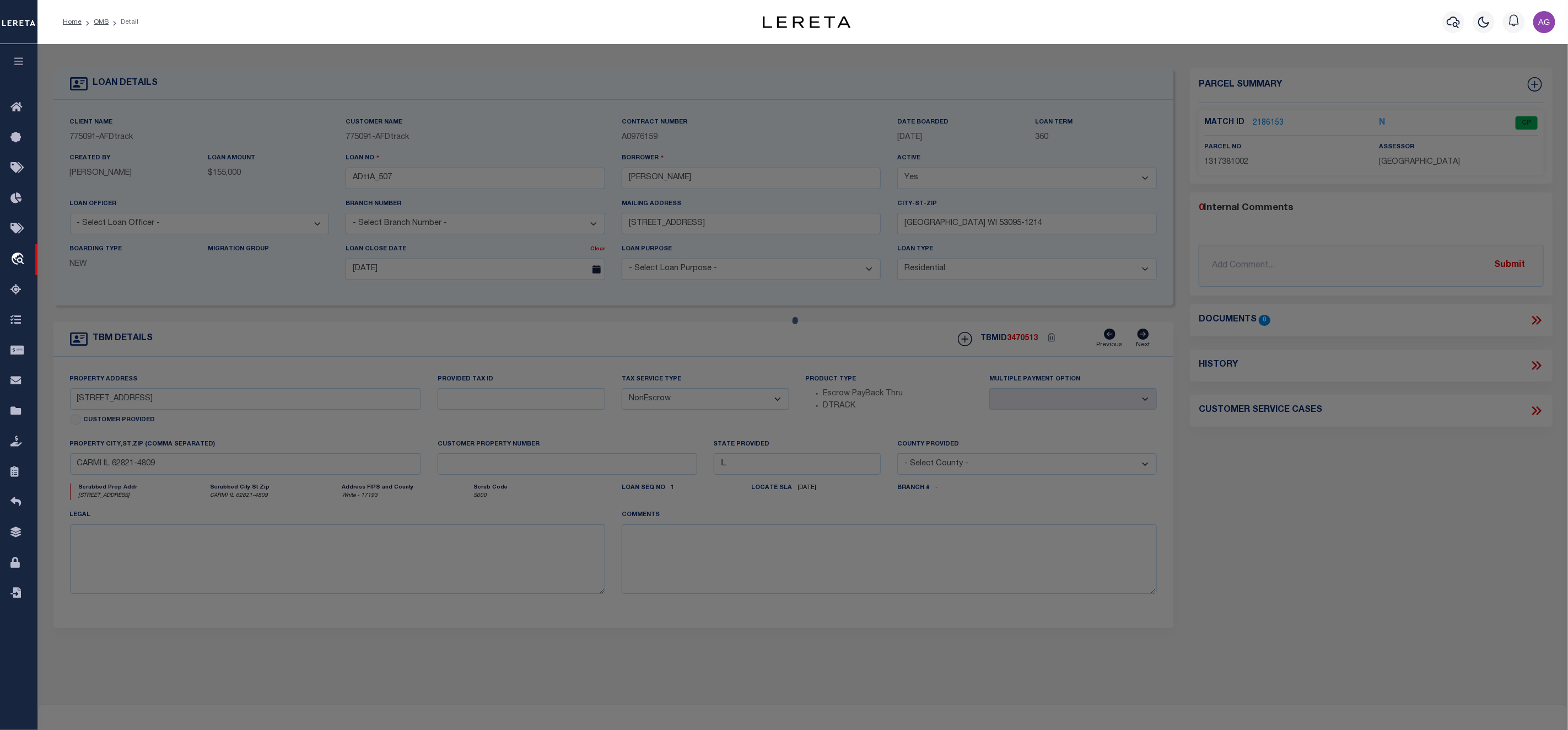
select select "ADD"
type input "[STREET_ADDRESS]"
checkbox input "false"
type input "CARMI, IL 62821"
type textarea "LOT 022 BLK 000 PLT 120 COLONY WEST PT SW & PT W/2 SE SEC 17 438-231 2010-8323"
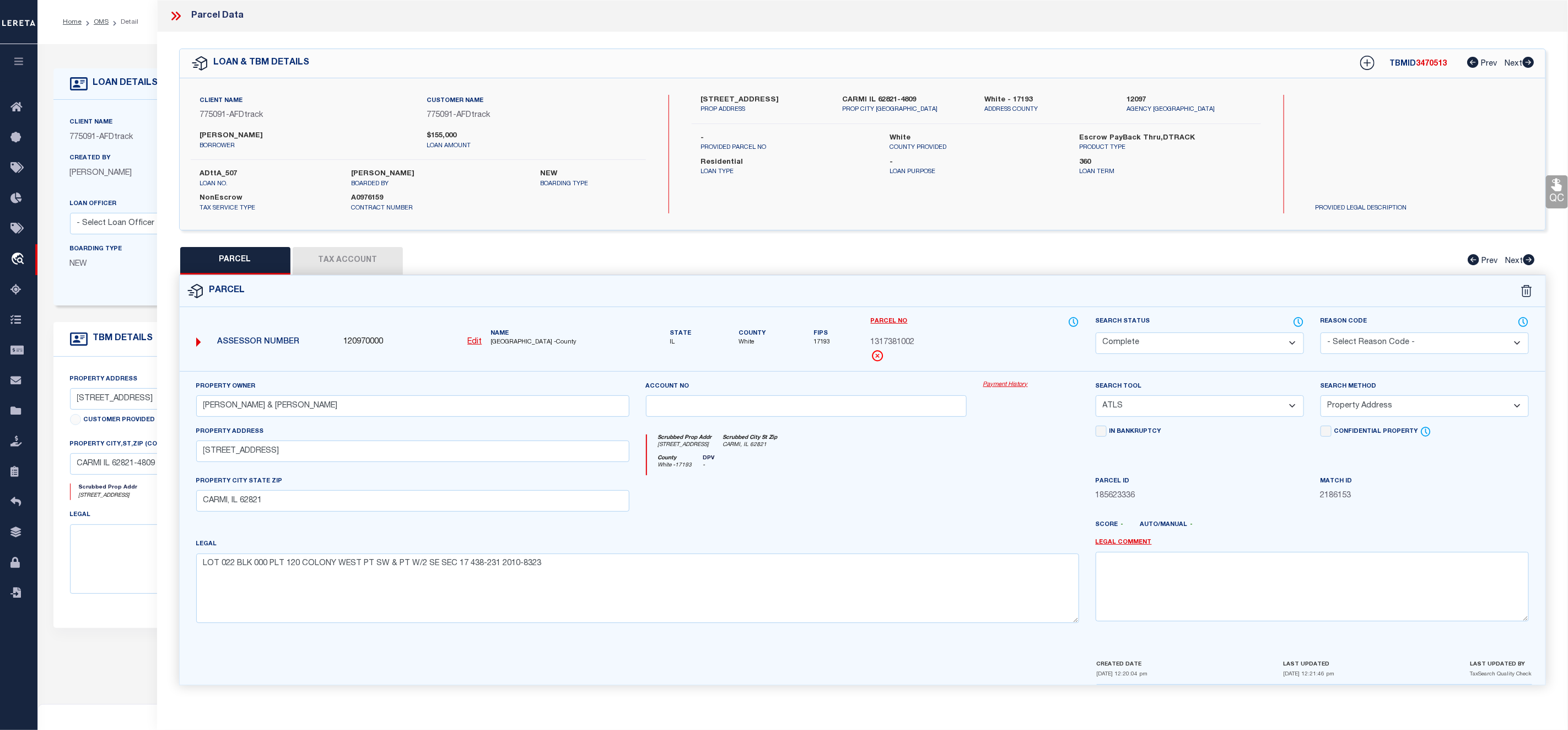
click at [1013, 380] on div "Property Owner [PERSON_NAME] & [PERSON_NAME] Account no Payment History Search …" at bounding box center [863, 515] width 1366 height 288
click at [1010, 384] on link "Payment History" at bounding box center [1030, 384] width 96 height 9
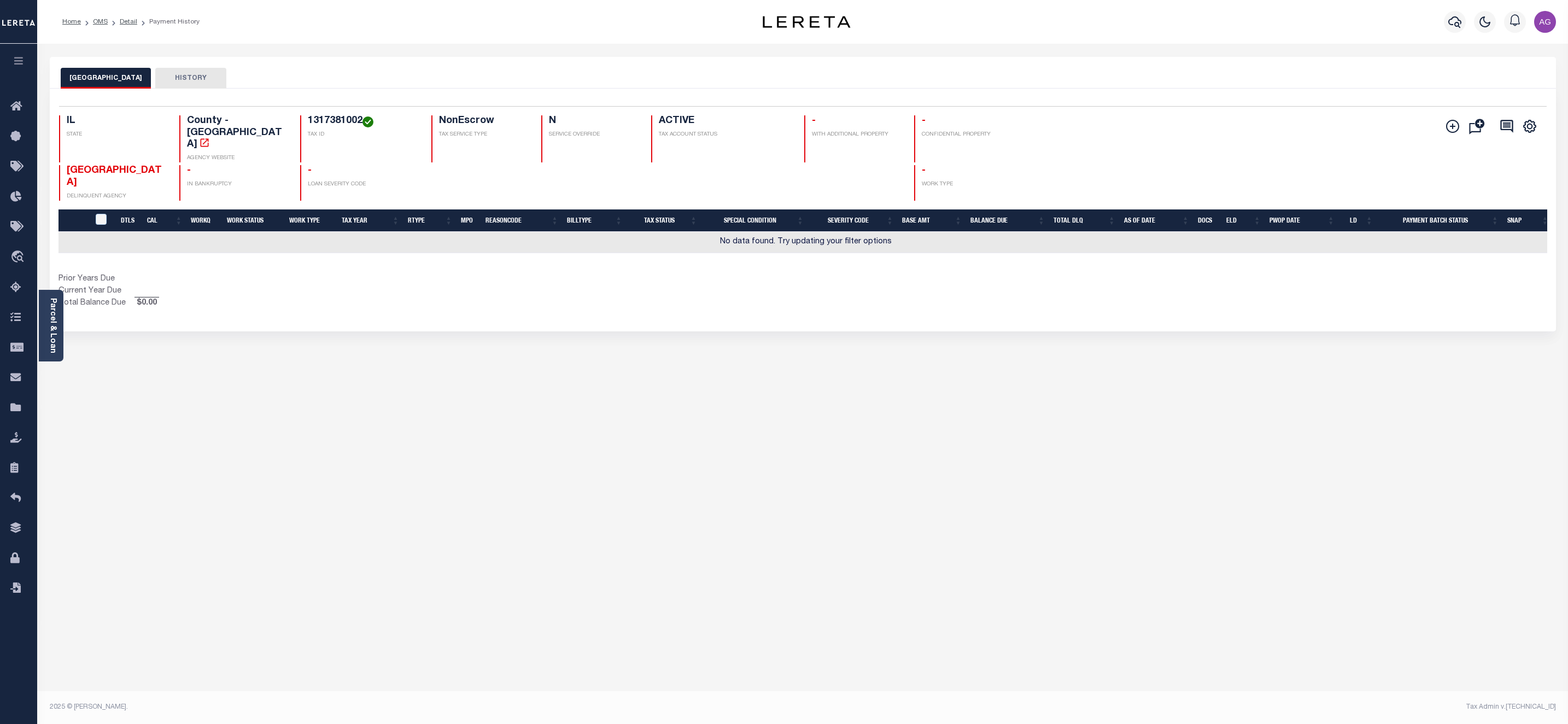
click at [847, 560] on div "WHITE COUNTY HISTORY Selected 0 Result" at bounding box center [803, 366] width 1523 height 618
click at [771, 419] on div "WHITE COUNTY HISTORY Selected 0 Result" at bounding box center [803, 366] width 1523 height 618
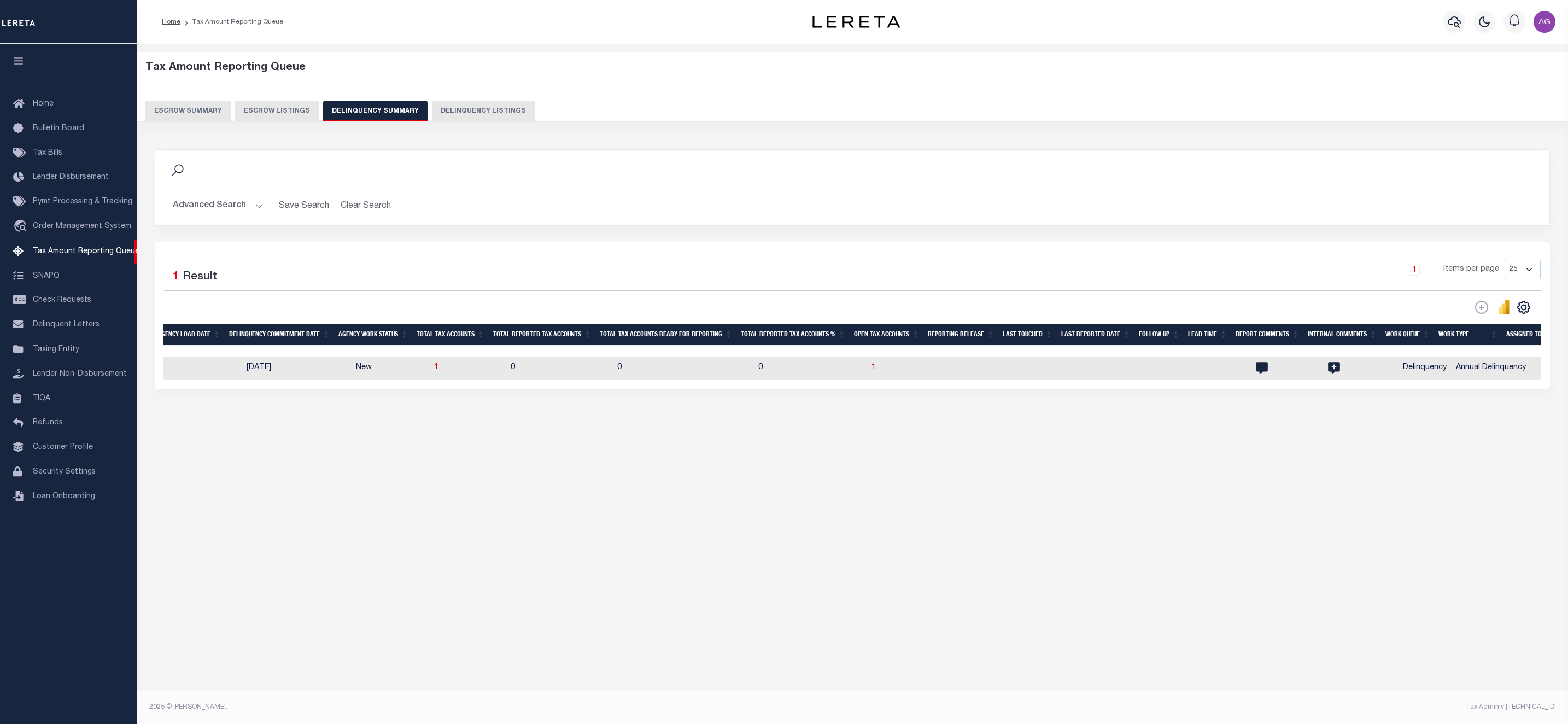
scroll to position [0, 893]
drag, startPoint x: 1447, startPoint y: 393, endPoint x: 630, endPoint y: 398, distance: 817.0
click at [630, 388] on div "Selected 1 Result 1 Items per page 25 100 200 500 1000" at bounding box center [853, 315] width 1395 height 146
drag, startPoint x: 1002, startPoint y: 393, endPoint x: 436, endPoint y: 387, distance: 566.0
click at [436, 387] on div "Selected 1 Result 1 Items per page 25 100 200 500 1000" at bounding box center [853, 315] width 1395 height 146
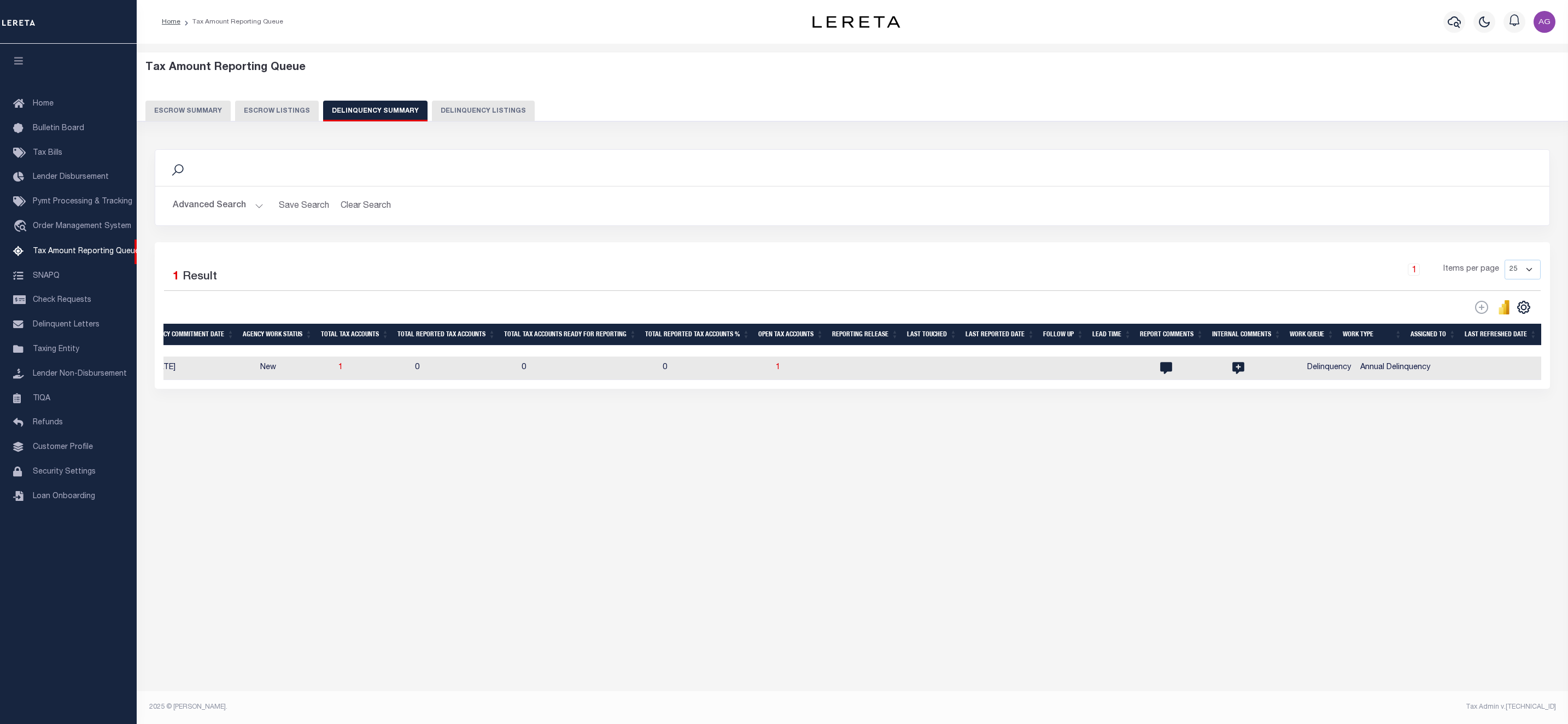
scroll to position [0, 197]
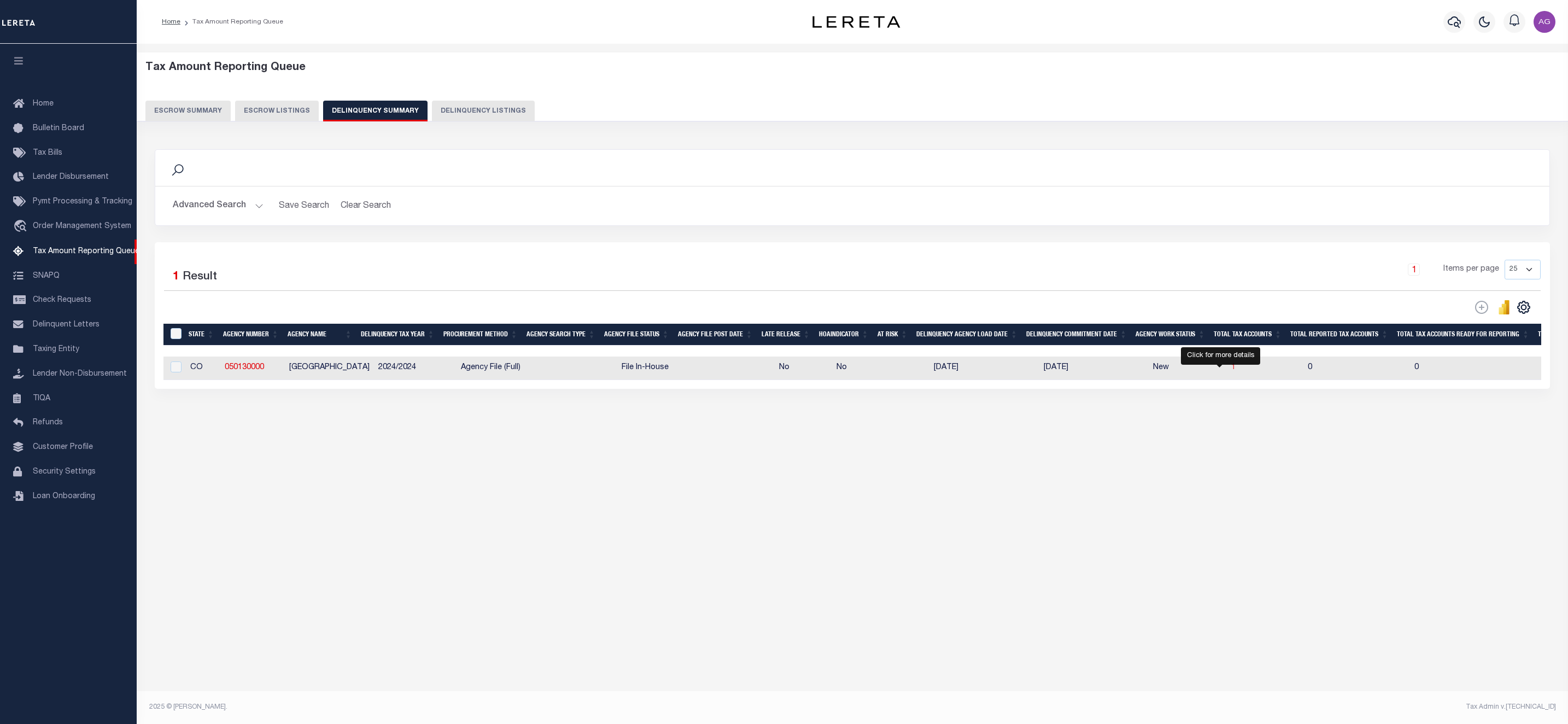
click at [1231, 371] on span "1" at bounding box center [1233, 367] width 4 height 8
select select "100"
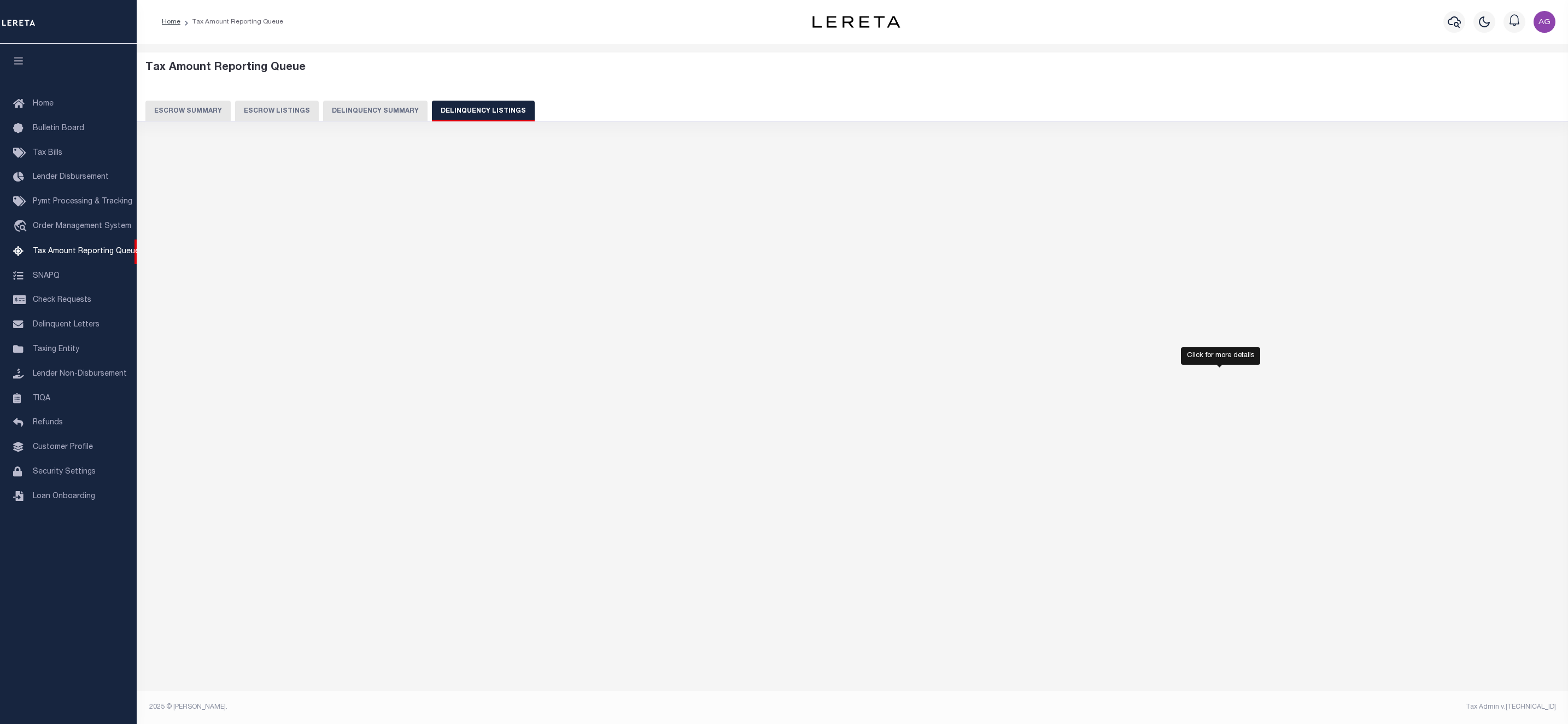
select select "100"
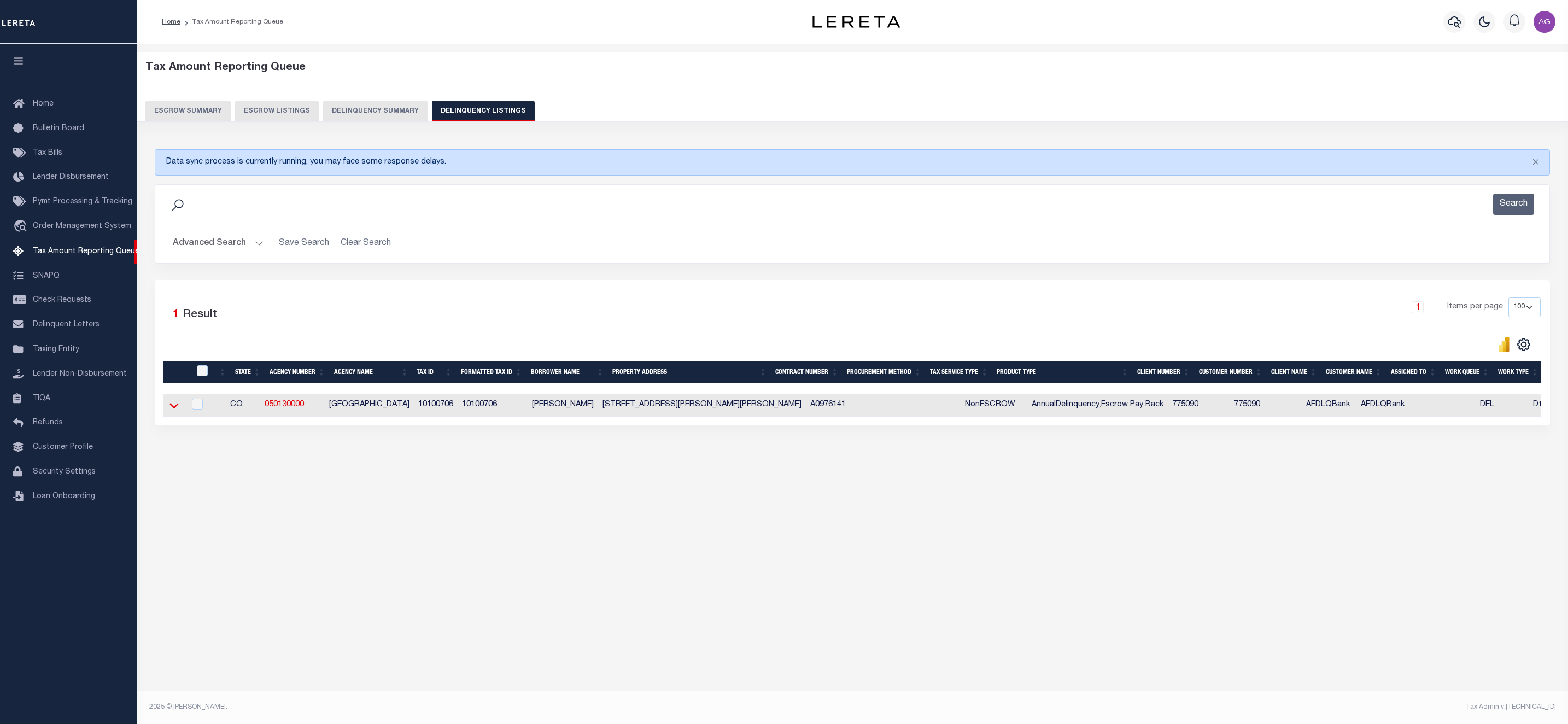
click at [174, 410] on icon at bounding box center [174, 406] width 9 height 11
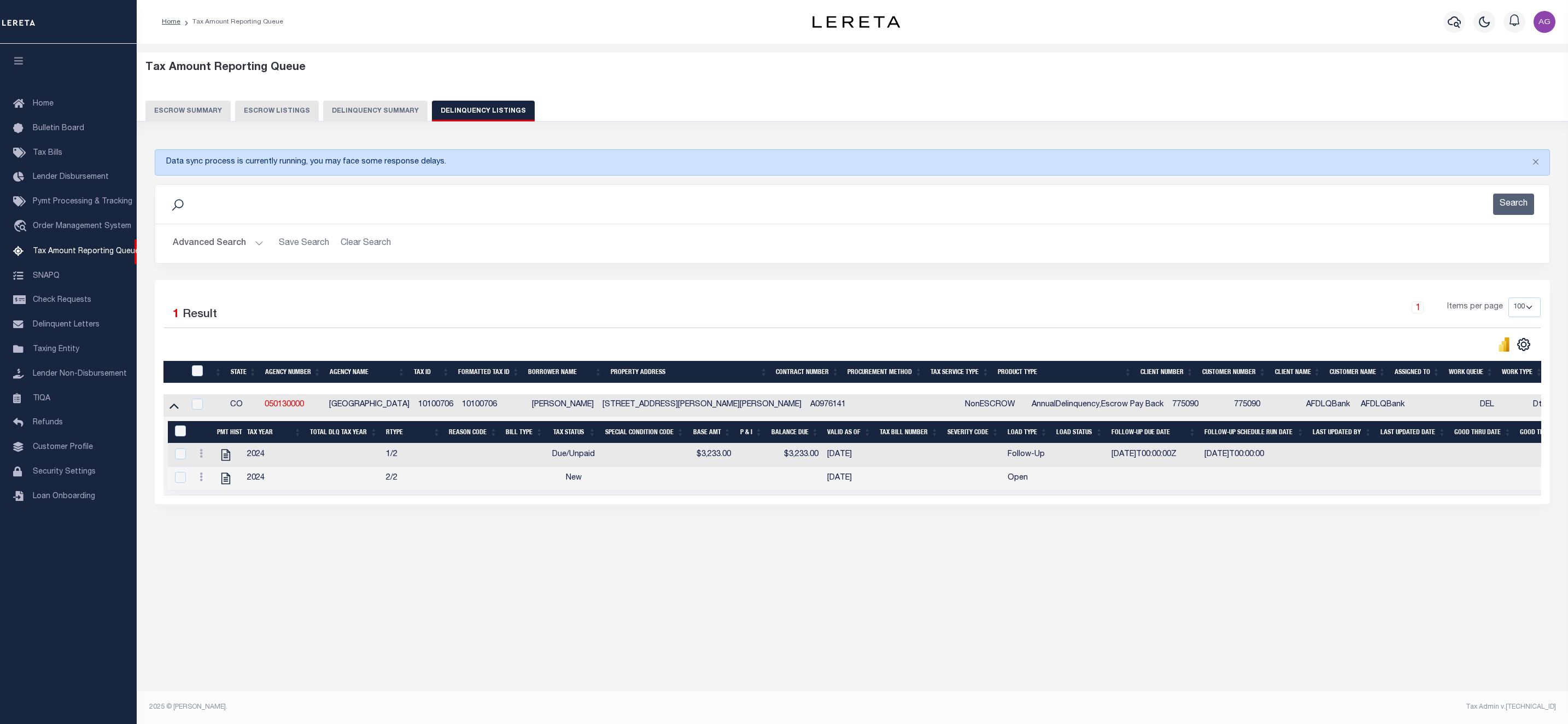
click at [506, 652] on div "Tax Amount Reporting Queue Escrow Summary Escrow Listings In" at bounding box center [852, 369] width 1432 height 652
click at [381, 104] on button "Delinquency Summary" at bounding box center [376, 111] width 104 height 21
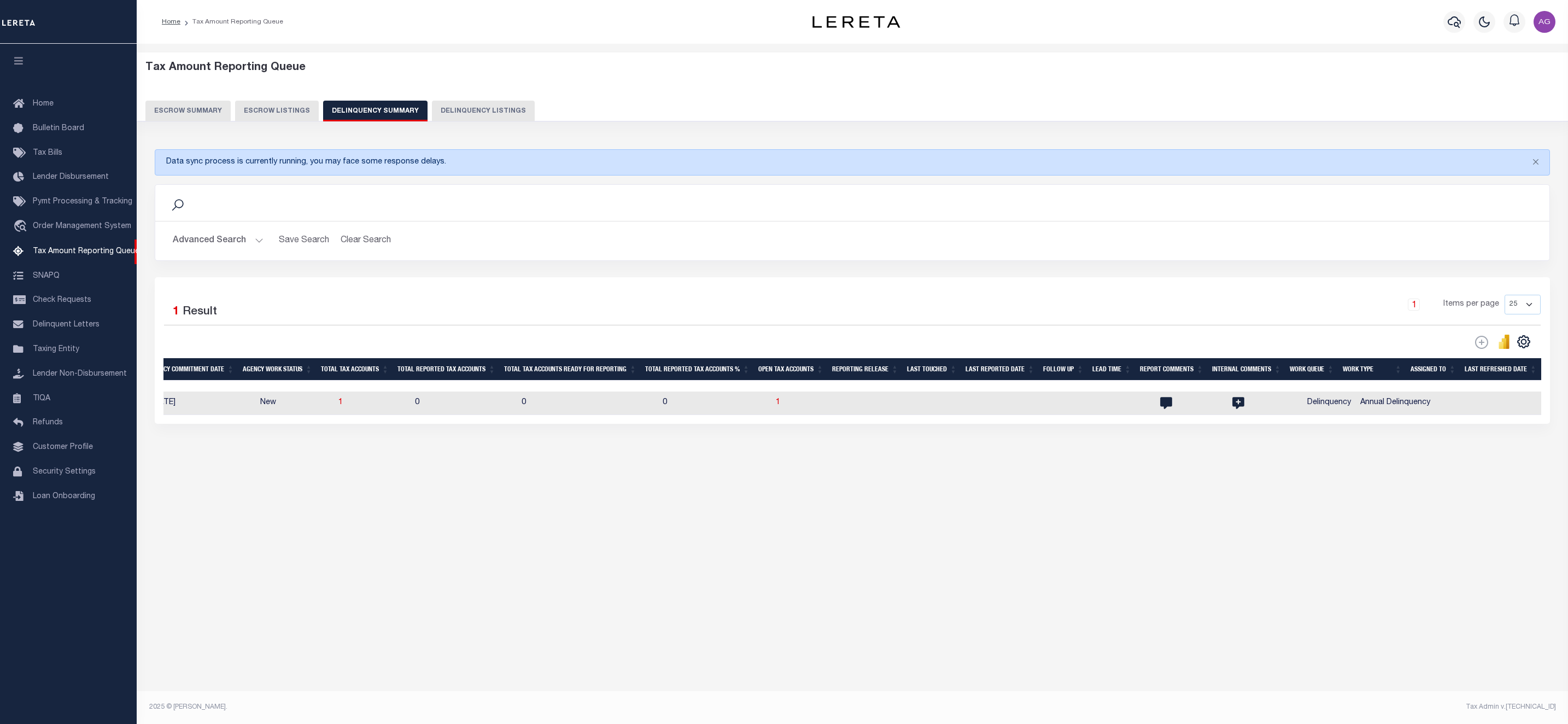
click at [1097, 625] on div "Tax Amount Reporting Queue Escrow Summary Escrow Listings In" at bounding box center [852, 369] width 1432 height 652
drag, startPoint x: 725, startPoint y: 427, endPoint x: 243, endPoint y: 436, distance: 482.1
click at [243, 423] on div "Selected 1 Result 1 Items per page 25 100 200 500 1000" at bounding box center [853, 350] width 1395 height 146
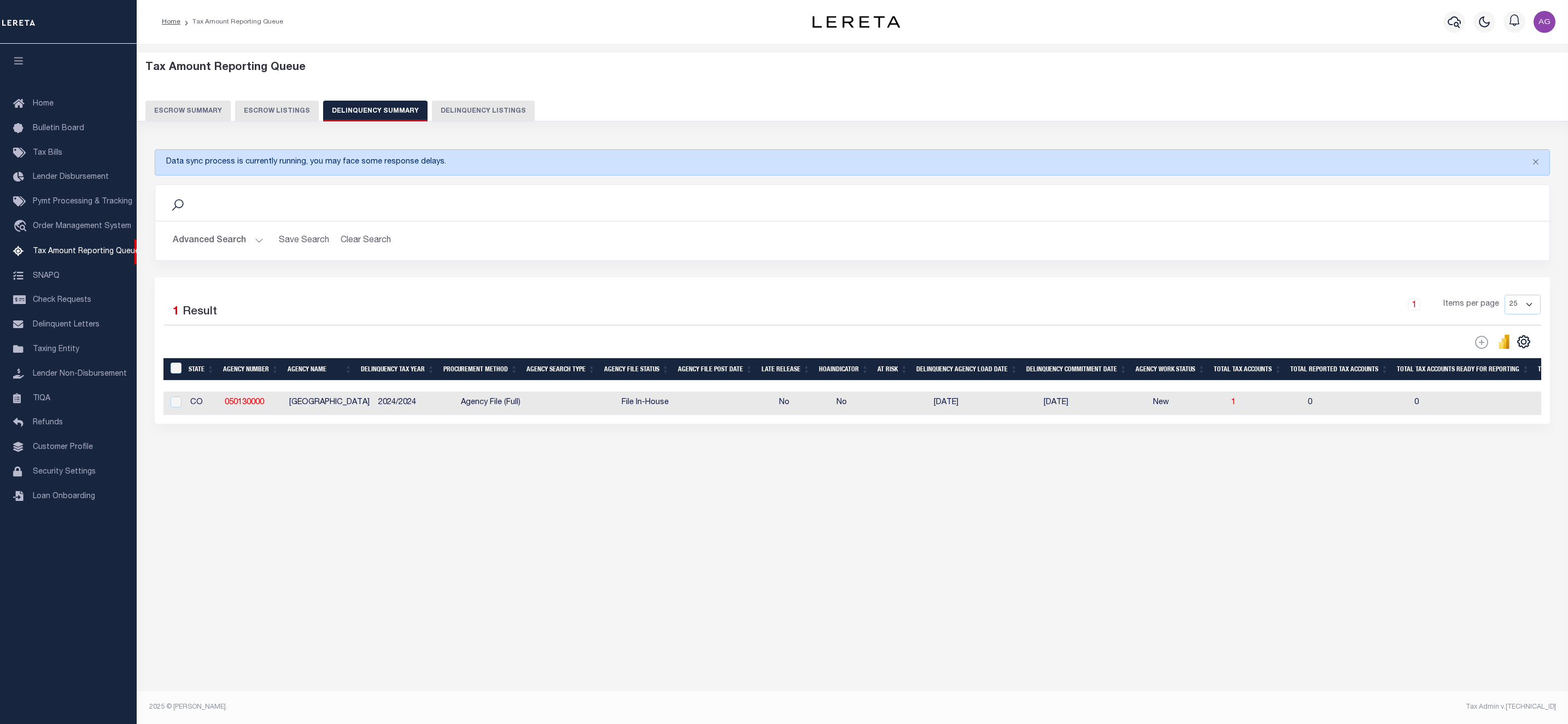
click at [278, 471] on div "Tax Amount Reporting Queue Escrow Summary Escrow Listings In" at bounding box center [853, 272] width 1425 height 435
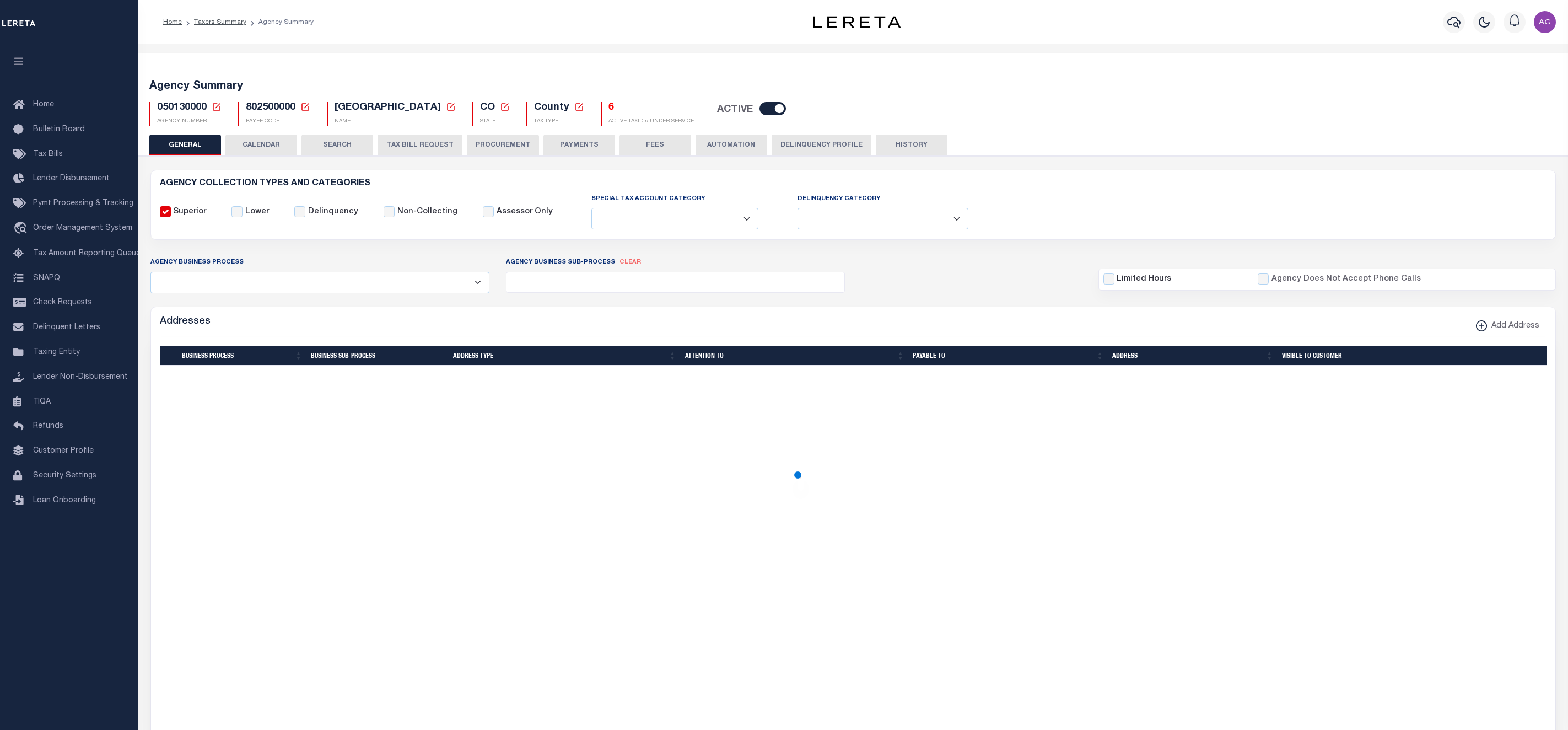
select select
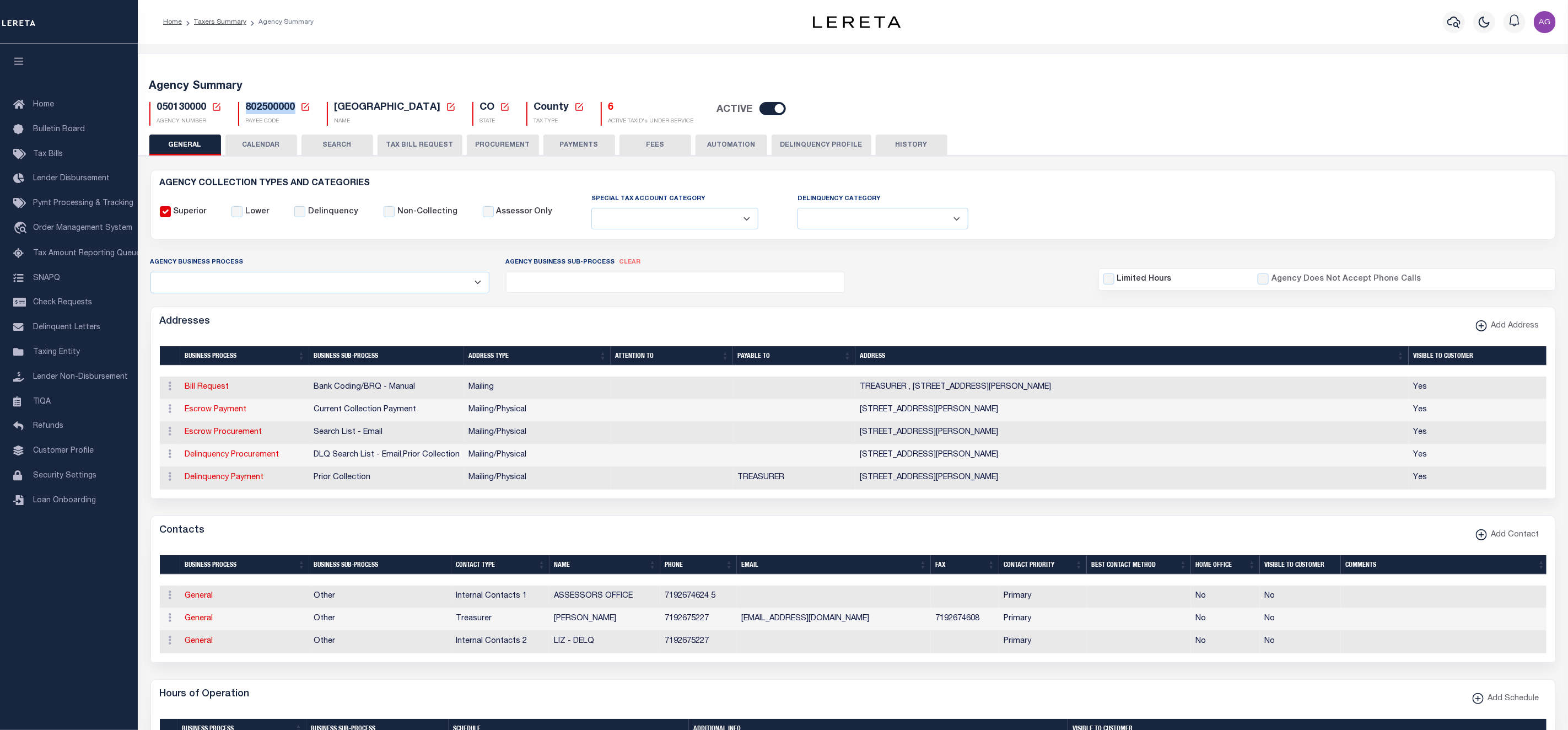
drag, startPoint x: 245, startPoint y: 106, endPoint x: 295, endPoint y: 109, distance: 50.1
click at [295, 109] on h5 "802500000 Payee Code Cancel Ok" at bounding box center [278, 108] width 65 height 12
copy span "802500000"
